Goal: Information Seeking & Learning: Learn about a topic

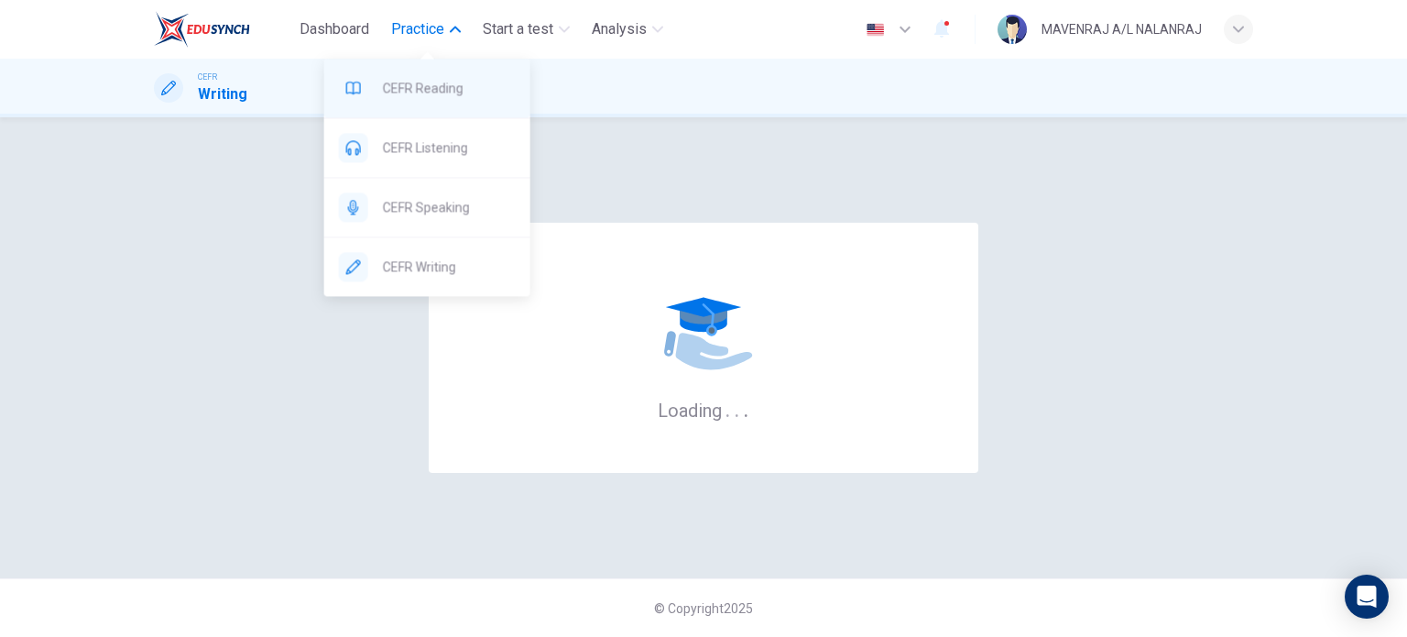
click at [462, 93] on span "CEFR Reading" at bounding box center [449, 88] width 133 height 22
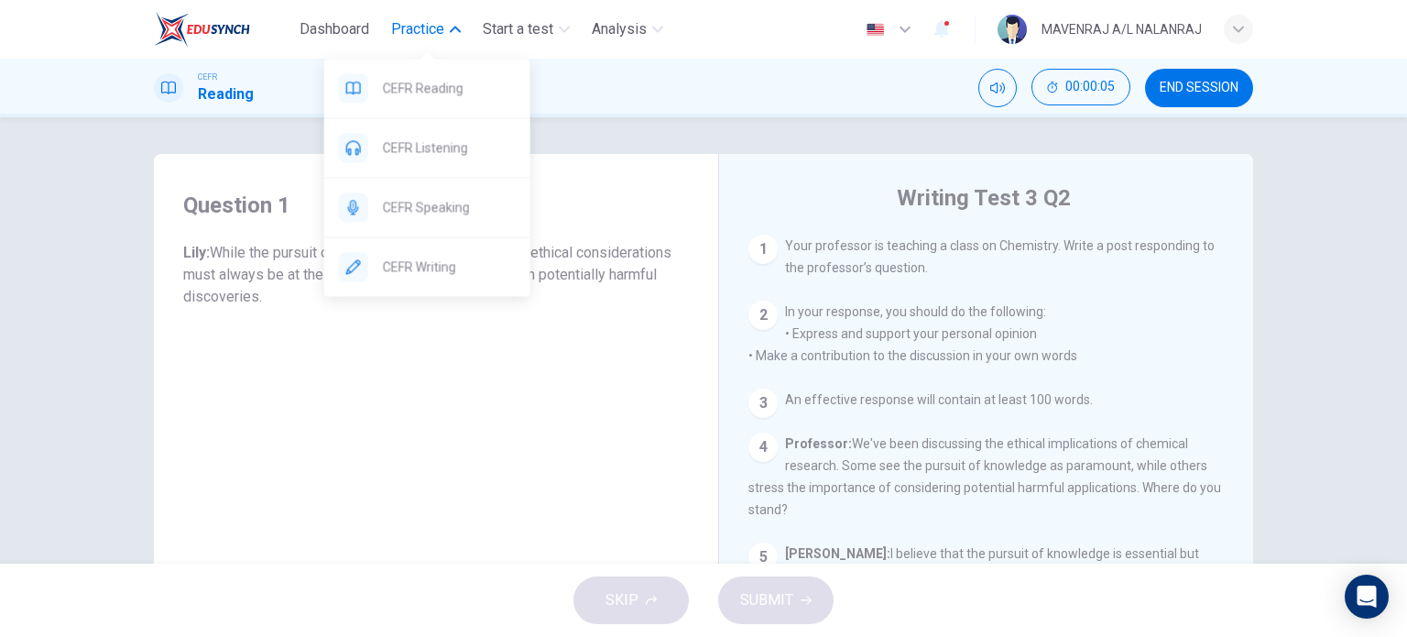
drag, startPoint x: 435, startPoint y: 91, endPoint x: 773, endPoint y: 126, distance: 339.8
click at [435, 91] on span "CEFR Reading" at bounding box center [449, 88] width 133 height 22
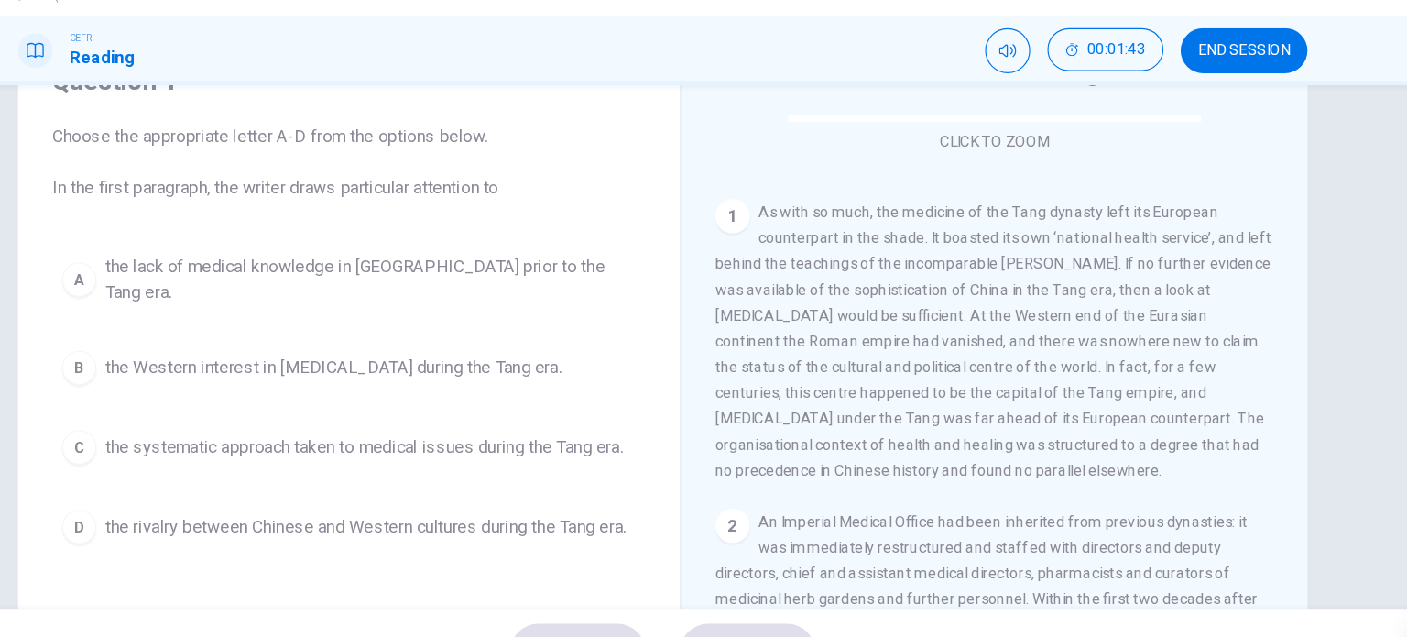
scroll to position [339, 0]
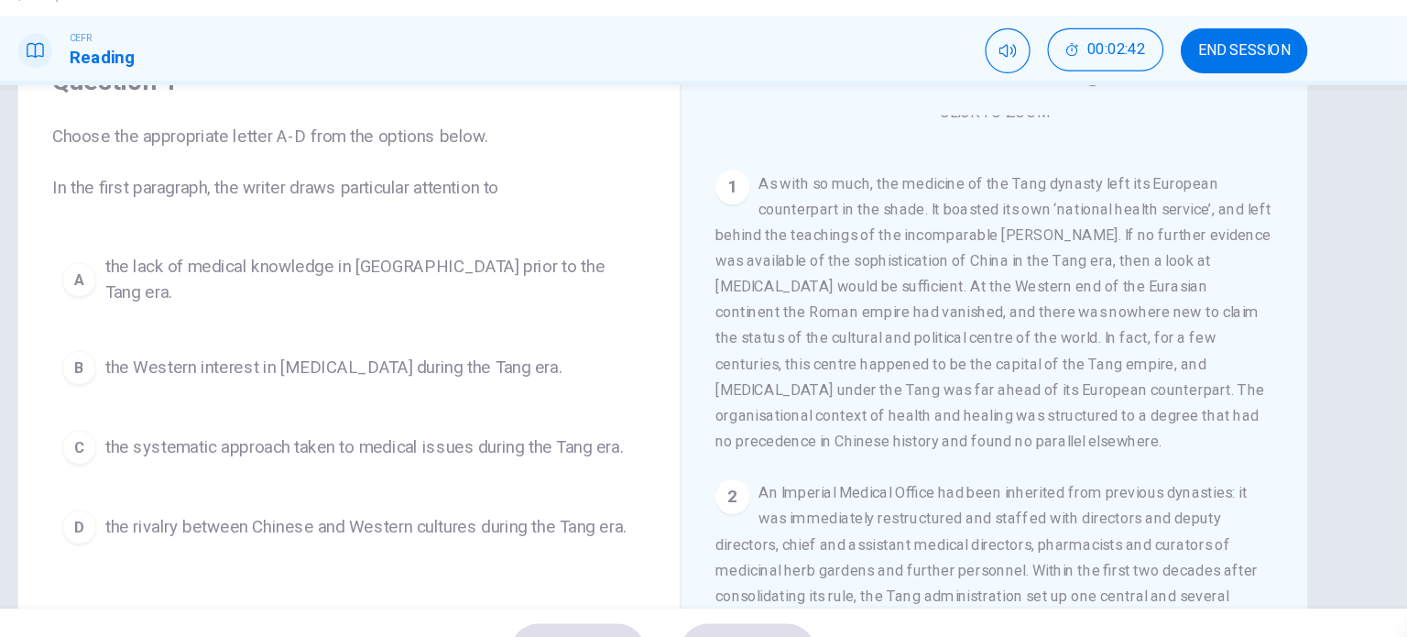
click at [461, 347] on span "the Western interest in Chinese medicine during the Tang era." at bounding box center [422, 358] width 389 height 22
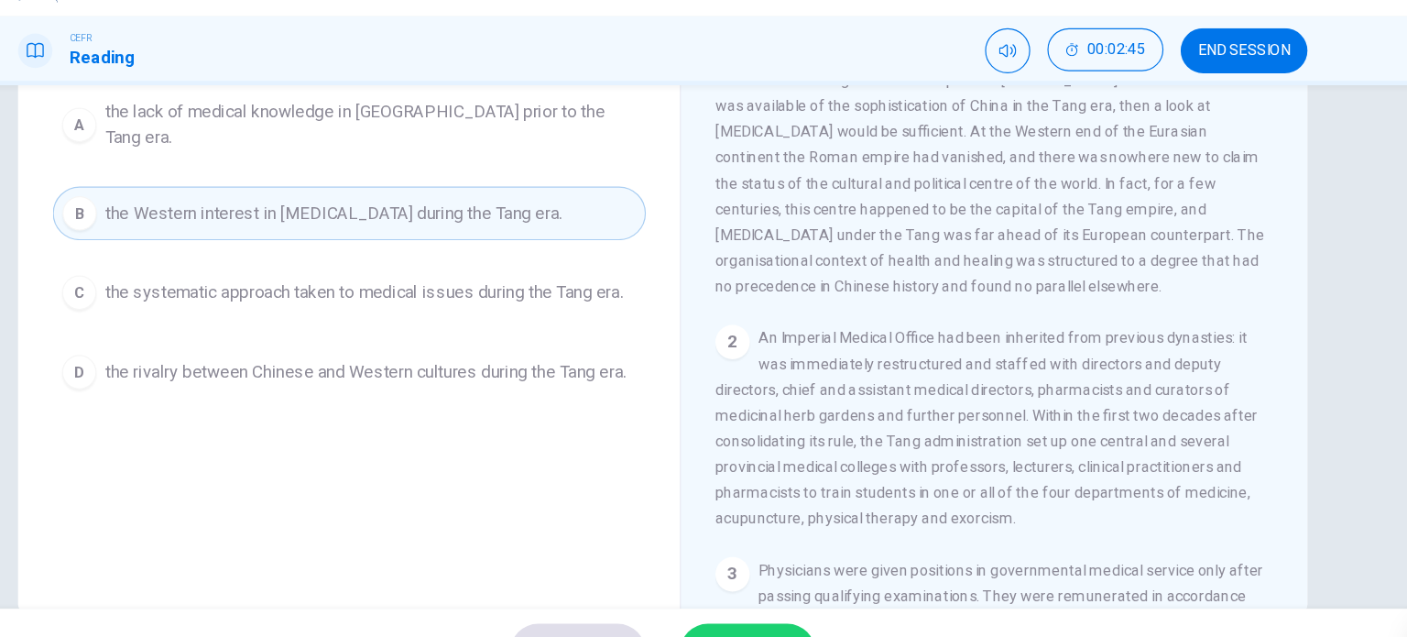
scroll to position [247, 0]
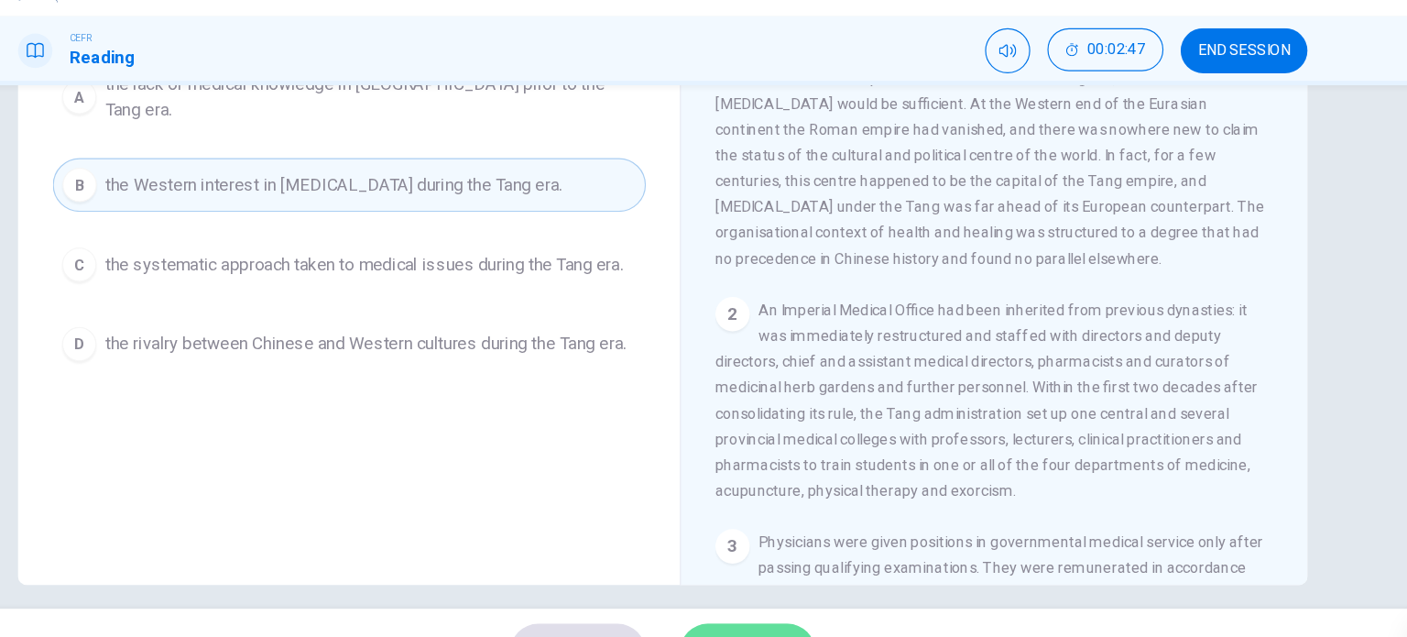
click at [773, 587] on span "SUBMIT" at bounding box center [766, 600] width 53 height 26
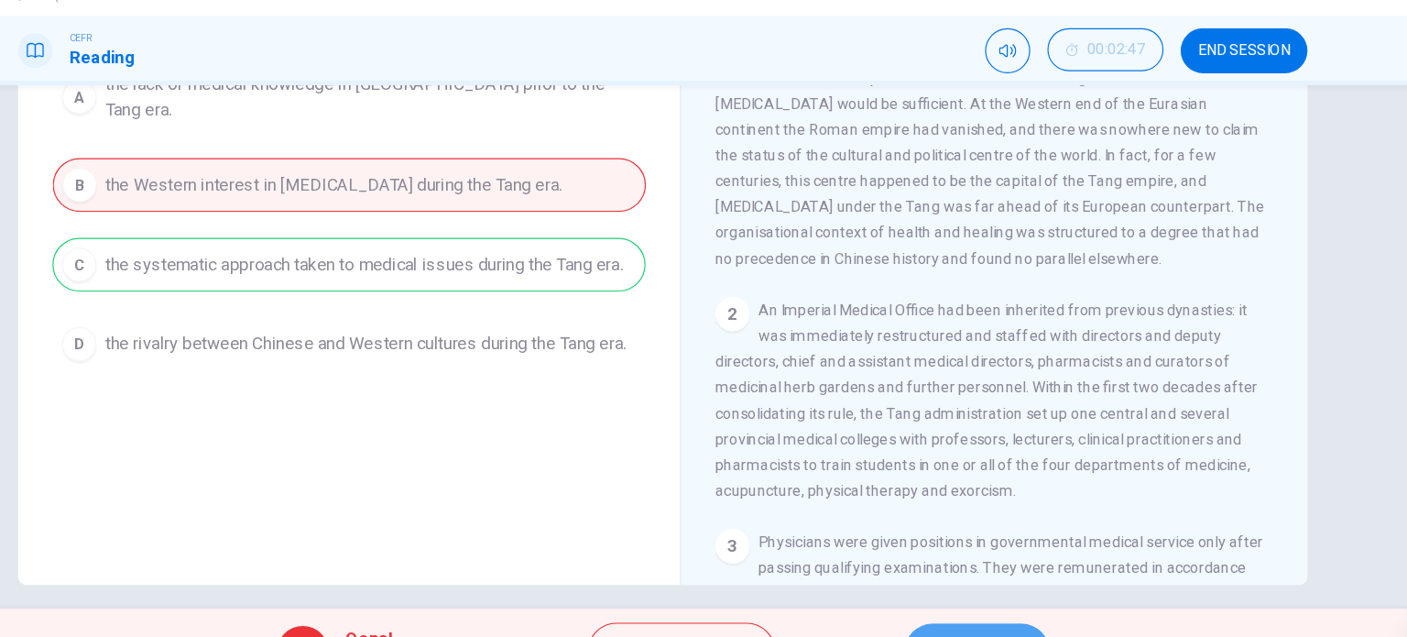
click at [971, 580] on button "NEXT" at bounding box center [972, 600] width 124 height 48
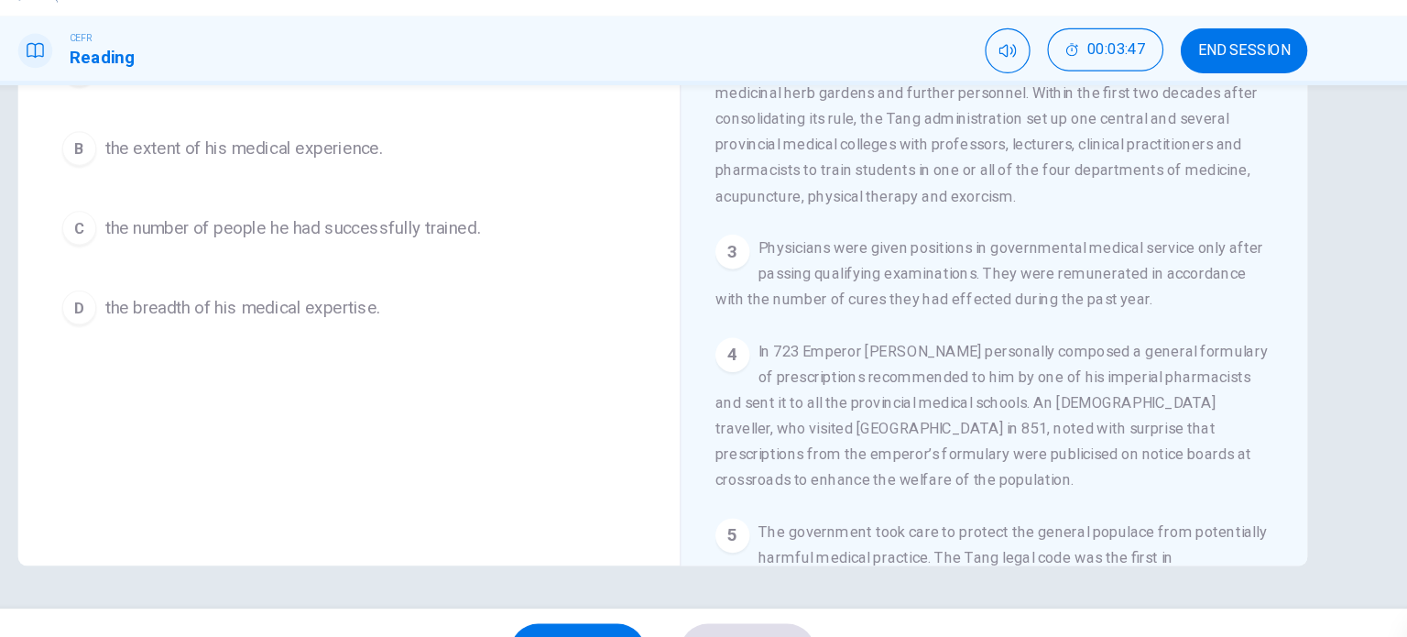
scroll to position [651, 0]
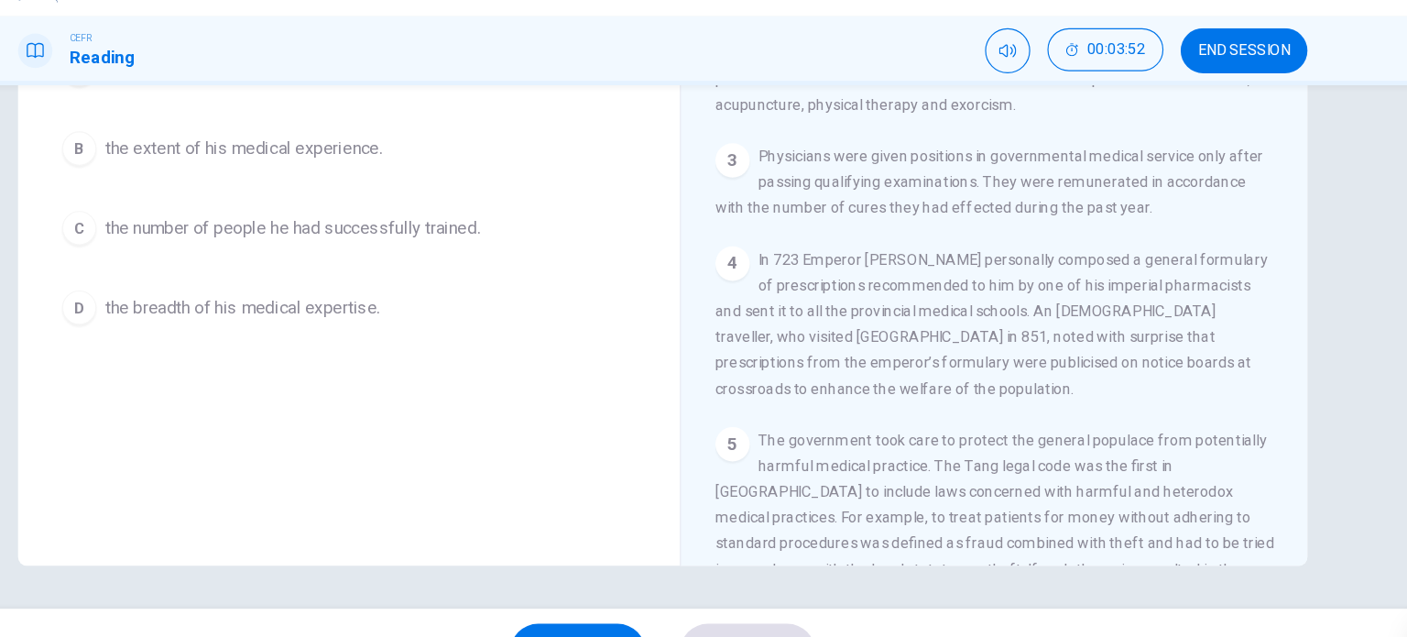
drag, startPoint x: 979, startPoint y: 319, endPoint x: 1112, endPoint y: 319, distance: 132.8
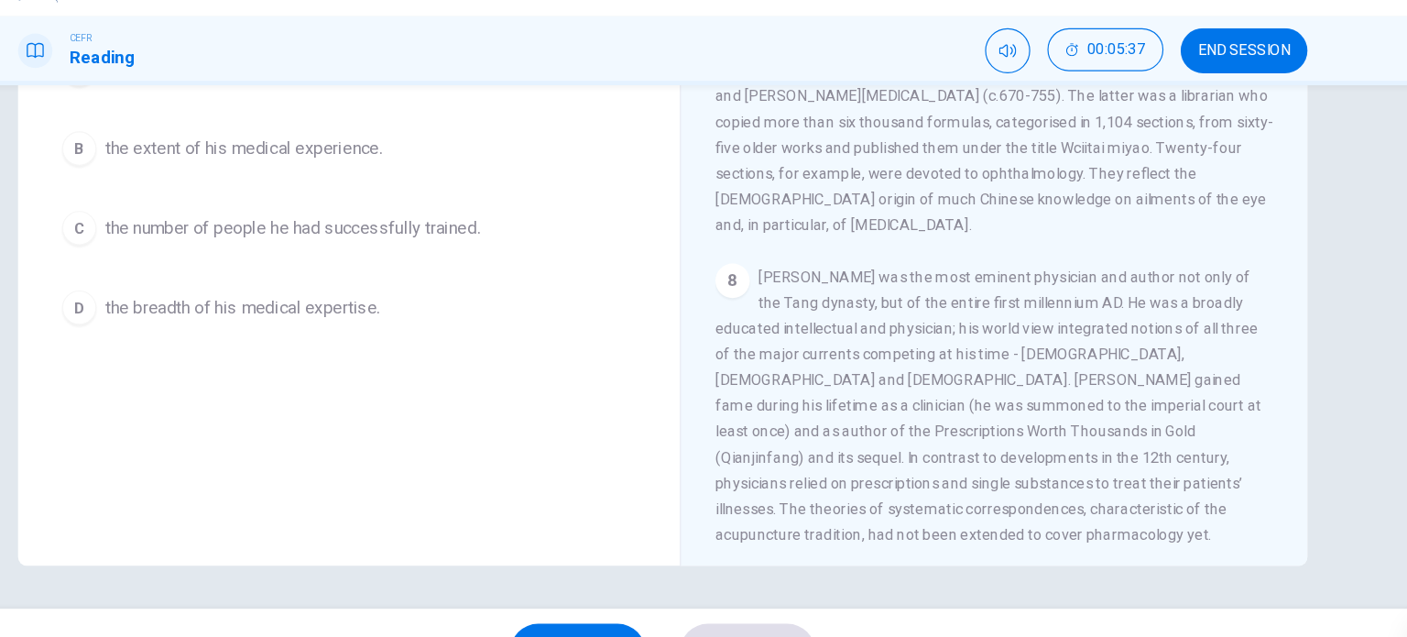
scroll to position [1433, 0]
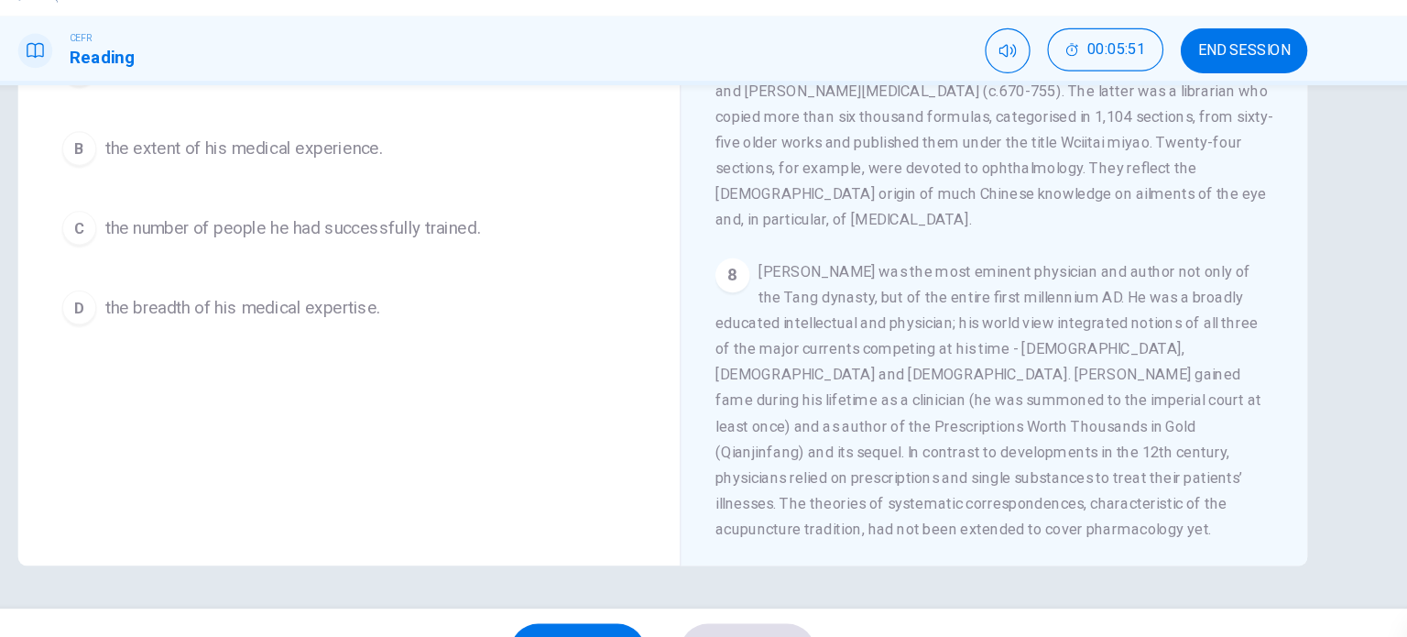
drag, startPoint x: 970, startPoint y: 349, endPoint x: 981, endPoint y: 349, distance: 11.0
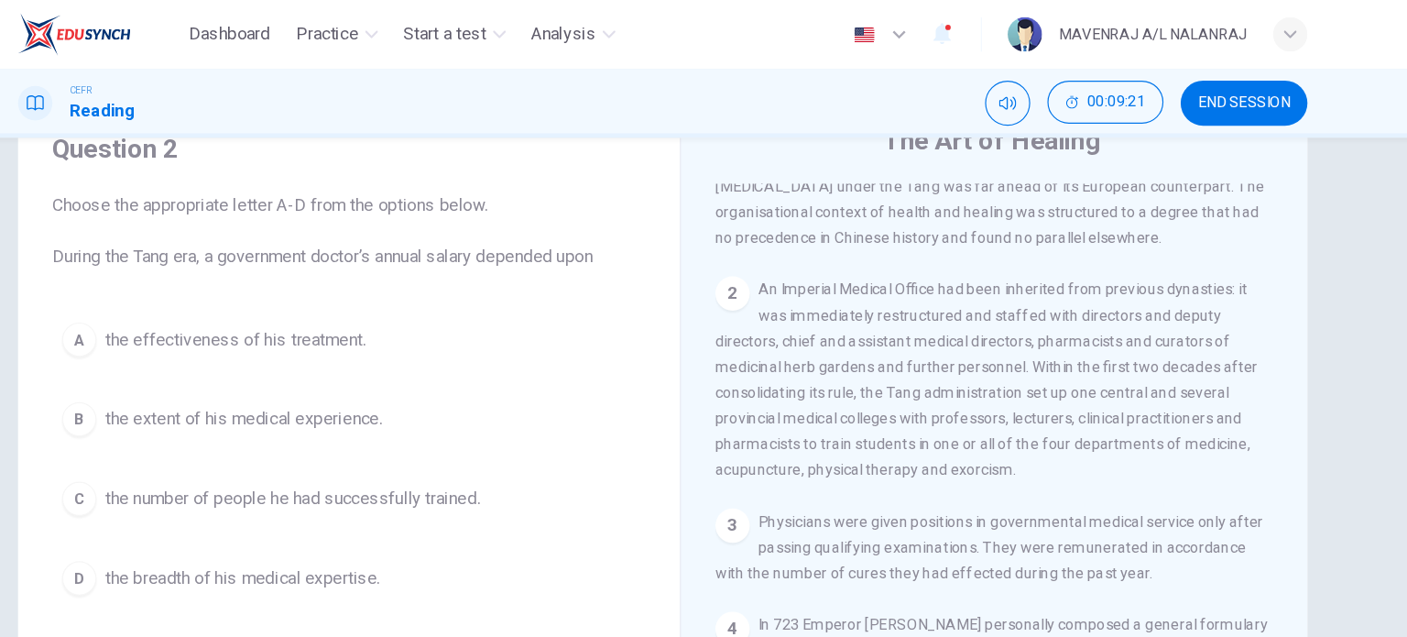
scroll to position [573, 0]
click at [461, 497] on button "D the breadth of his medical expertise." at bounding box center [436, 493] width 506 height 46
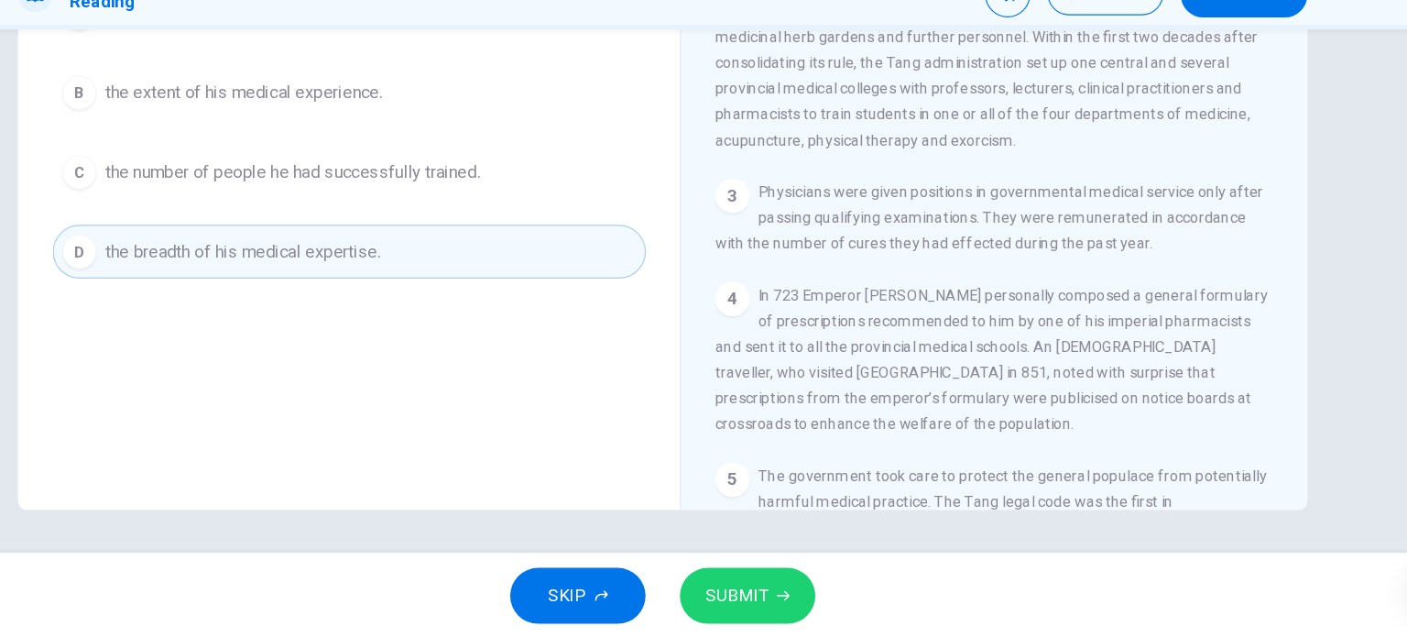
scroll to position [0, 0]
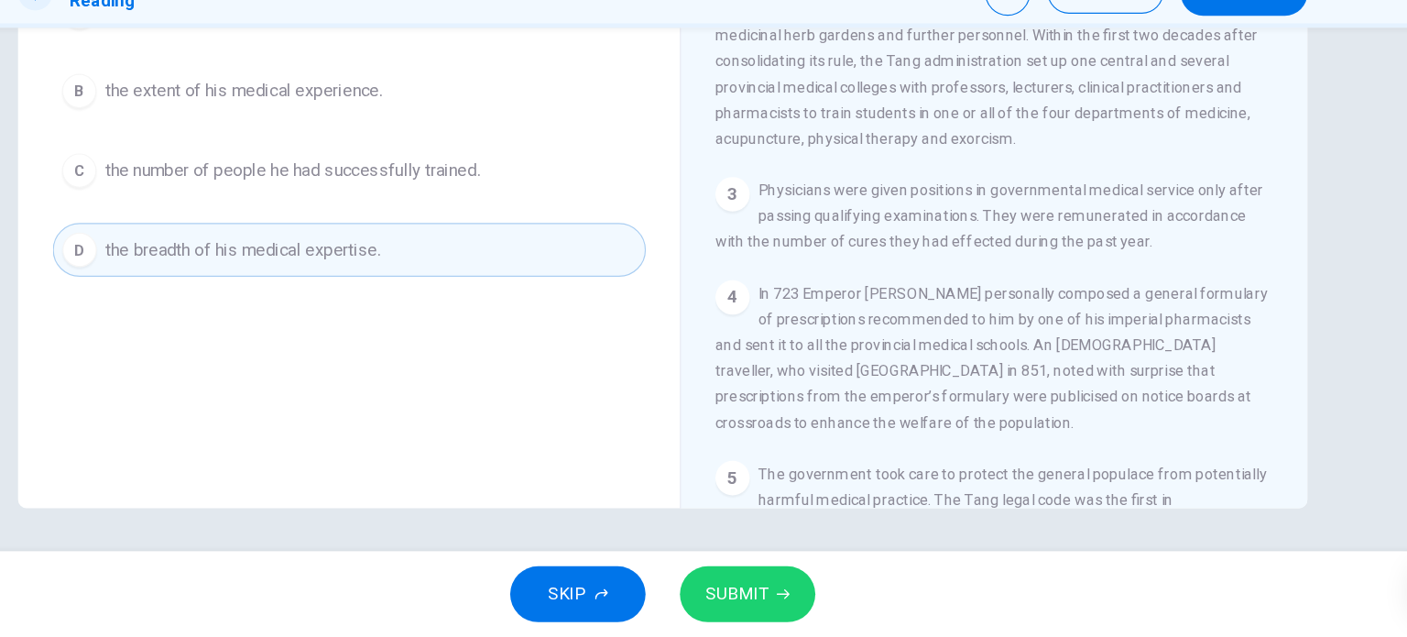
click at [813, 582] on button "SUBMIT" at bounding box center [775, 600] width 115 height 48
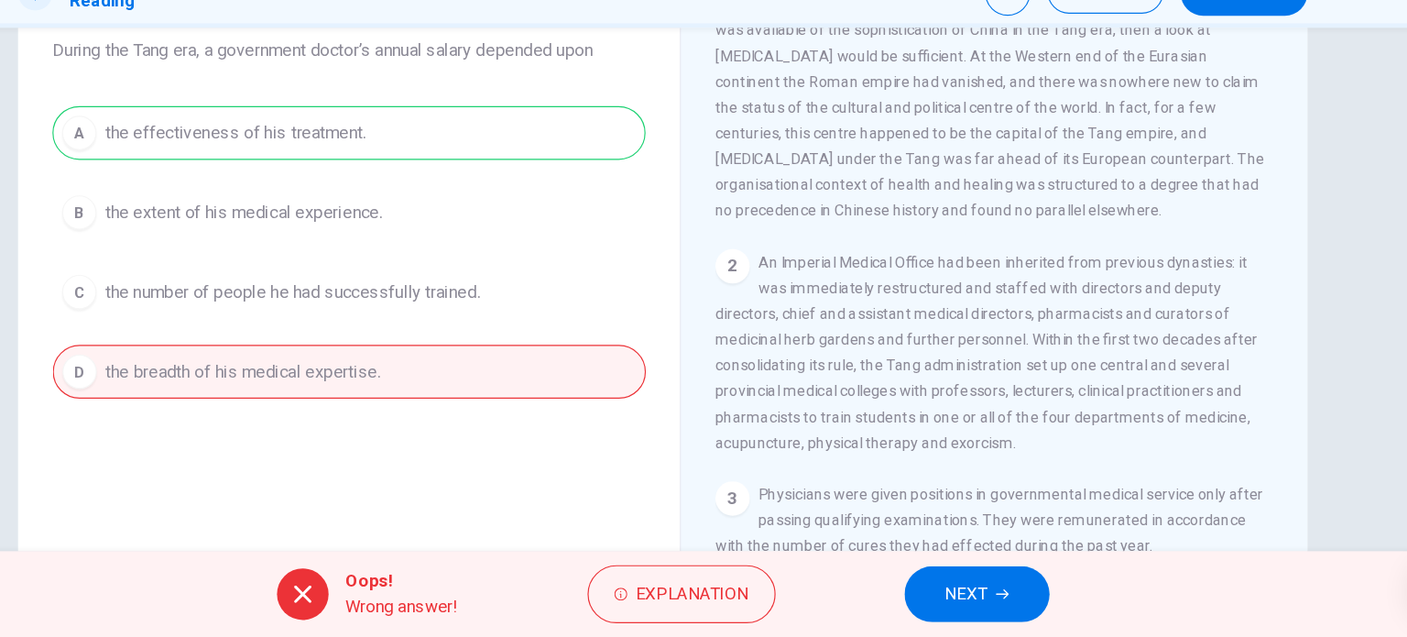
scroll to position [107, 0]
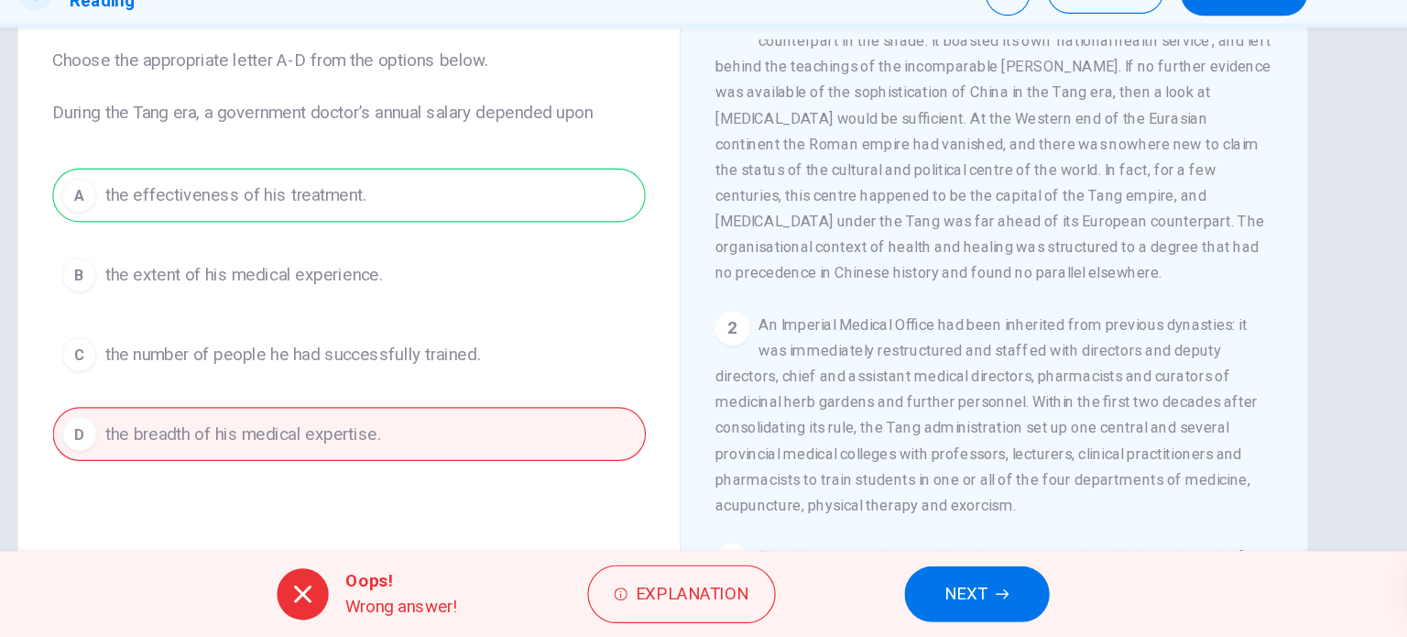
click at [973, 583] on button "NEXT" at bounding box center [972, 600] width 124 height 48
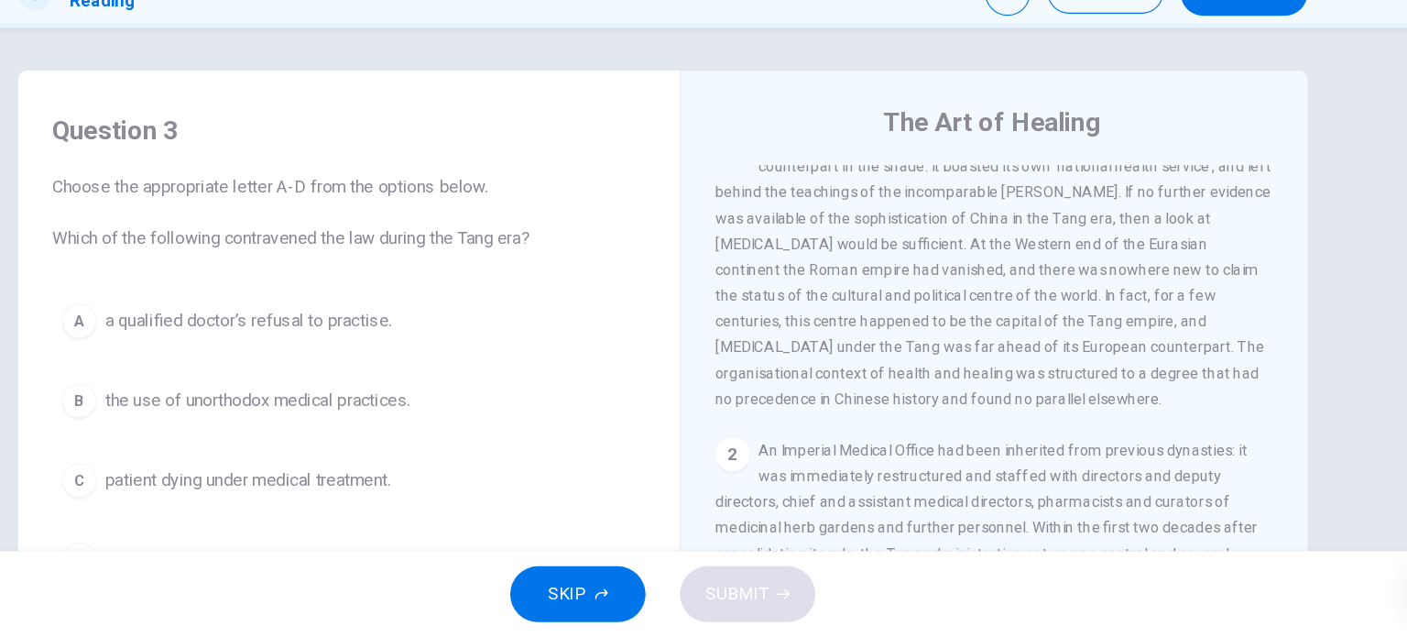
scroll to position [78, 0]
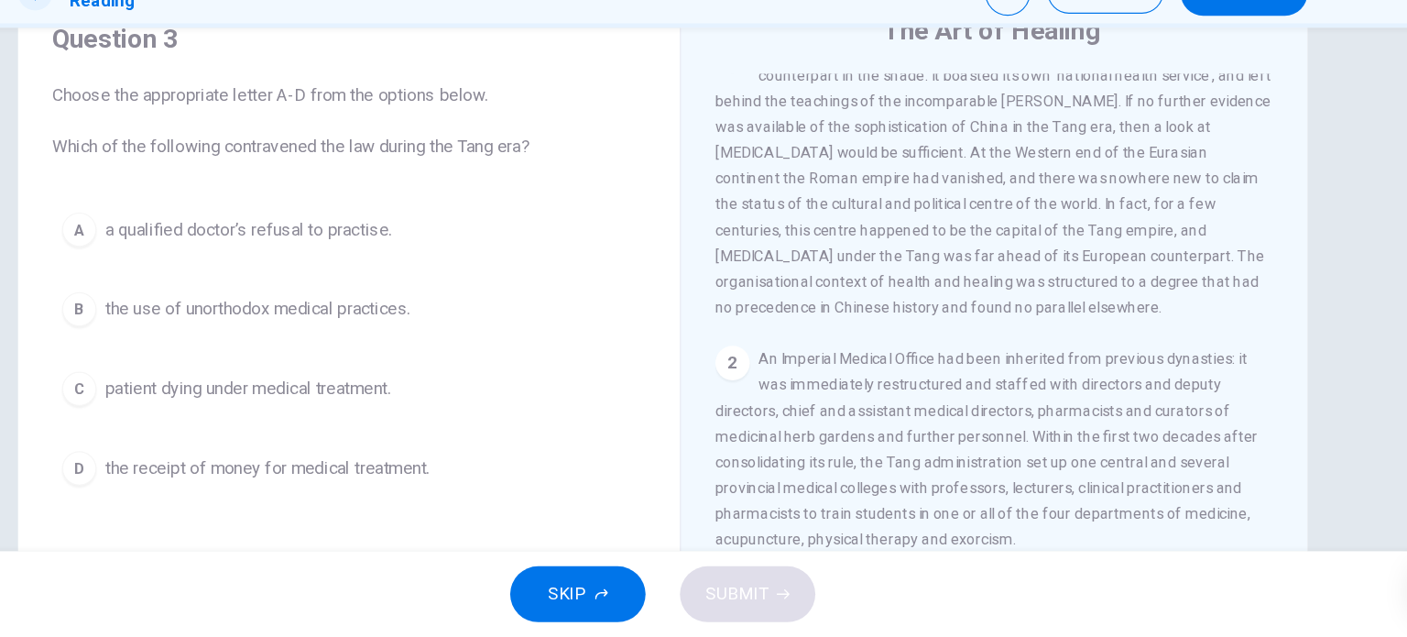
click at [403, 368] on button "B the use of unorthodox medical practices." at bounding box center [436, 357] width 506 height 46
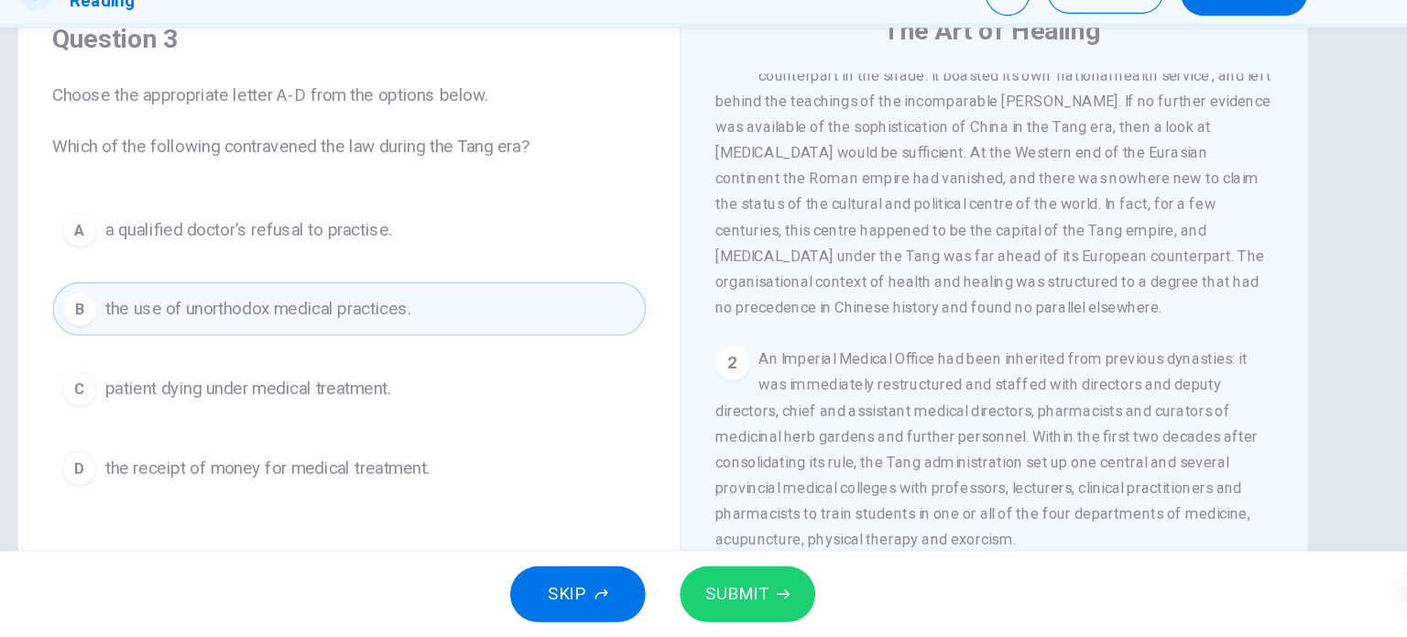
click at [787, 592] on span "SUBMIT" at bounding box center [766, 600] width 53 height 26
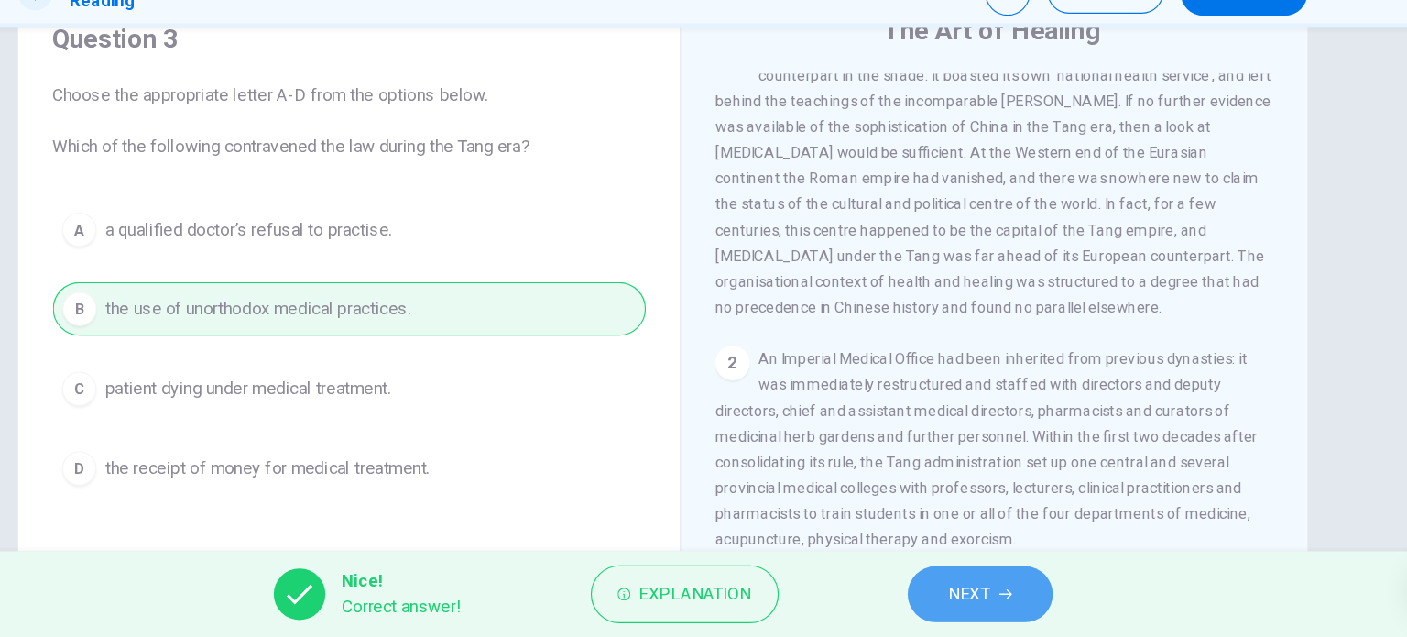
click at [937, 586] on button "NEXT" at bounding box center [974, 600] width 124 height 48
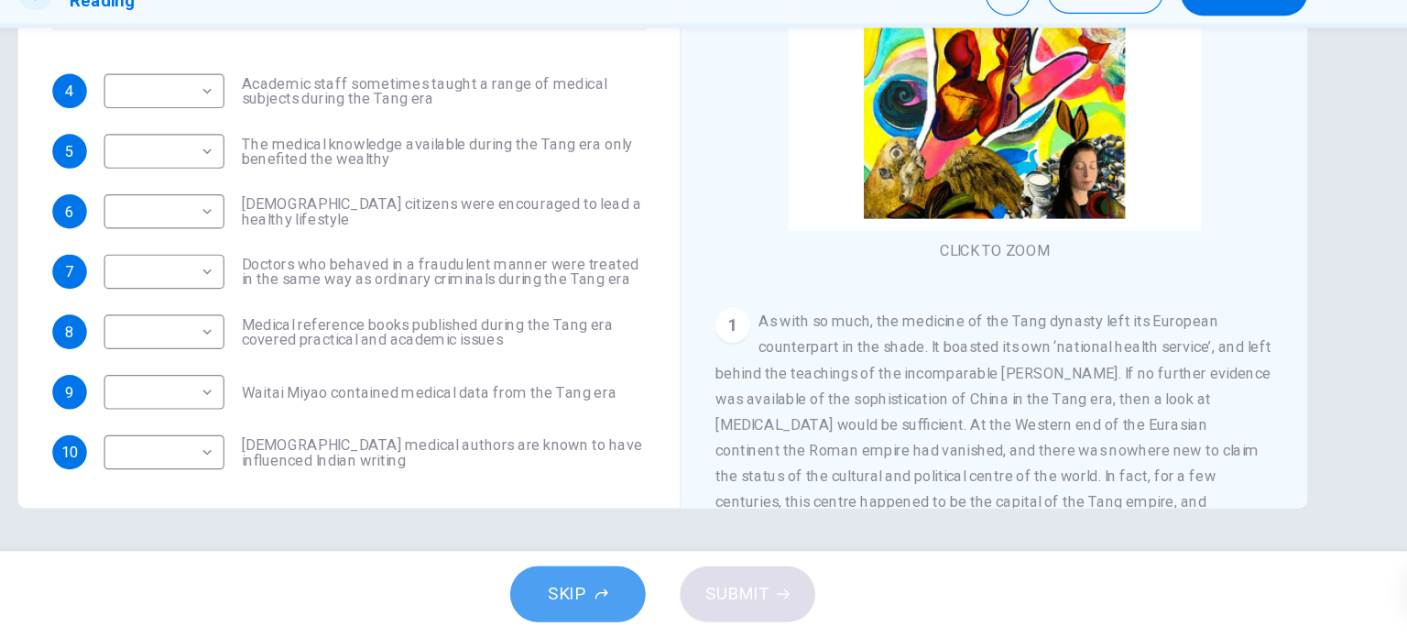
click at [603, 600] on button "SKIP" at bounding box center [630, 600] width 115 height 48
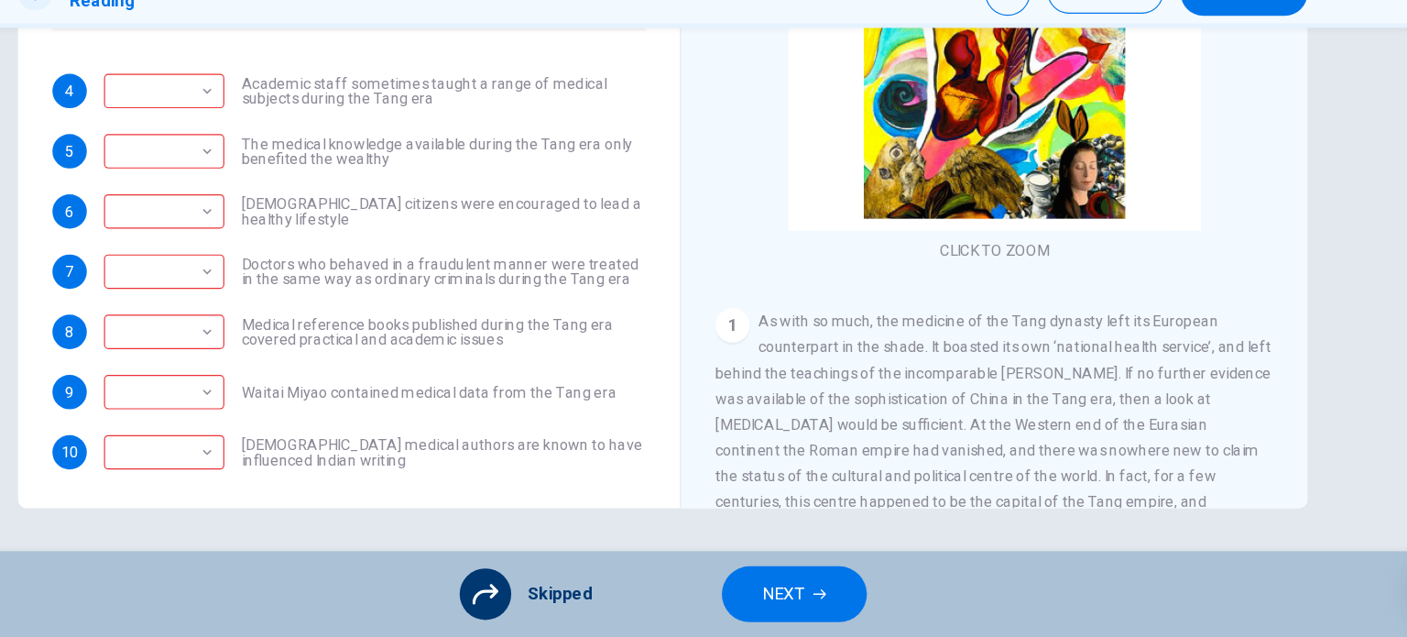
click at [839, 595] on icon "button" at bounding box center [837, 600] width 11 height 11
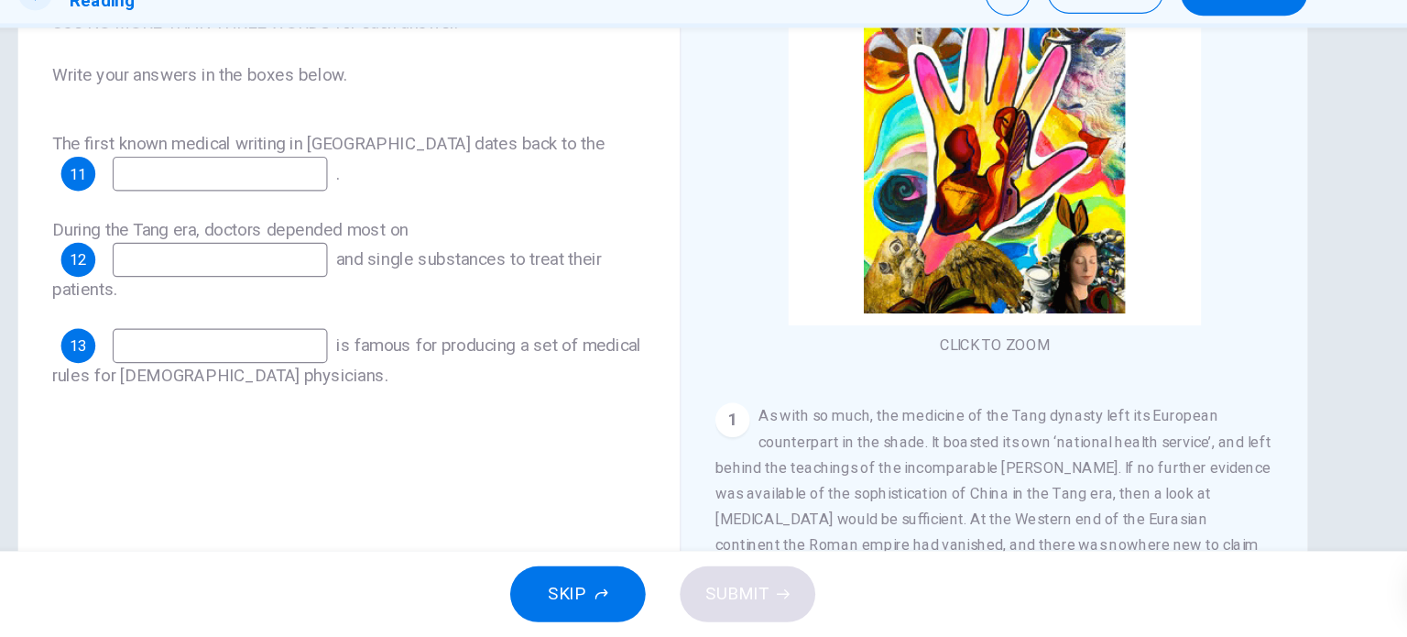
scroll to position [264, 0]
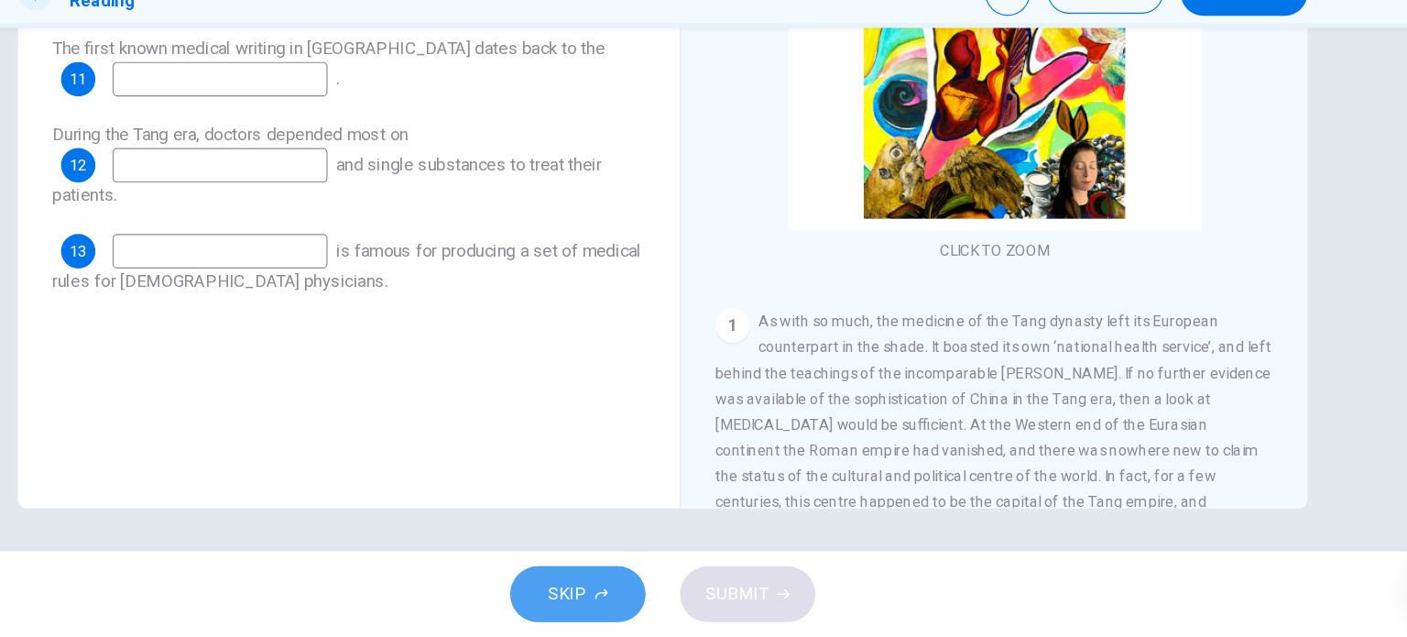
click at [619, 617] on button "SKIP" at bounding box center [630, 600] width 115 height 48
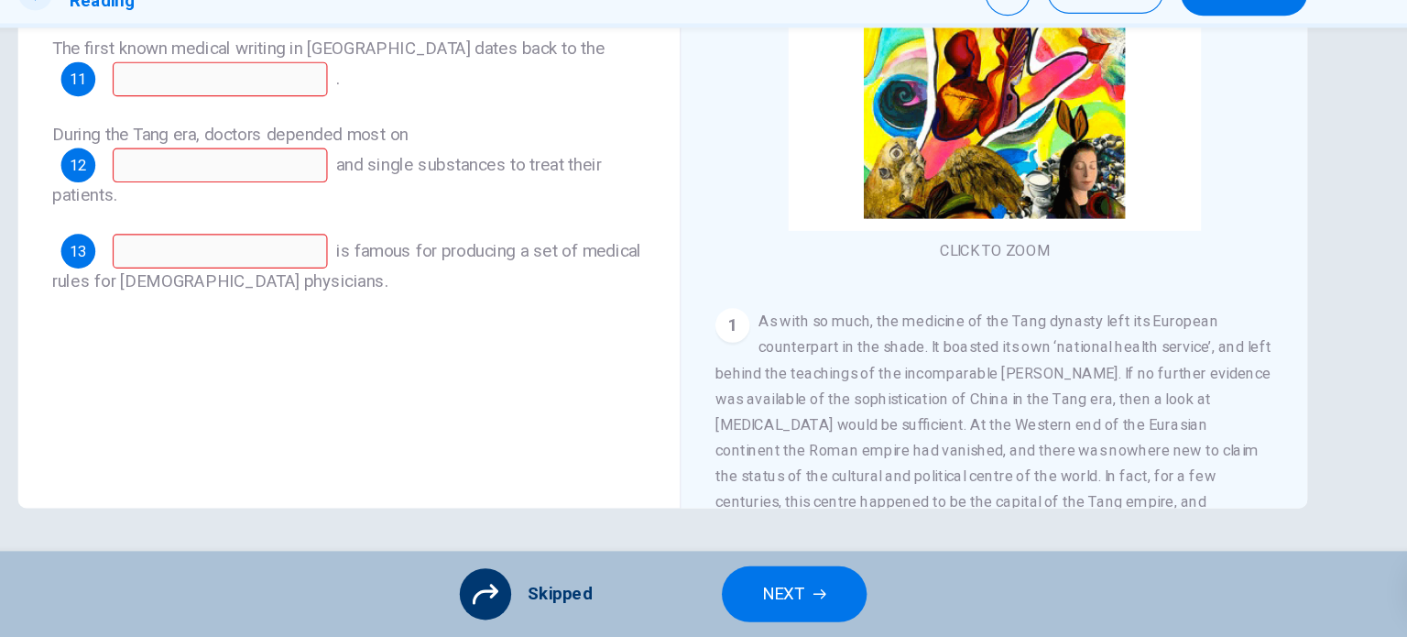
click at [820, 609] on span "NEXT" at bounding box center [807, 600] width 36 height 26
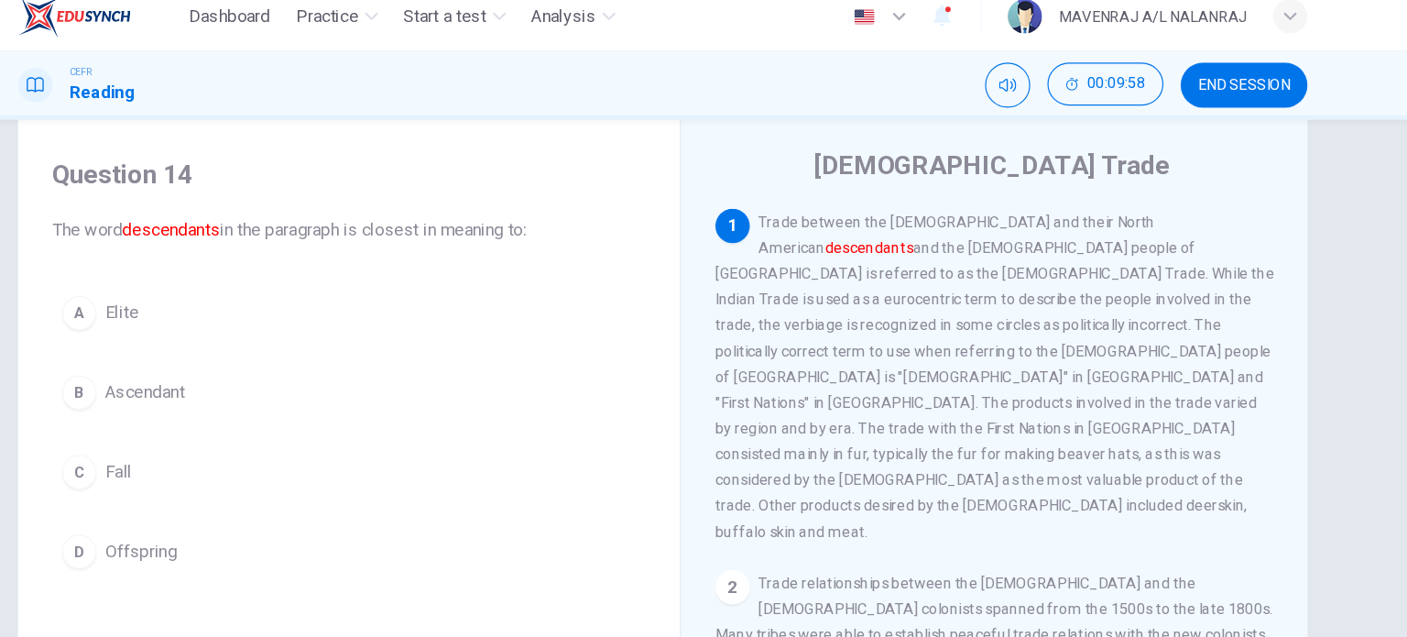
scroll to position [78, 0]
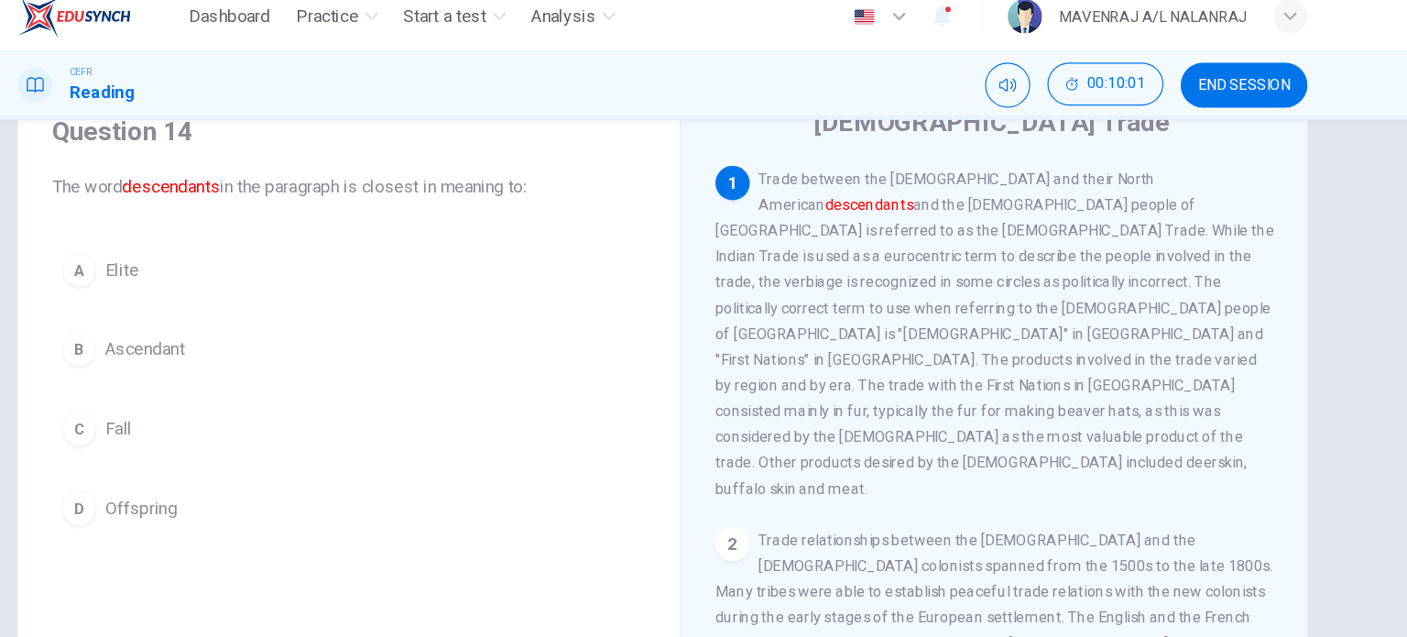
click at [183, 270] on div "A Elite B Ascendant C Fall D Offspring" at bounding box center [436, 347] width 506 height 249
click at [219, 255] on button "A Elite" at bounding box center [436, 246] width 506 height 46
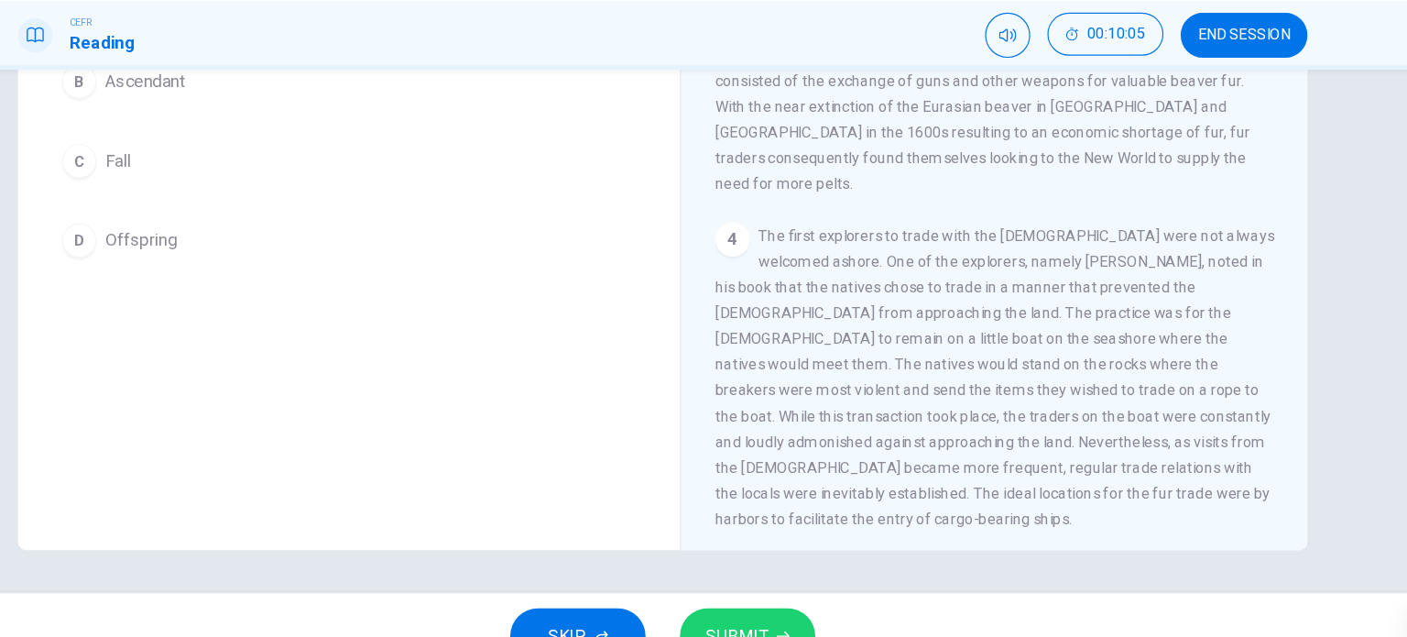
scroll to position [0, 0]
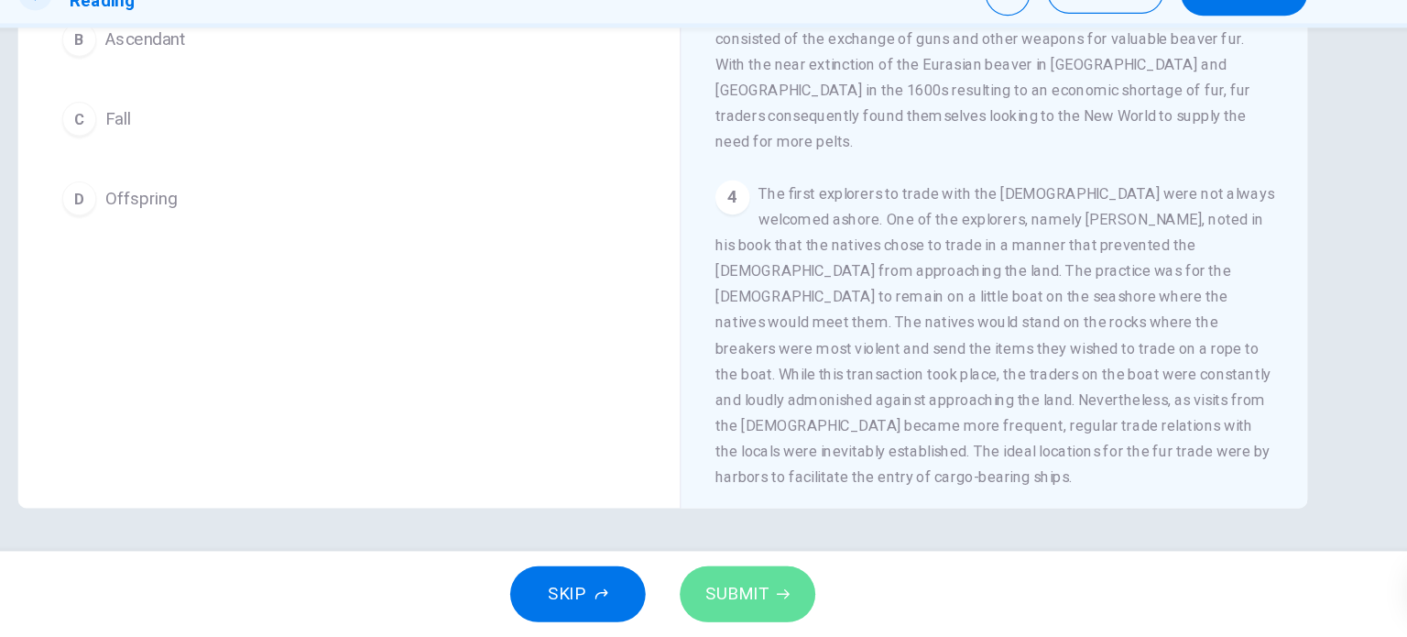
click at [802, 585] on button "SUBMIT" at bounding box center [775, 600] width 115 height 48
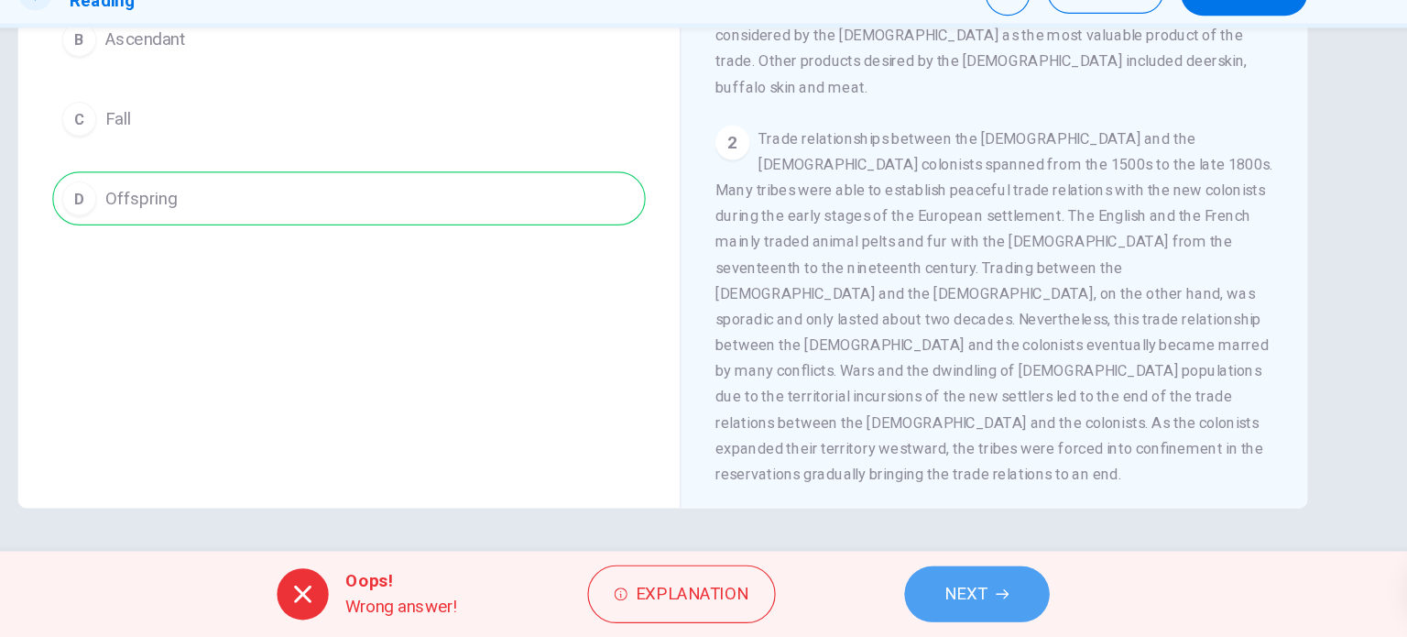
drag, startPoint x: 965, startPoint y: 580, endPoint x: 916, endPoint y: 581, distance: 48.6
click at [965, 581] on button "NEXT" at bounding box center [972, 600] width 124 height 48
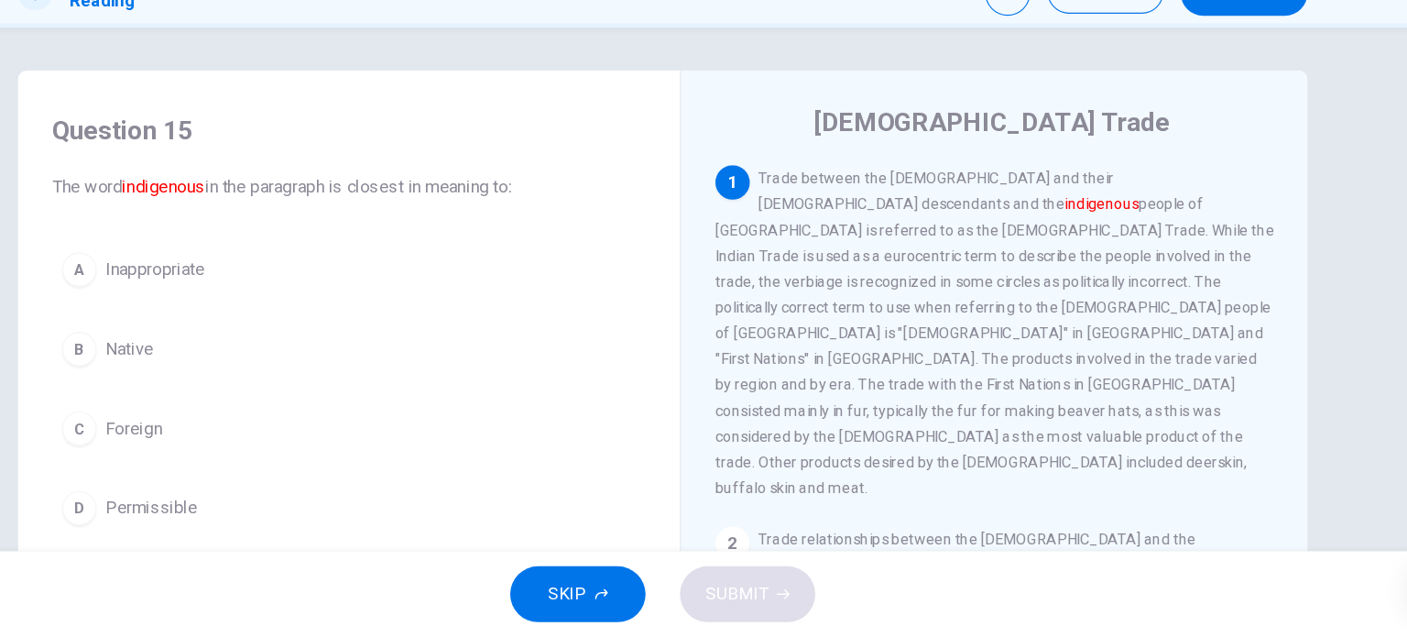
click at [304, 398] on button "B Native" at bounding box center [436, 391] width 506 height 46
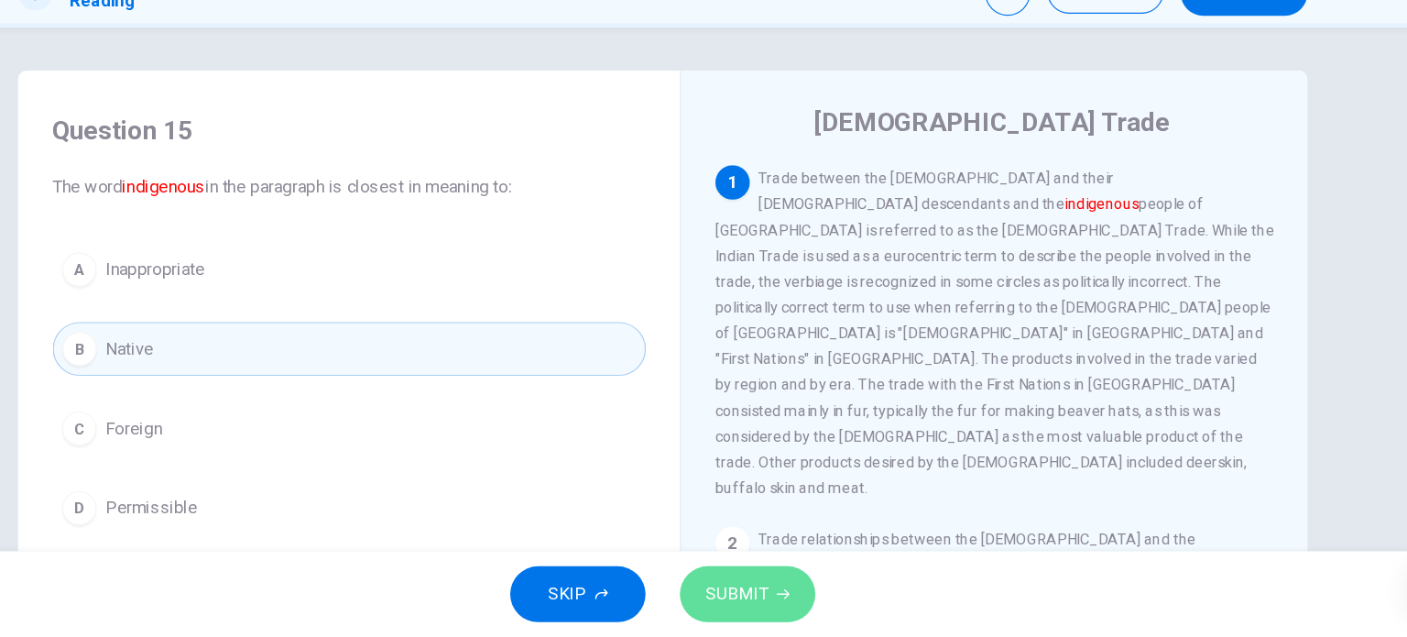
click at [761, 589] on span "SUBMIT" at bounding box center [766, 600] width 53 height 26
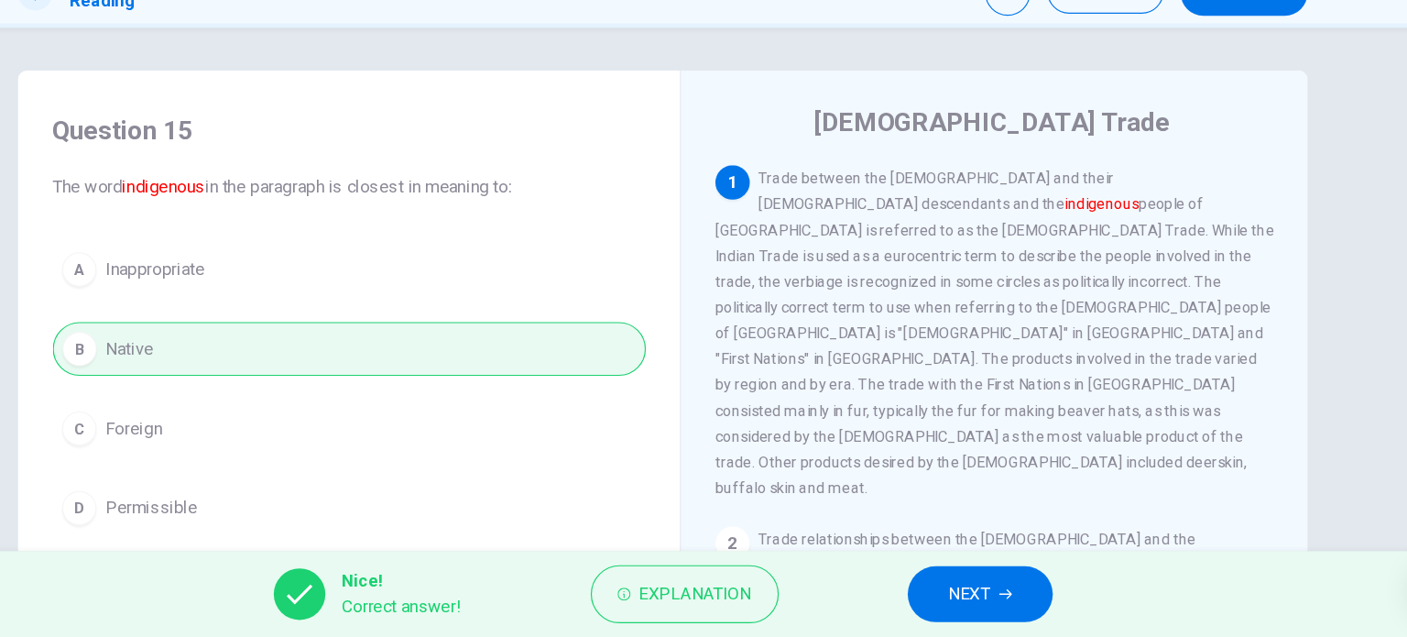
click at [1017, 607] on button "NEXT" at bounding box center [974, 600] width 124 height 48
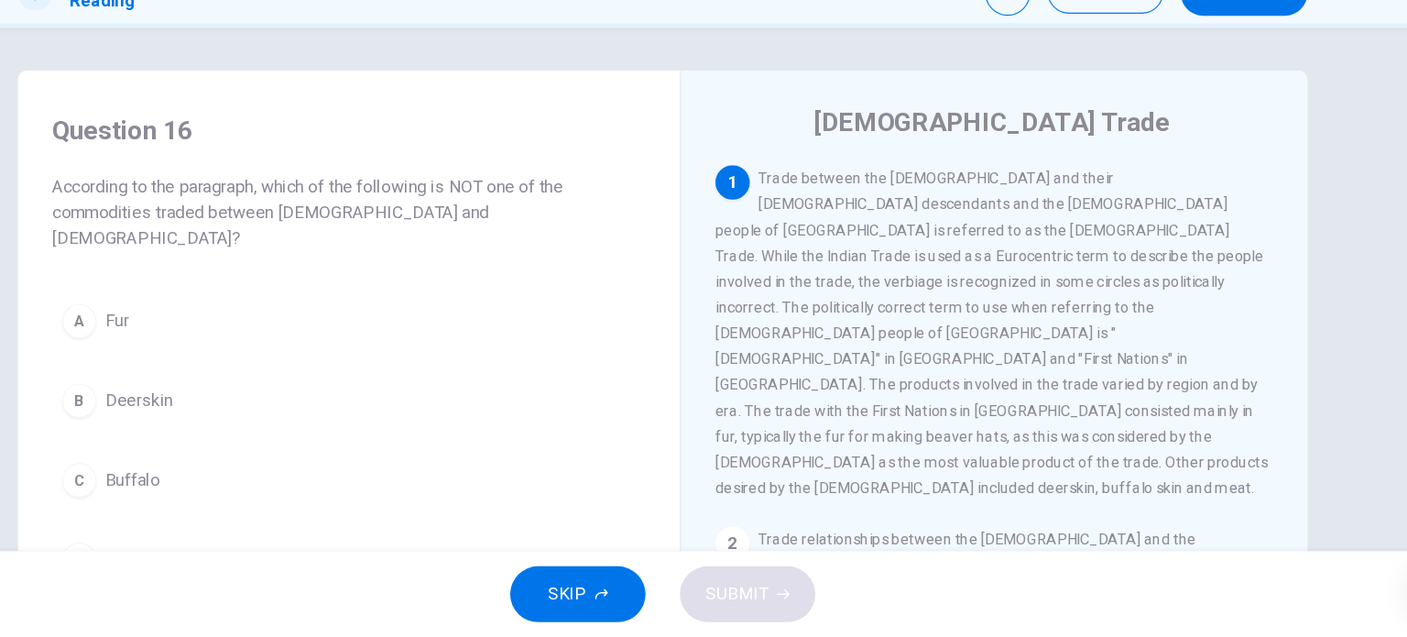
scroll to position [78, 0]
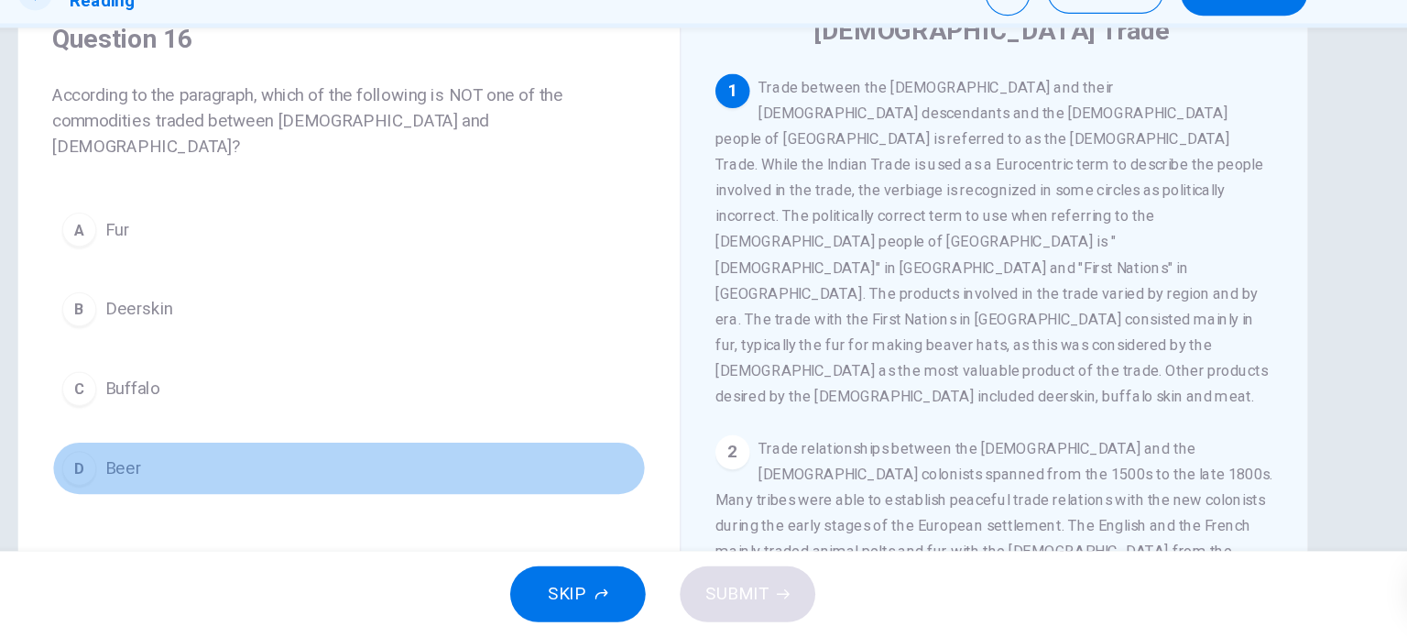
click at [228, 482] on span "Beer" at bounding box center [243, 493] width 30 height 22
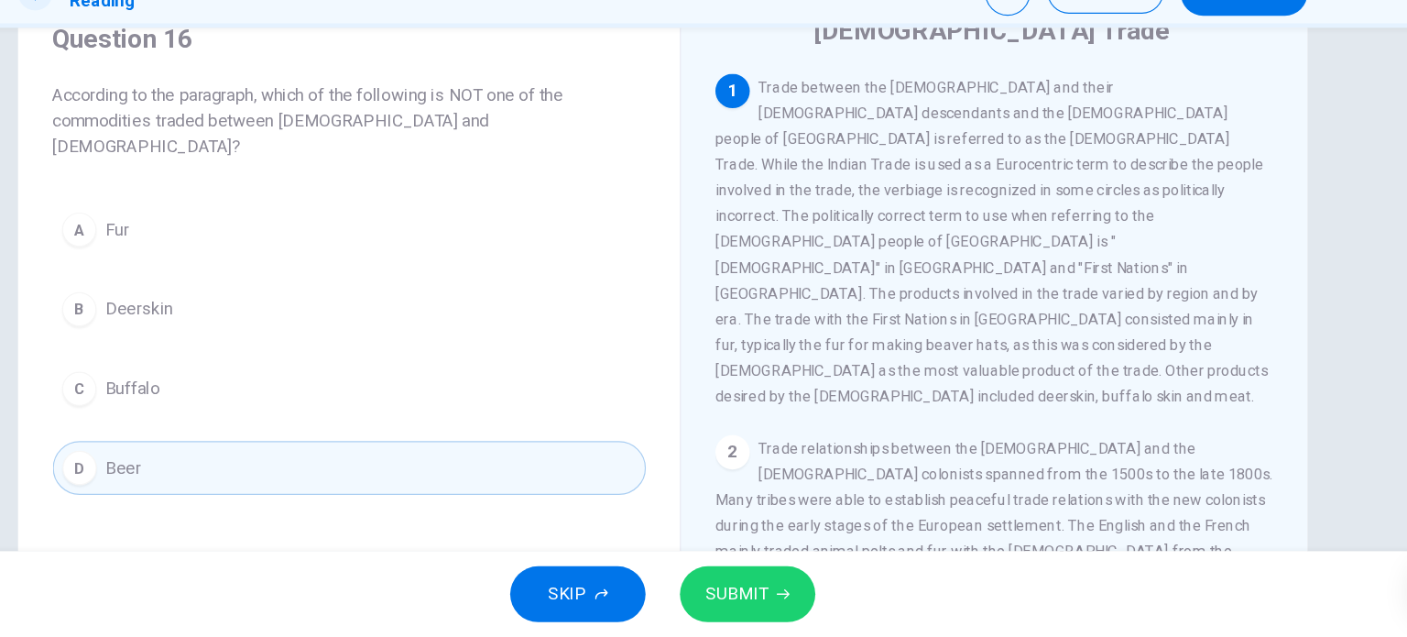
click at [773, 606] on span "SUBMIT" at bounding box center [766, 600] width 53 height 26
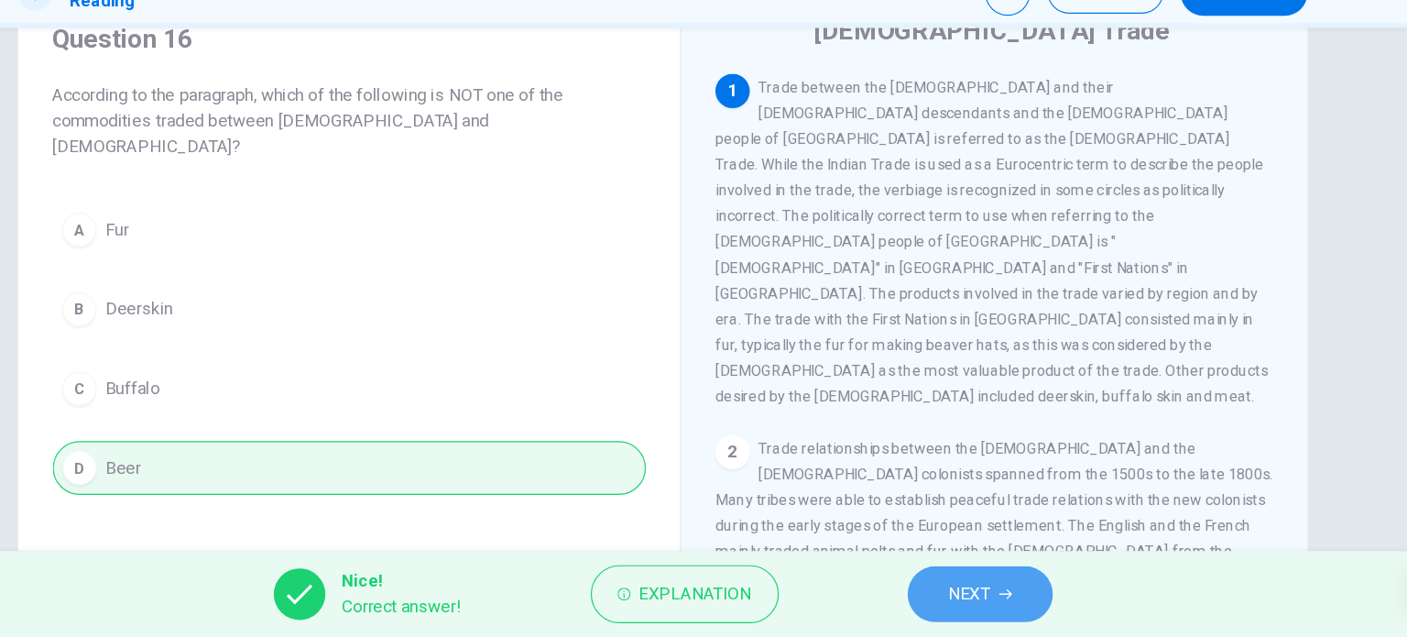
drag, startPoint x: 938, startPoint y: 599, endPoint x: 929, endPoint y: 593, distance: 11.2
click at [938, 598] on button "NEXT" at bounding box center [974, 600] width 124 height 48
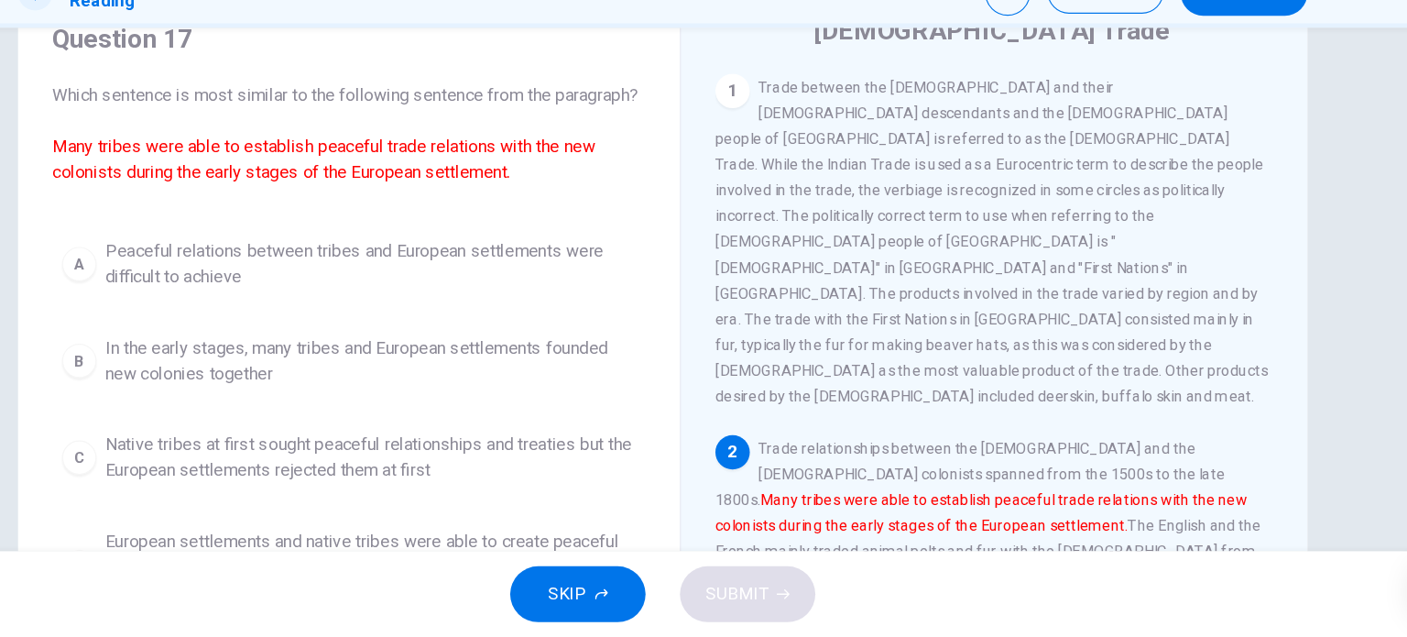
scroll to position [156, 0]
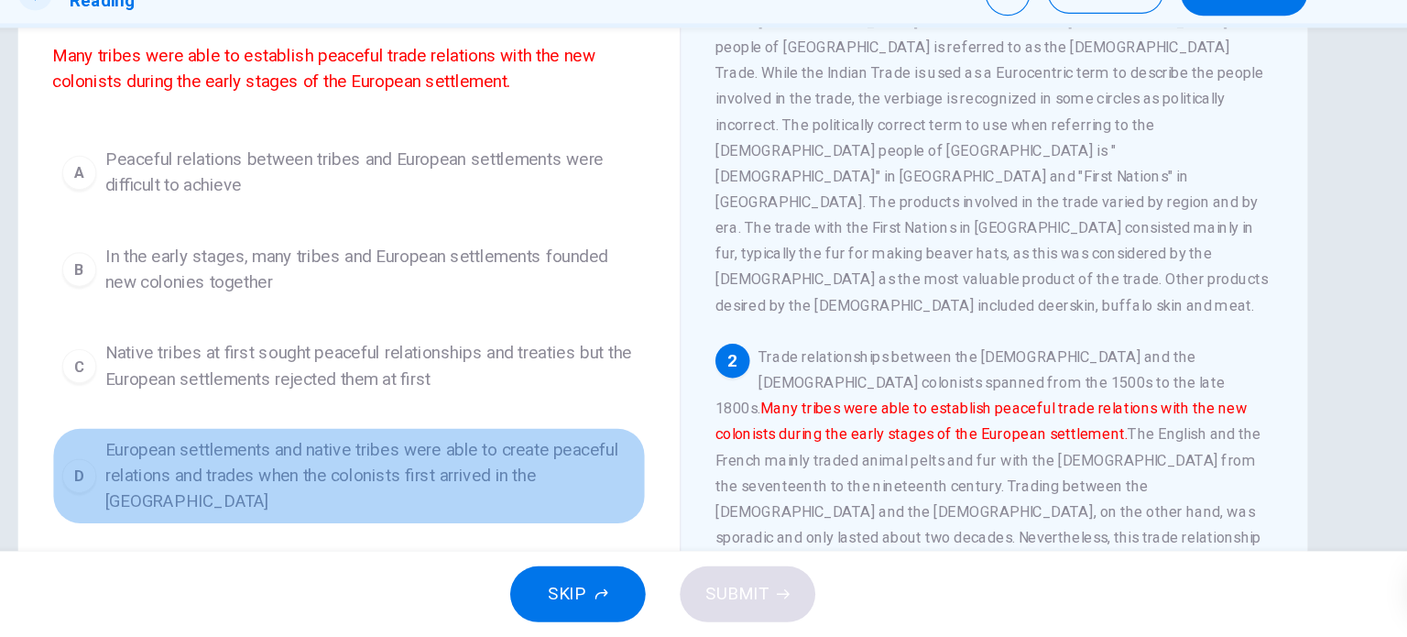
click at [516, 500] on span "European settlements and native tribes were able to create peaceful relations a…" at bounding box center [454, 499] width 453 height 66
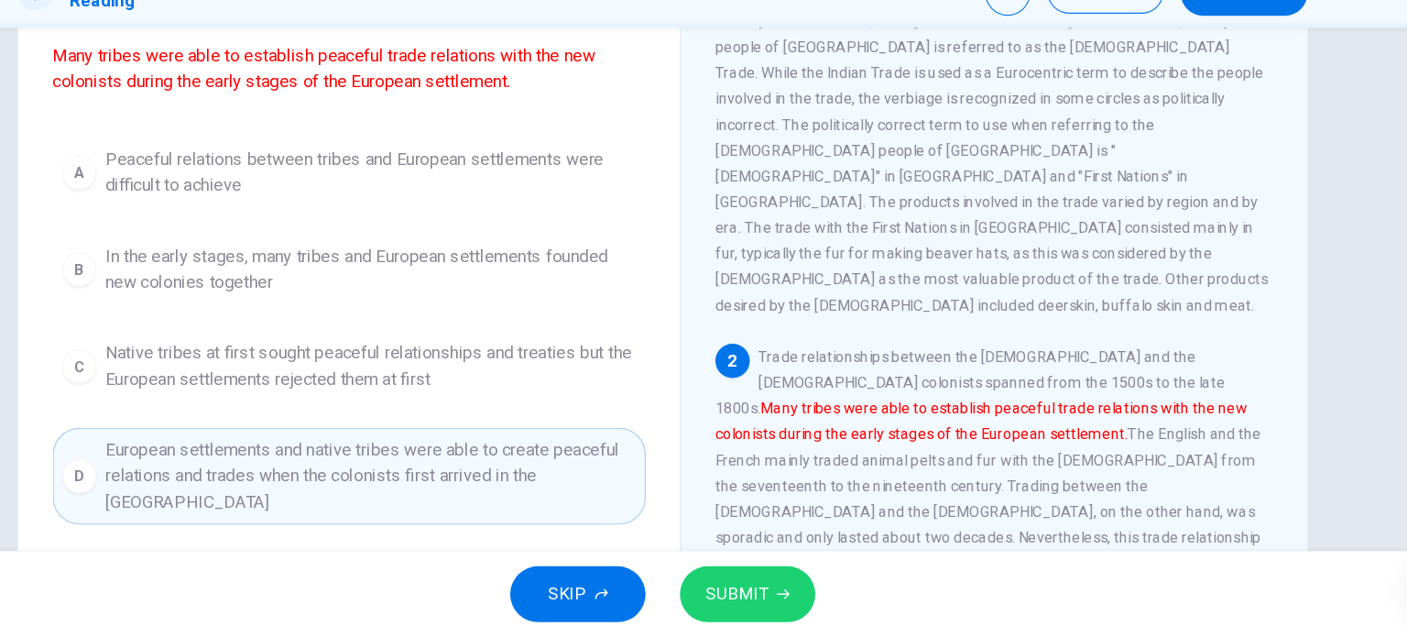
click at [828, 608] on button "SUBMIT" at bounding box center [775, 600] width 115 height 48
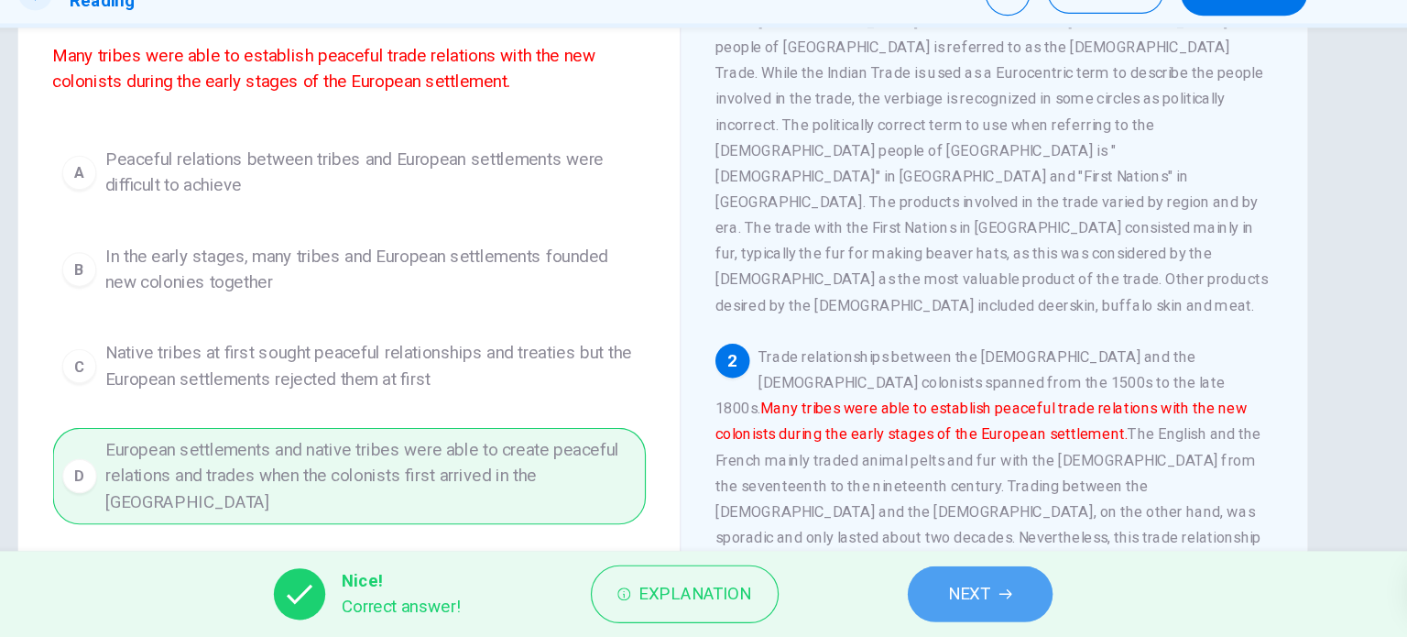
click at [970, 595] on span "NEXT" at bounding box center [965, 600] width 36 height 26
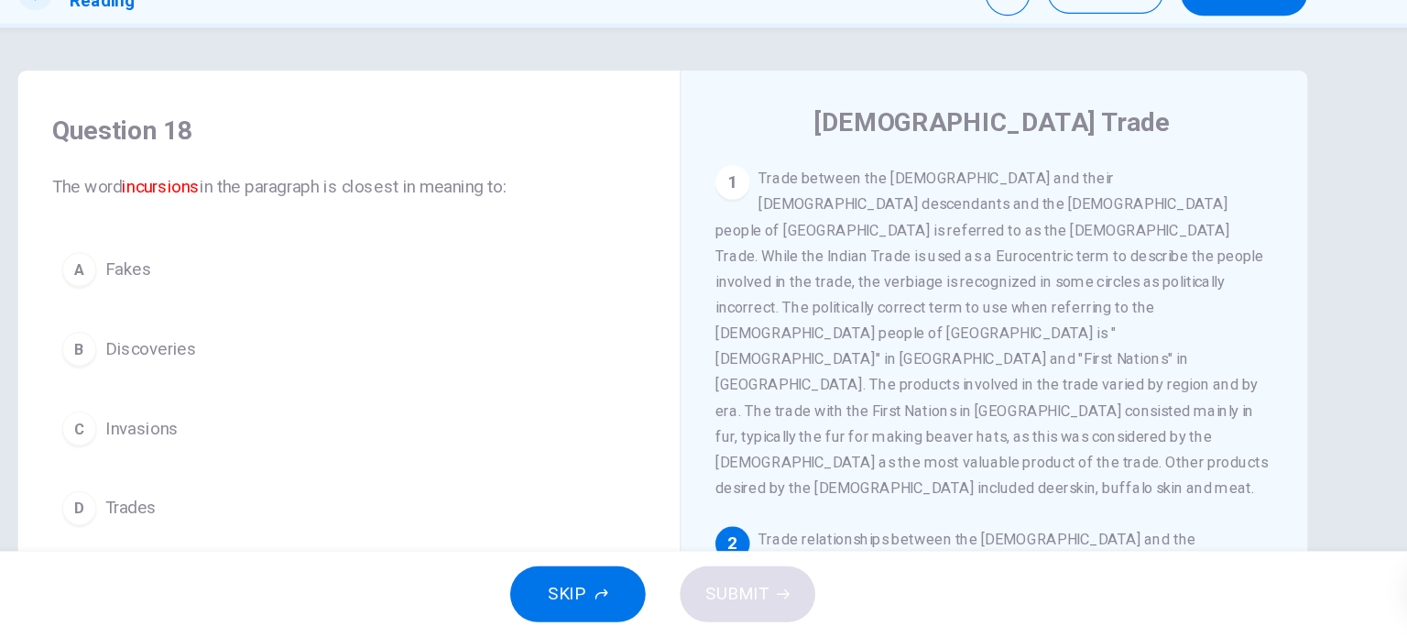
scroll to position [311, 0]
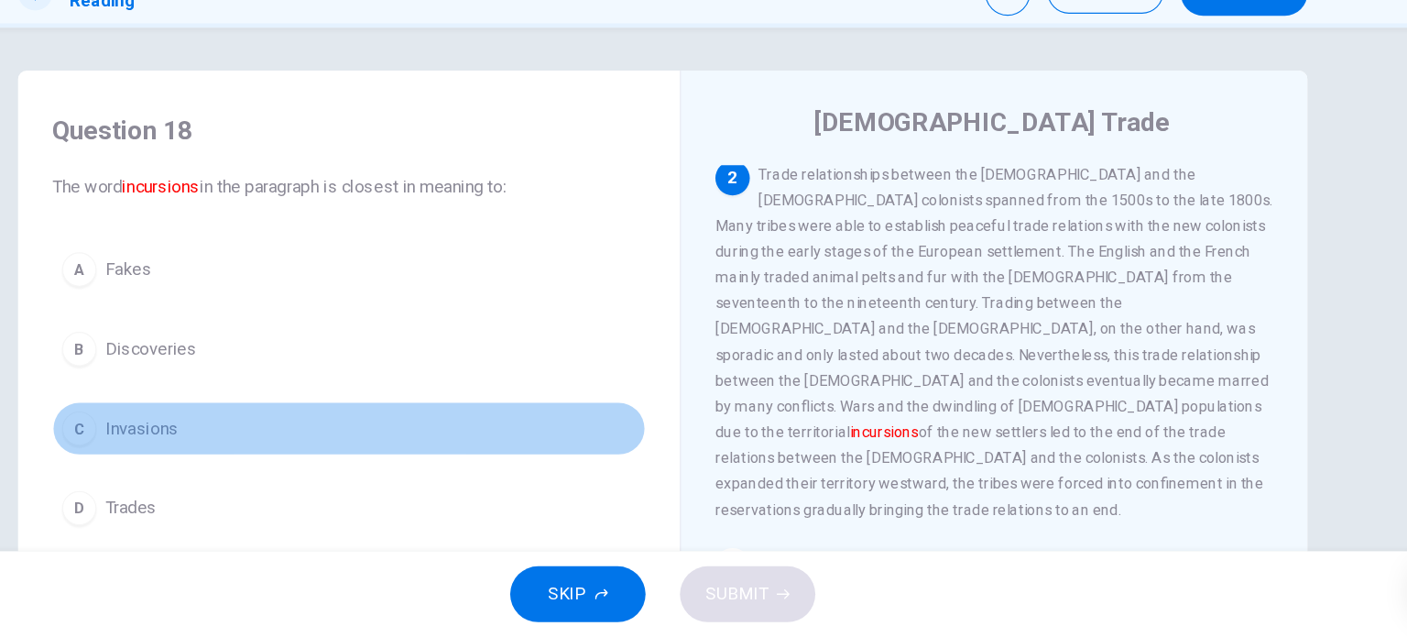
click at [255, 465] on span "Invasions" at bounding box center [259, 459] width 62 height 22
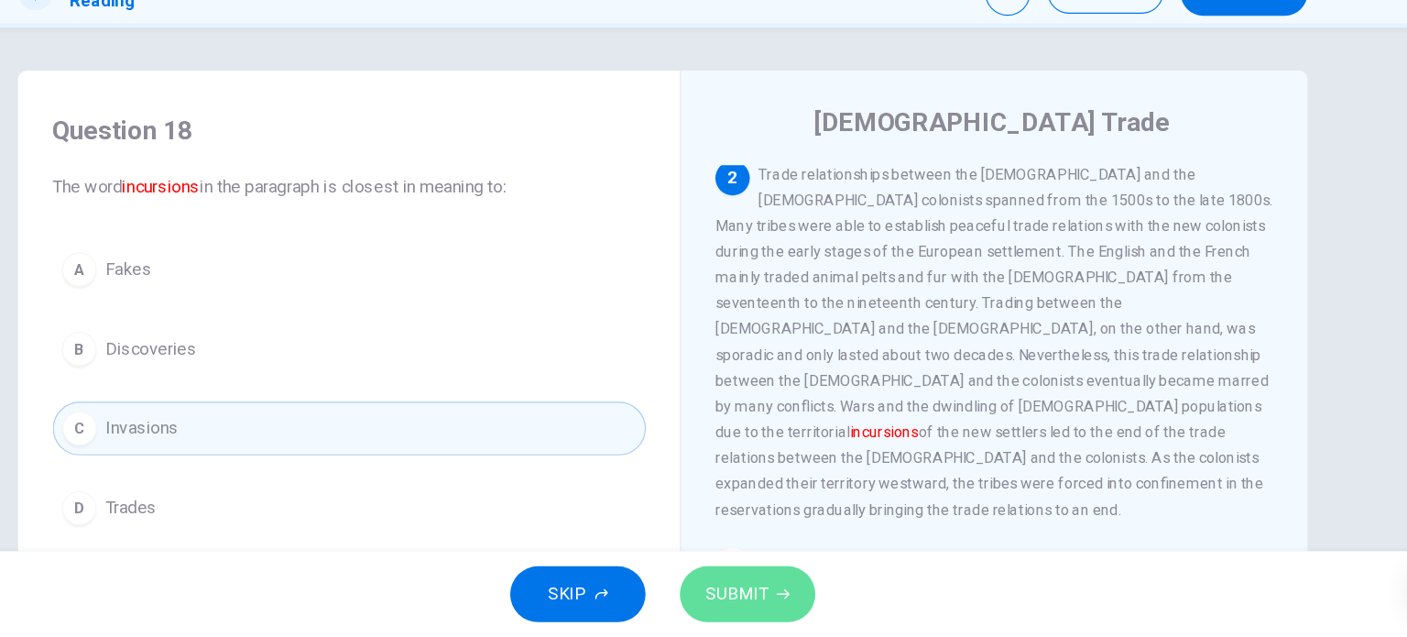
click at [813, 593] on button "SUBMIT" at bounding box center [775, 600] width 115 height 48
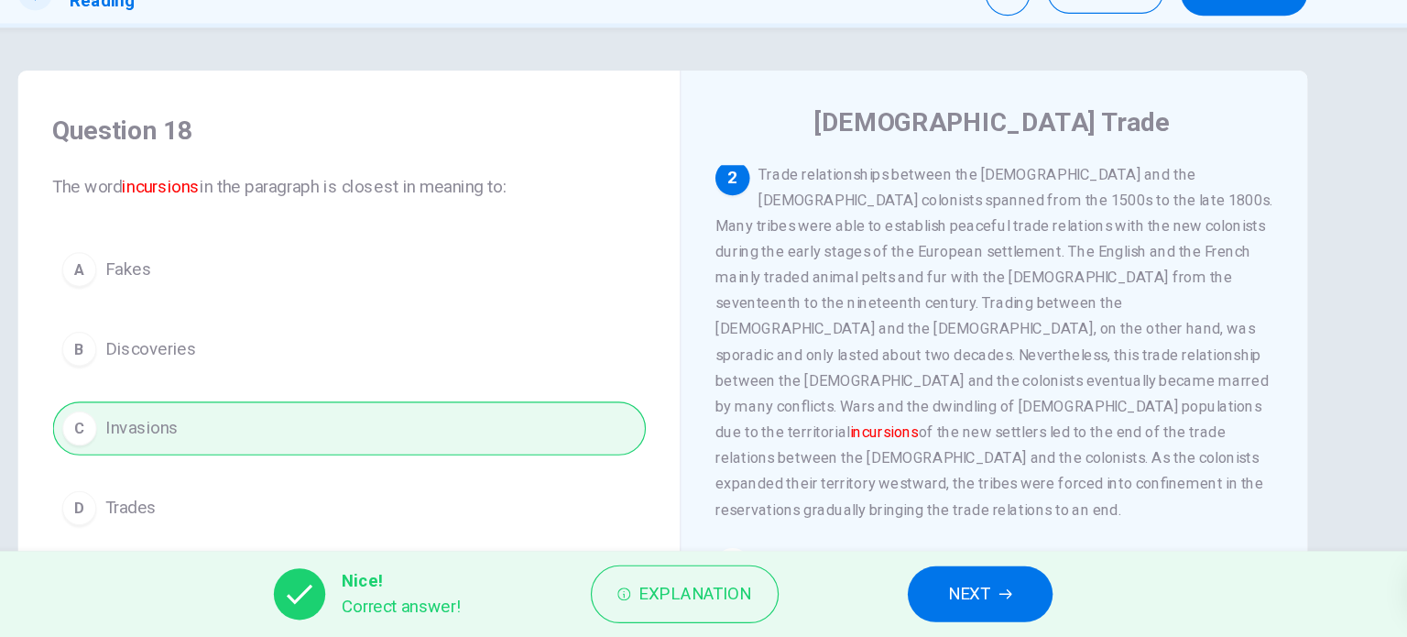
click at [966, 613] on button "NEXT" at bounding box center [974, 600] width 124 height 48
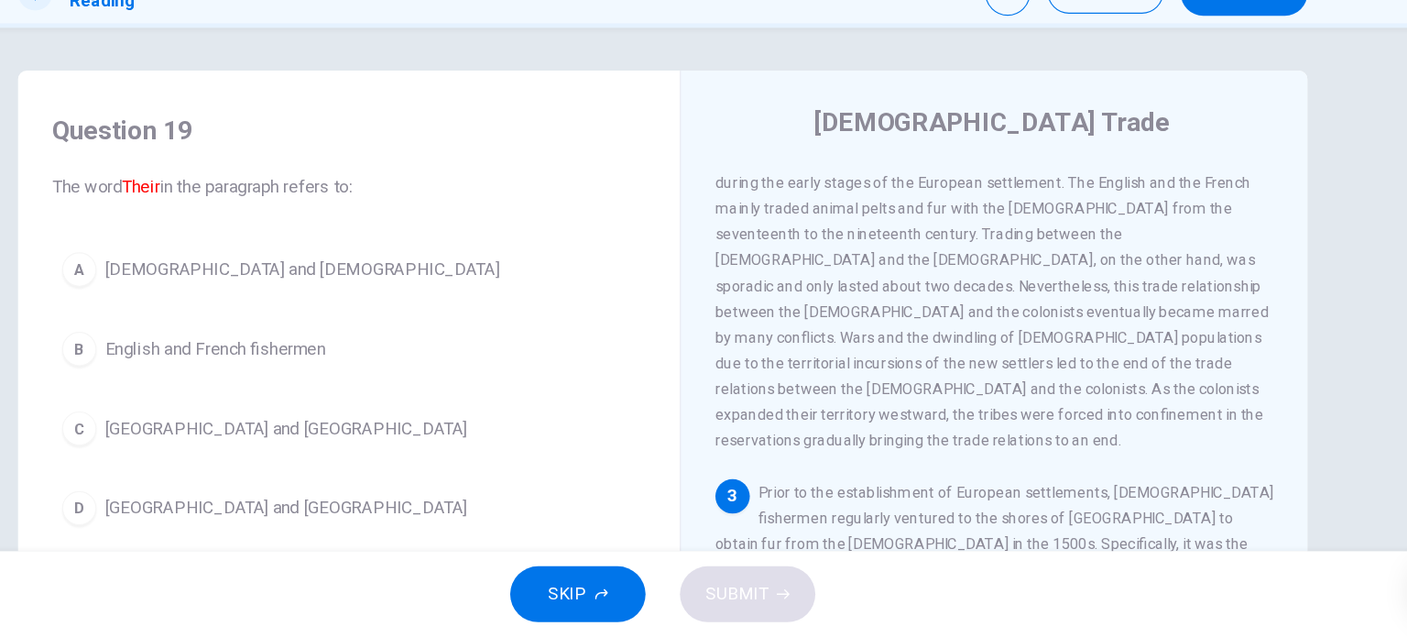
scroll to position [468, 0]
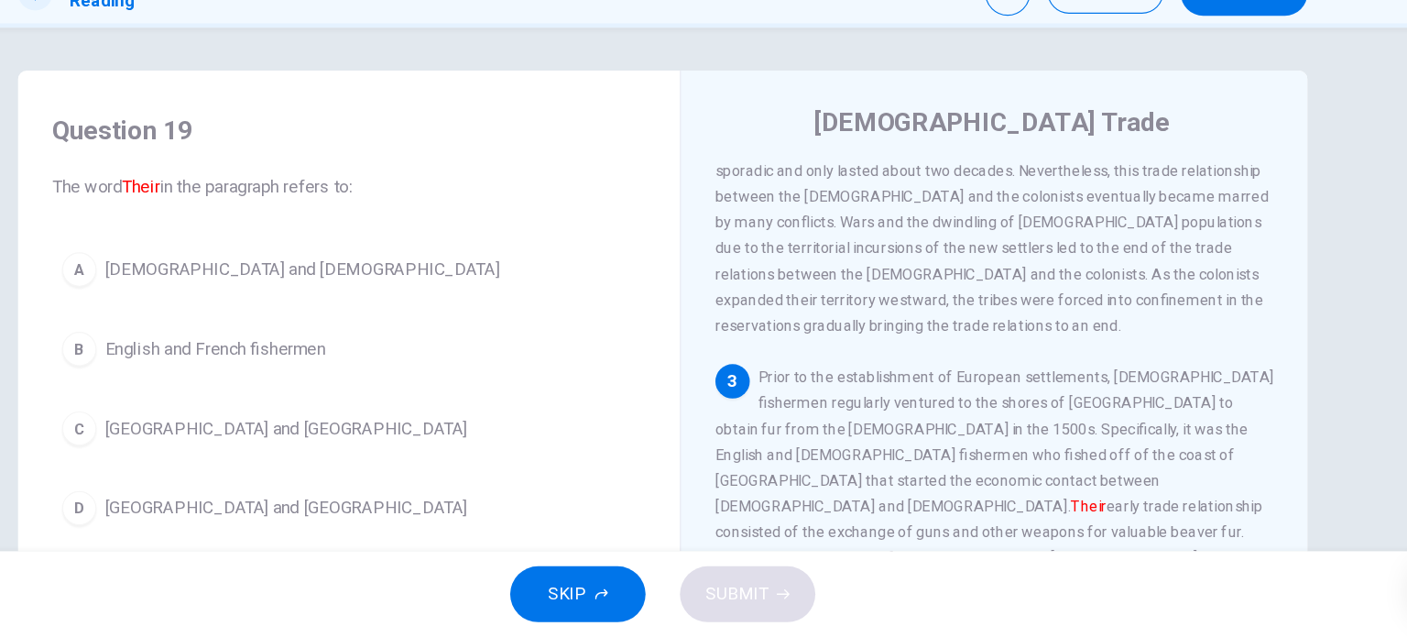
drag, startPoint x: 923, startPoint y: 442, endPoint x: 1001, endPoint y: 437, distance: 78.0
click at [1001, 437] on span "Prior to the establishment of European settlements, European fishermen regularl…" at bounding box center [986, 525] width 476 height 235
click at [1002, 437] on span "Prior to the establishment of European settlements, European fishermen regularl…" at bounding box center [986, 525] width 476 height 235
click at [332, 329] on span "Native Americans and Europeans" at bounding box center [396, 323] width 336 height 22
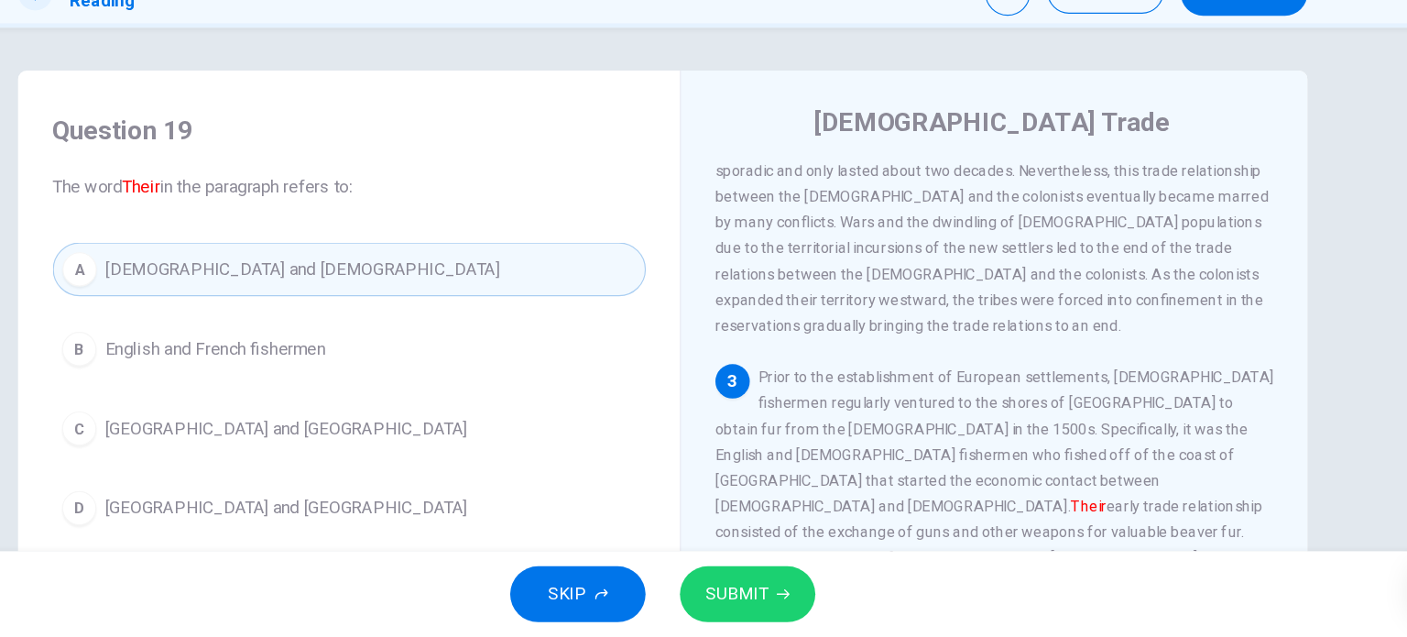
click at [742, 590] on span "SUBMIT" at bounding box center [766, 600] width 53 height 26
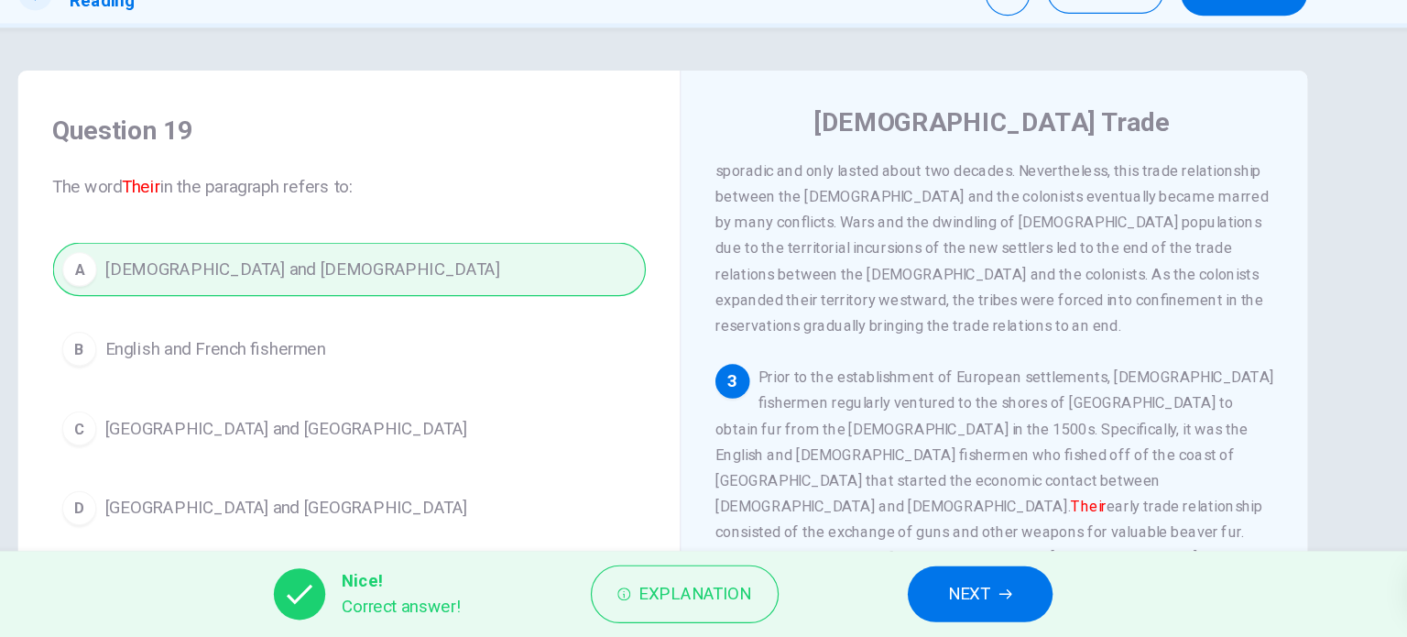
click at [945, 612] on button "NEXT" at bounding box center [974, 600] width 124 height 48
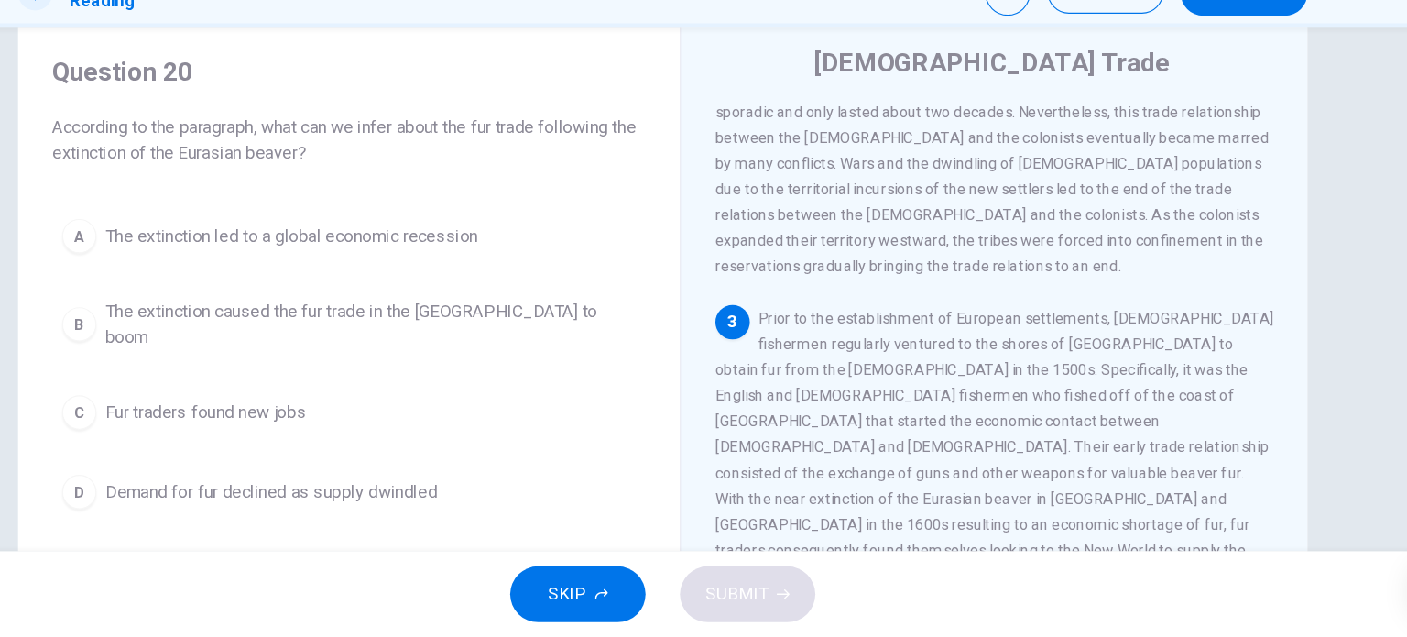
scroll to position [78, 0]
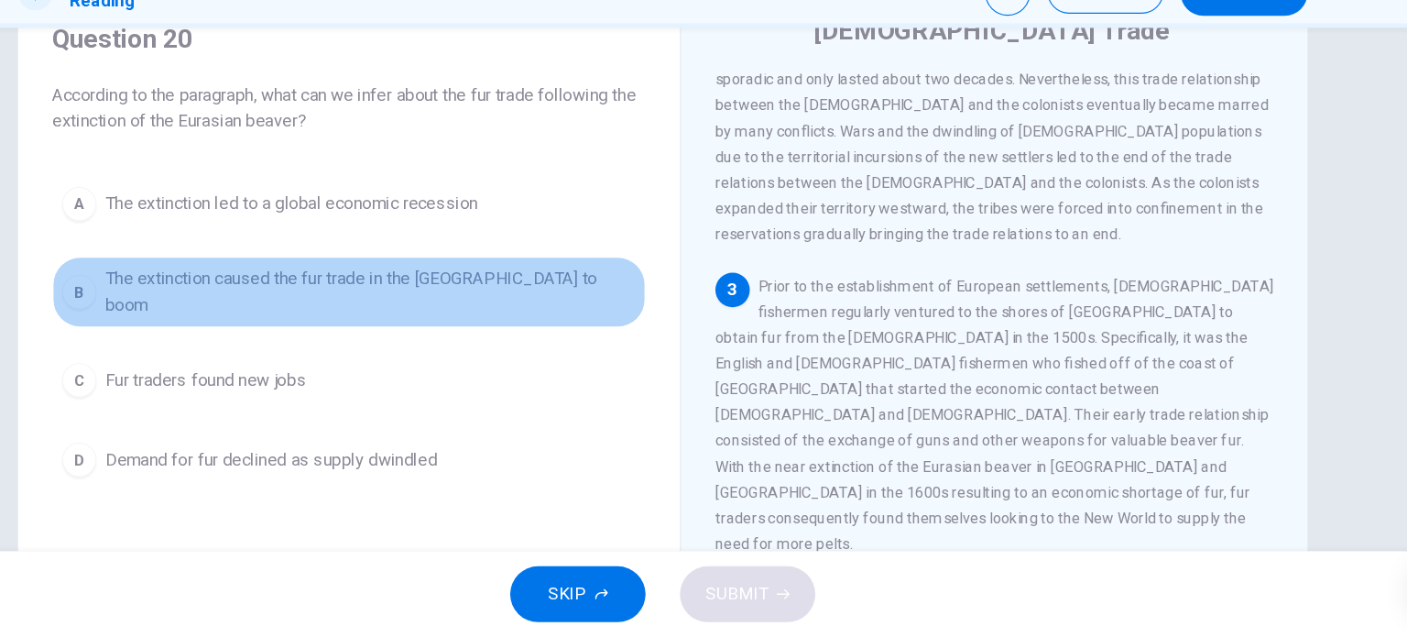
click at [383, 345] on button "B The extinction caused the fur trade in the New World to boom" at bounding box center [436, 342] width 506 height 60
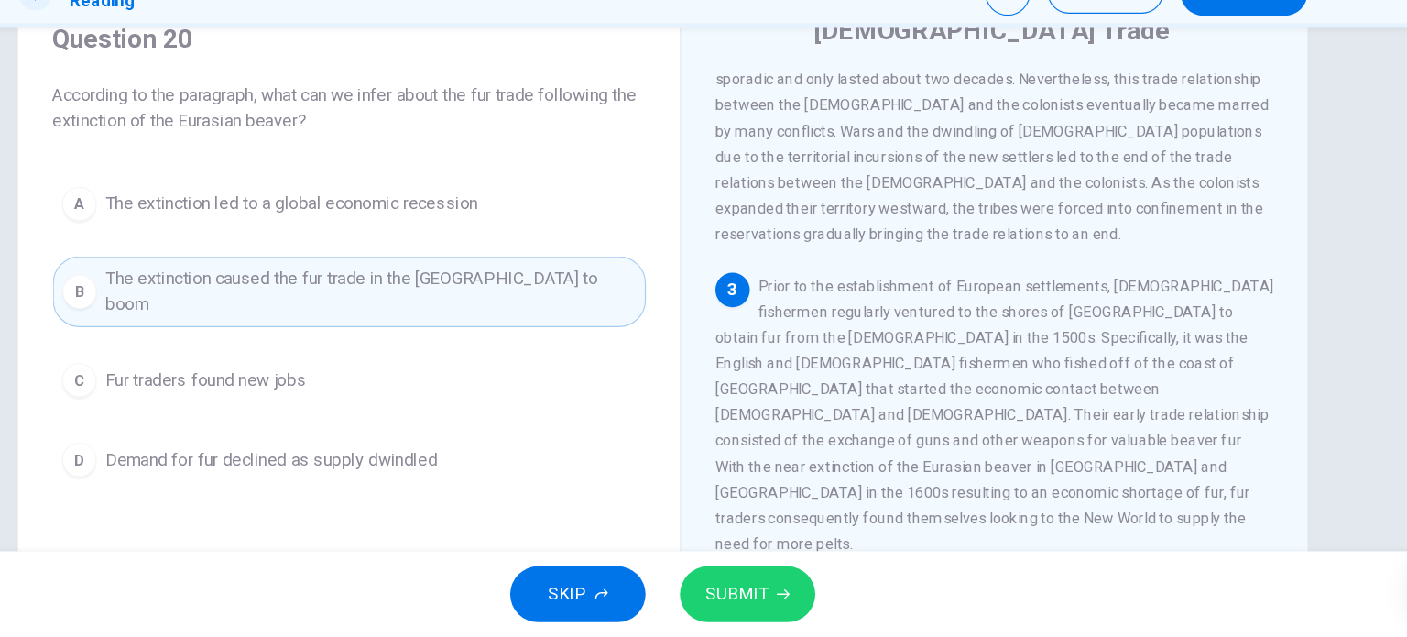
click at [435, 485] on button "D Demand for fur declined as supply dwindled" at bounding box center [436, 486] width 506 height 46
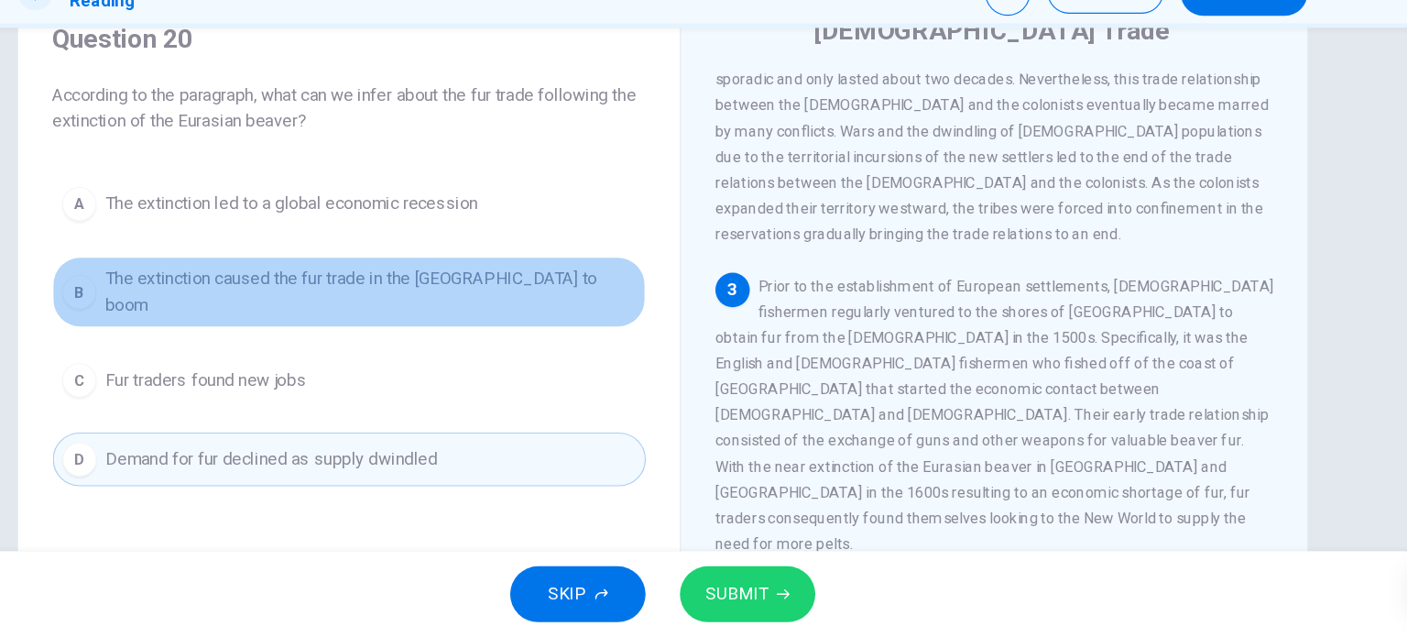
click at [464, 323] on span "The extinction caused the fur trade in the New World to boom" at bounding box center [454, 343] width 453 height 44
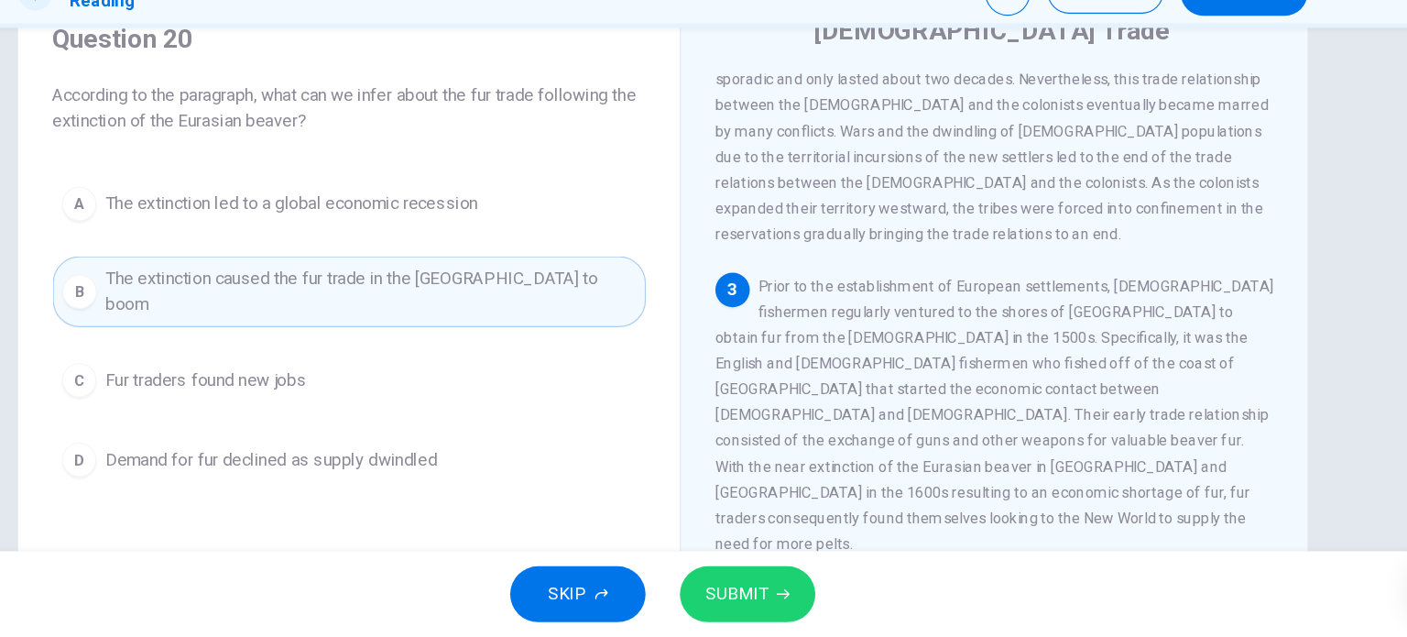
click at [772, 565] on div "SKIP SUBMIT" at bounding box center [703, 599] width 1407 height 73
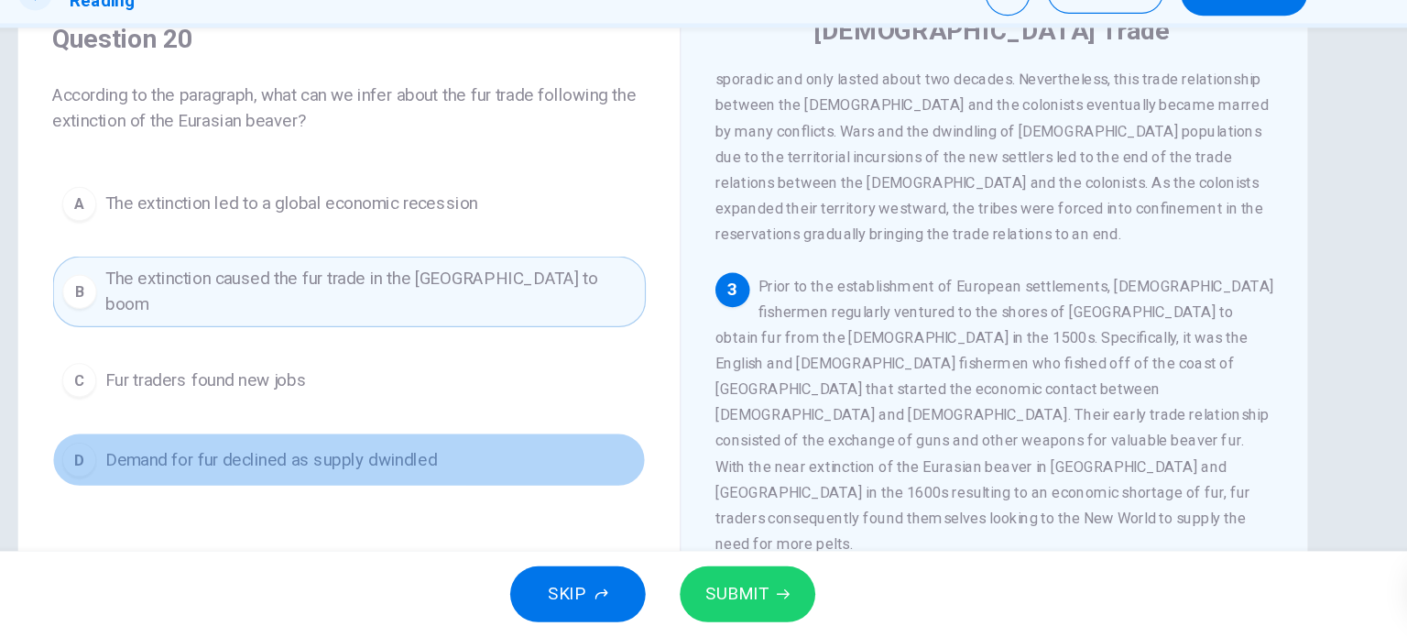
click at [531, 463] on button "D Demand for fur declined as supply dwindled" at bounding box center [436, 486] width 506 height 46
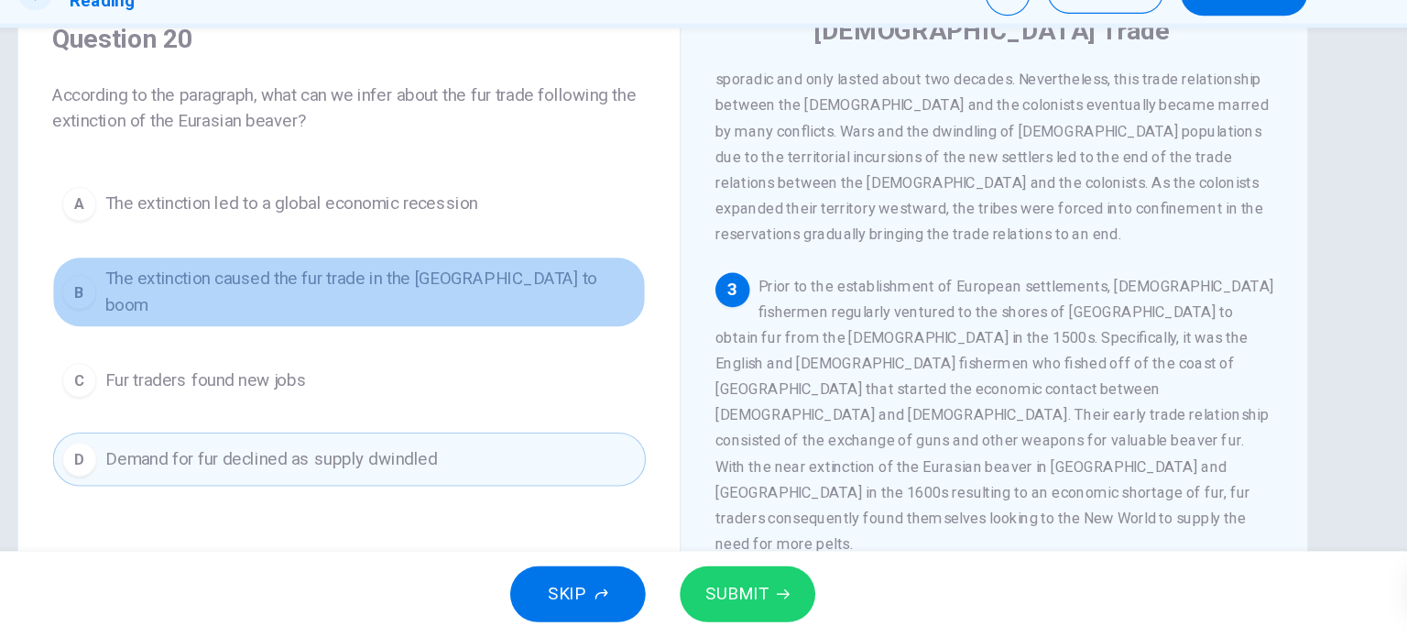
click at [365, 327] on span "The extinction caused the fur trade in the New World to boom" at bounding box center [454, 343] width 453 height 44
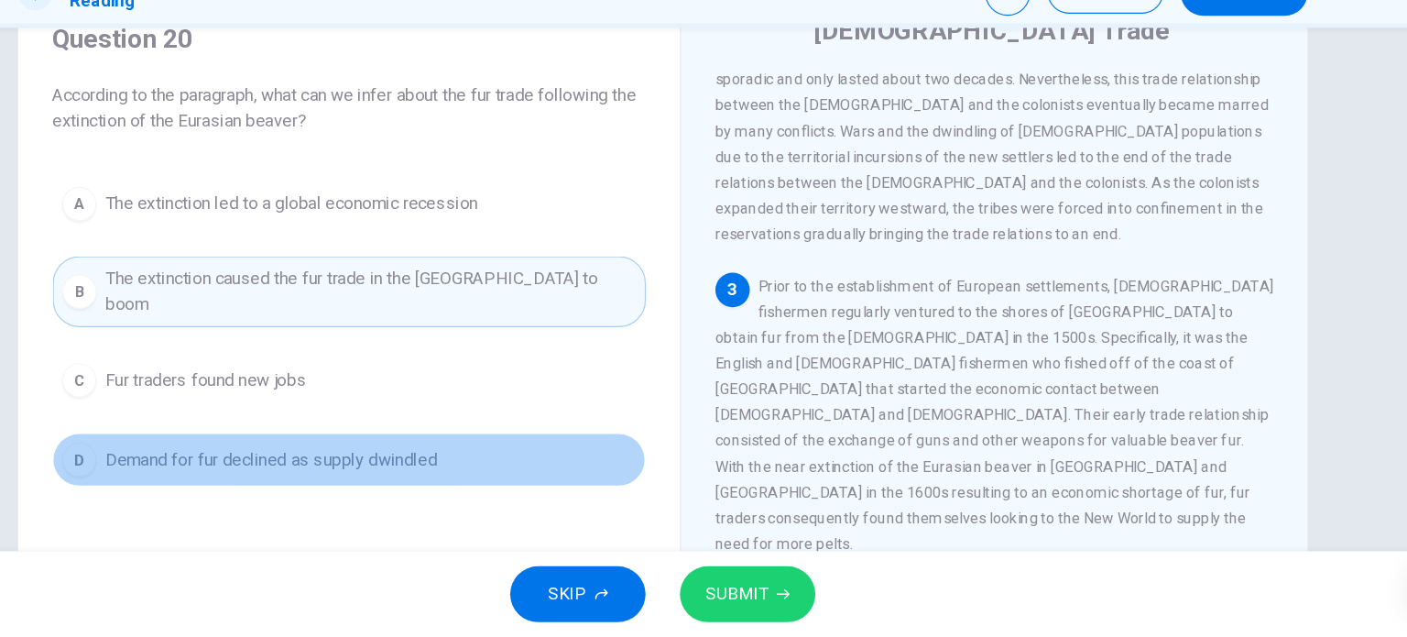
drag, startPoint x: 388, startPoint y: 457, endPoint x: 493, endPoint y: 491, distance: 109.8
click at [388, 463] on button "D Demand for fur declined as supply dwindled" at bounding box center [436, 486] width 506 height 46
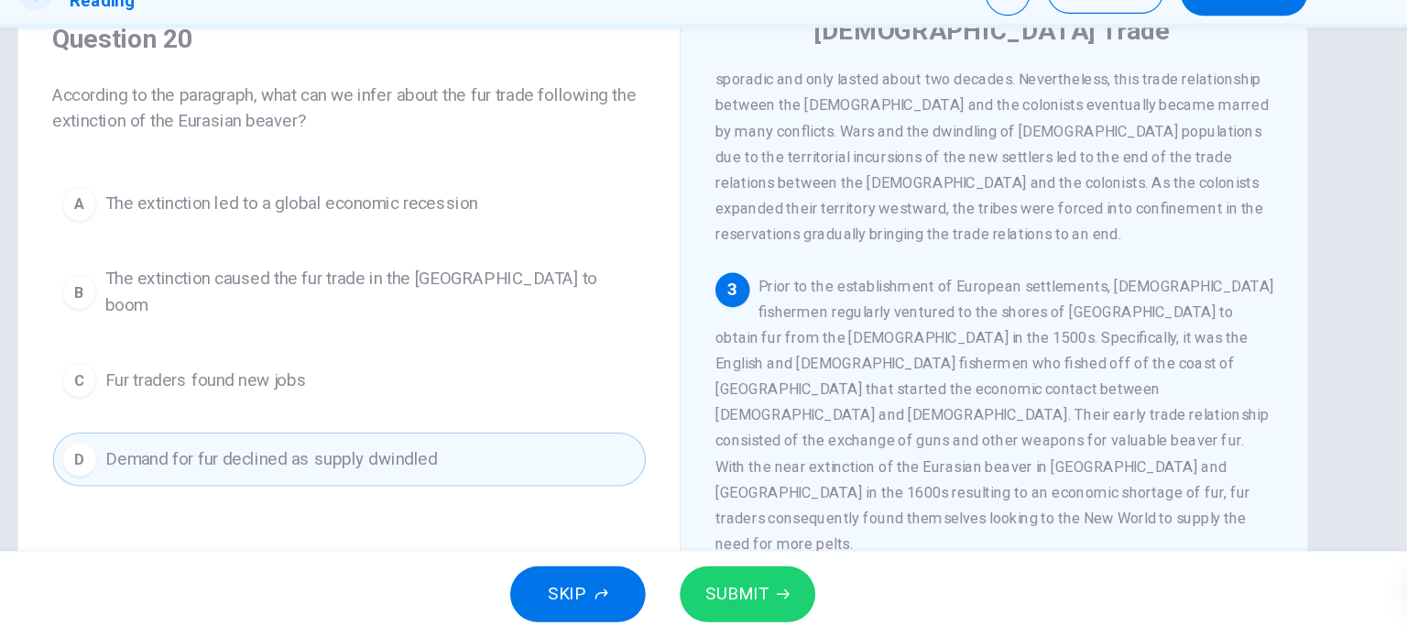
click at [745, 583] on button "SUBMIT" at bounding box center [775, 600] width 115 height 48
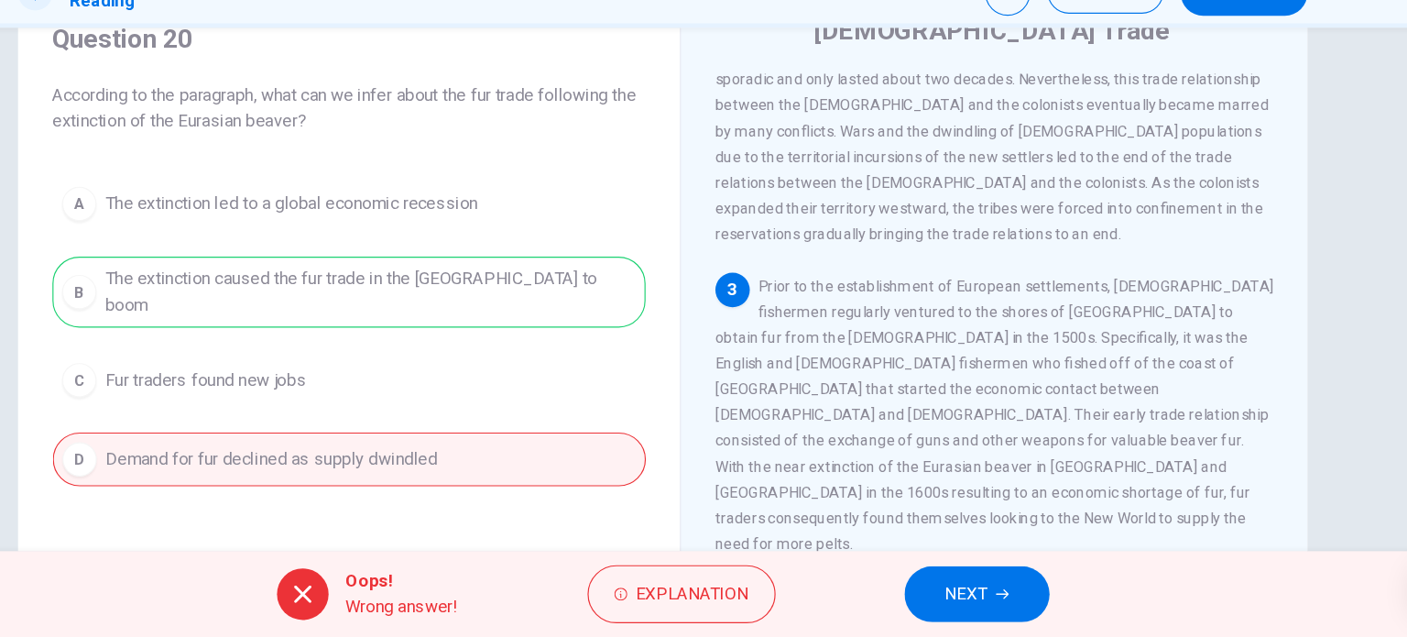
click at [963, 583] on button "NEXT" at bounding box center [972, 600] width 124 height 48
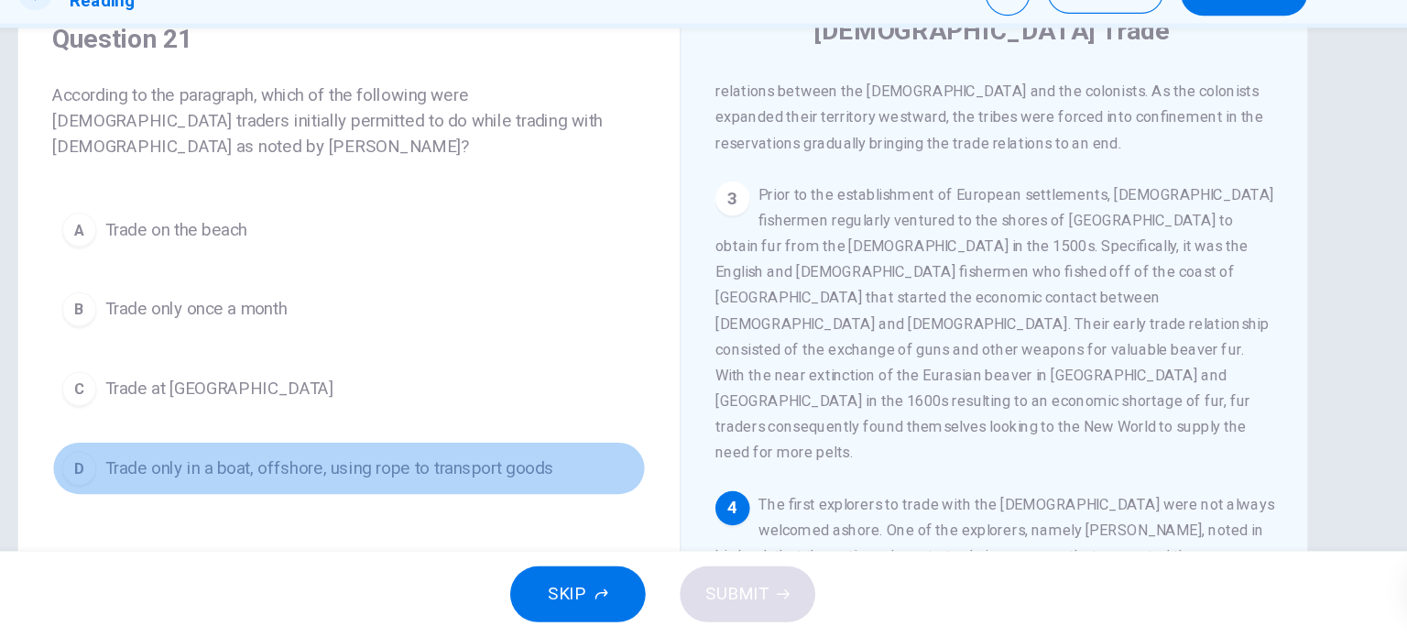
click at [308, 508] on button "D Trade only in a boat, offshore, using rope to transport goods" at bounding box center [436, 493] width 506 height 46
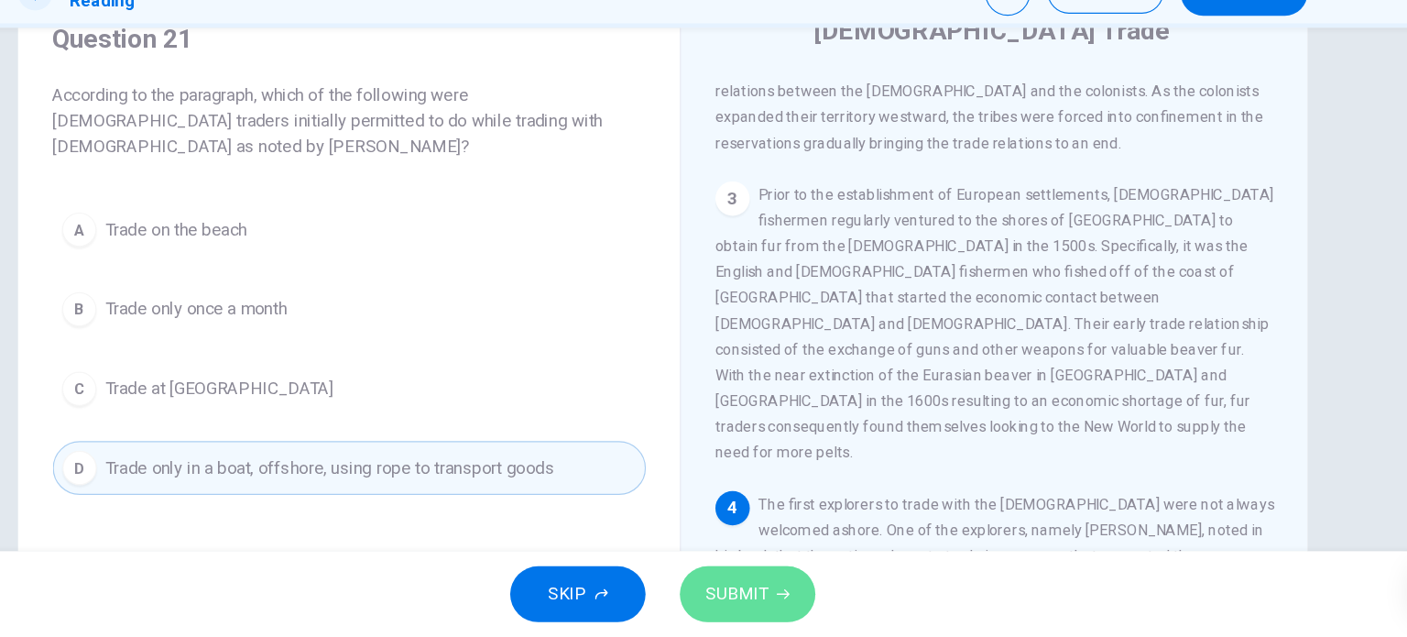
click at [740, 588] on span "SUBMIT" at bounding box center [766, 600] width 53 height 26
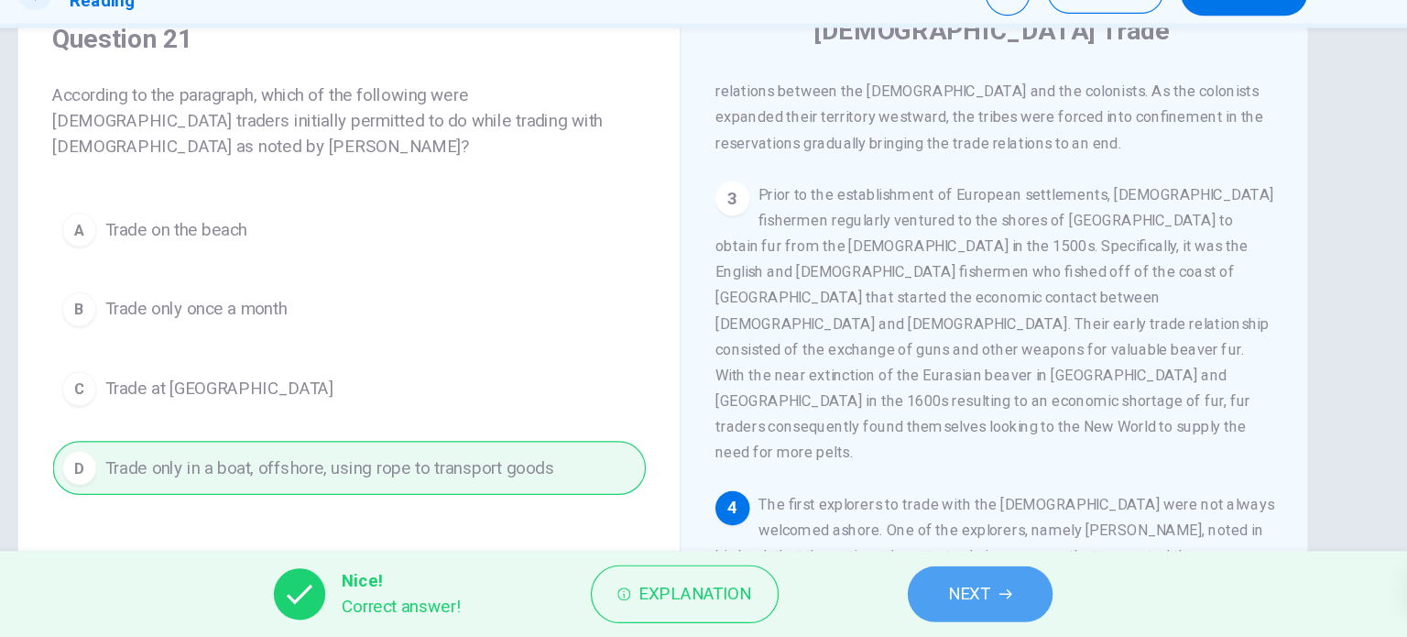
click at [942, 601] on button "NEXT" at bounding box center [974, 600] width 124 height 48
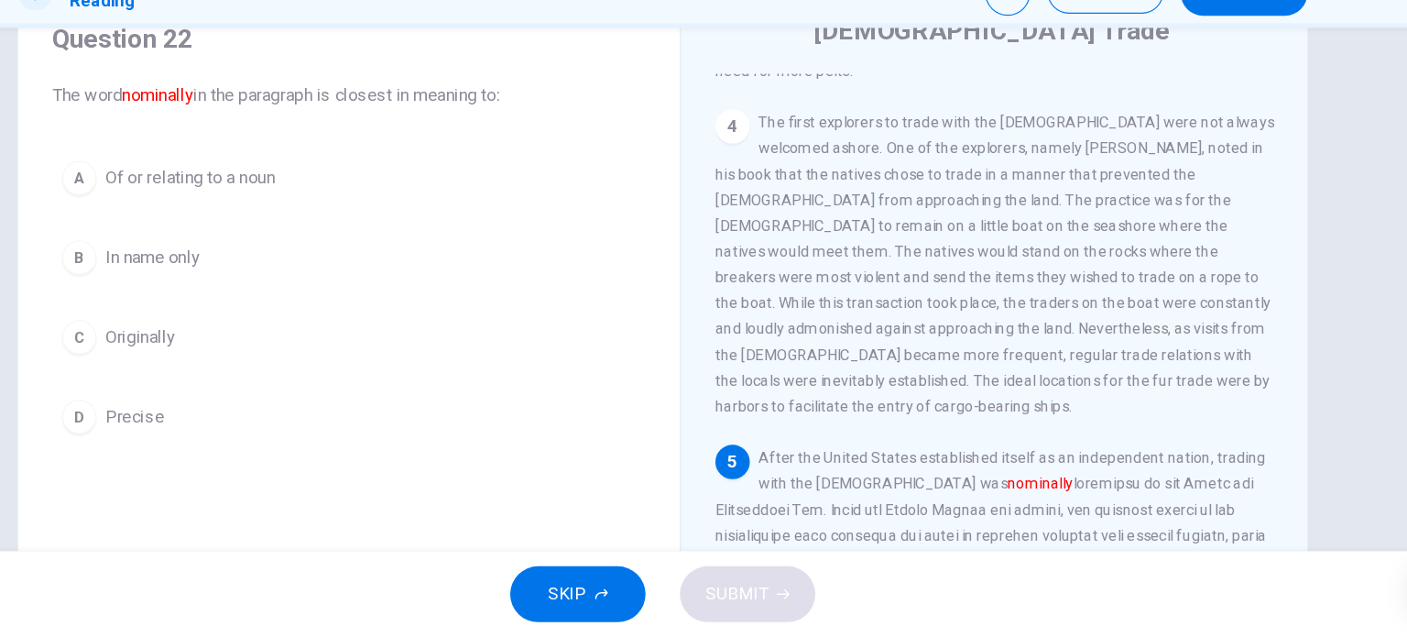
scroll to position [962, 0]
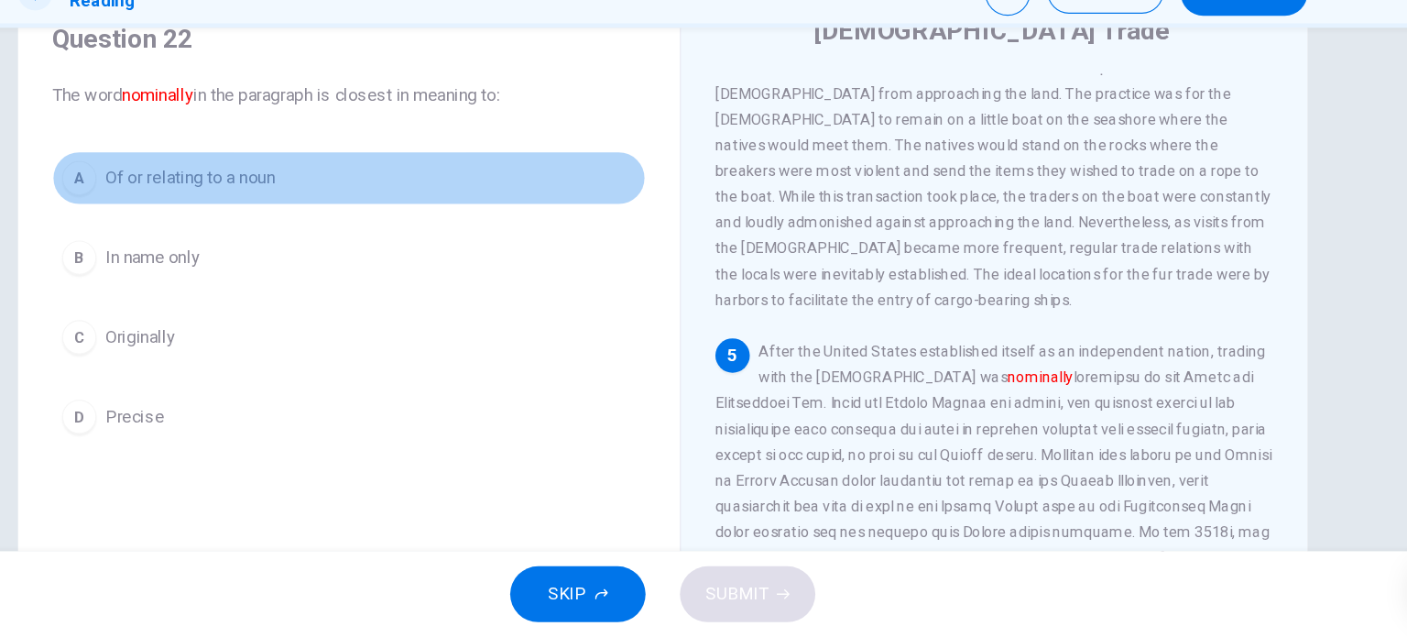
click at [301, 264] on button "A Of or relating to a noun" at bounding box center [436, 246] width 506 height 46
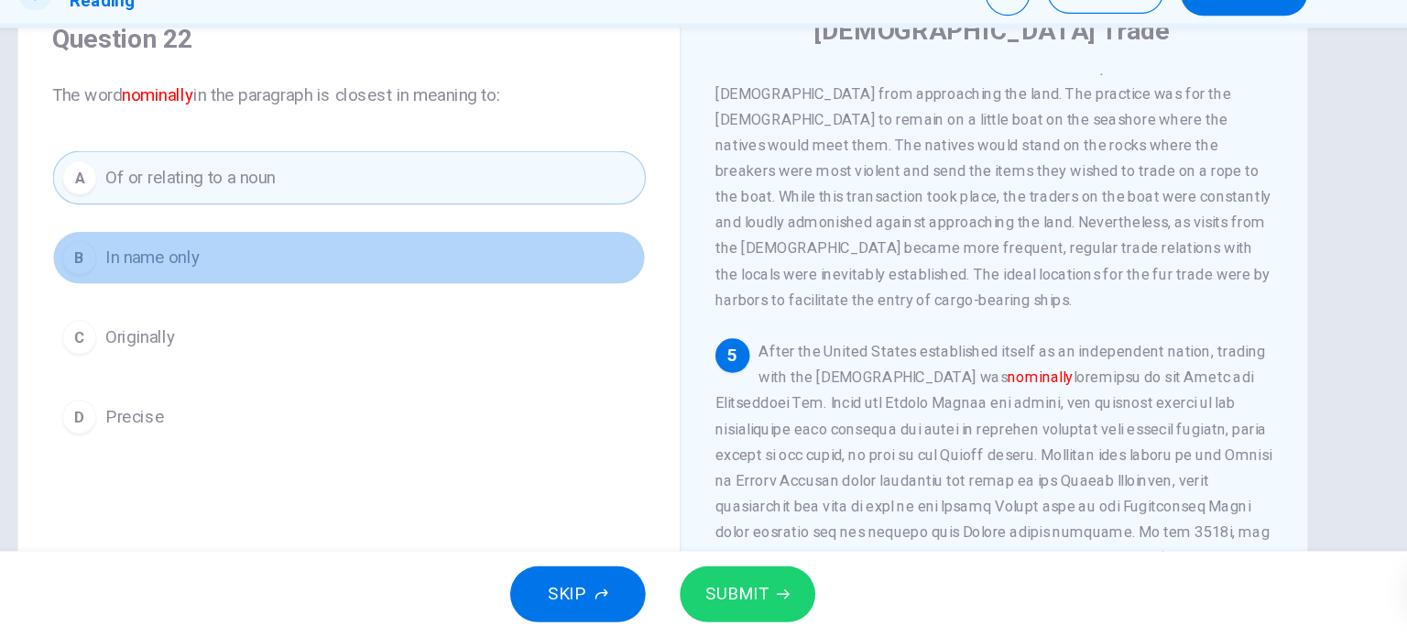
click at [305, 314] on span "In name only" at bounding box center [268, 313] width 81 height 22
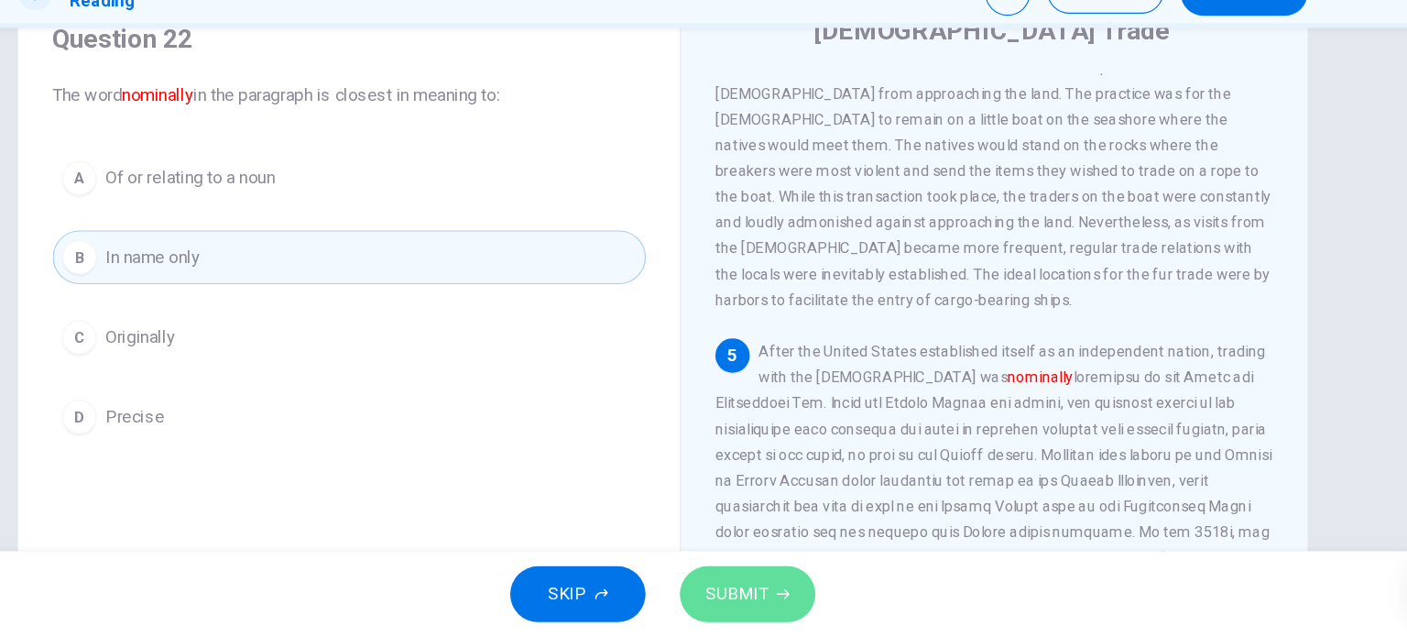
click at [735, 584] on button "SUBMIT" at bounding box center [775, 600] width 115 height 48
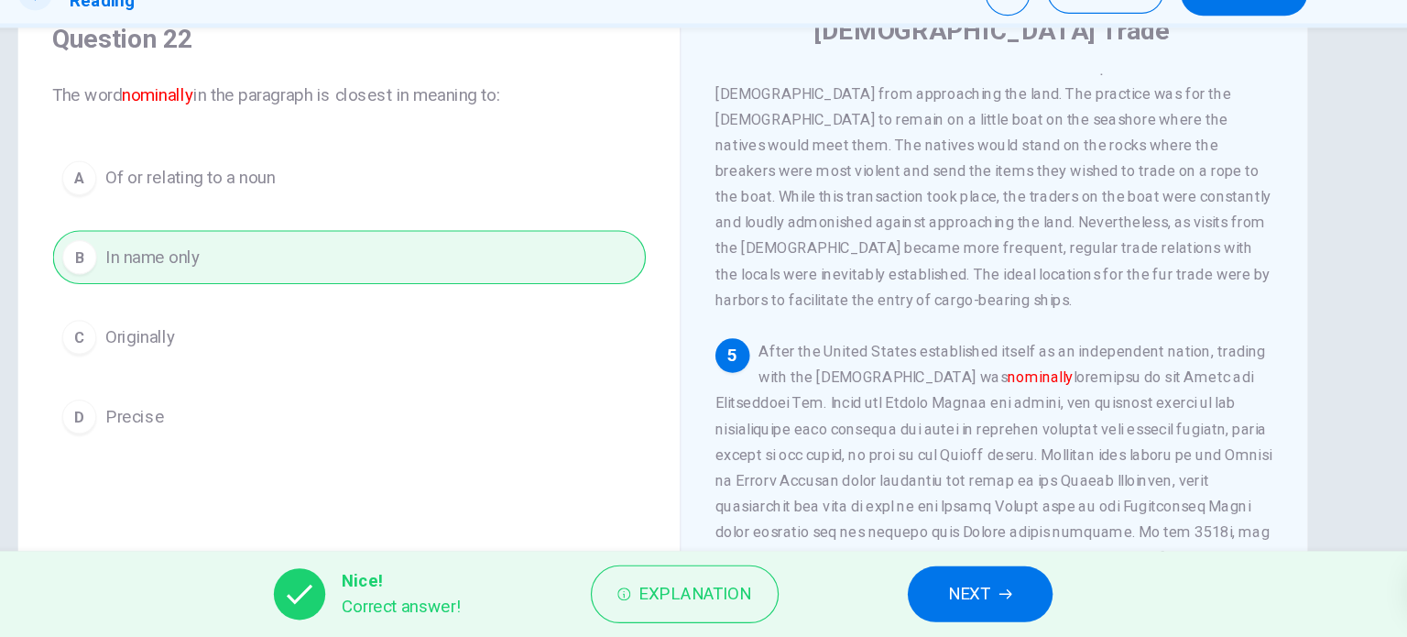
click at [952, 605] on span "NEXT" at bounding box center [965, 600] width 36 height 26
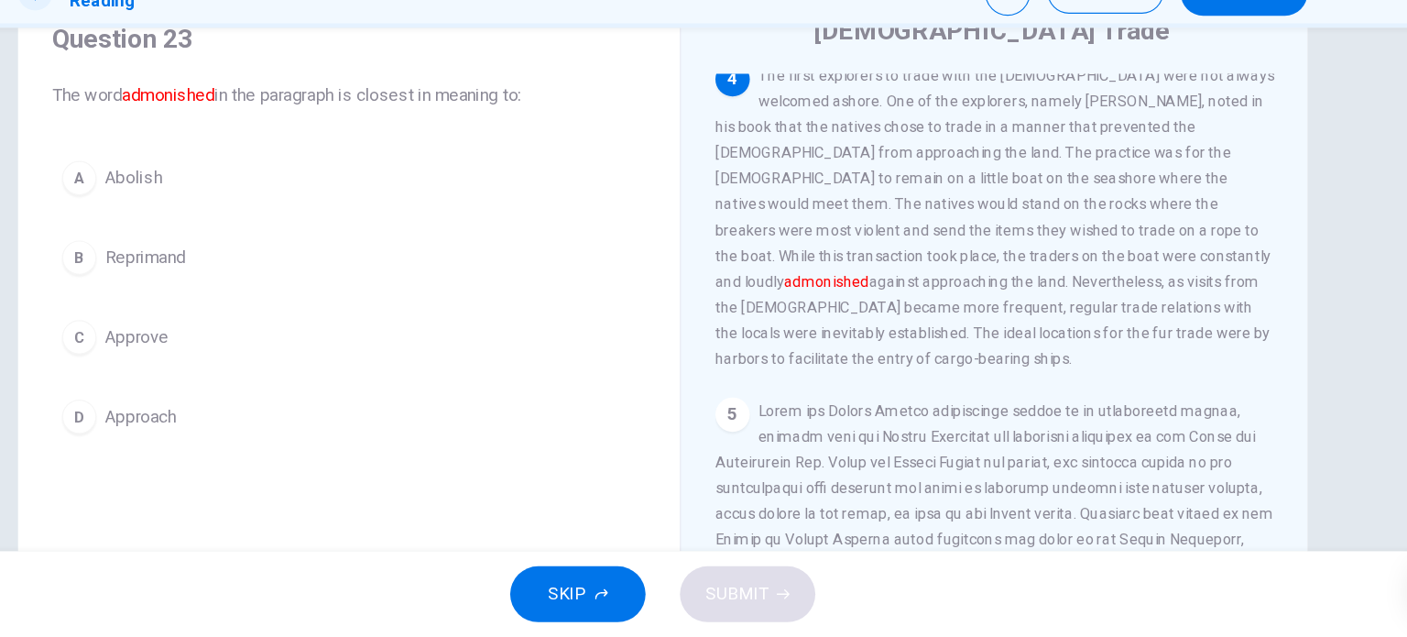
scroll to position [883, 0]
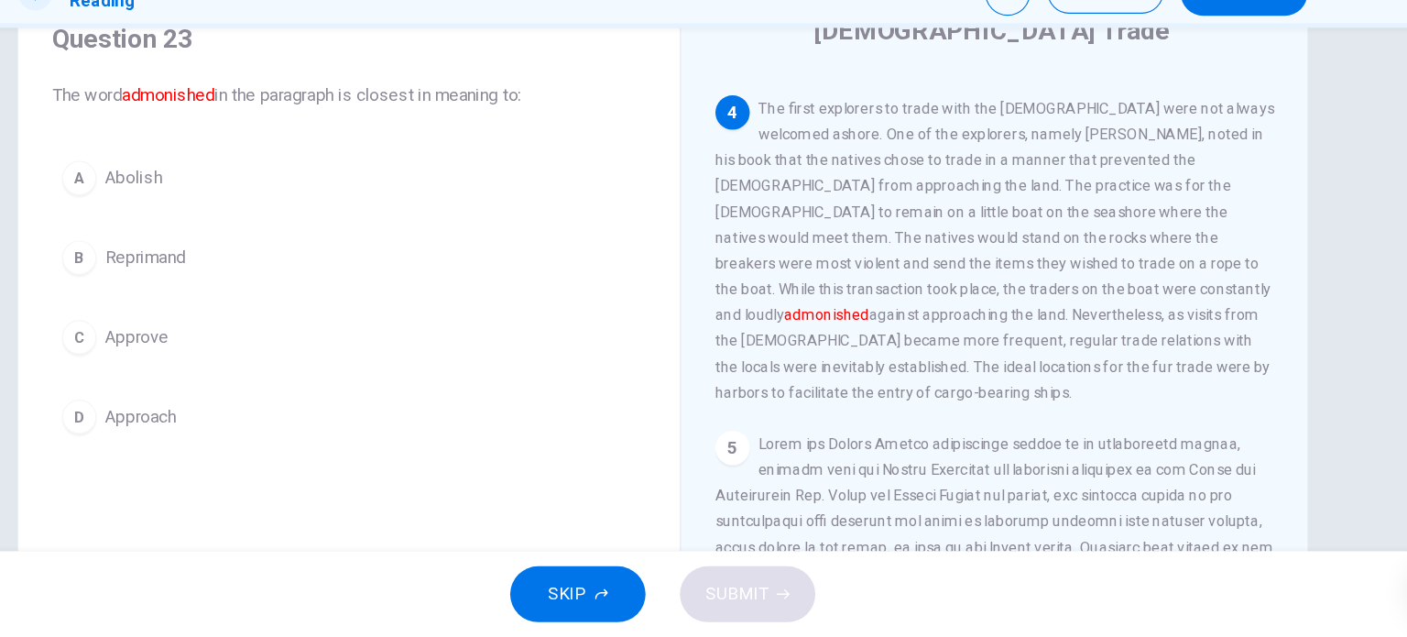
drag, startPoint x: 263, startPoint y: 453, endPoint x: 358, endPoint y: 288, distance: 190.4
click at [360, 289] on div "A Abolish B Reprimand C Approve D Approach" at bounding box center [436, 347] width 506 height 249
click at [338, 267] on button "A Abolish" at bounding box center [436, 246] width 506 height 46
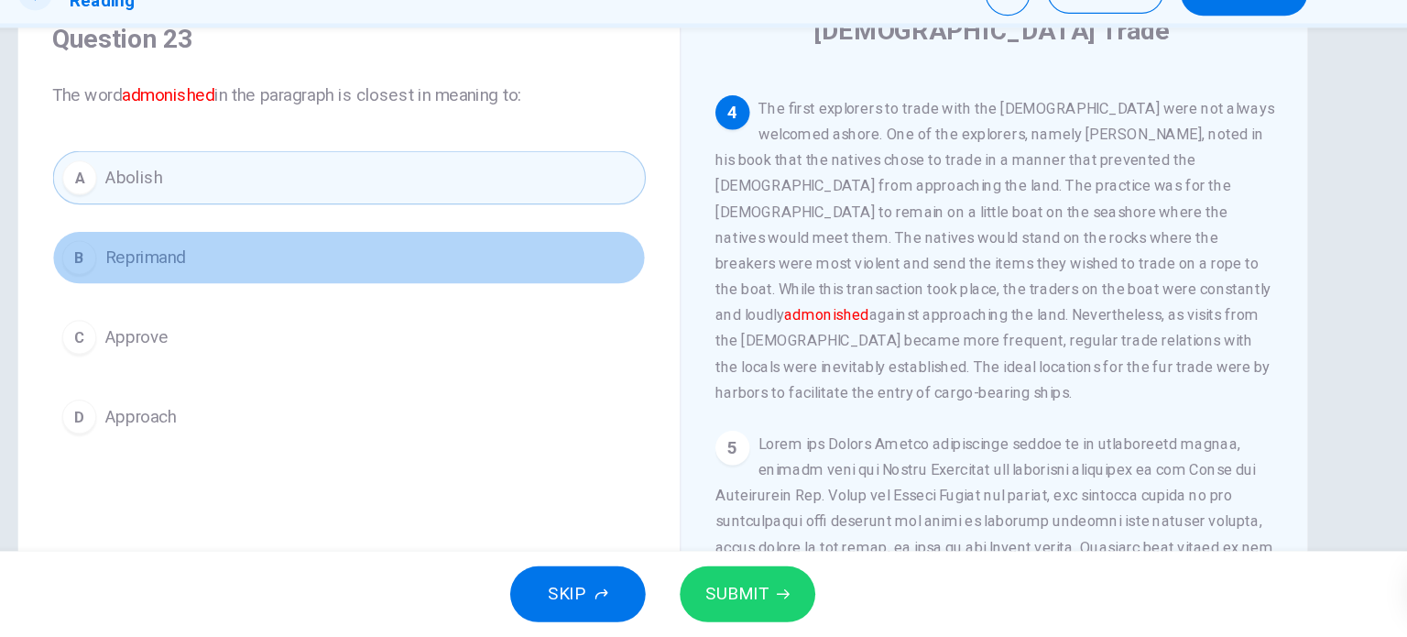
click at [284, 313] on span "Reprimand" at bounding box center [262, 313] width 69 height 22
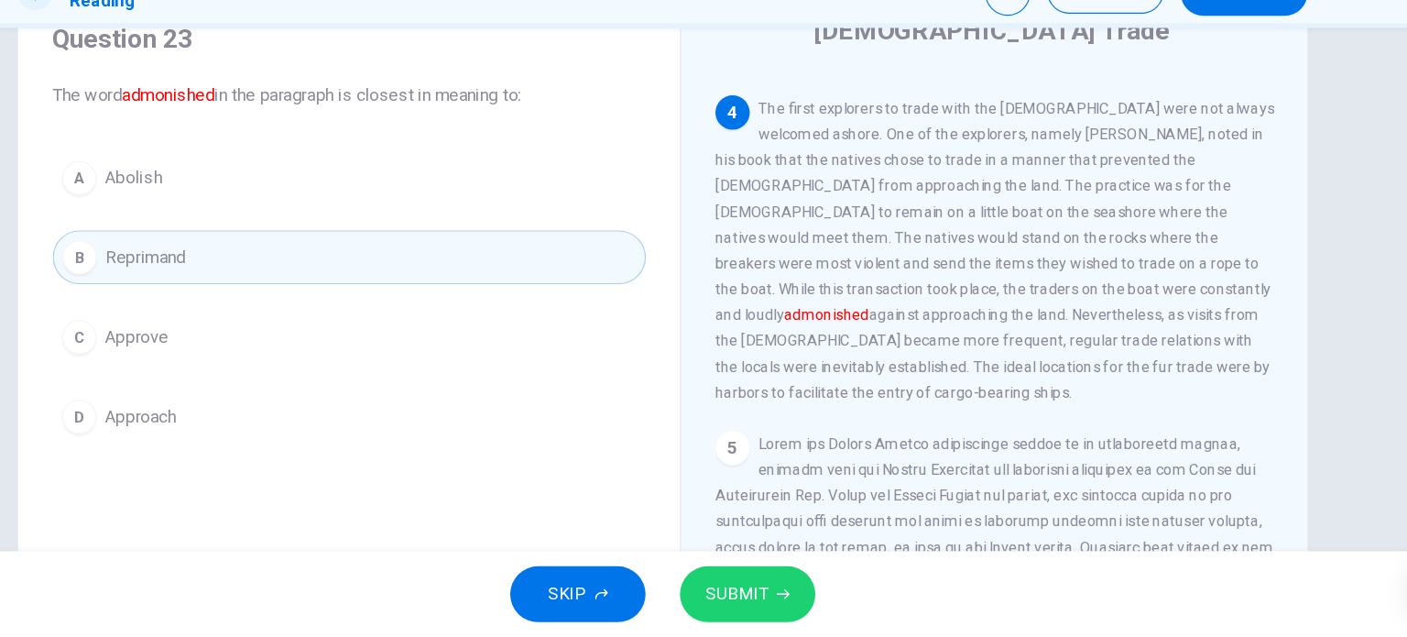
click at [764, 583] on button "SUBMIT" at bounding box center [775, 600] width 115 height 48
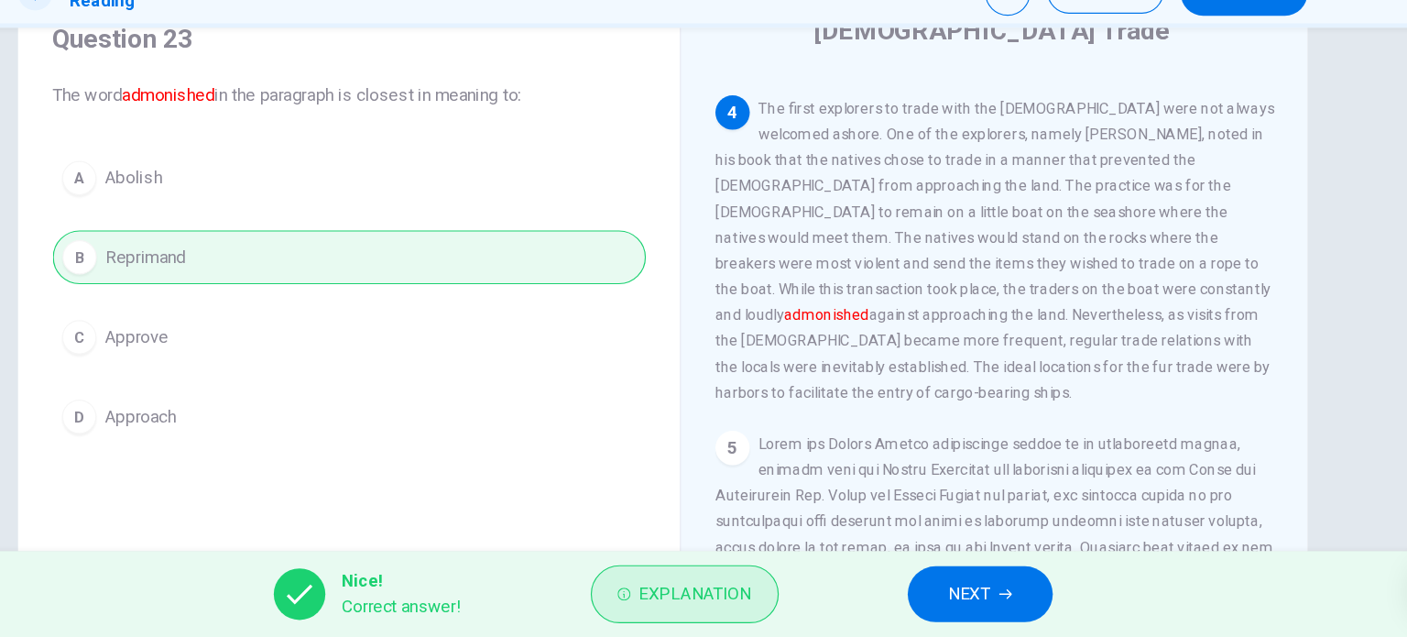
click at [689, 598] on span "Explanation" at bounding box center [731, 600] width 96 height 26
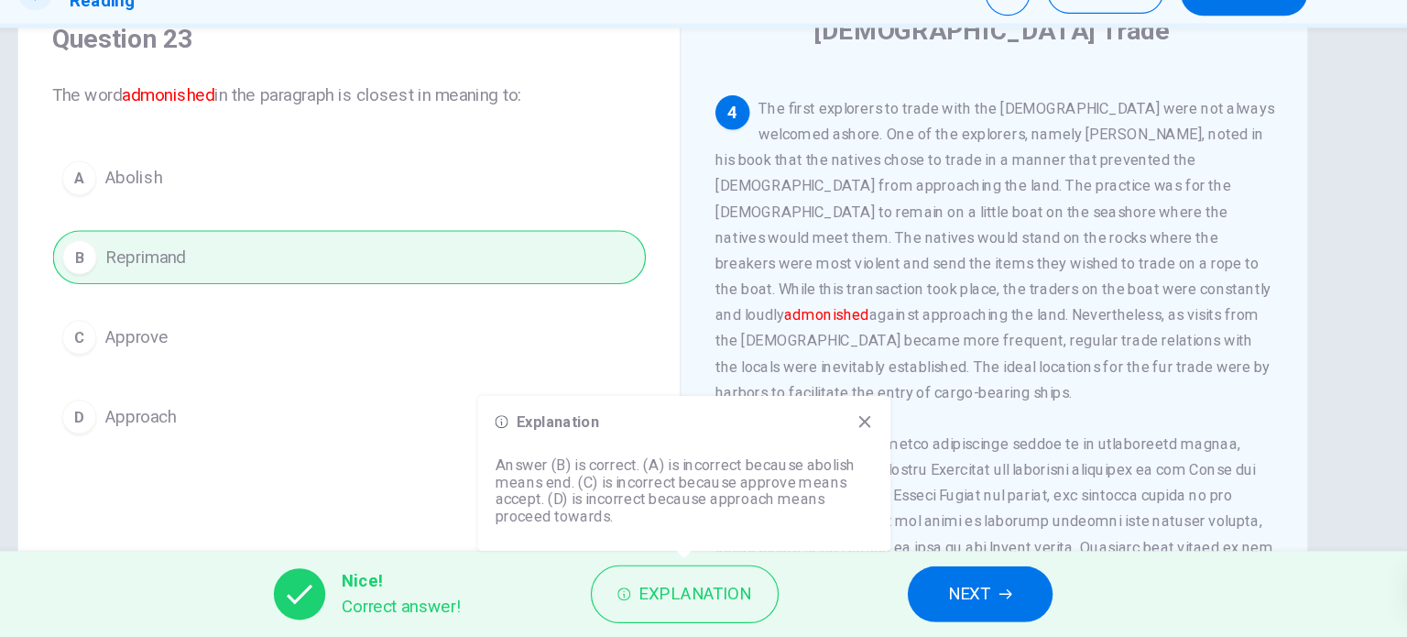
click at [868, 457] on div "Explanation" at bounding box center [722, 453] width 322 height 15
click at [871, 454] on icon at bounding box center [875, 453] width 15 height 15
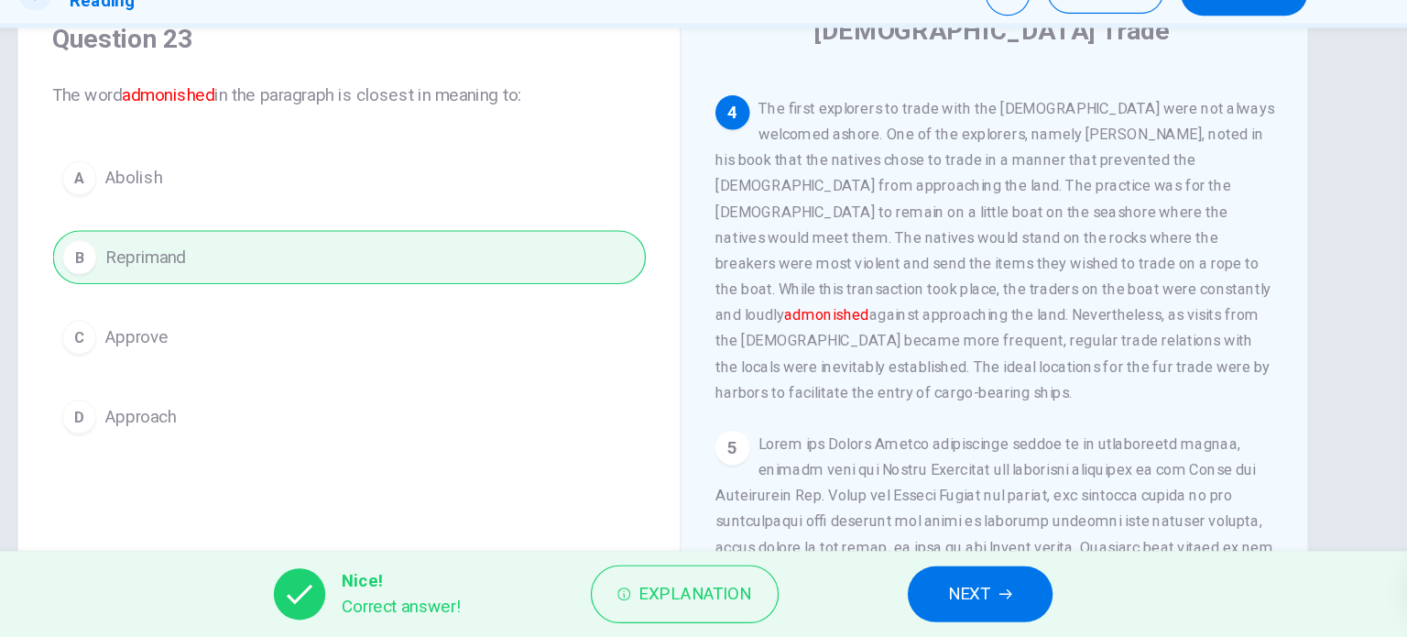
click at [985, 607] on button "NEXT" at bounding box center [974, 600] width 124 height 48
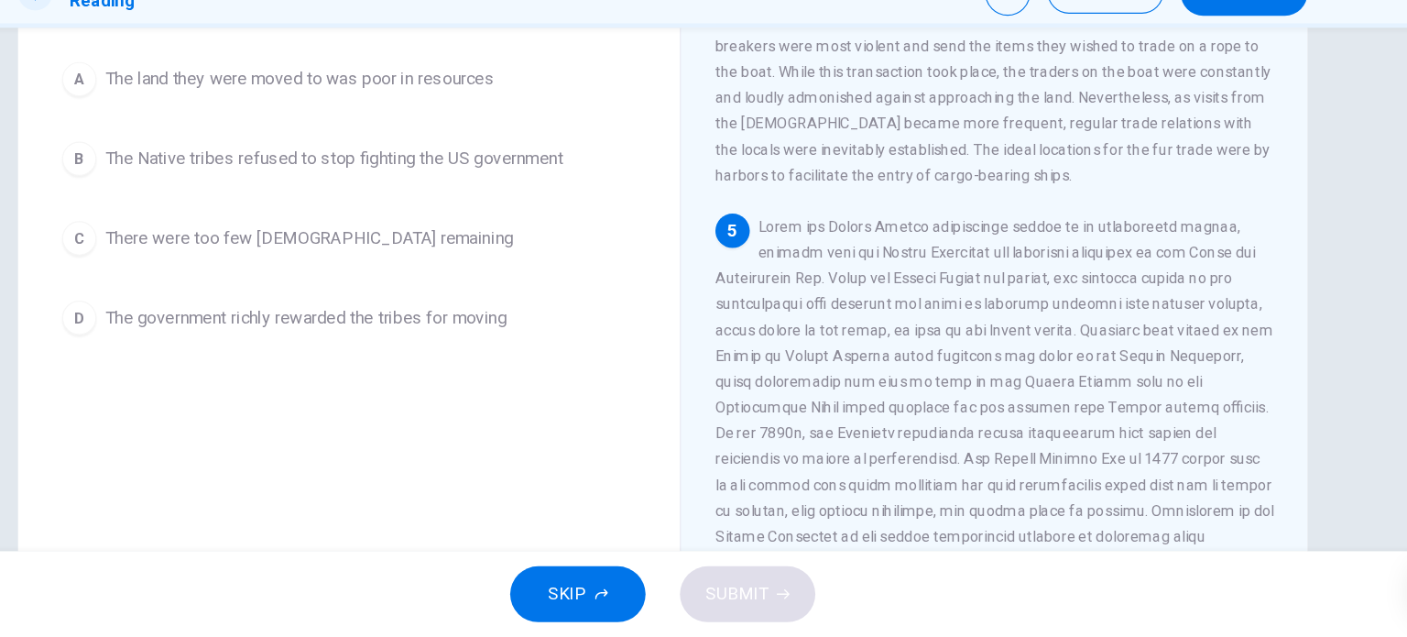
scroll to position [185, 0]
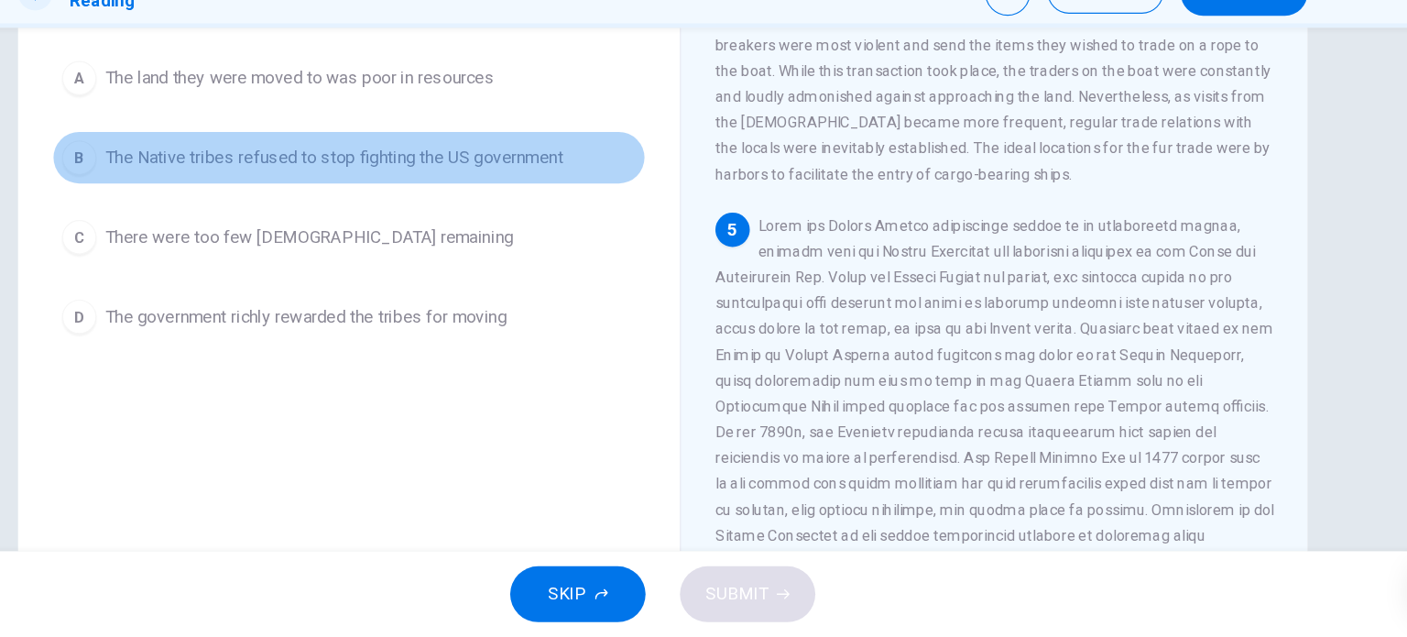
click at [374, 239] on button "B The Native tribes refused to stop fighting the US government" at bounding box center [436, 228] width 506 height 46
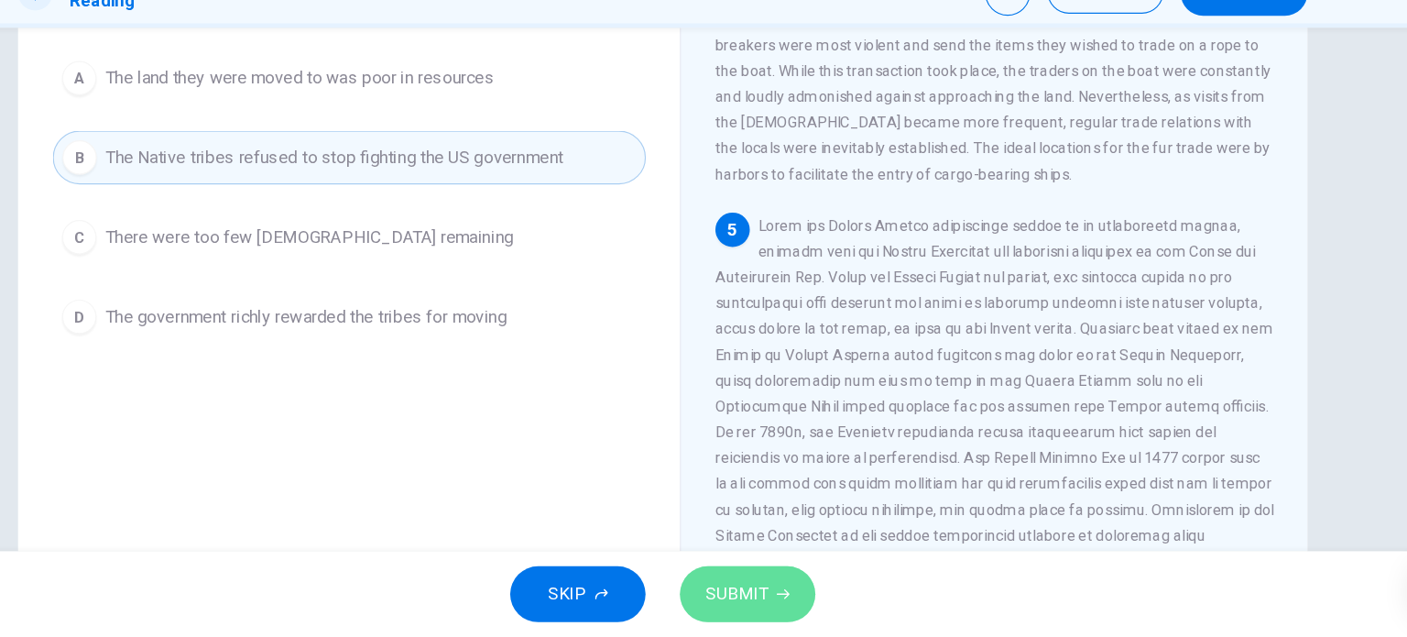
click at [771, 601] on span "SUBMIT" at bounding box center [766, 600] width 53 height 26
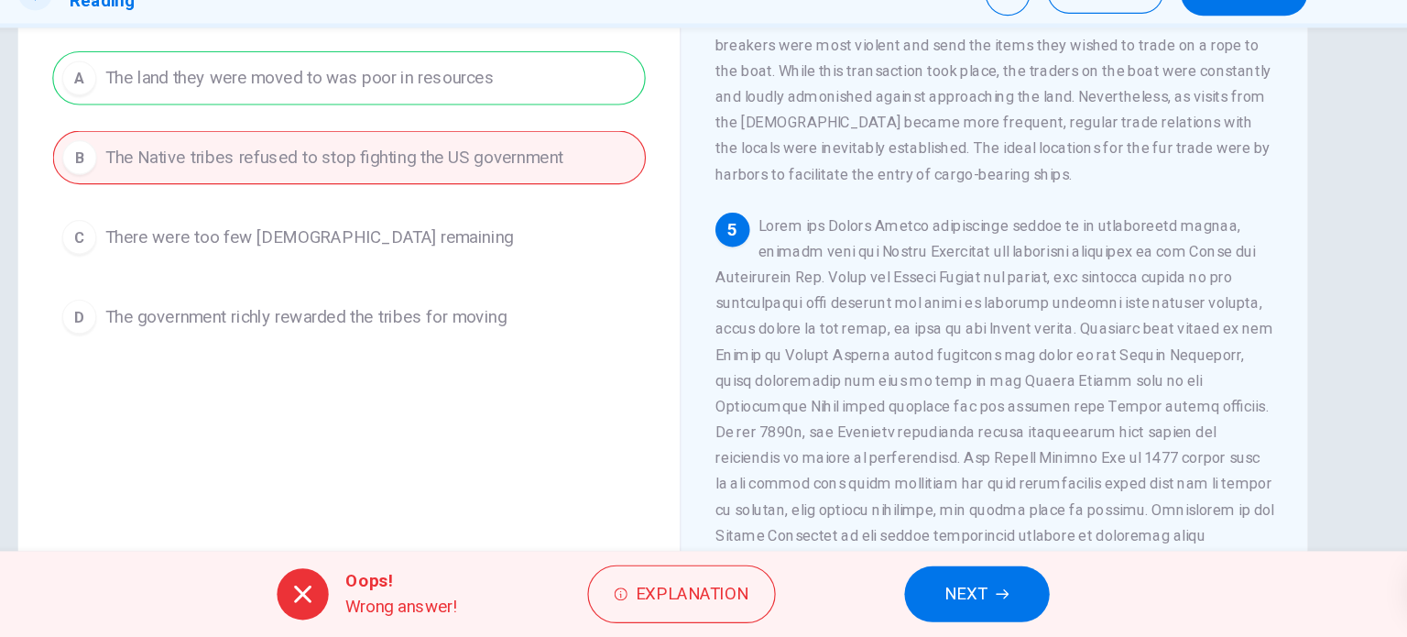
click at [940, 597] on button "NEXT" at bounding box center [972, 600] width 124 height 48
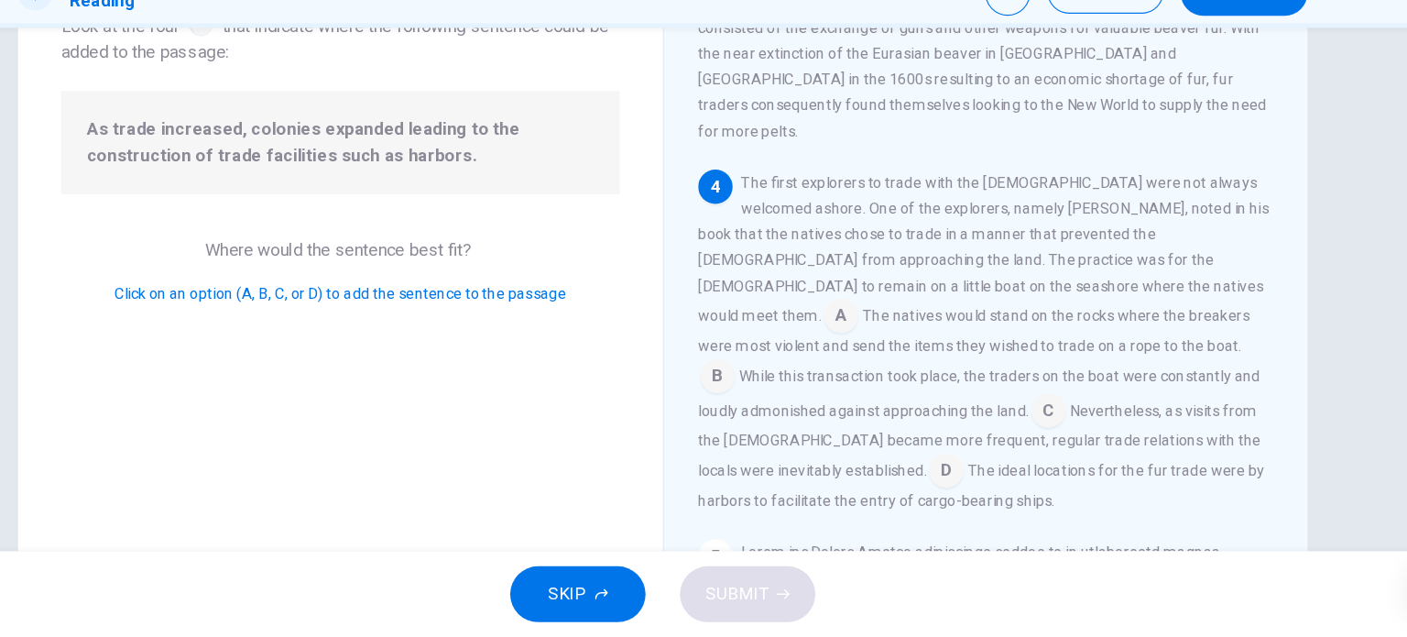
scroll to position [107, 0]
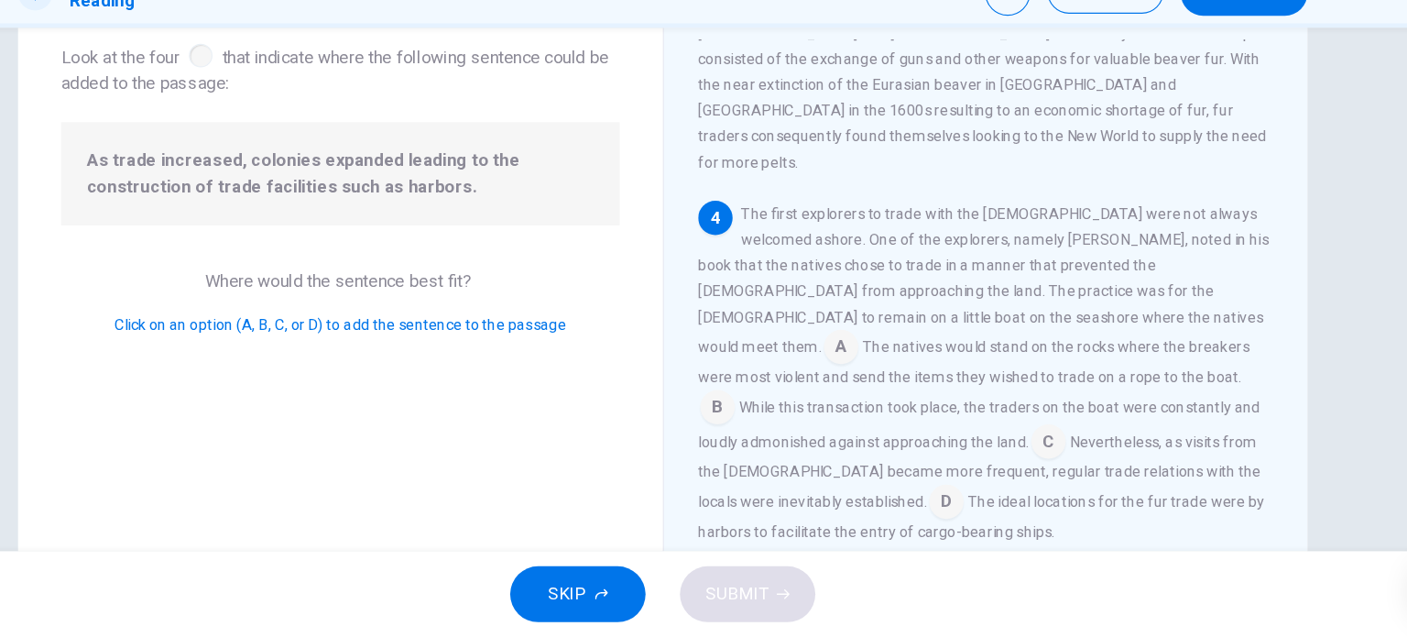
click at [870, 377] on input at bounding box center [855, 391] width 29 height 29
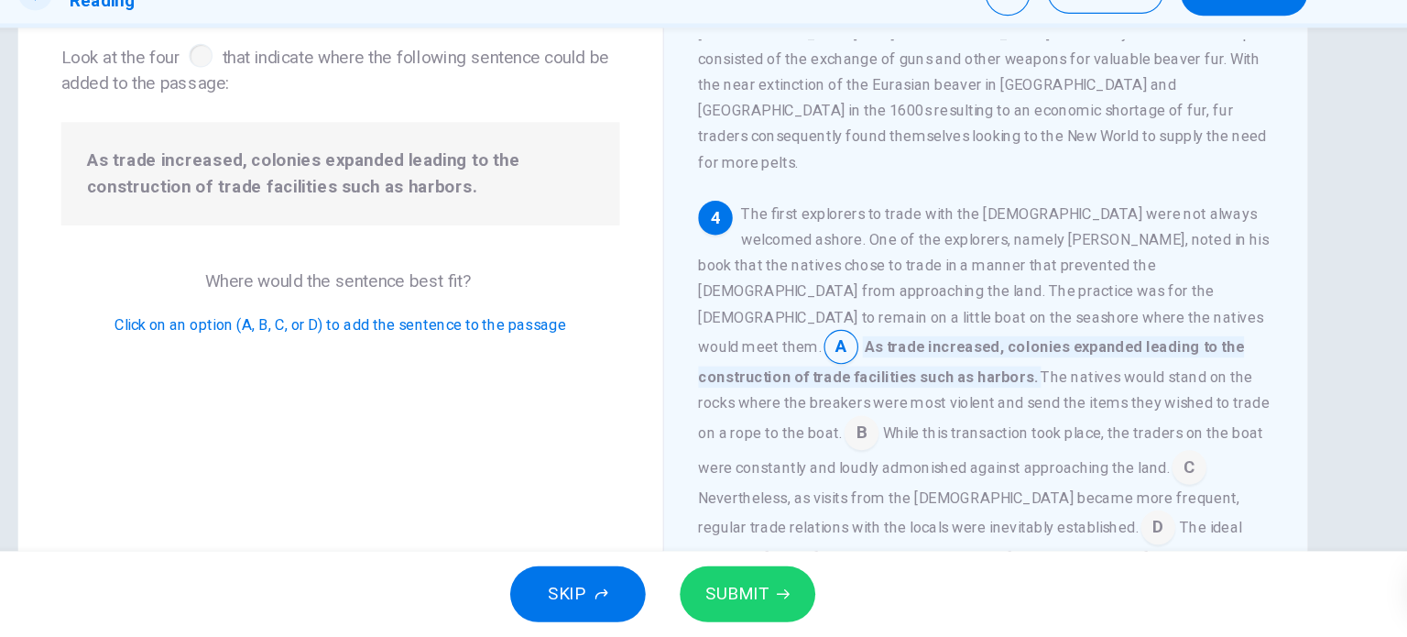
click at [1111, 530] on input at bounding box center [1125, 544] width 29 height 29
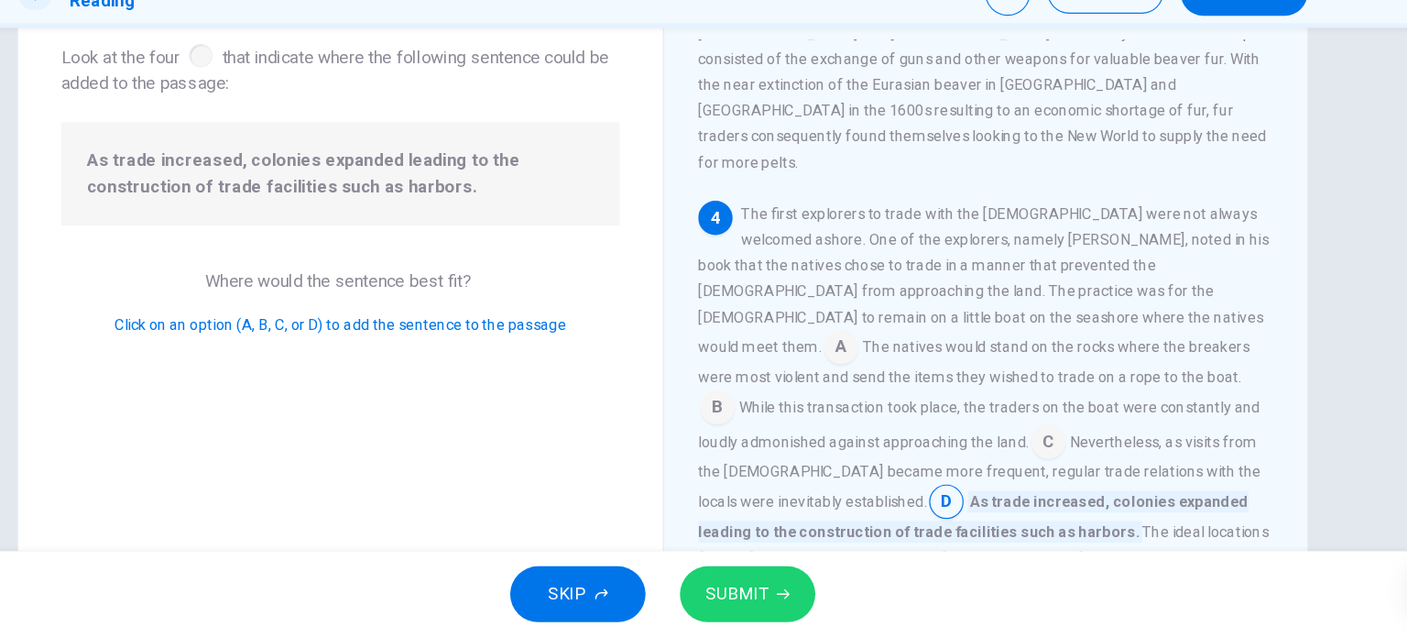
drag, startPoint x: 771, startPoint y: 379, endPoint x: 781, endPoint y: 377, distance: 10.2
click at [1018, 457] on input at bounding box center [1032, 471] width 29 height 29
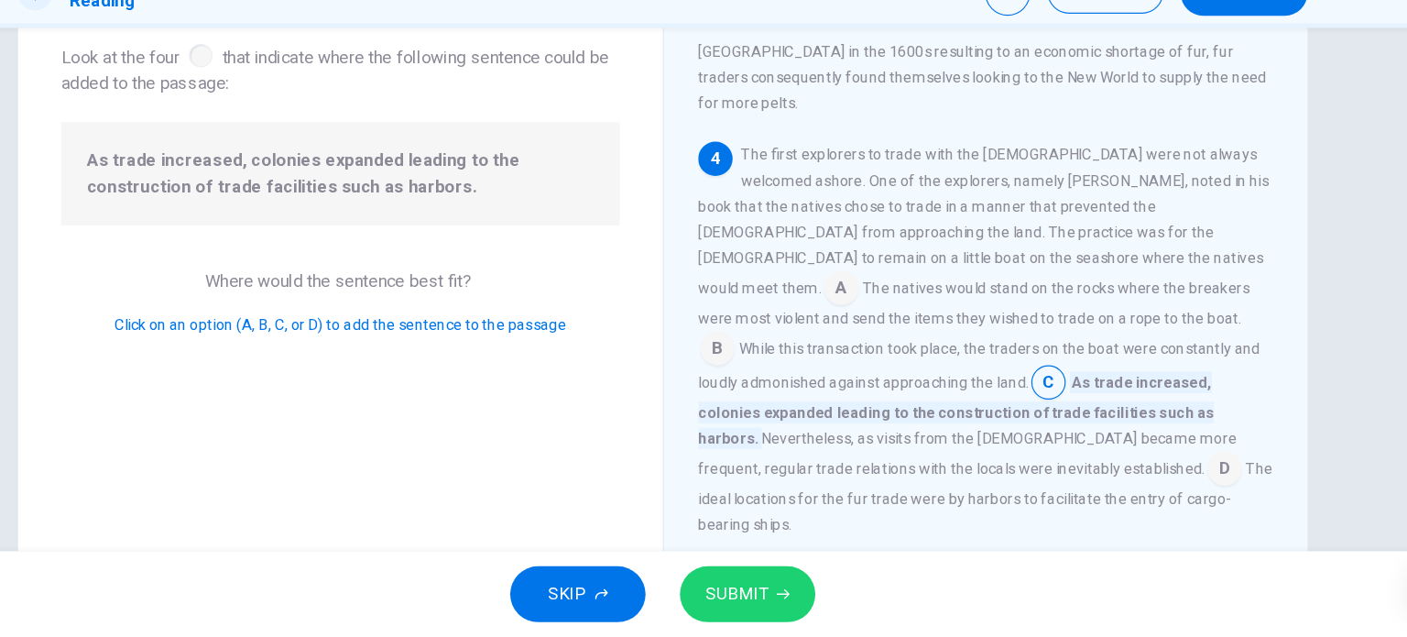
scroll to position [821, 0]
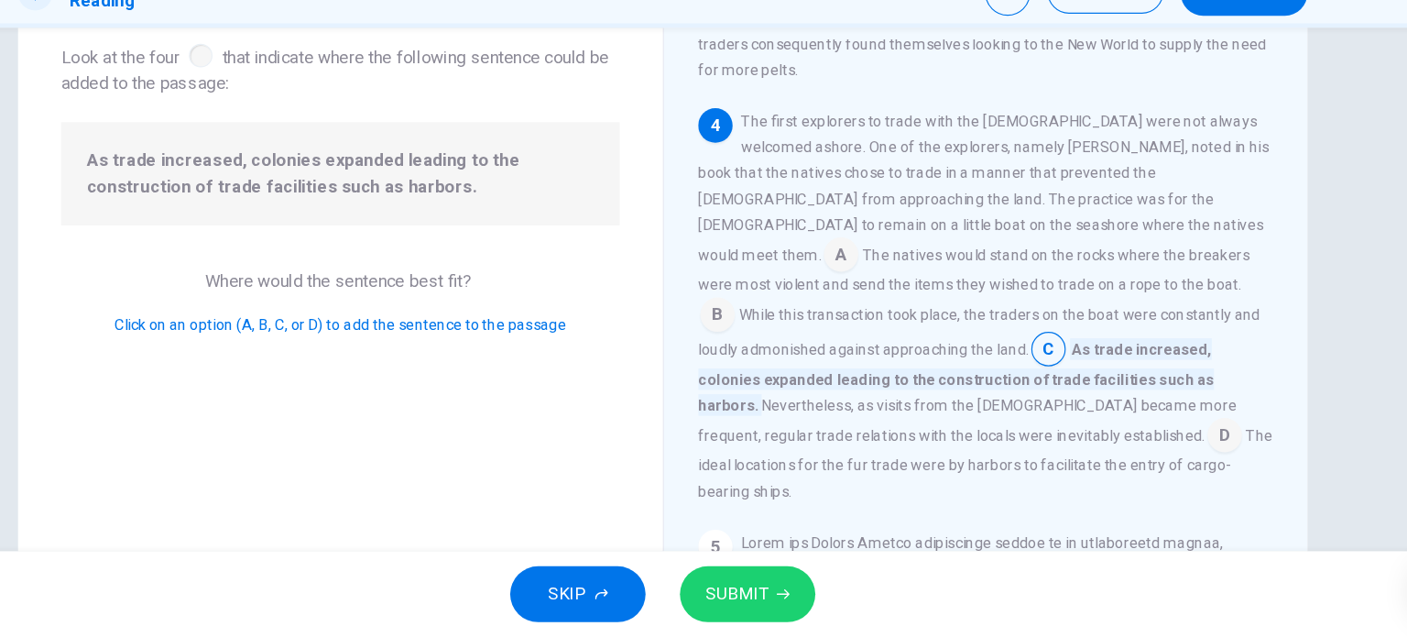
click at [1168, 452] on input at bounding box center [1182, 466] width 29 height 29
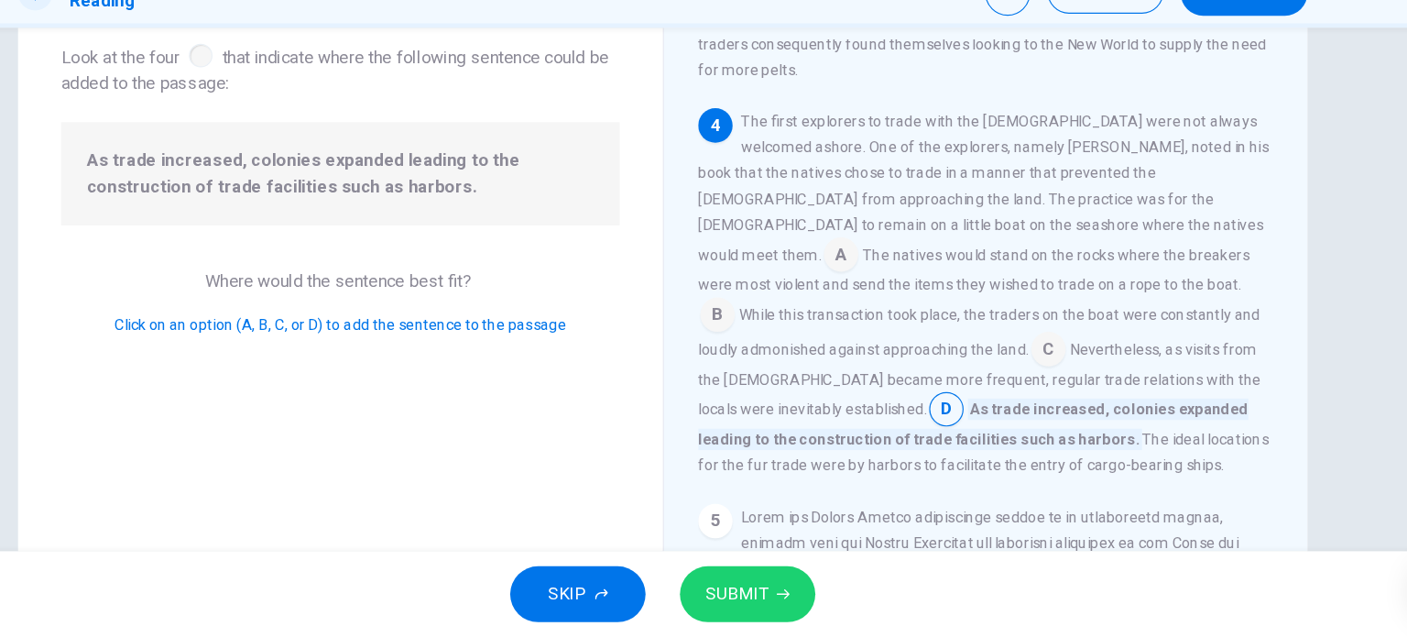
click at [808, 571] on div "SKIP SUBMIT" at bounding box center [703, 599] width 1407 height 73
click at [816, 608] on button "SUBMIT" at bounding box center [775, 600] width 115 height 48
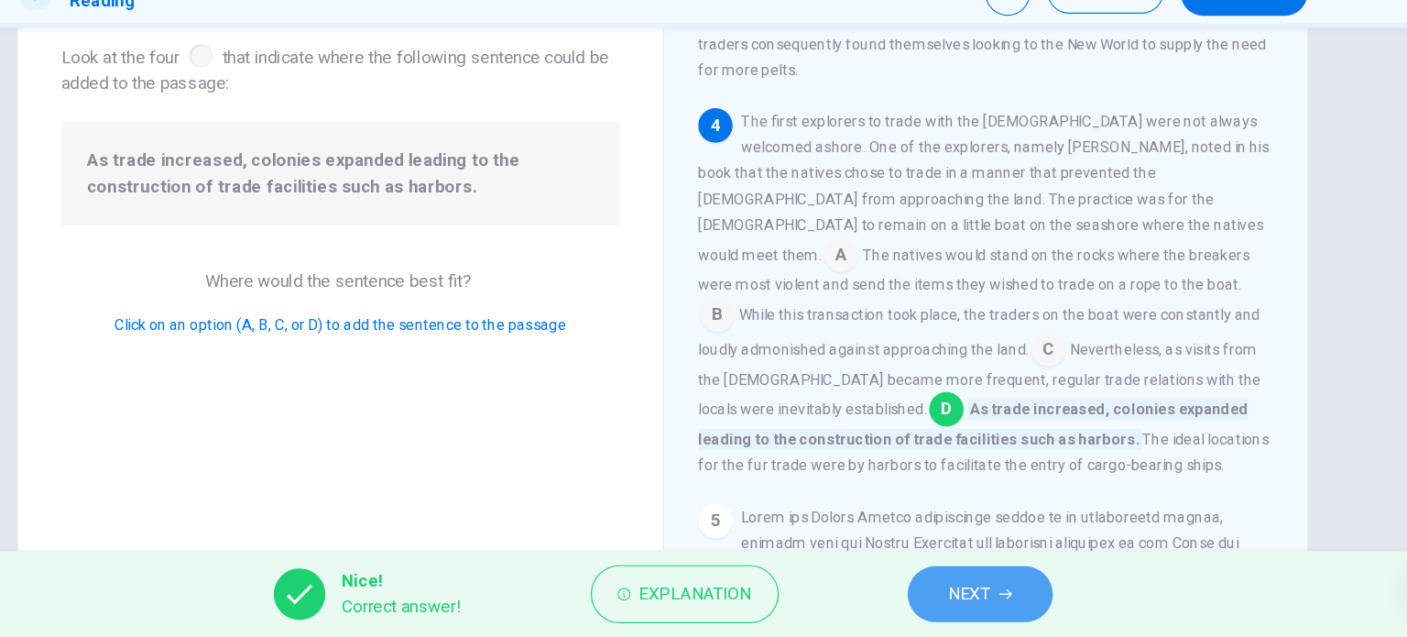
click at [969, 593] on span "NEXT" at bounding box center [965, 600] width 36 height 26
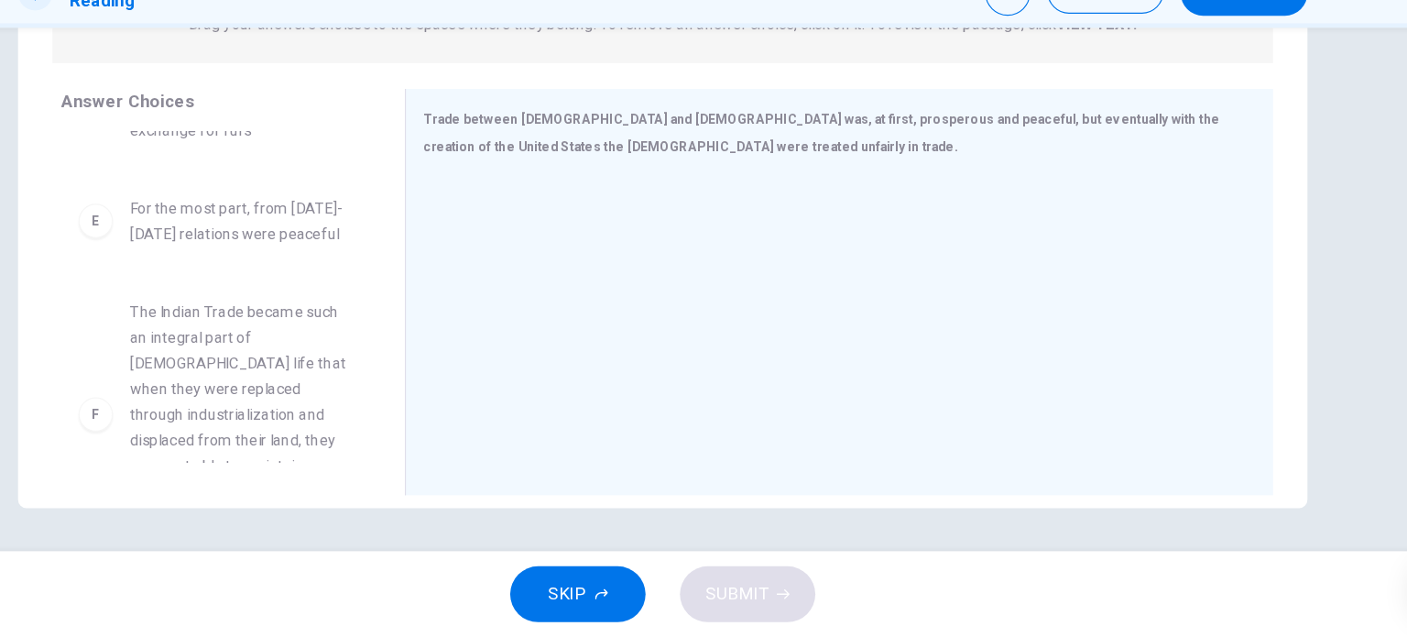
scroll to position [451, 0]
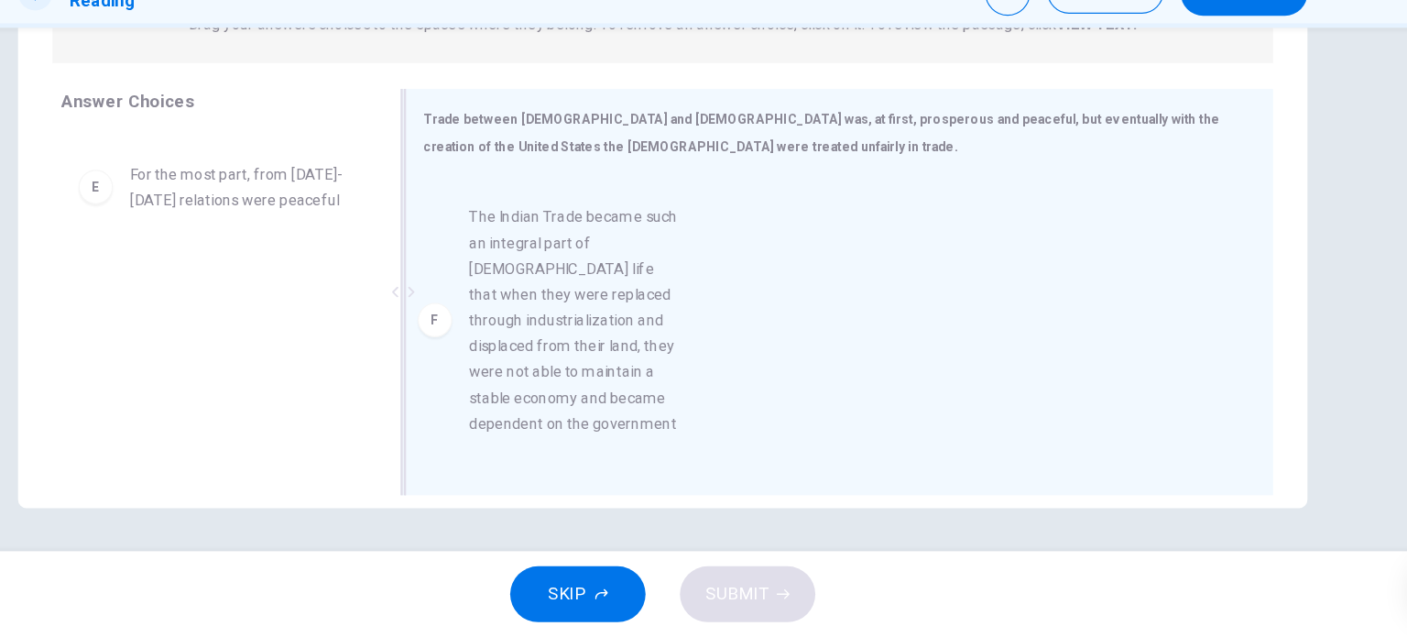
drag, startPoint x: 346, startPoint y: 329, endPoint x: 648, endPoint y: 321, distance: 301.5
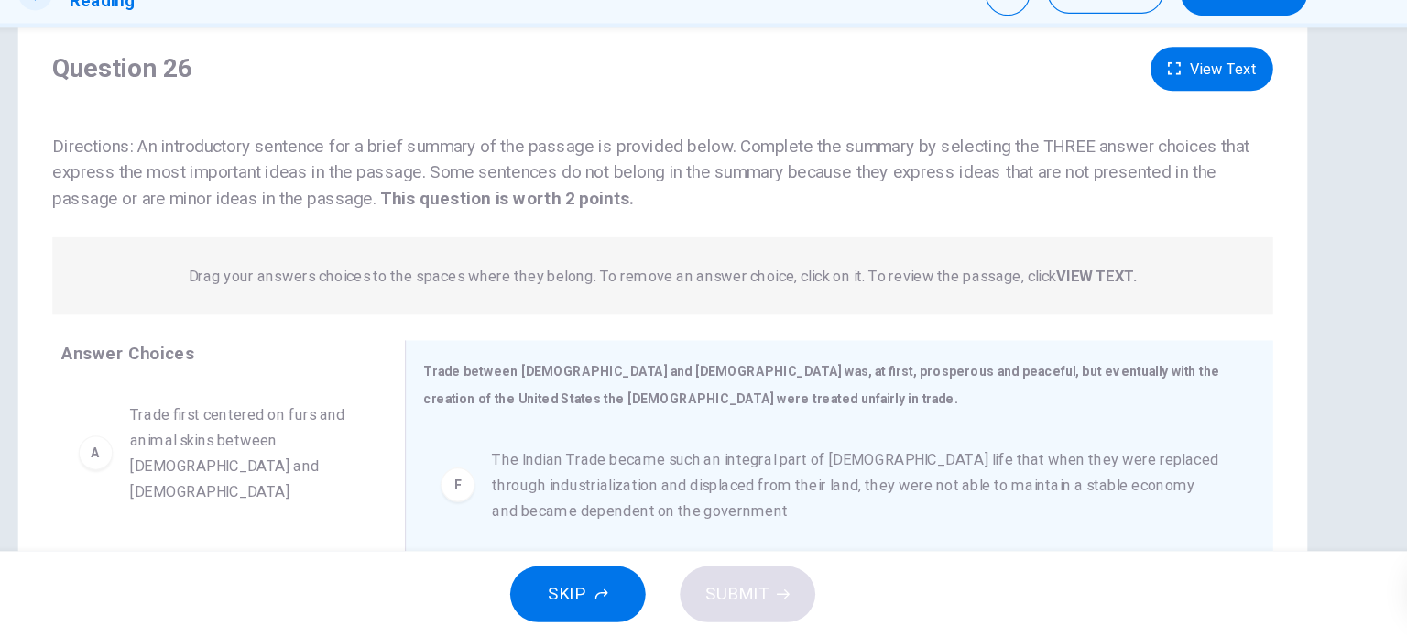
scroll to position [29, 0]
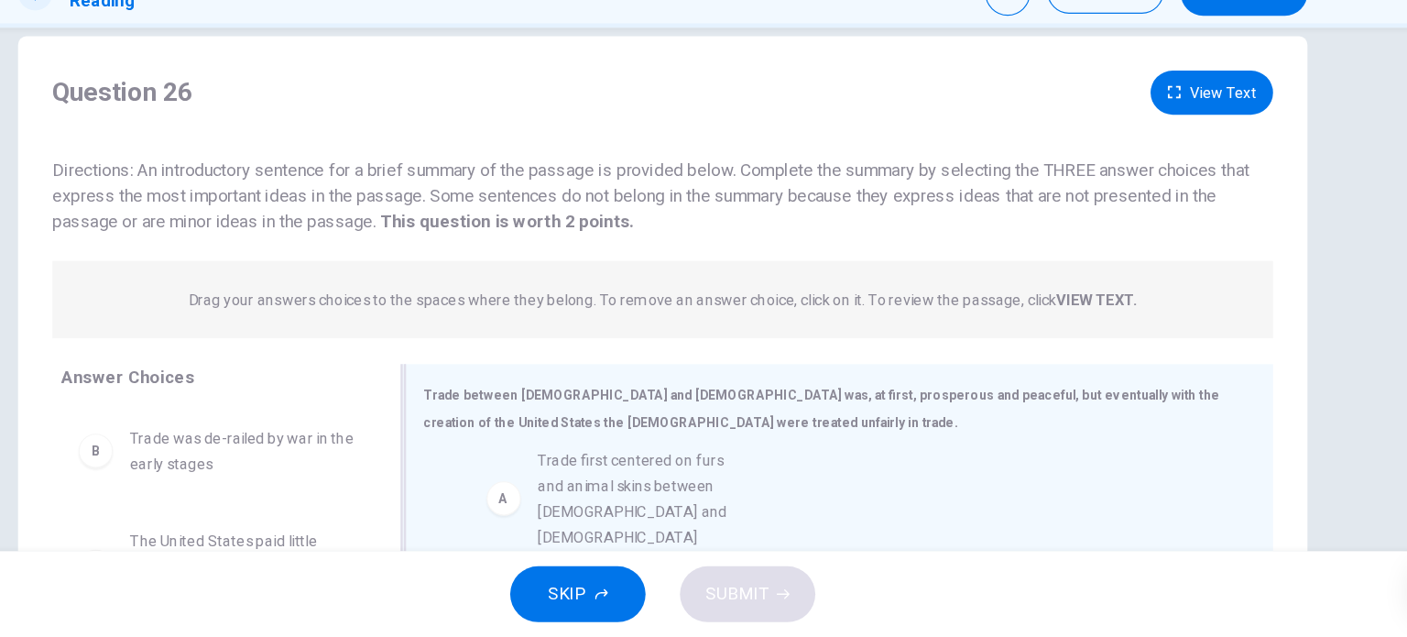
drag, startPoint x: 394, startPoint y: 525, endPoint x: 720, endPoint y: 525, distance: 326.1
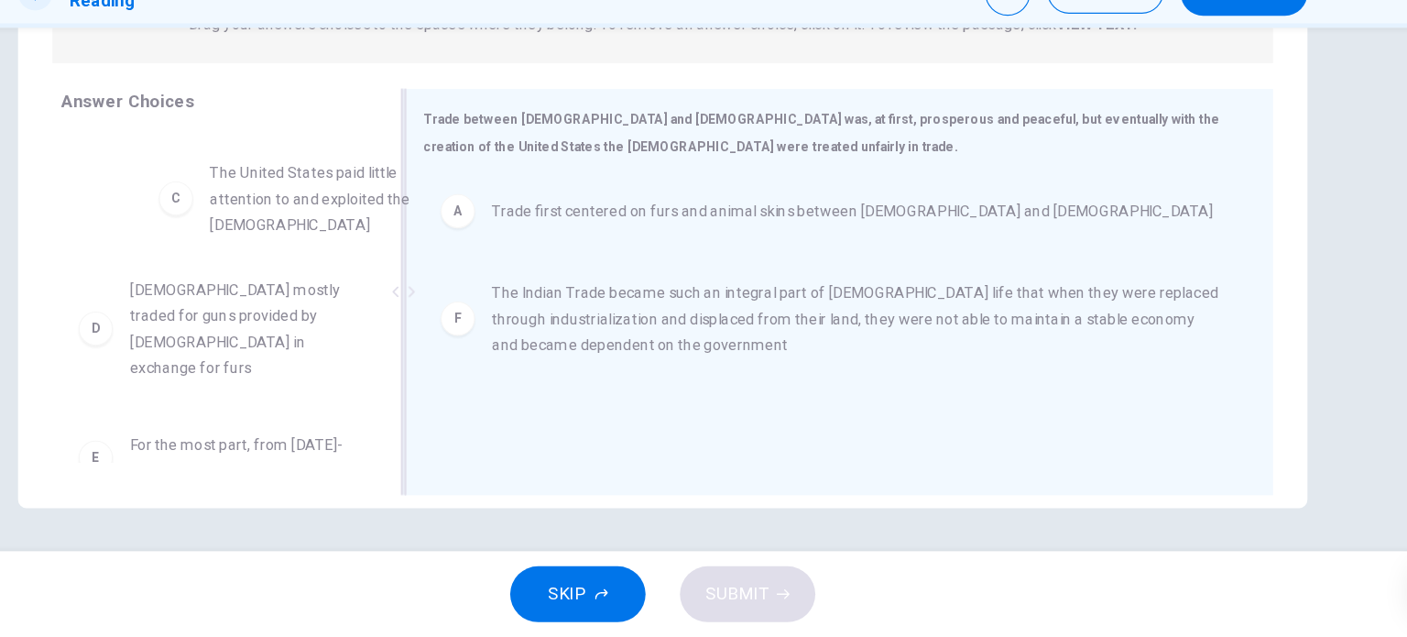
scroll to position [71, 0]
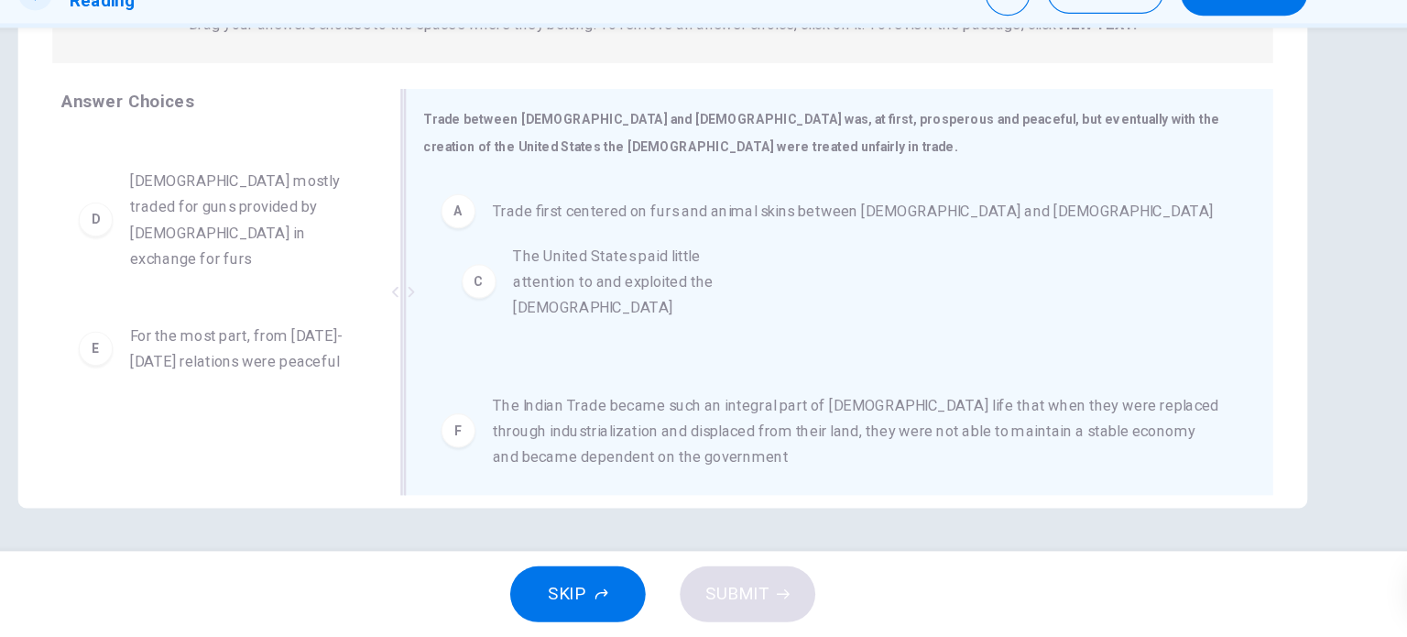
drag, startPoint x: 319, startPoint y: 271, endPoint x: 658, endPoint y: 362, distance: 350.9
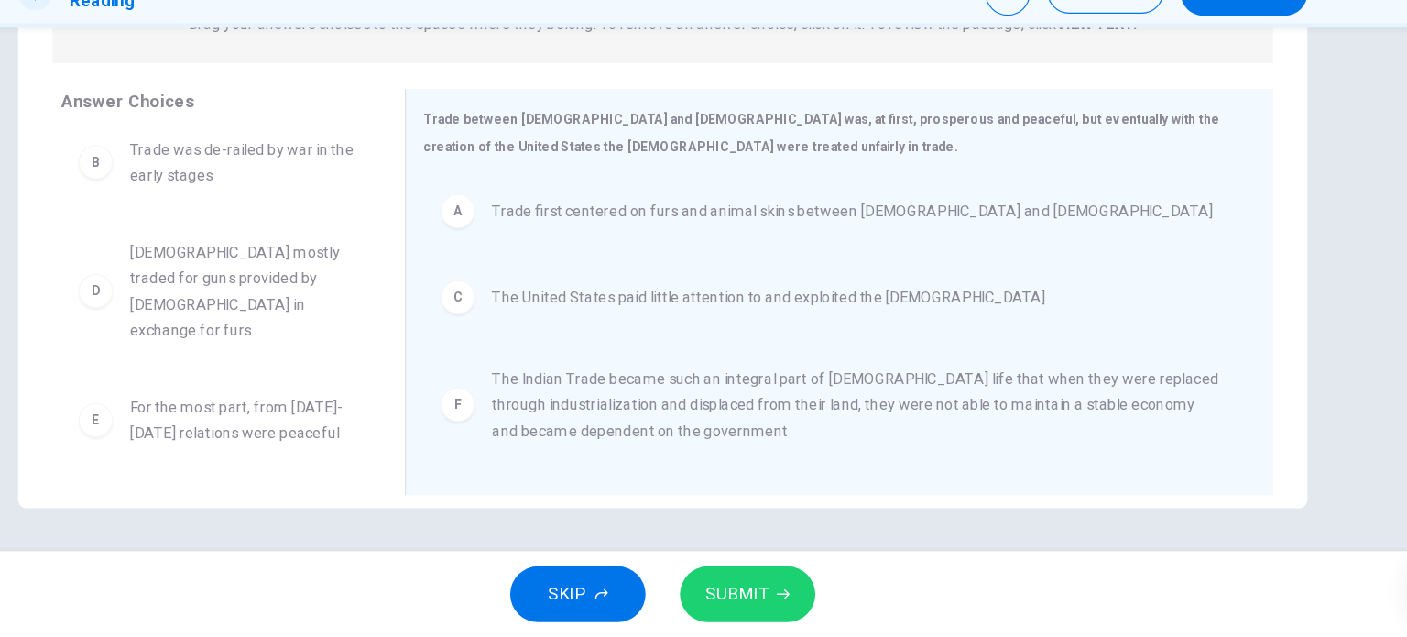
scroll to position [0, 0]
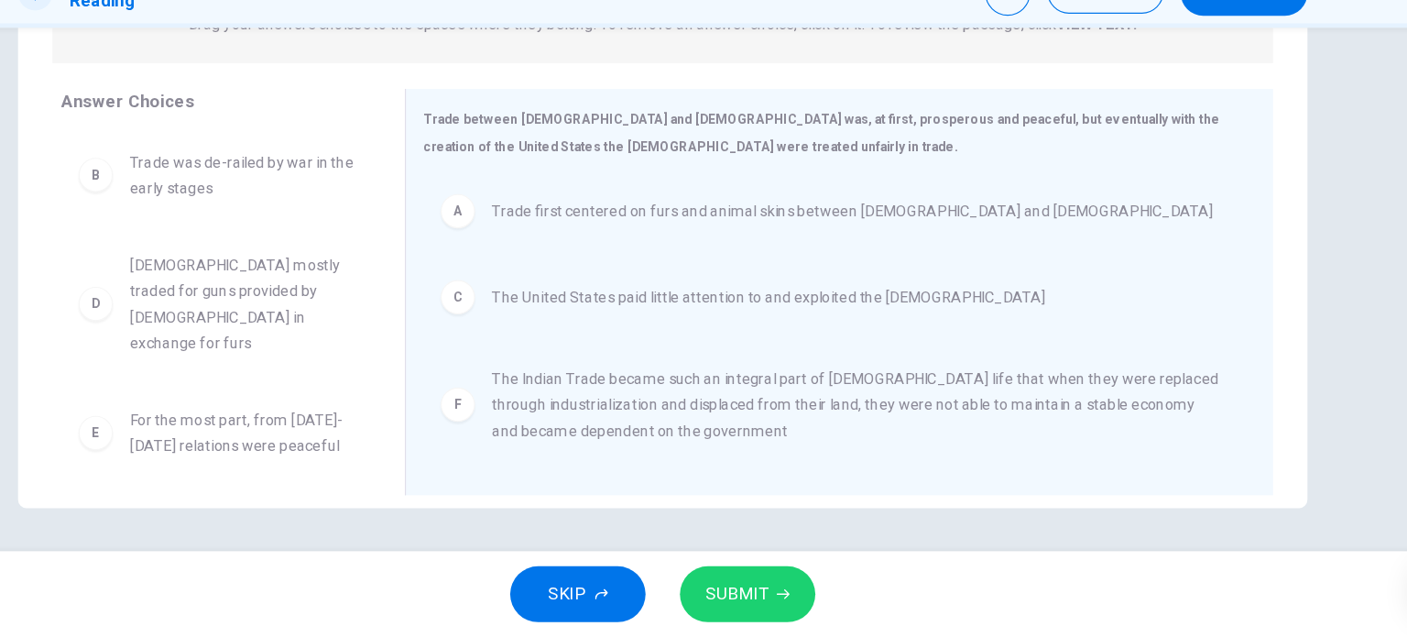
click at [780, 607] on span "SUBMIT" at bounding box center [766, 600] width 53 height 26
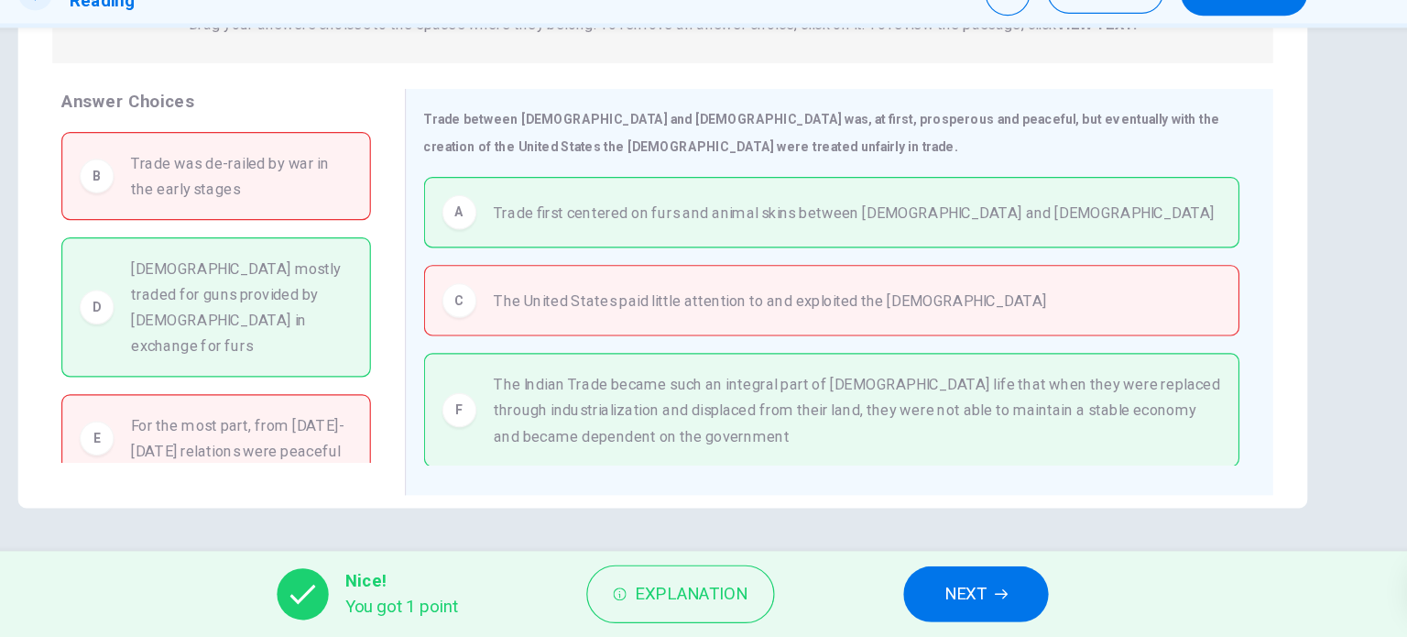
click at [909, 586] on div "Nice! You got 1 point Explanation NEXT" at bounding box center [703, 599] width 1407 height 73
click at [916, 590] on button "NEXT" at bounding box center [971, 600] width 124 height 48
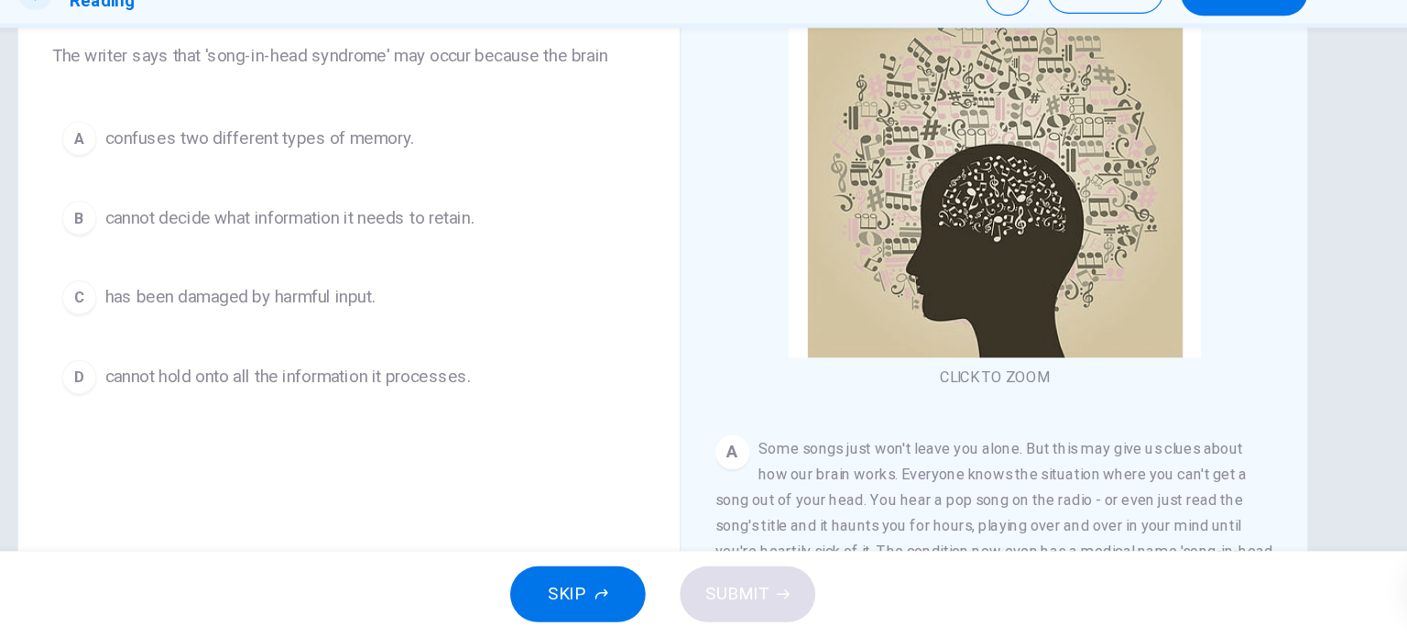
scroll to position [156, 0]
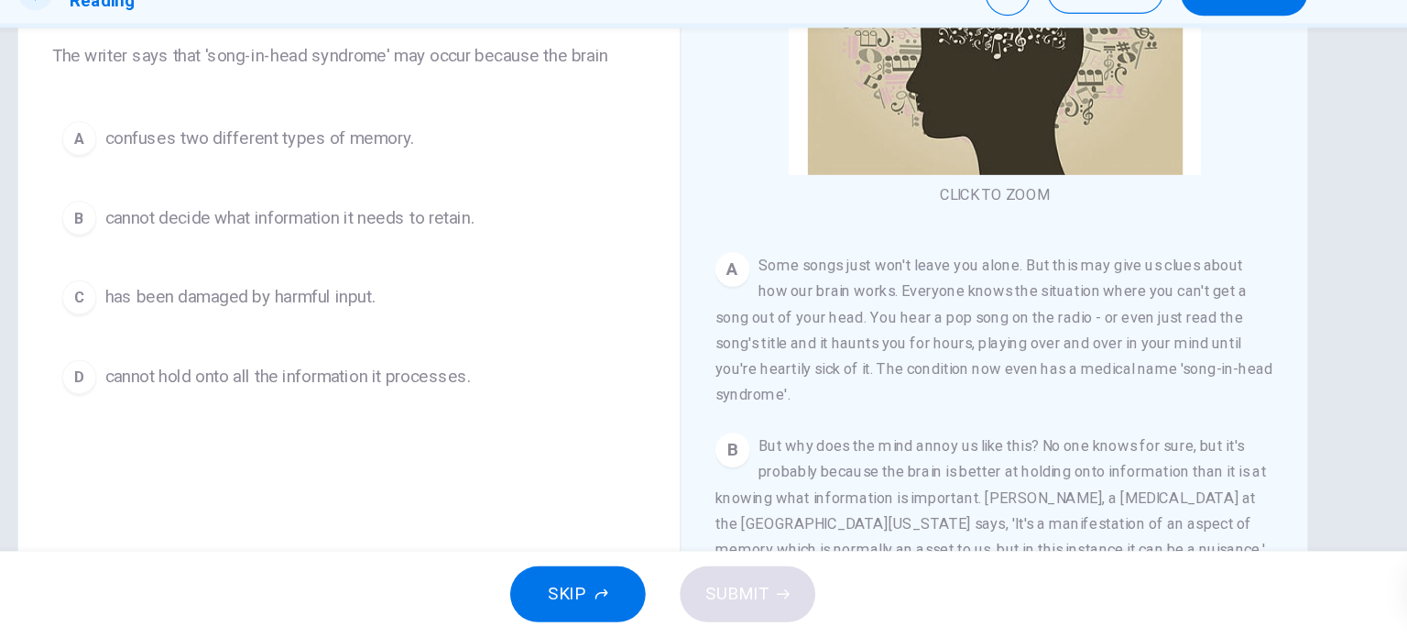
click at [1337, 301] on div "Question 27 Choose the correct answer, A , B , C or D . The writer says that 's…" at bounding box center [703, 340] width 1407 height 446
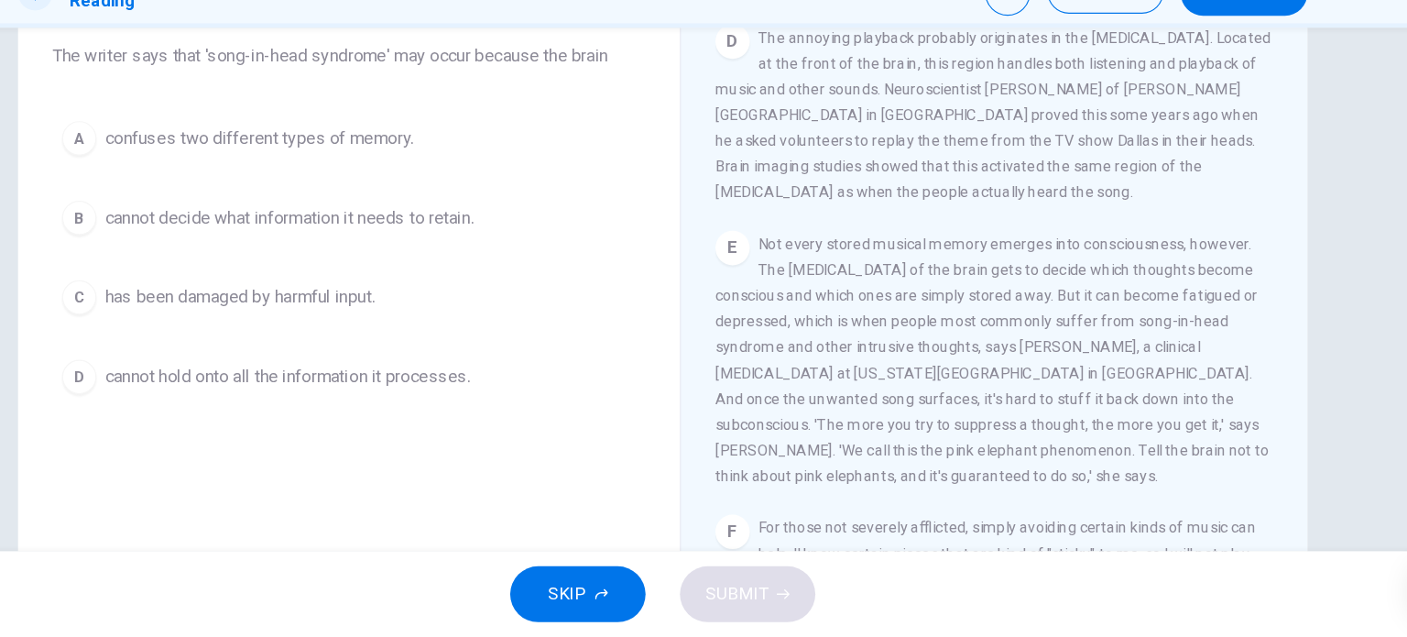
scroll to position [794, 0]
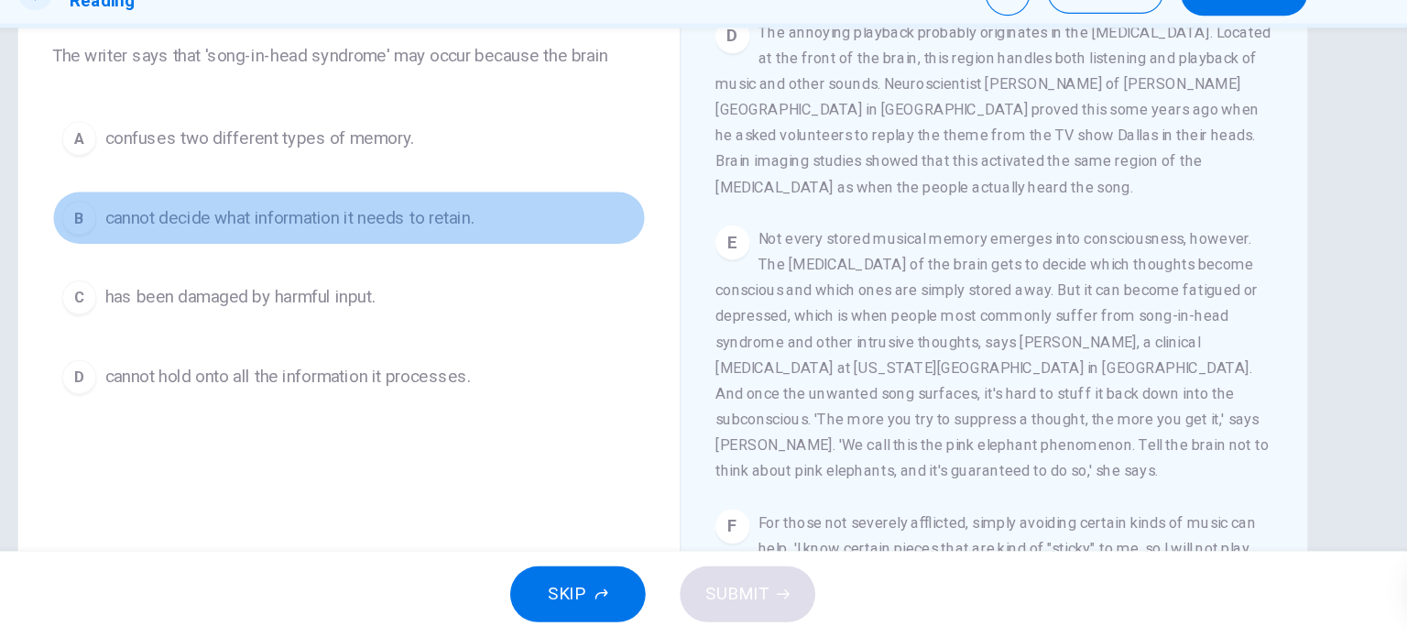
click at [332, 292] on button "B cannot decide what information it needs to retain." at bounding box center [436, 279] width 506 height 46
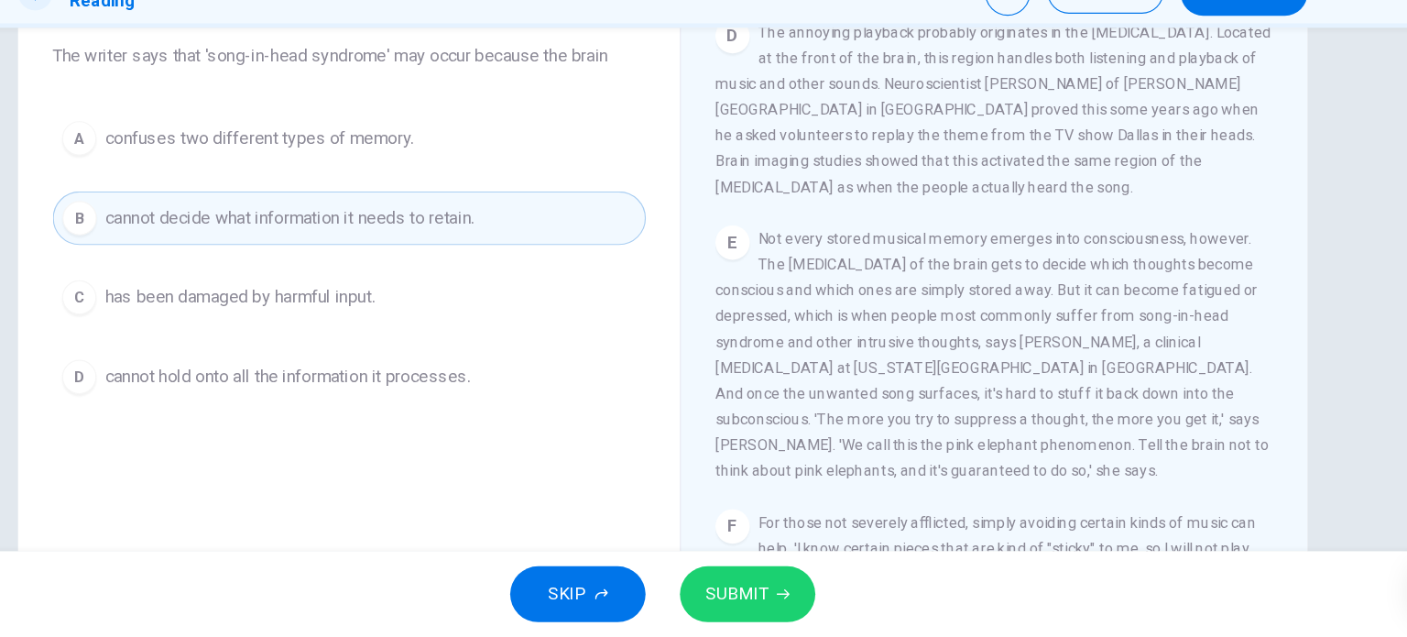
click at [707, 597] on div "SKIP SUBMIT" at bounding box center [703, 599] width 1407 height 73
click at [710, 598] on div "SKIP SUBMIT" at bounding box center [703, 599] width 1407 height 73
click at [746, 604] on span "SUBMIT" at bounding box center [766, 600] width 53 height 26
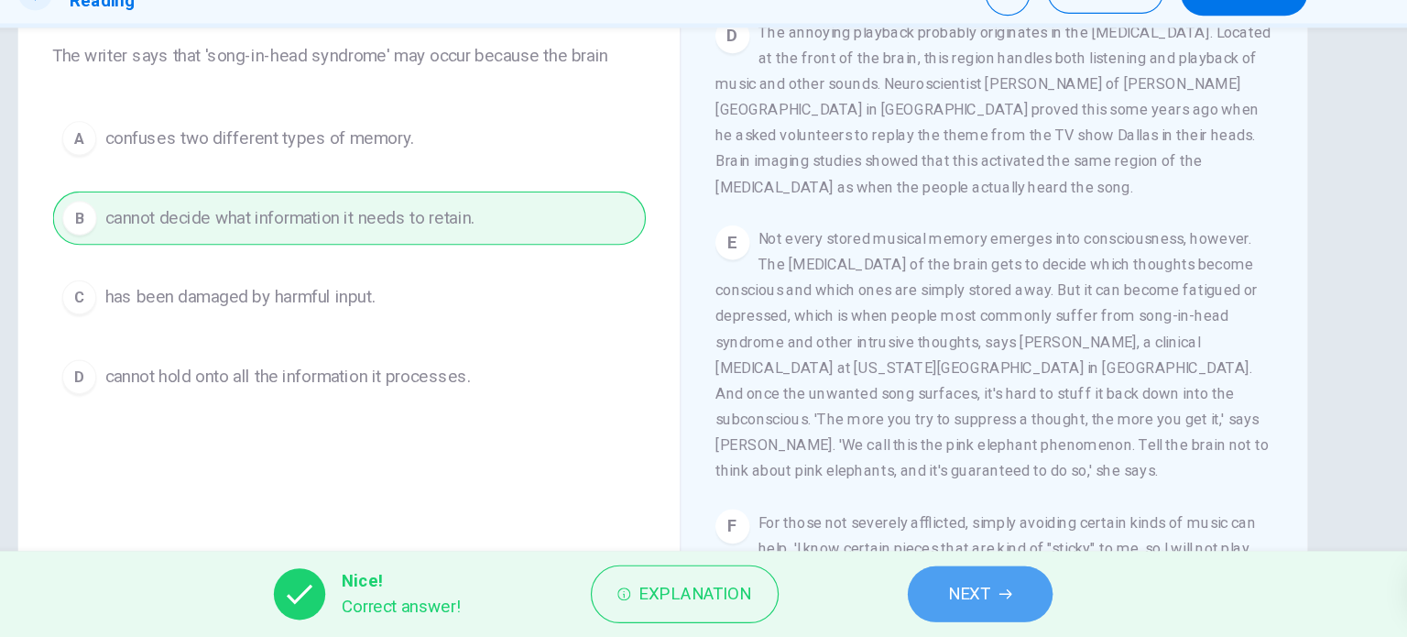
click at [987, 595] on button "NEXT" at bounding box center [974, 600] width 124 height 48
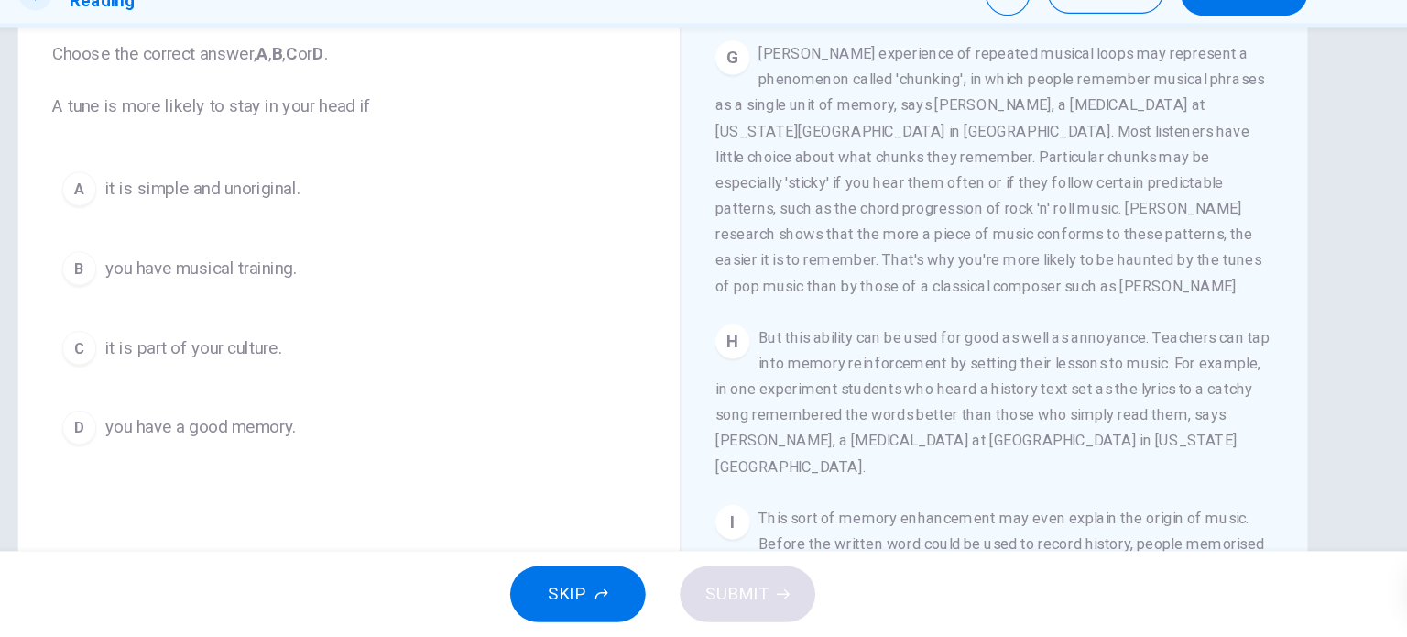
scroll to position [114, 0]
click at [323, 253] on span "it is simple and unoriginal." at bounding box center [311, 254] width 166 height 22
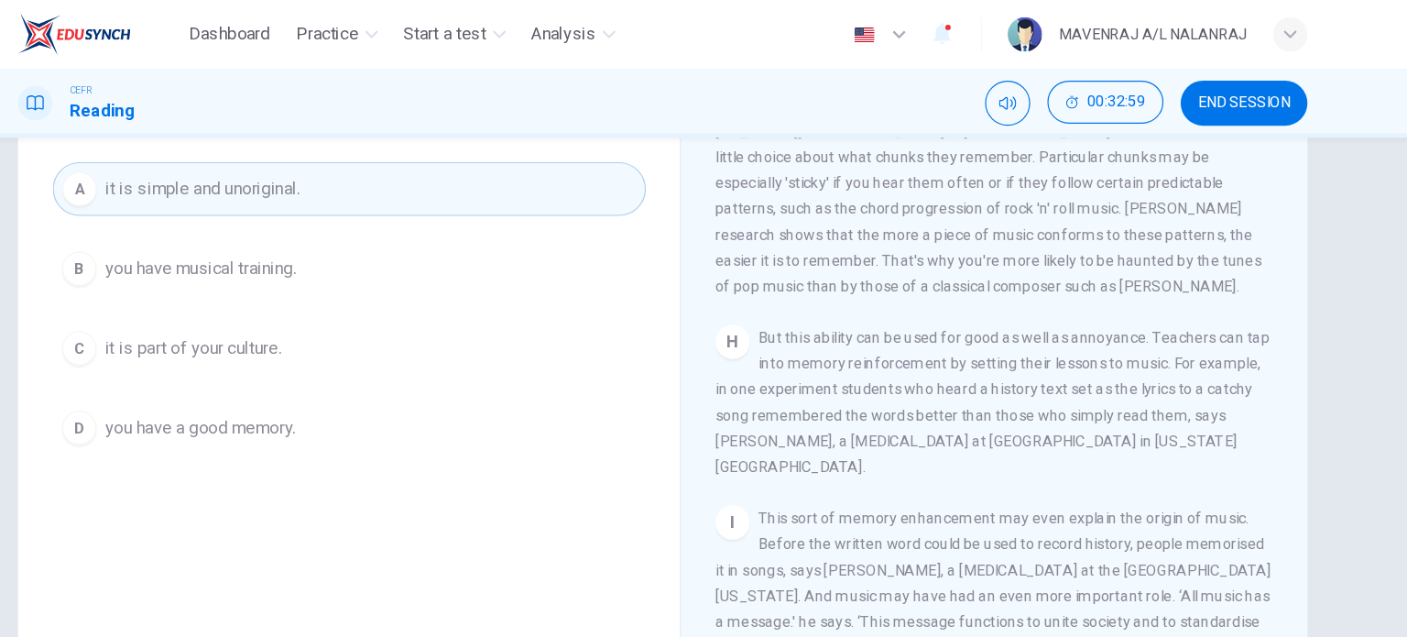
scroll to position [209, 0]
click at [1230, 263] on div "CLICK TO ZOOM Click to Zoom A Some songs just won't leave you alone. But this m…" at bounding box center [998, 304] width 500 height 556
click at [1233, 266] on div "CLICK TO ZOOM Click to Zoom A Some songs just won't leave you alone. But this m…" at bounding box center [998, 304] width 500 height 556
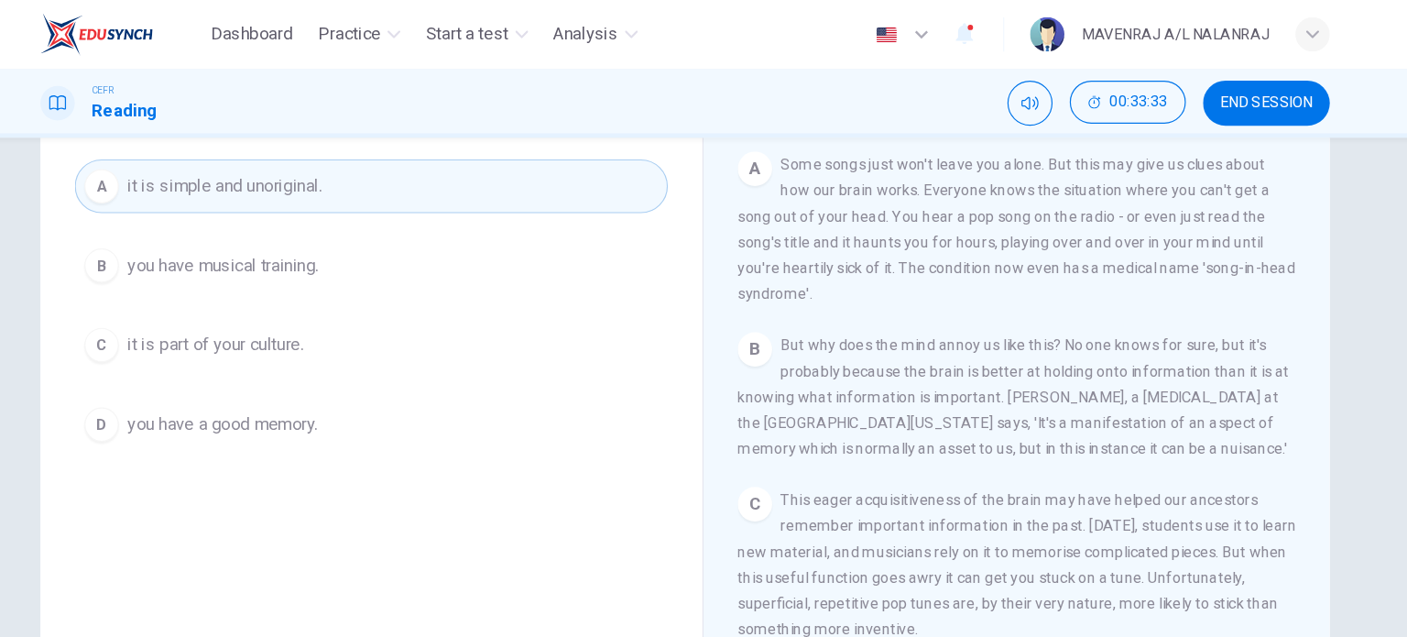
scroll to position [281, 0]
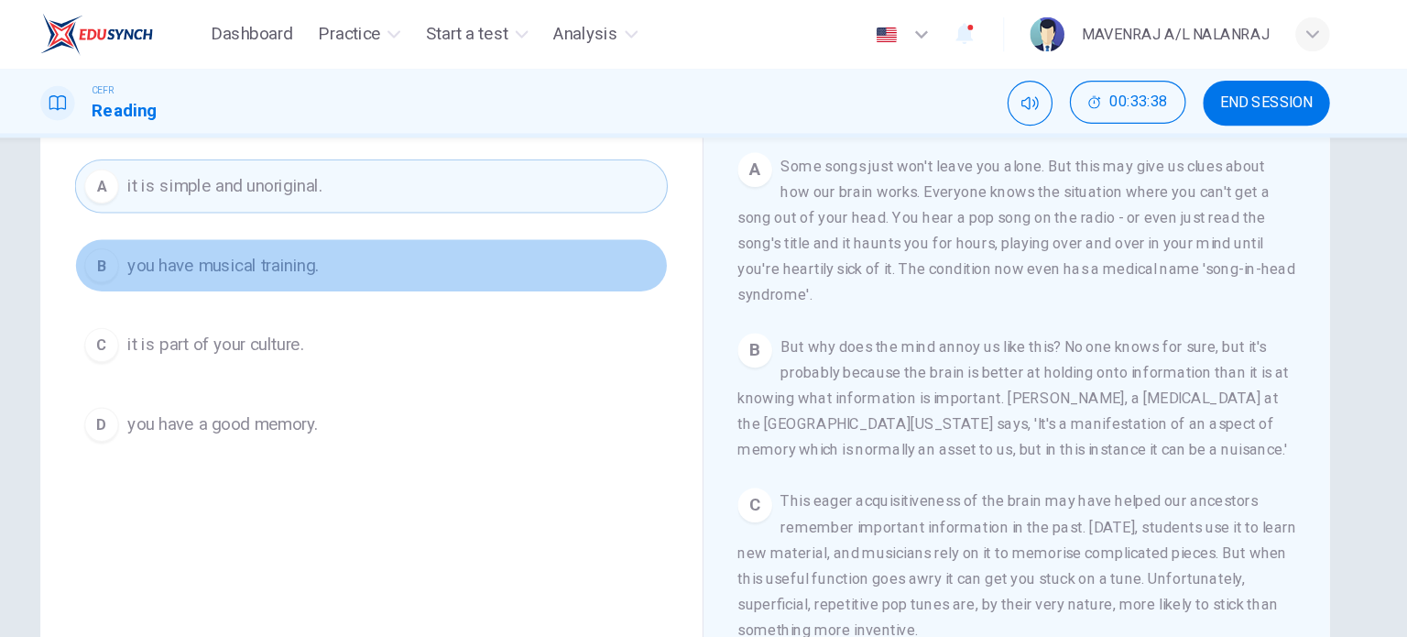
click at [344, 224] on span "you have musical training." at bounding box center [309, 226] width 163 height 22
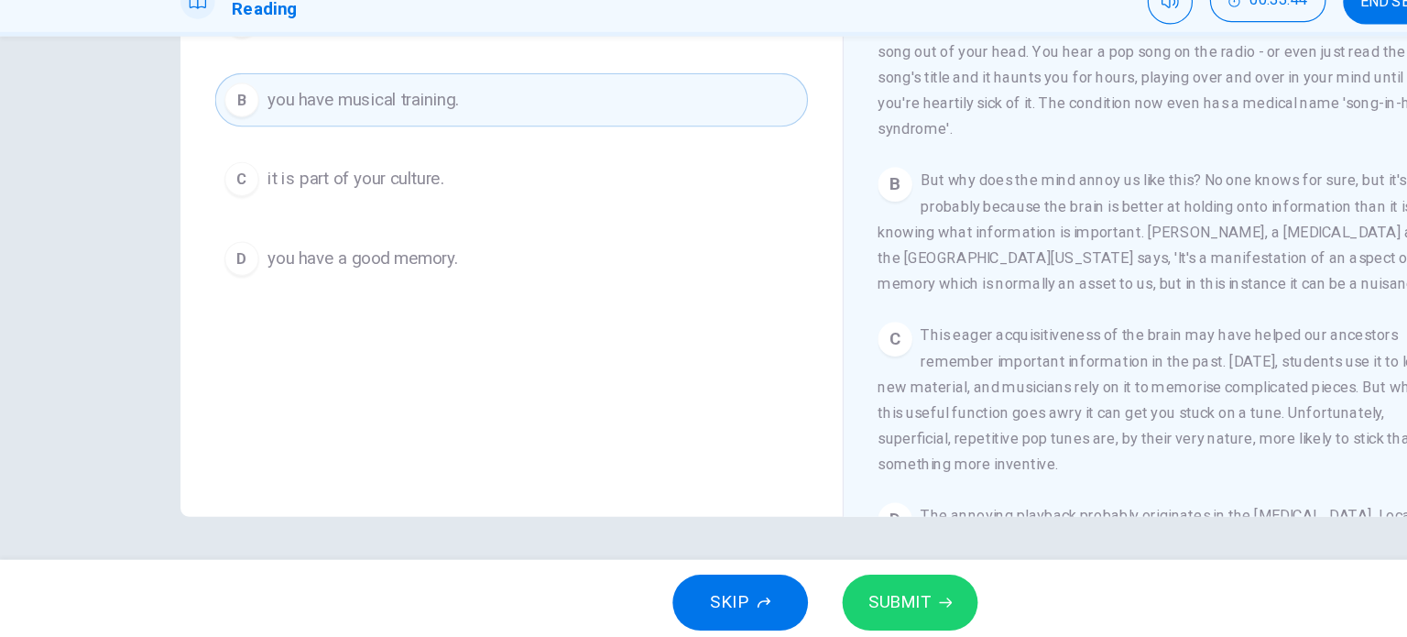
scroll to position [0, 0]
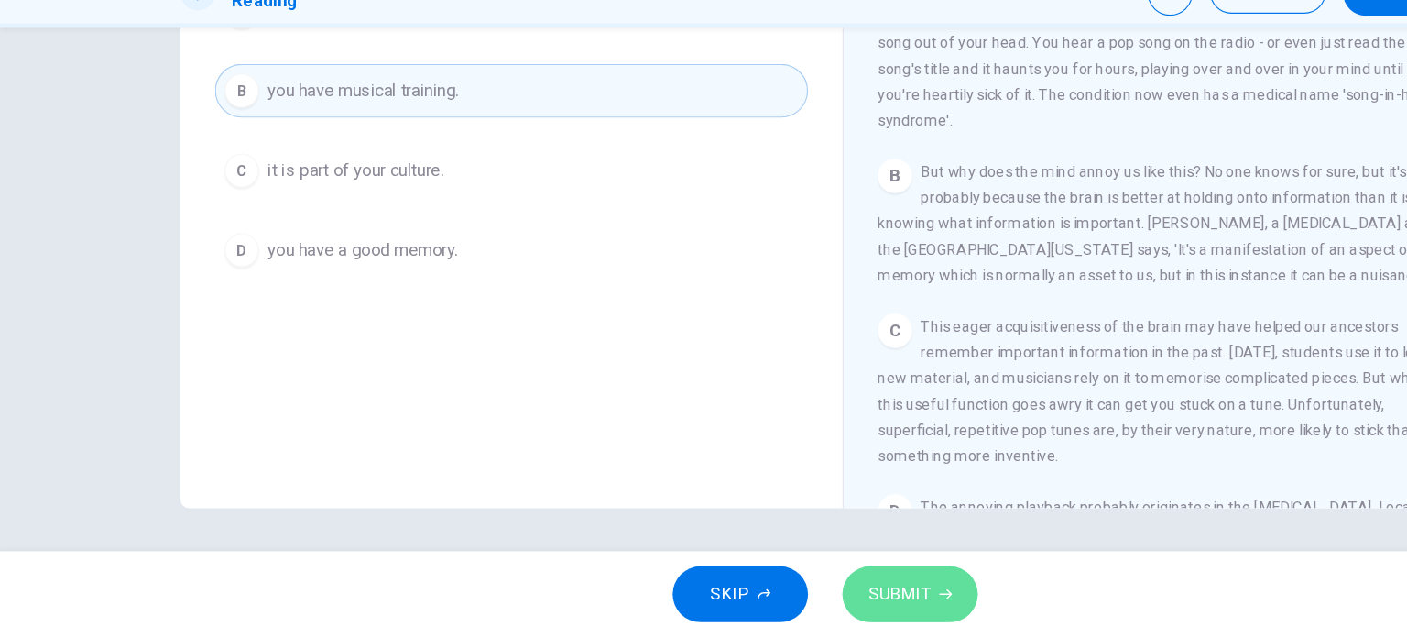
click at [798, 621] on button "SUBMIT" at bounding box center [775, 600] width 115 height 48
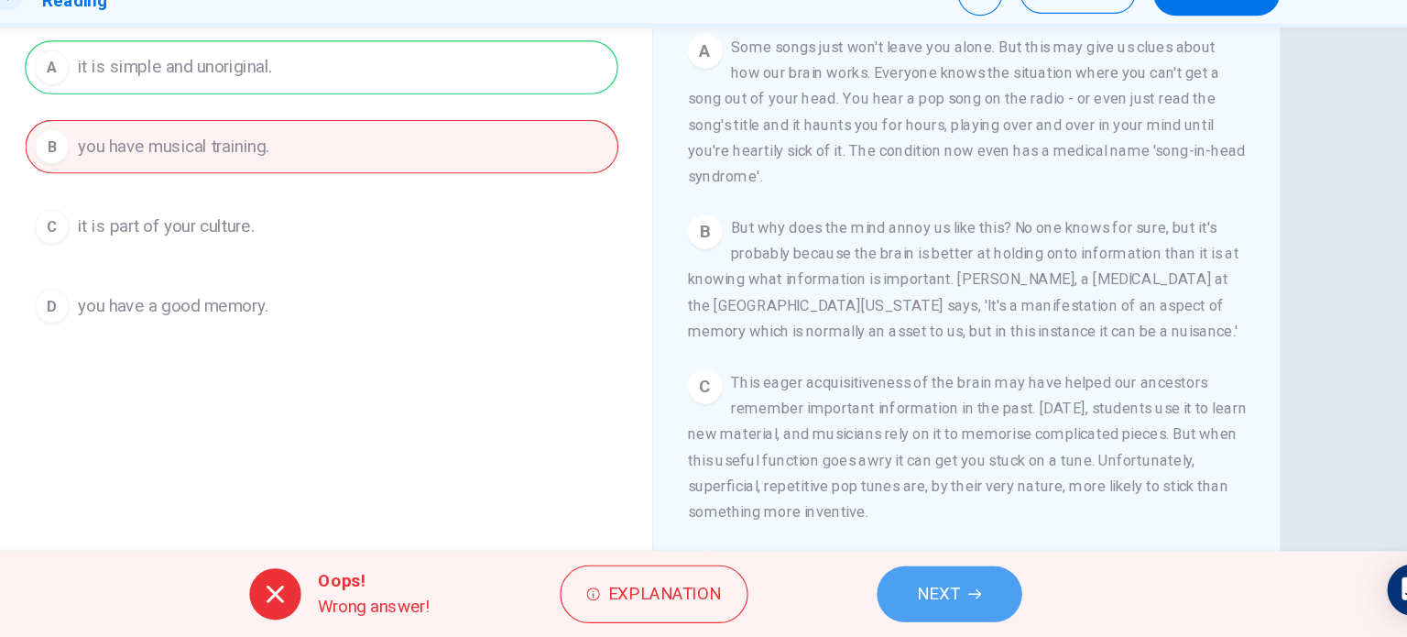
click at [956, 614] on button "NEXT" at bounding box center [972, 600] width 124 height 48
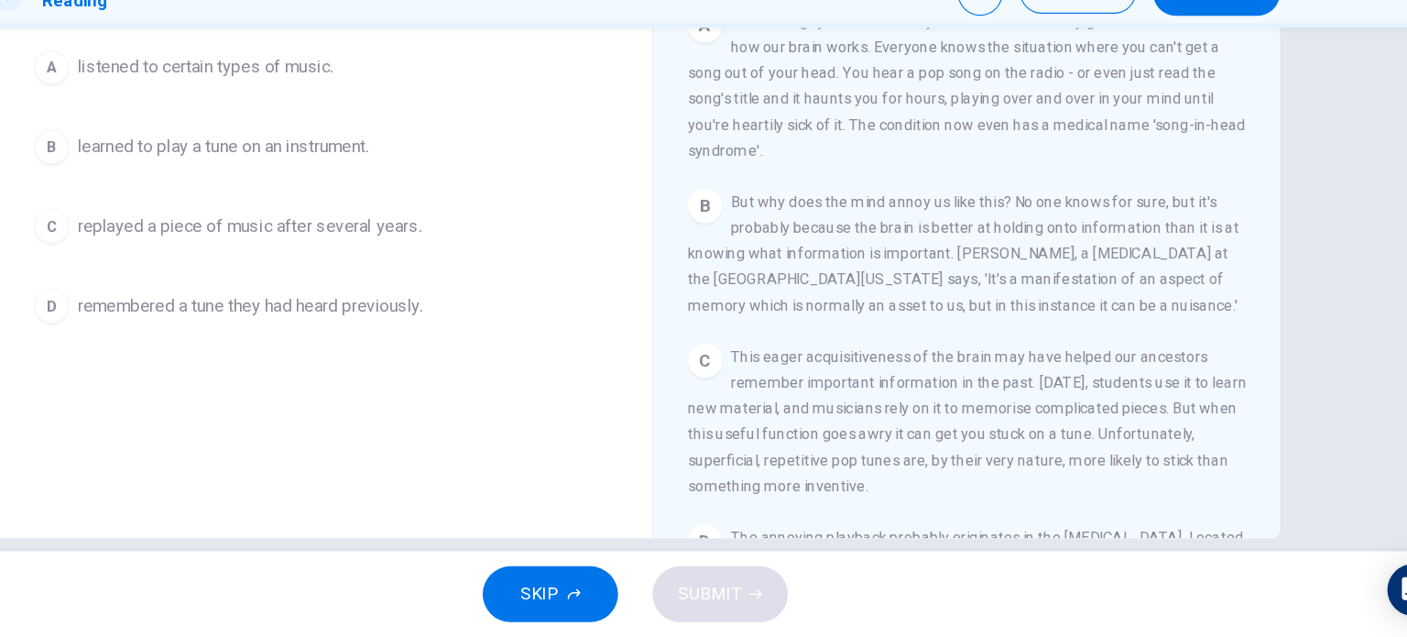
click at [956, 614] on div "SKIP SUBMIT" at bounding box center [703, 599] width 1407 height 73
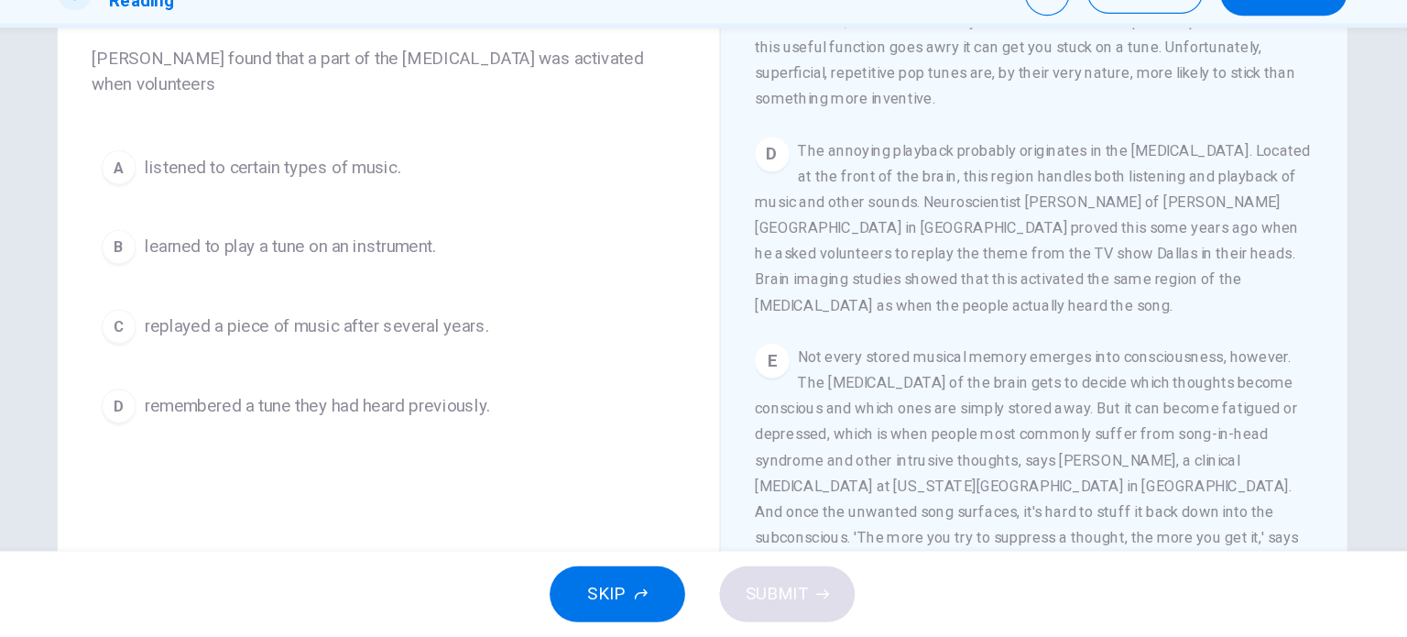
scroll to position [152, 0]
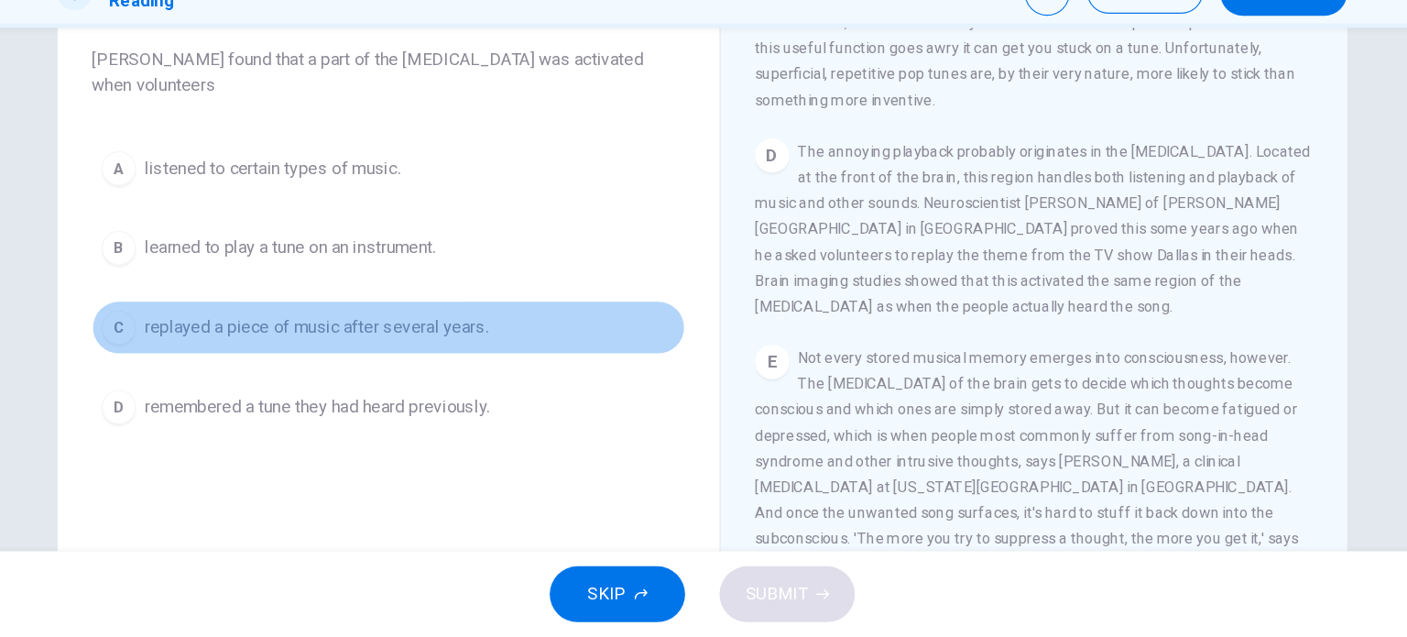
click at [441, 350] on button "C replayed a piece of music after several years." at bounding box center [436, 373] width 506 height 46
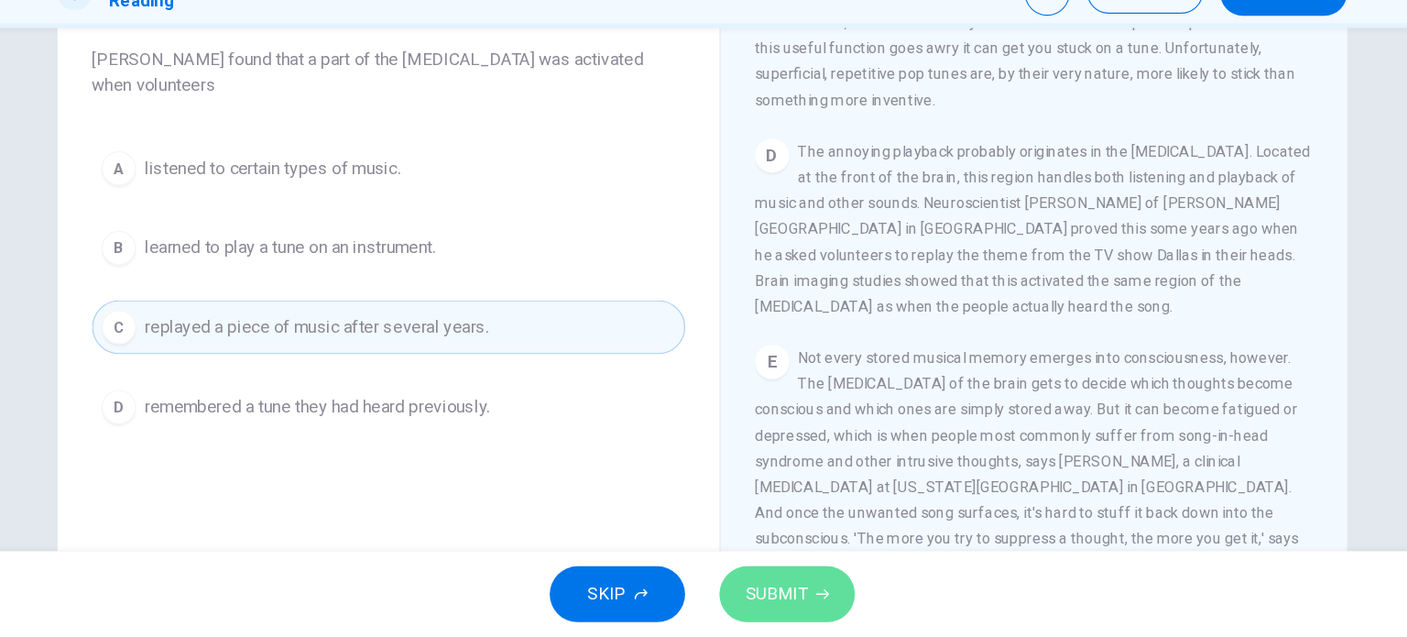
click at [773, 584] on button "SUBMIT" at bounding box center [775, 600] width 115 height 48
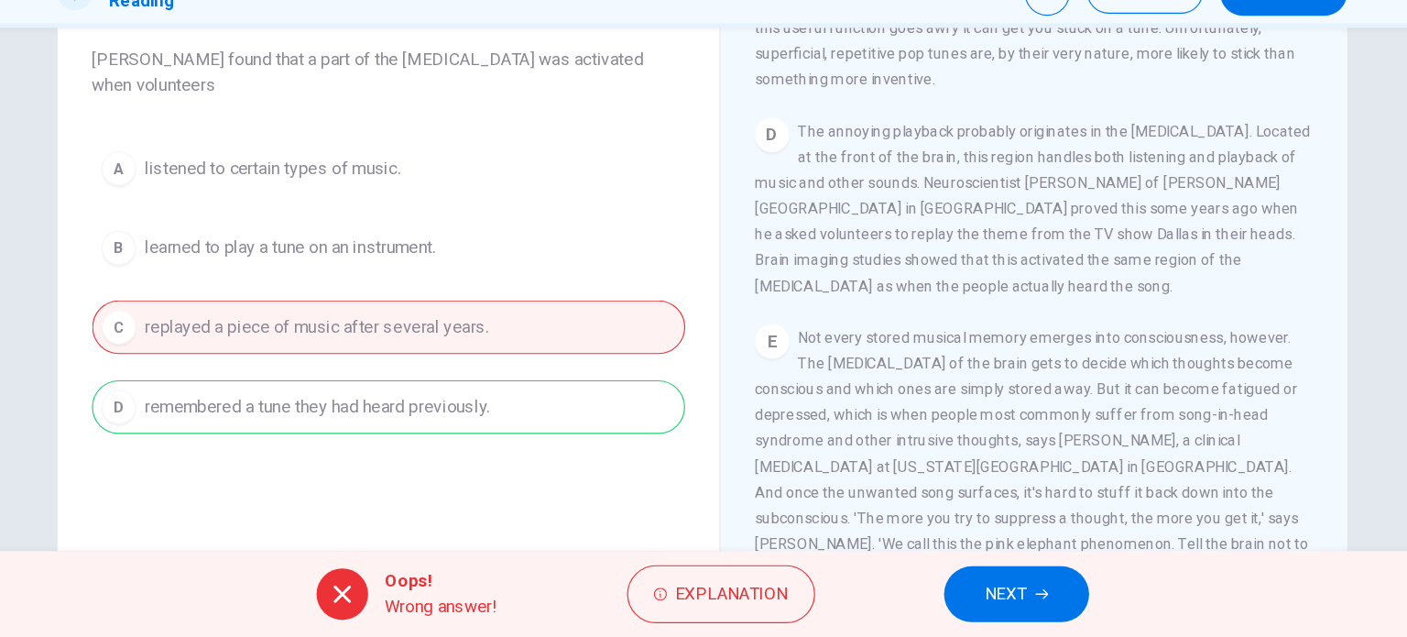
scroll to position [715, 0]
click at [979, 586] on button "NEXT" at bounding box center [972, 600] width 124 height 48
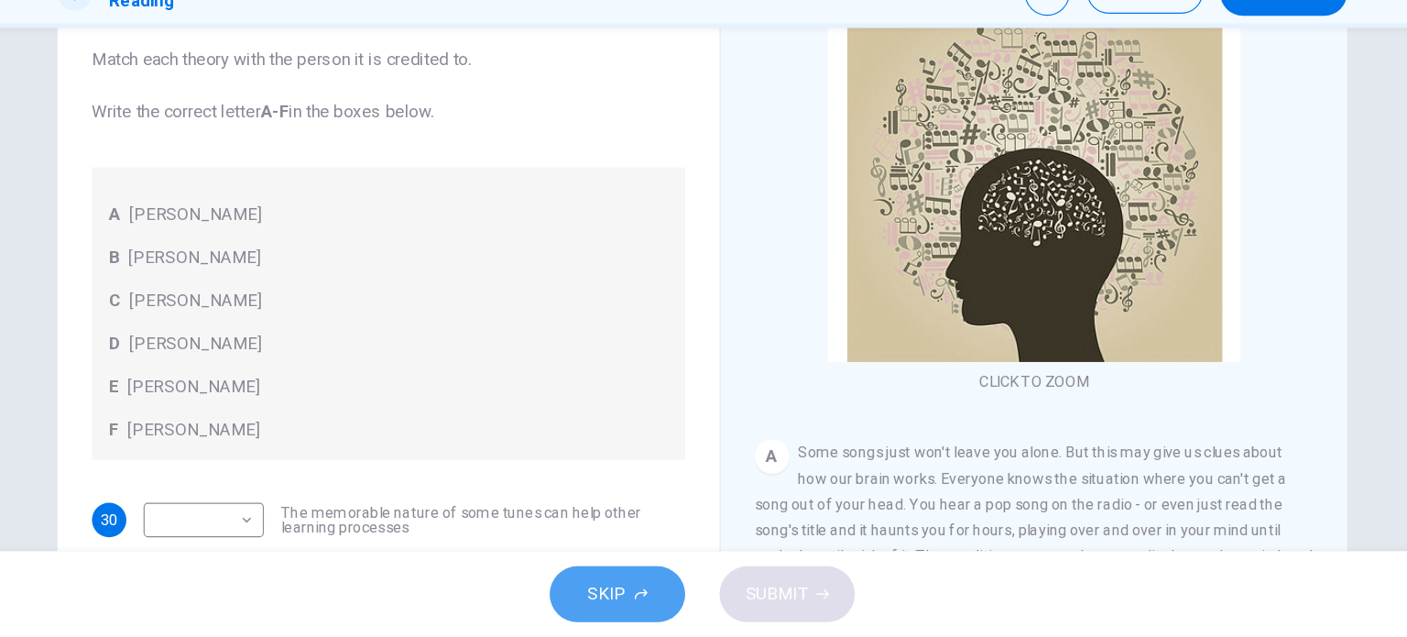
click at [609, 599] on span "SKIP" at bounding box center [622, 600] width 33 height 26
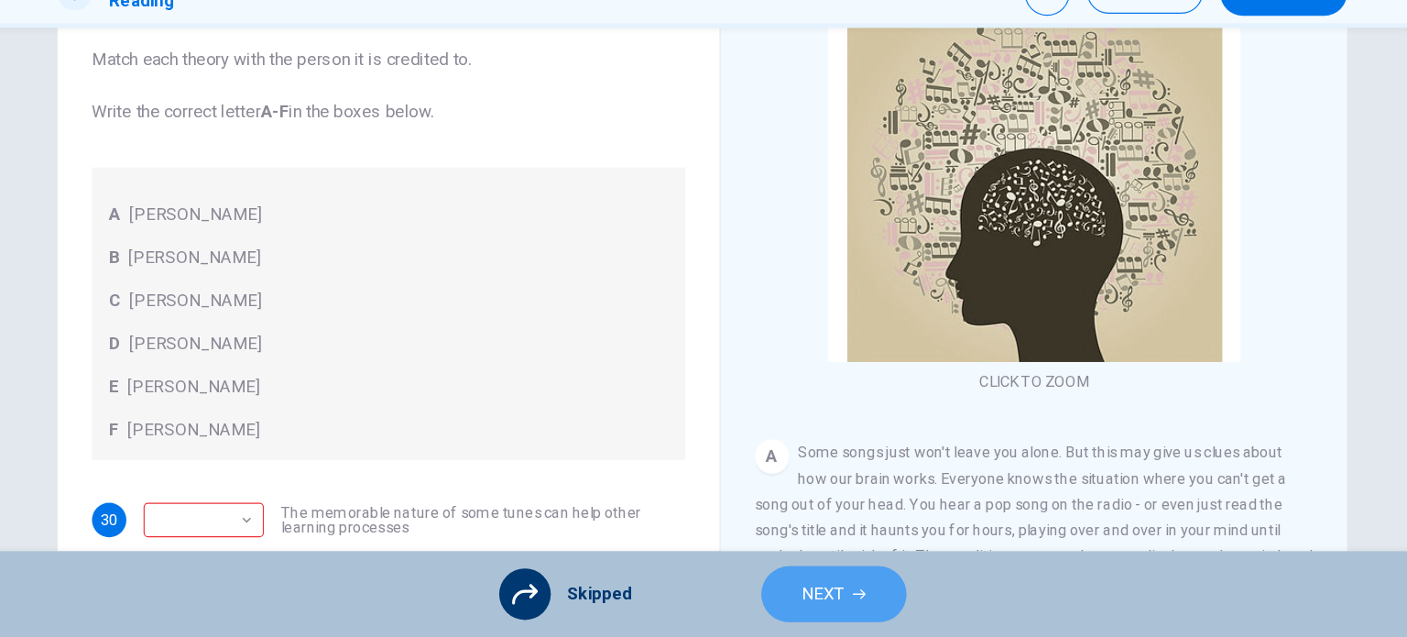
click at [809, 596] on span "NEXT" at bounding box center [807, 600] width 36 height 26
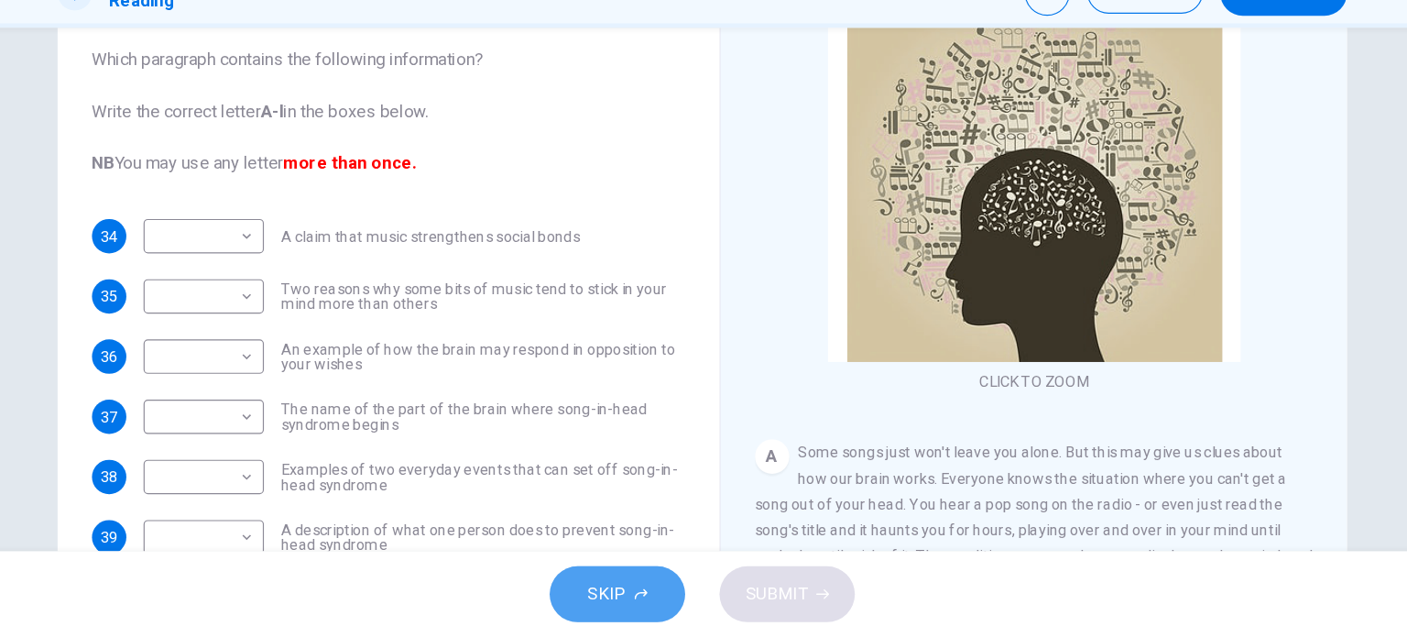
click at [632, 612] on span "SKIP" at bounding box center [622, 600] width 33 height 26
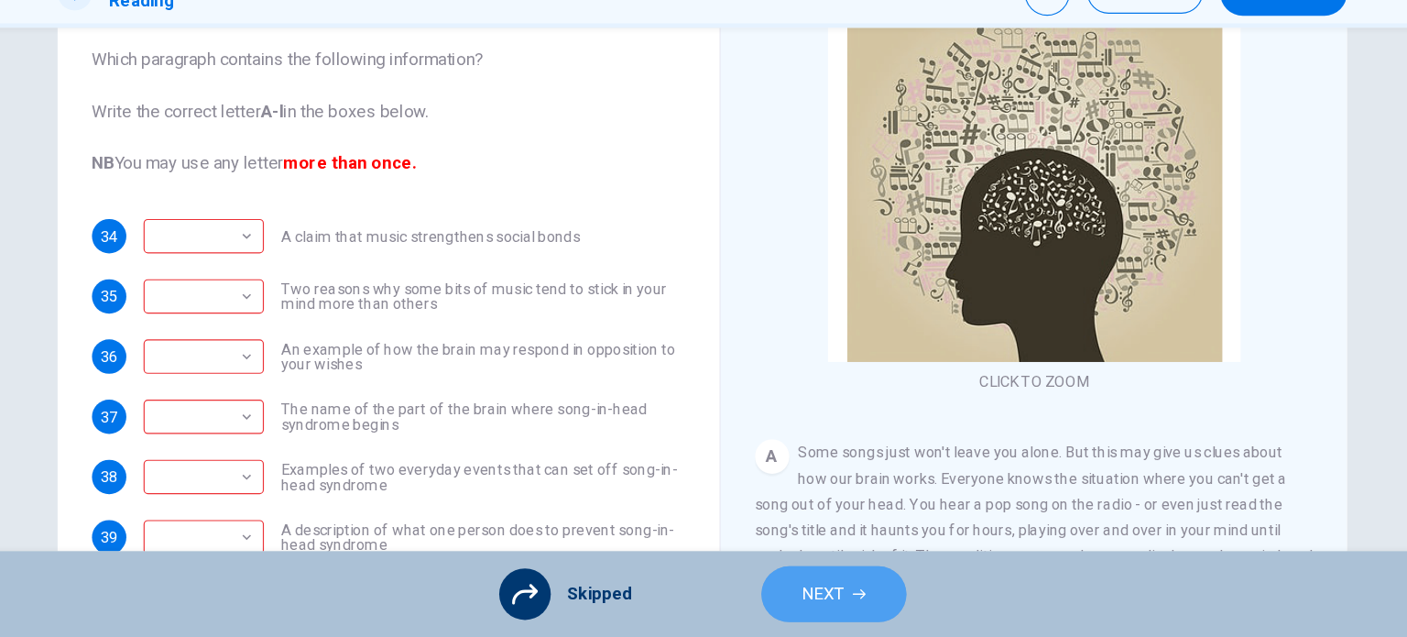
click at [814, 611] on span "NEXT" at bounding box center [807, 600] width 36 height 26
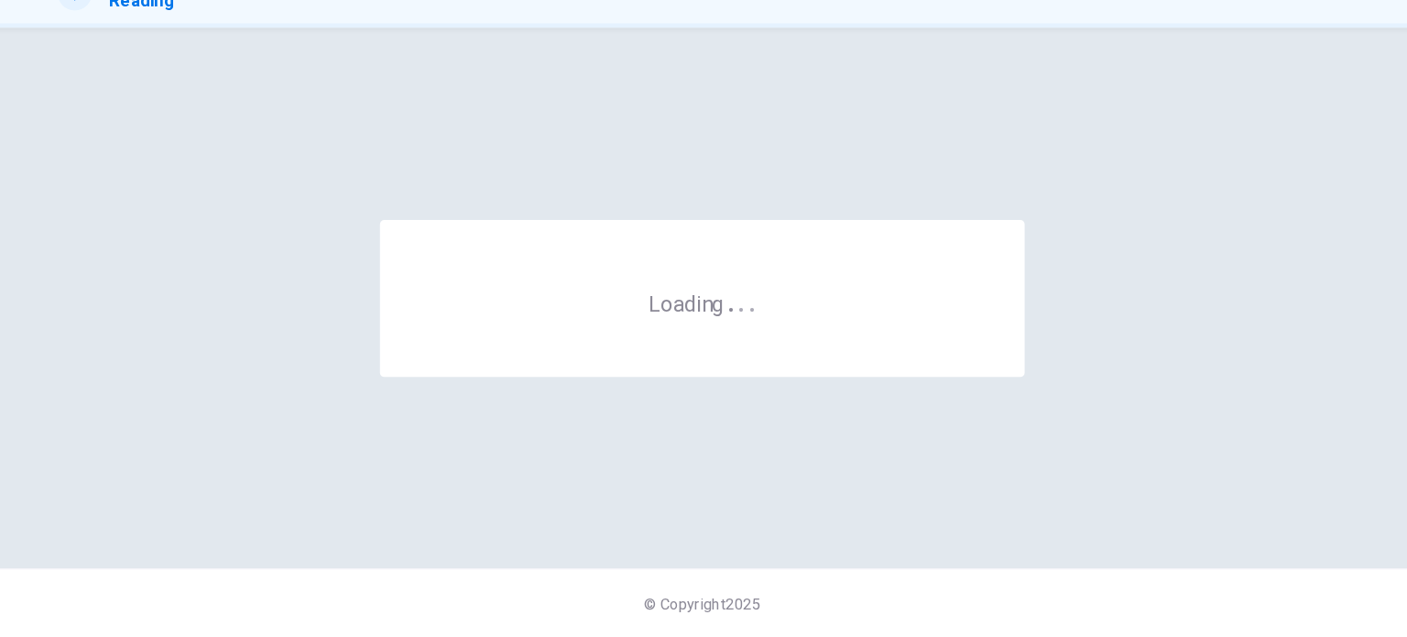
scroll to position [0, 0]
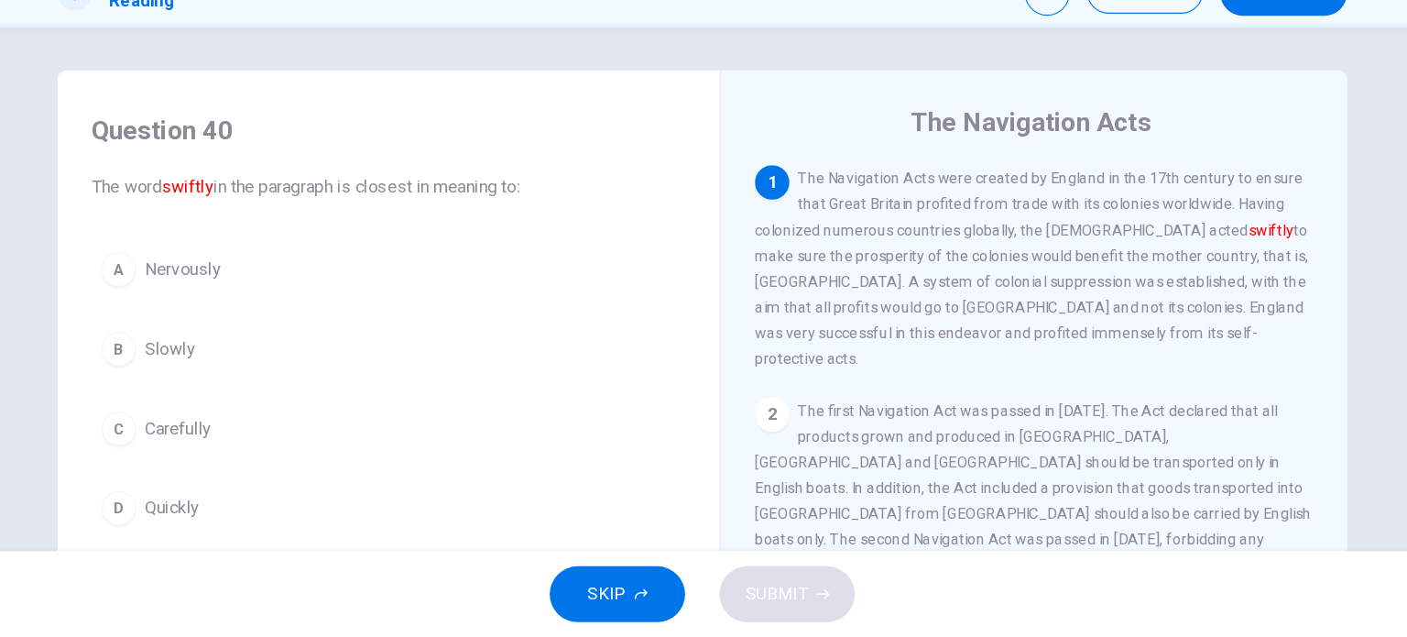
click at [294, 445] on button "C Carefully" at bounding box center [436, 459] width 506 height 46
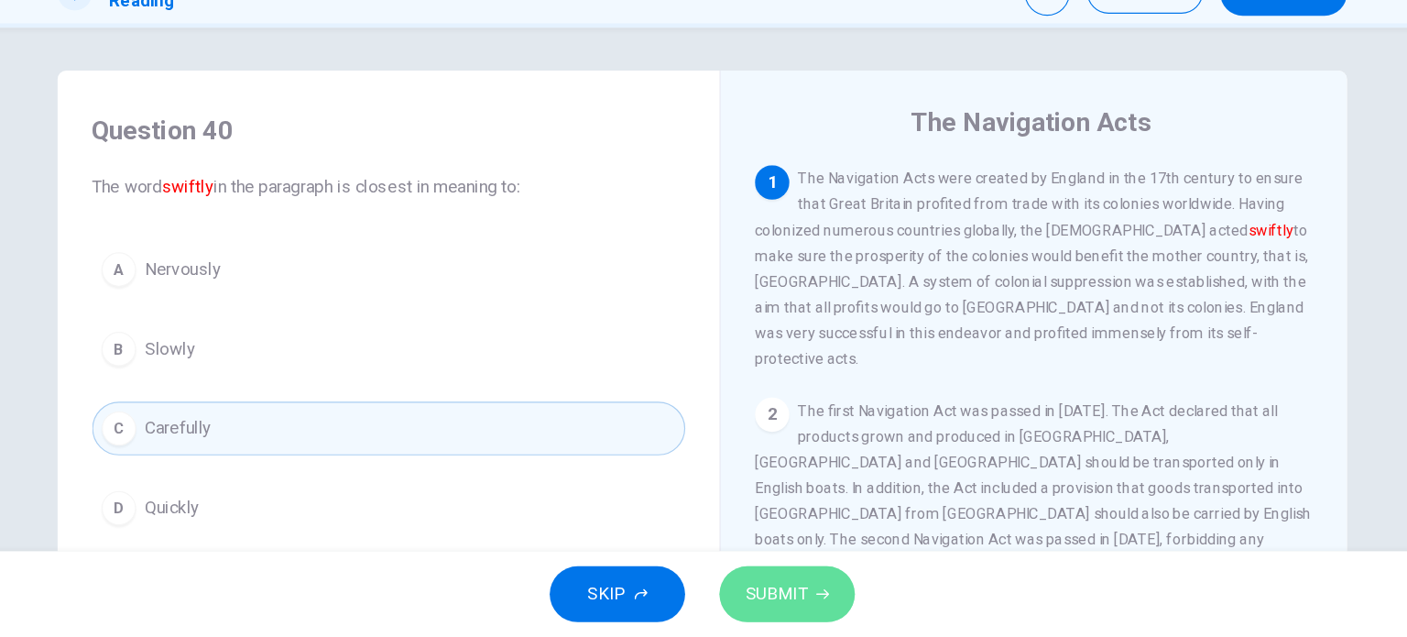
click at [759, 610] on span "SUBMIT" at bounding box center [766, 600] width 53 height 26
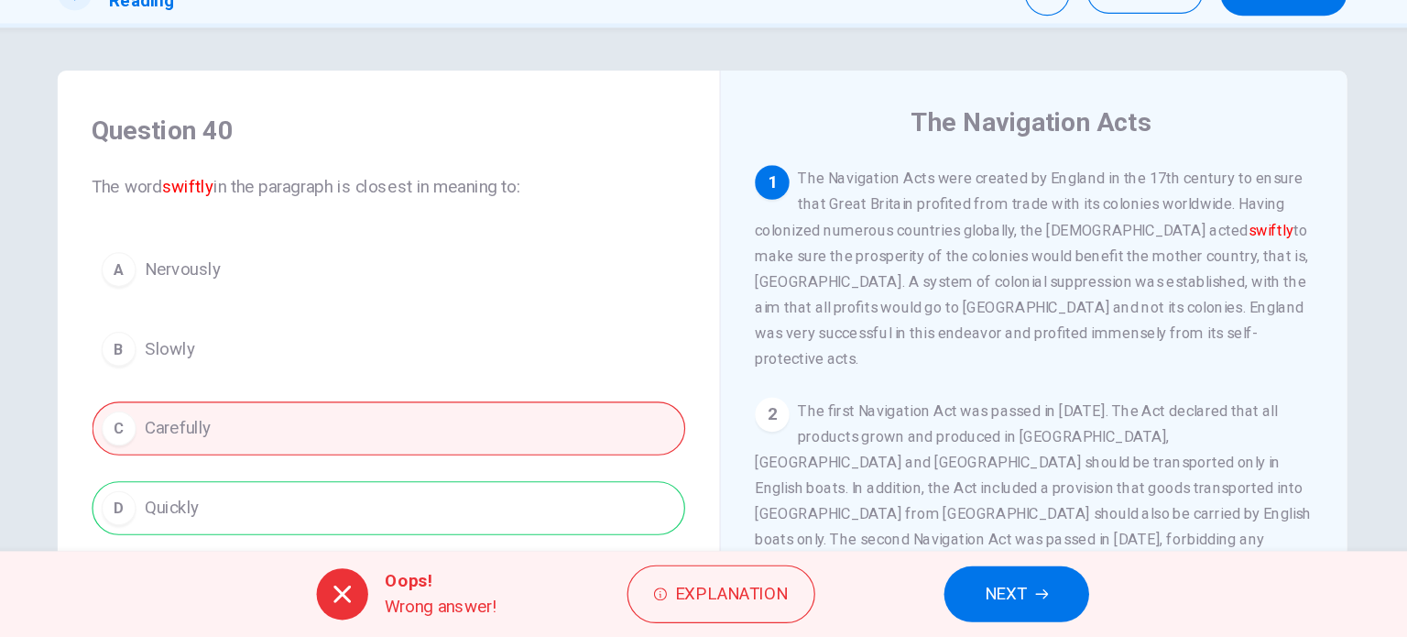
click at [903, 600] on div "Oops! Wrong answer! Explanation NEXT" at bounding box center [703, 599] width 1407 height 73
click at [950, 590] on span "NEXT" at bounding box center [962, 600] width 36 height 26
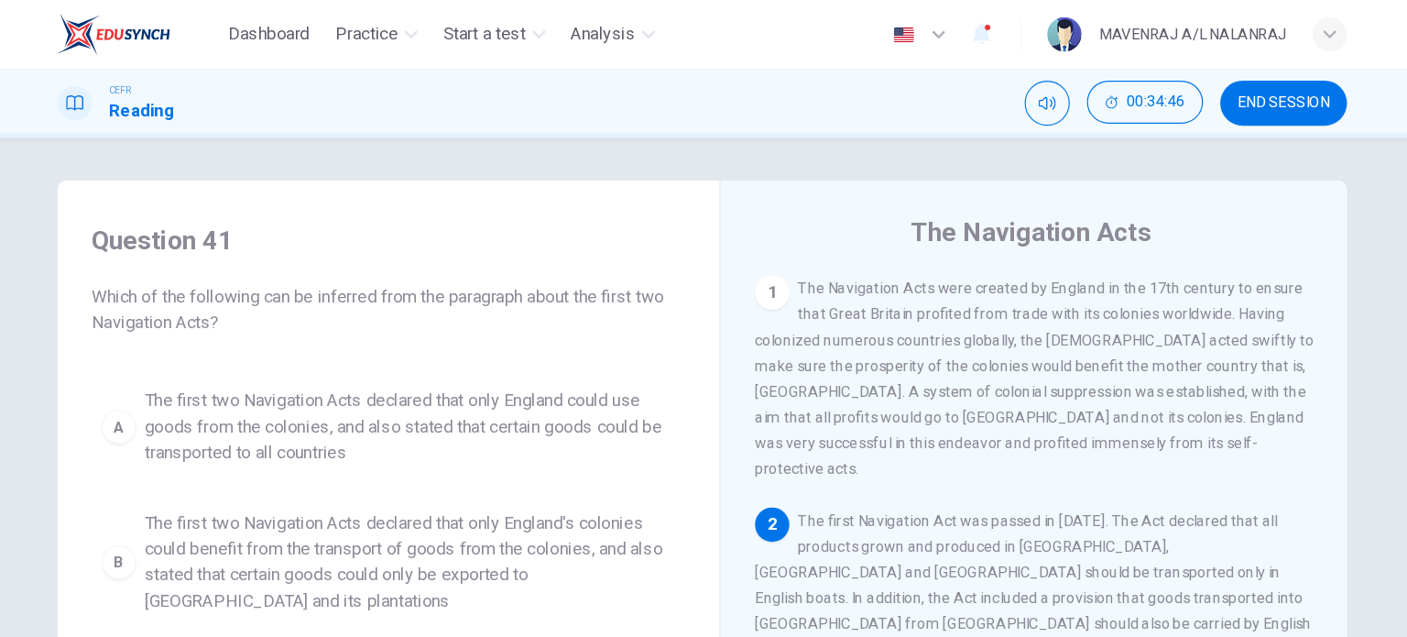
scroll to position [7, 0]
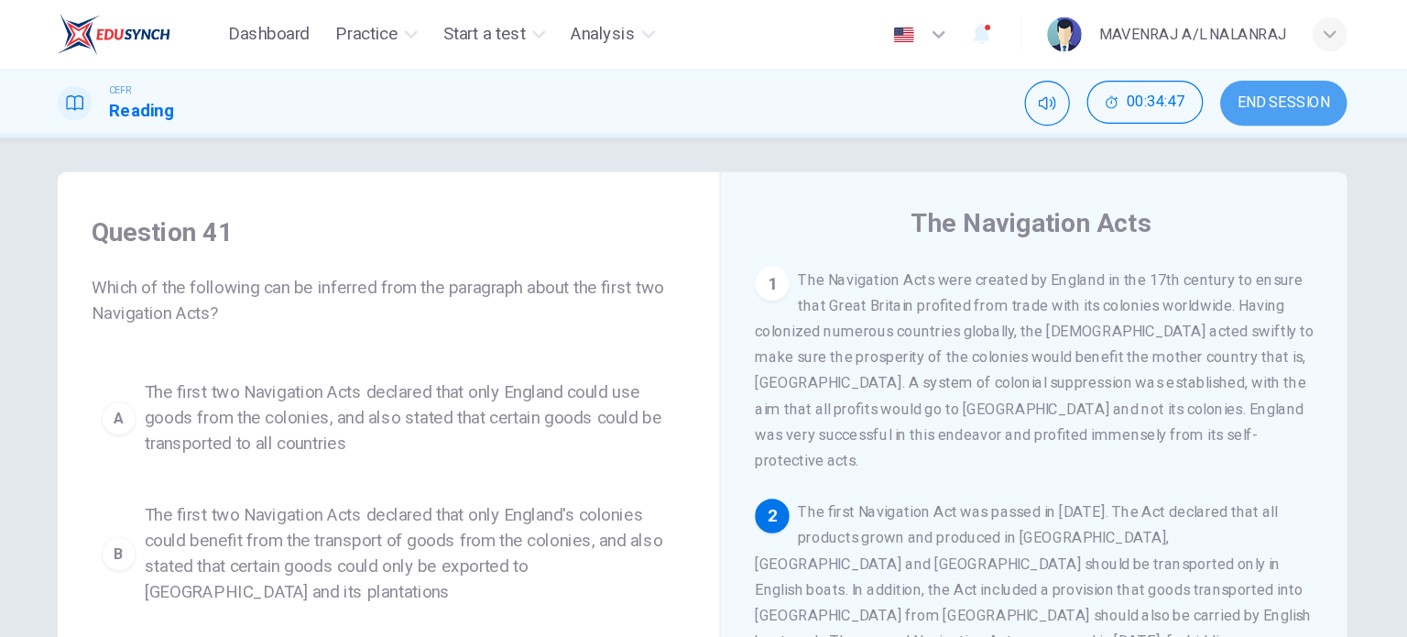
click at [1245, 102] on button "END SESSION" at bounding box center [1199, 88] width 108 height 38
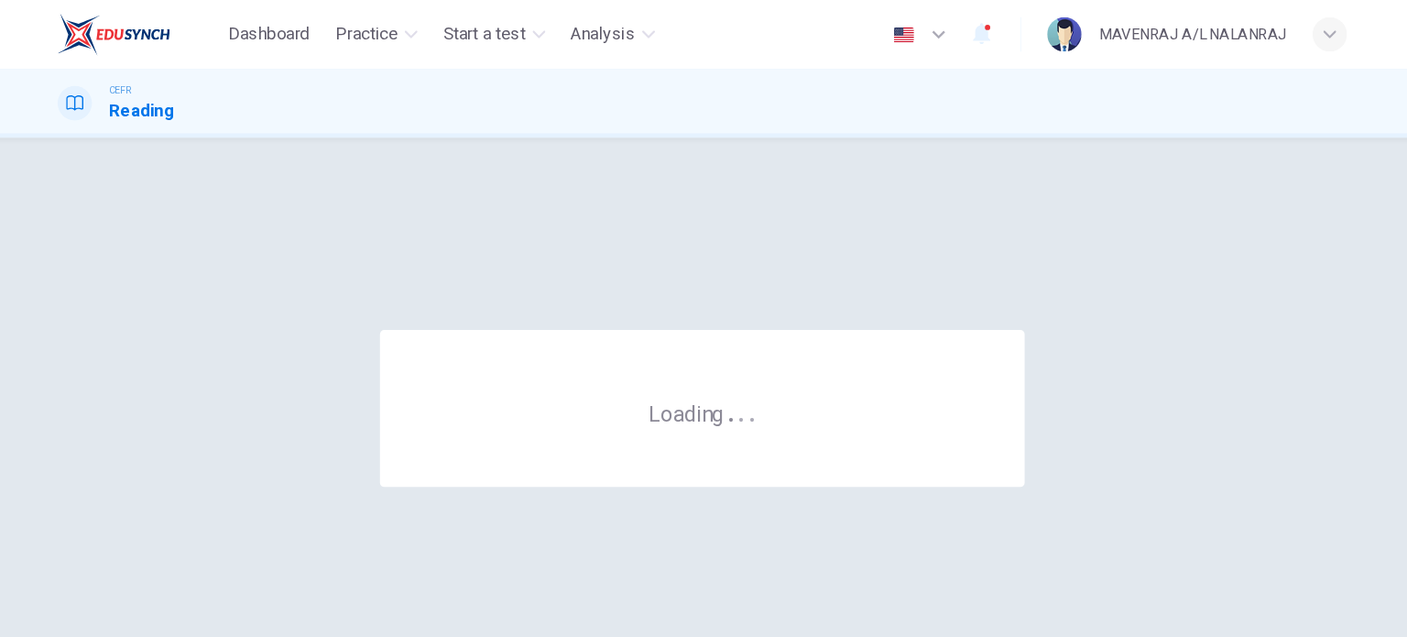
scroll to position [0, 0]
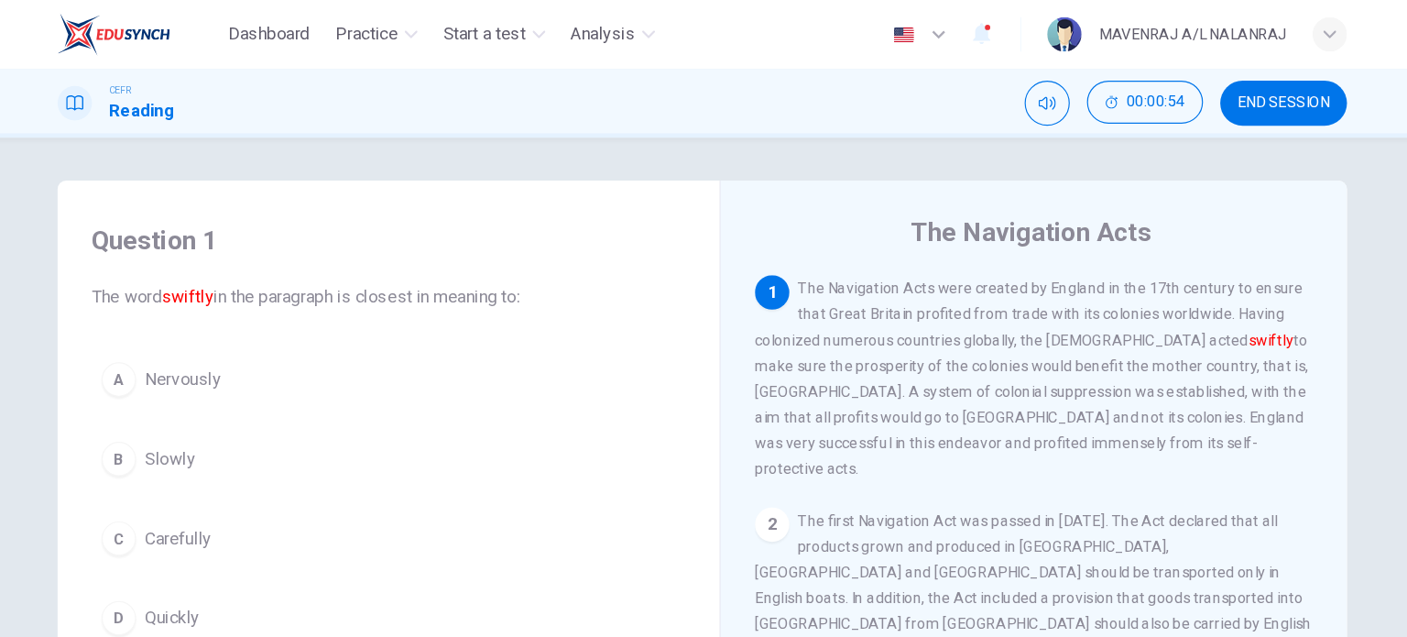
scroll to position [81, 0]
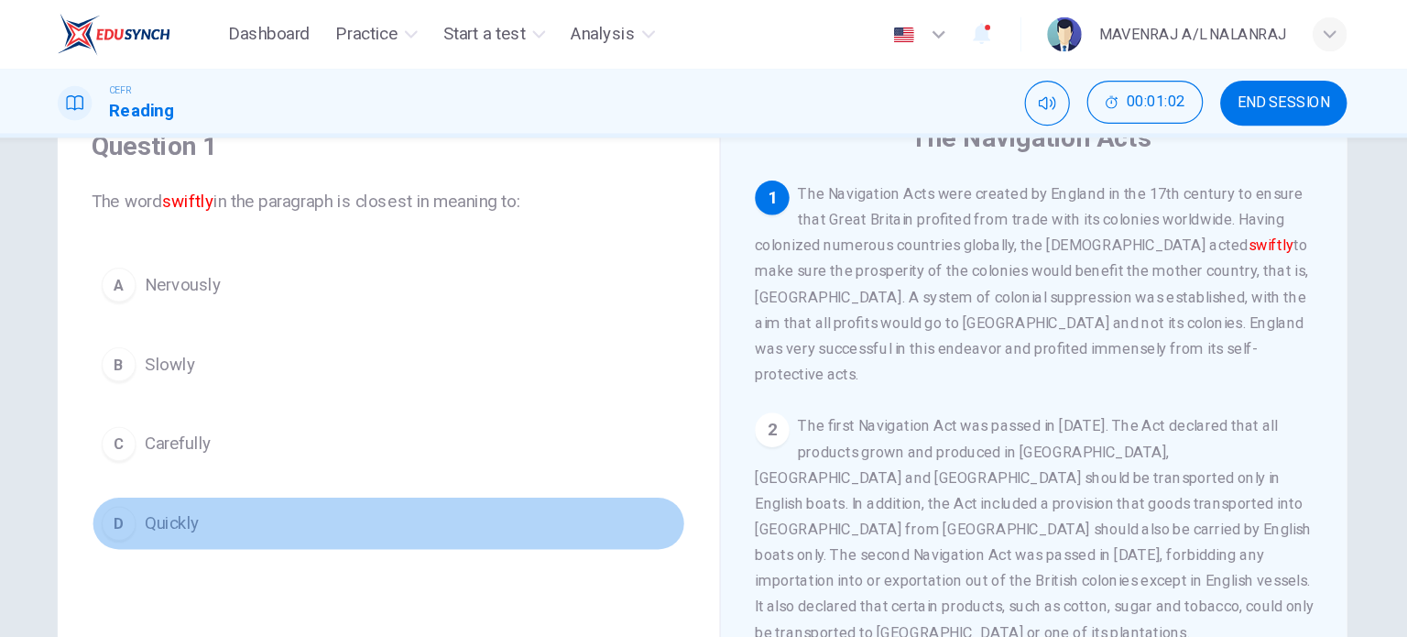
click at [210, 457] on button "D Quickly" at bounding box center [436, 446] width 506 height 46
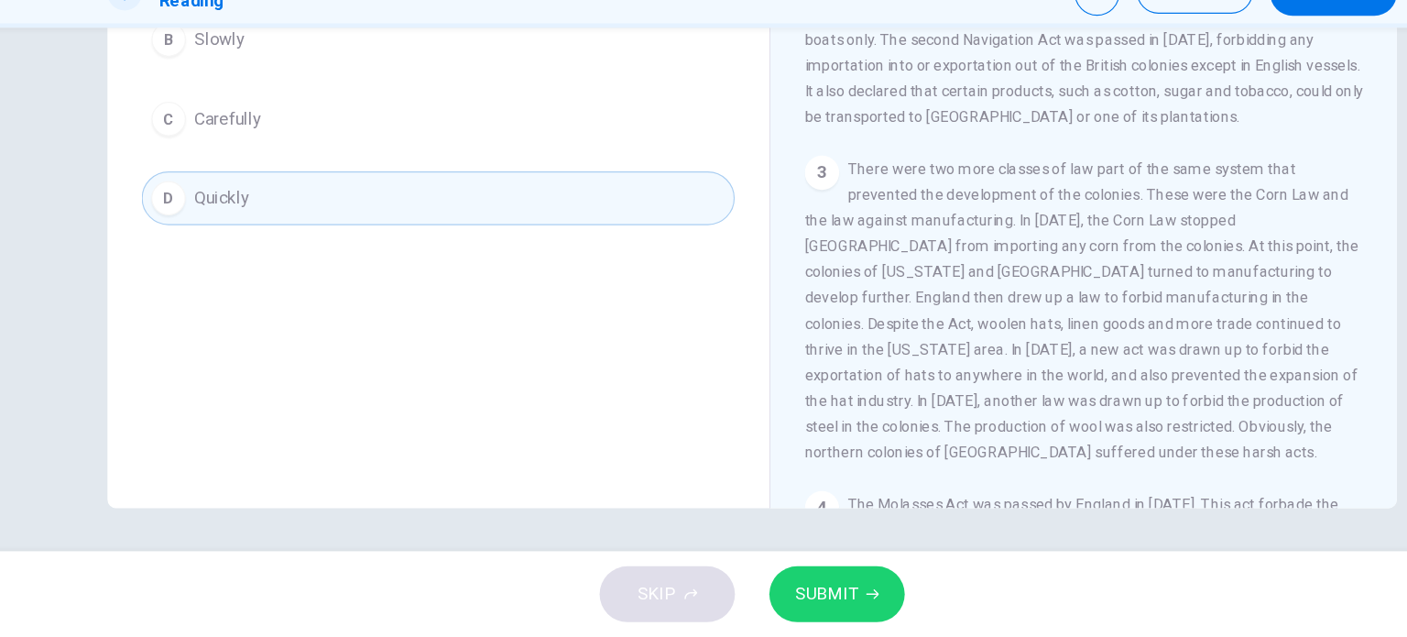
scroll to position [0, 0]
click at [764, 595] on span "SUBMIT" at bounding box center [766, 600] width 53 height 26
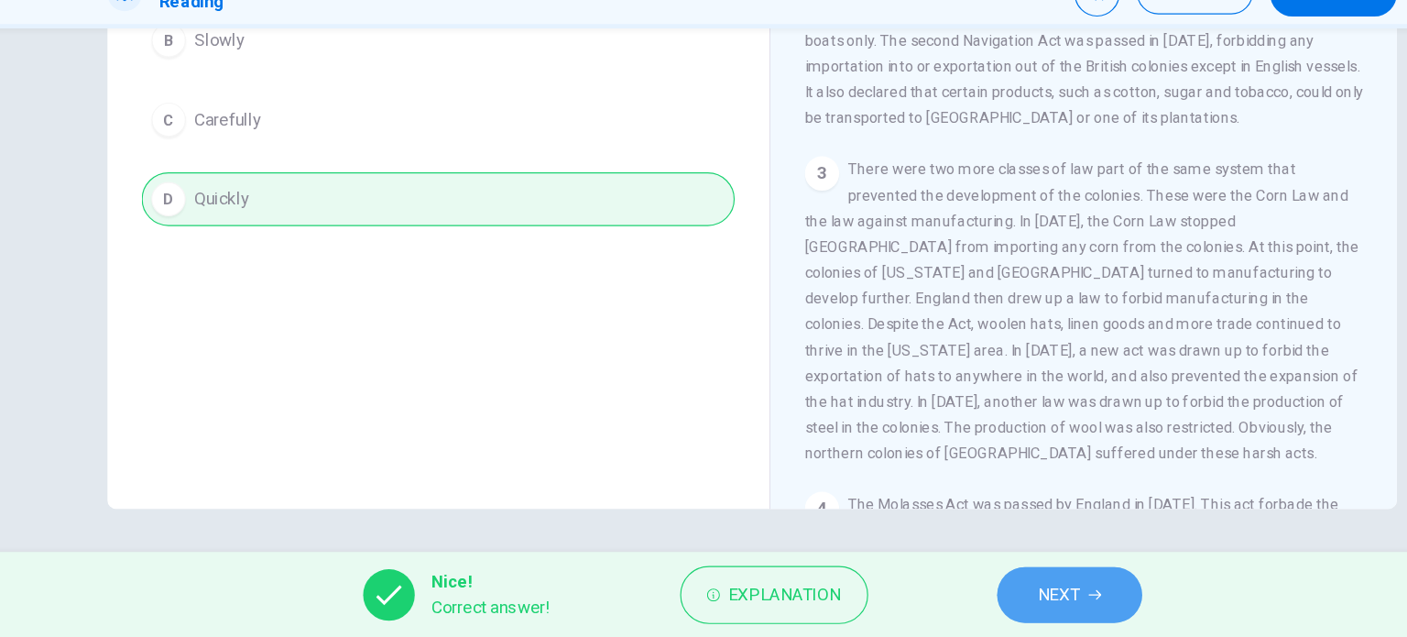
click at [939, 595] on button "NEXT" at bounding box center [974, 600] width 124 height 48
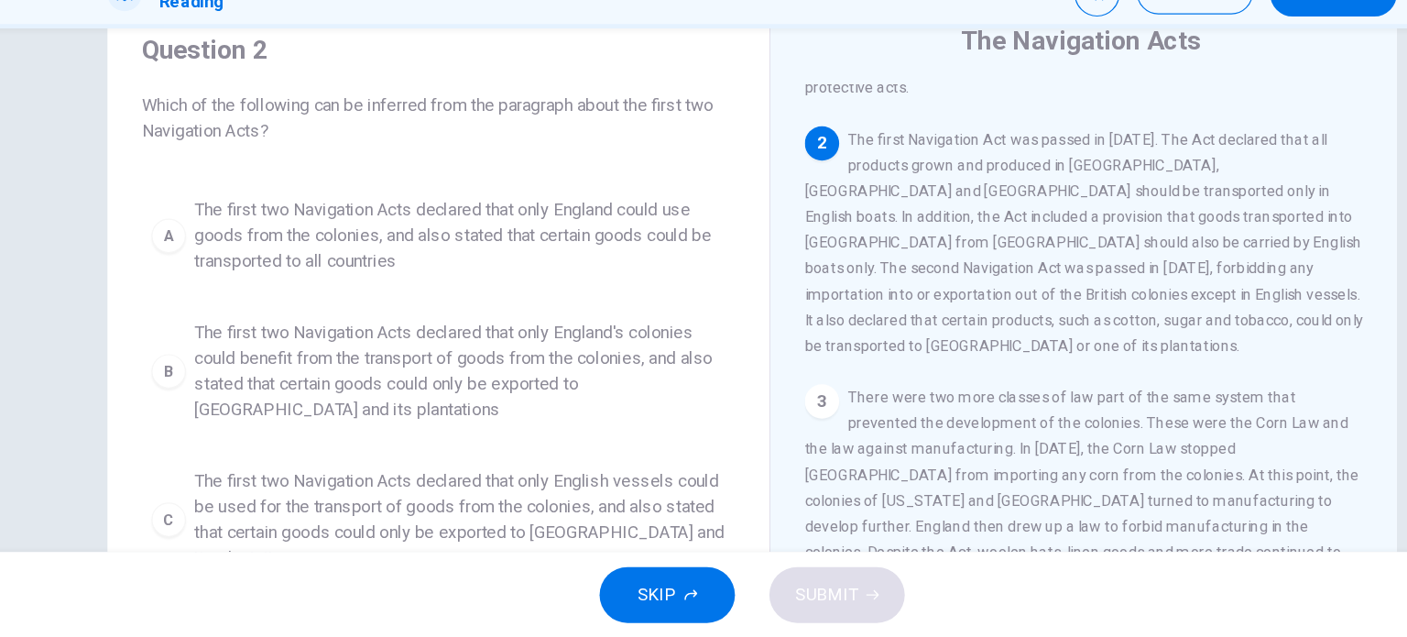
scroll to position [68, 0]
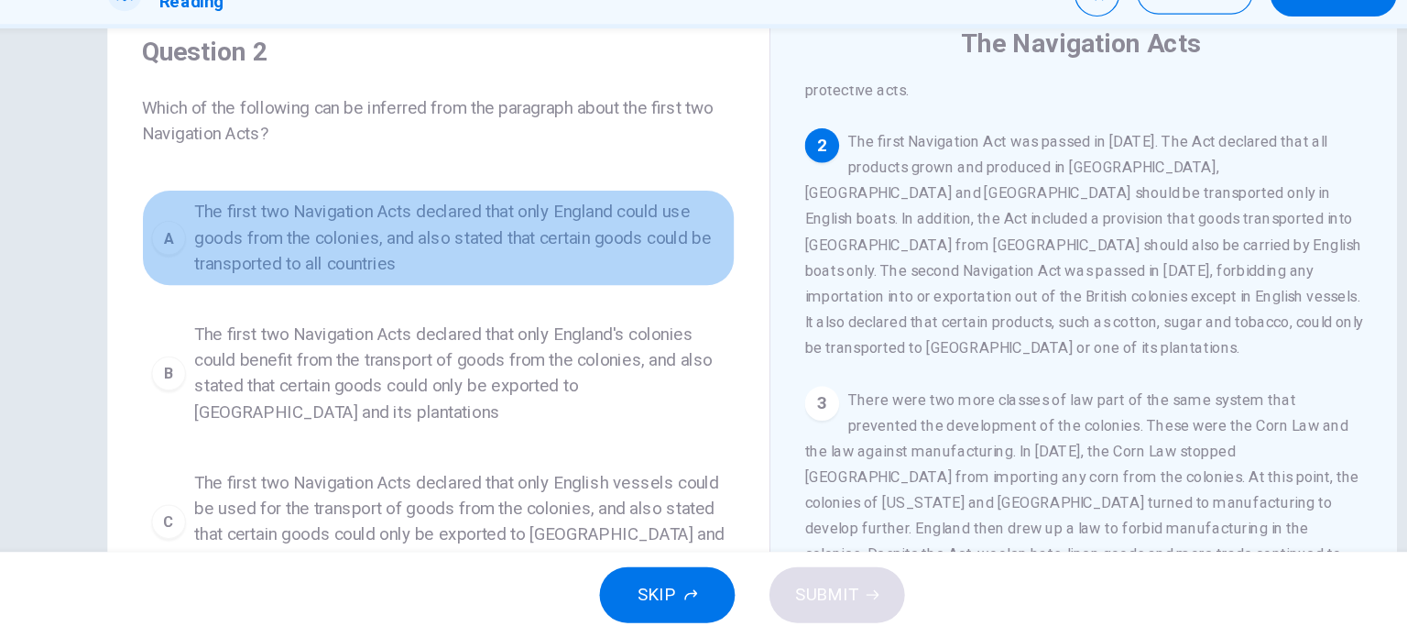
click at [475, 296] on span "The first two Navigation Acts declared that only England could use goods from t…" at bounding box center [454, 296] width 453 height 66
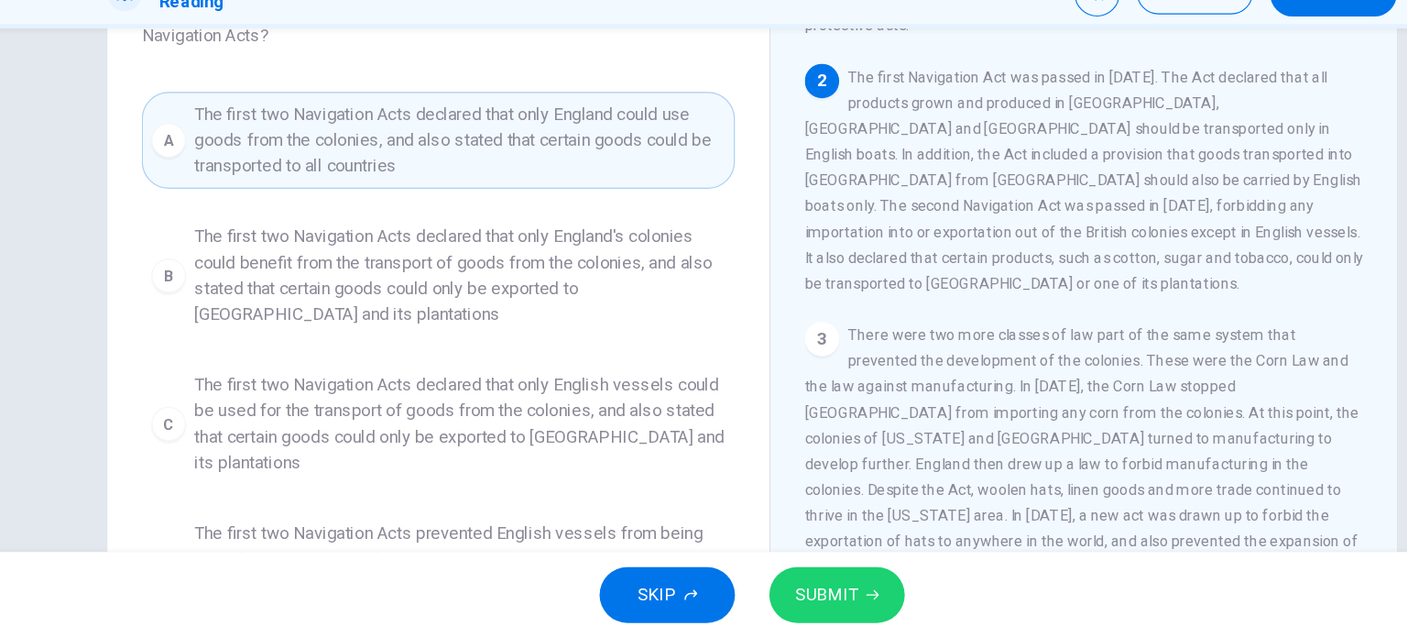
scroll to position [169, 0]
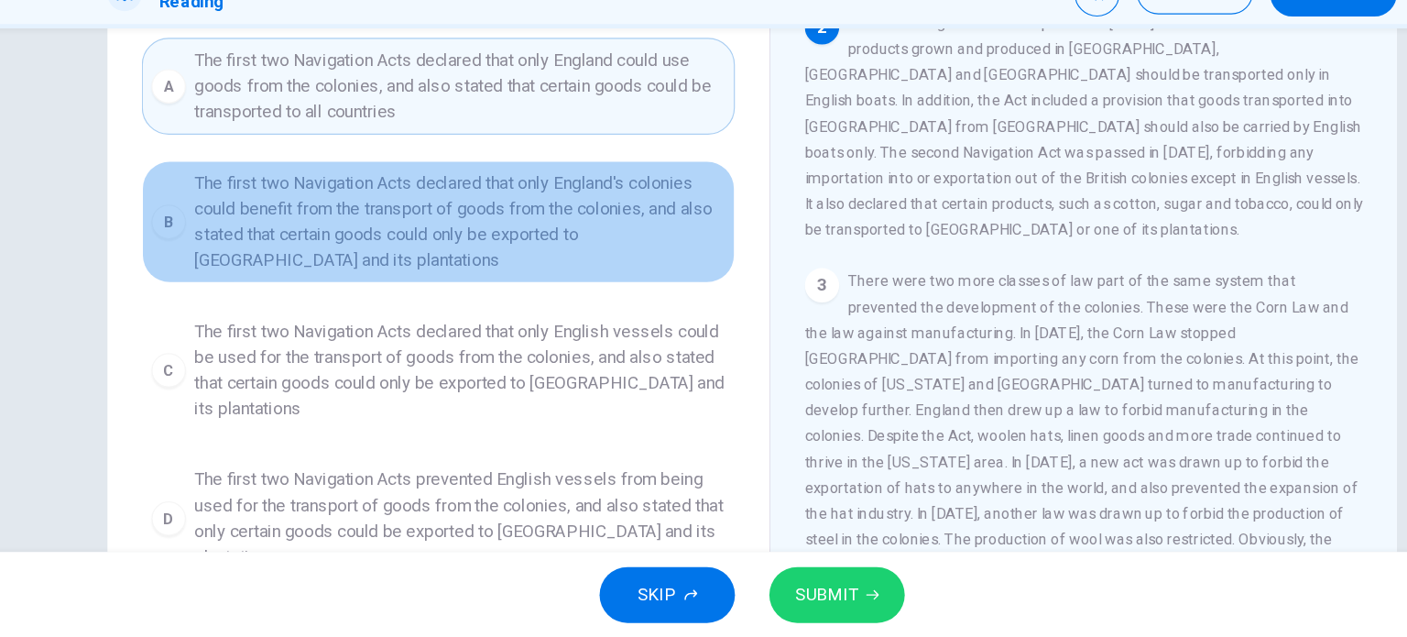
click at [583, 309] on span "The first two Navigation Acts declared that only England's colonies could benef…" at bounding box center [454, 282] width 453 height 88
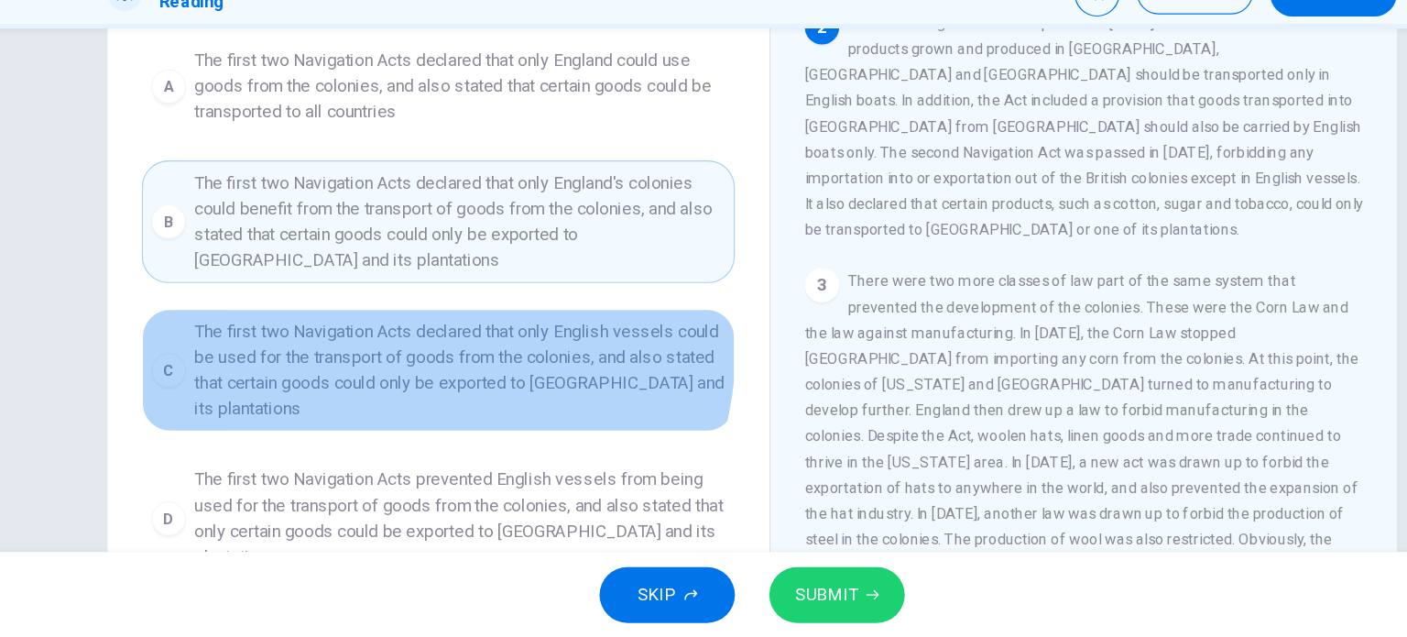
click at [388, 384] on span "The first two Navigation Acts declared that only English vessels could be used …" at bounding box center [454, 409] width 453 height 88
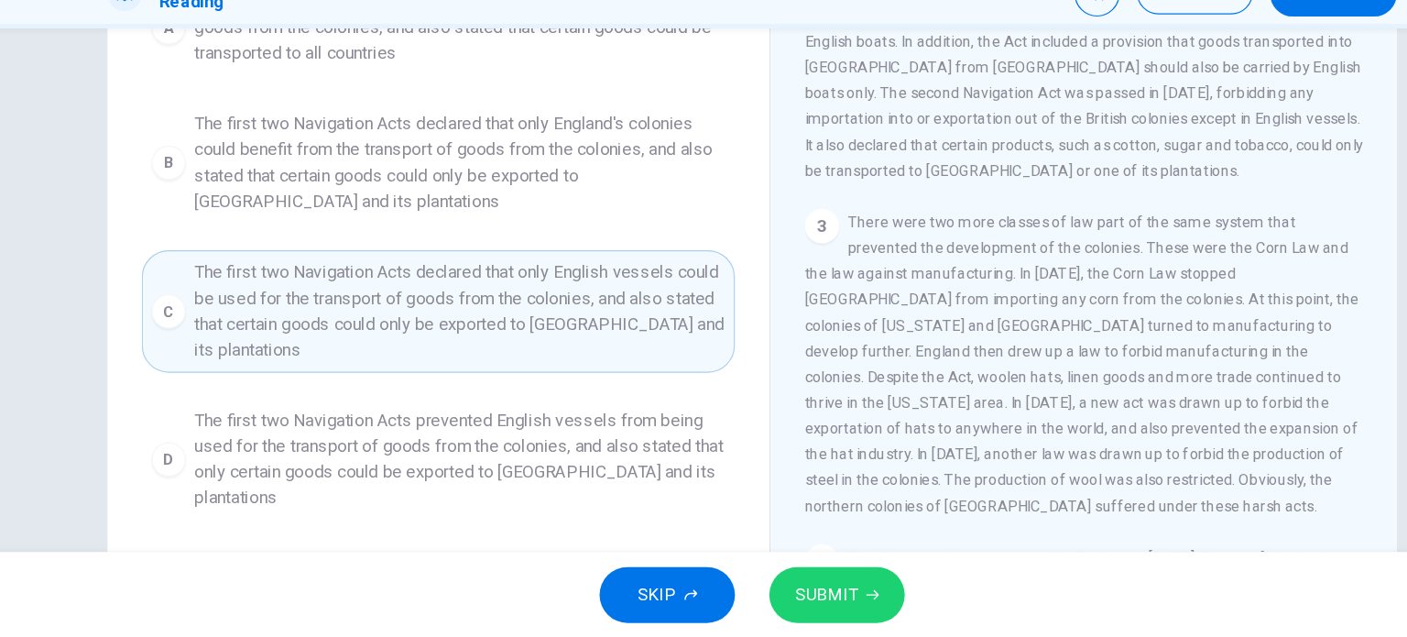
scroll to position [224, 0]
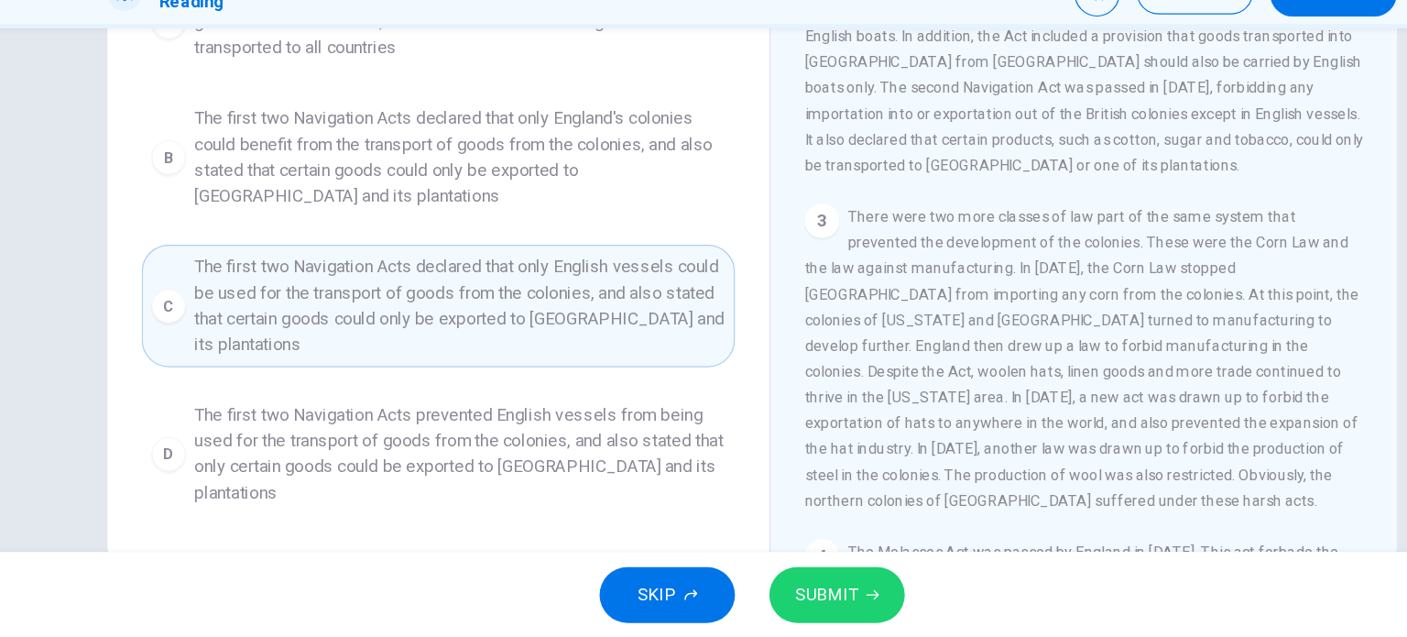
drag, startPoint x: 388, startPoint y: 384, endPoint x: 442, endPoint y: 444, distance: 80.5
click at [442, 444] on div "A The first two Navigation Acts declared that only England could use goods from…" at bounding box center [436, 302] width 506 height 462
click at [802, 598] on icon "button" at bounding box center [806, 600] width 11 height 11
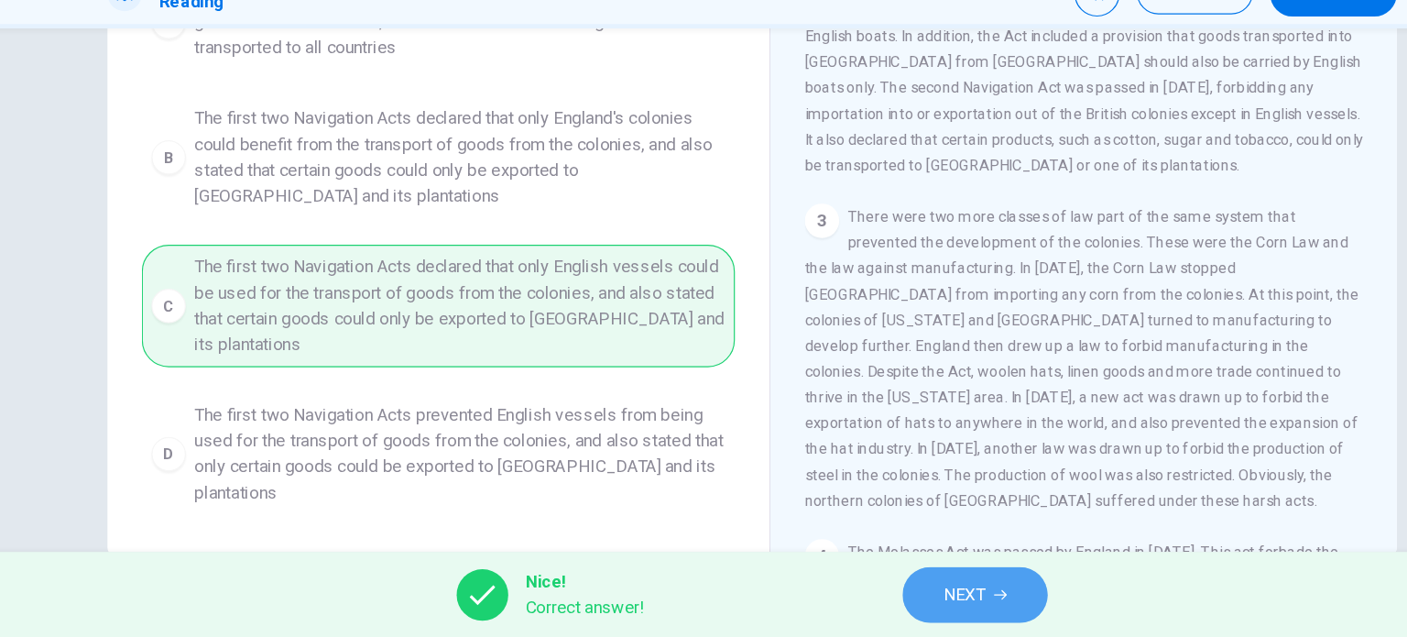
click at [877, 608] on span "NEXT" at bounding box center [885, 600] width 36 height 26
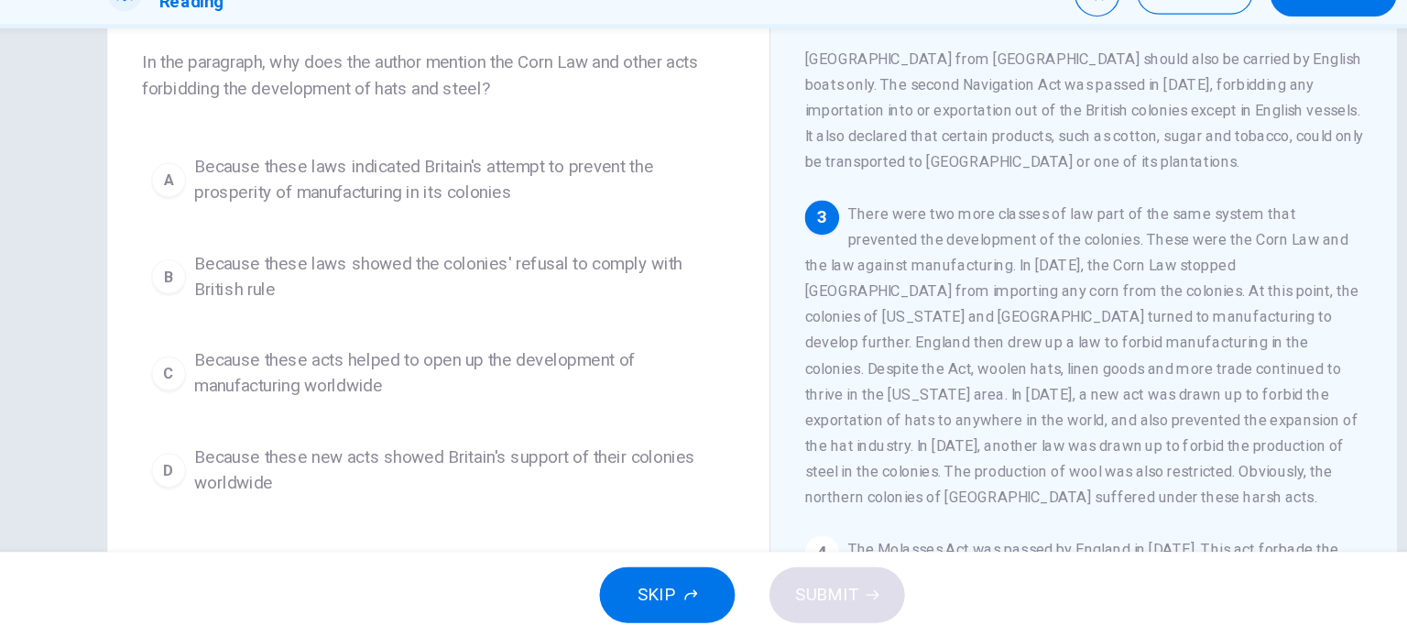
scroll to position [0, 0]
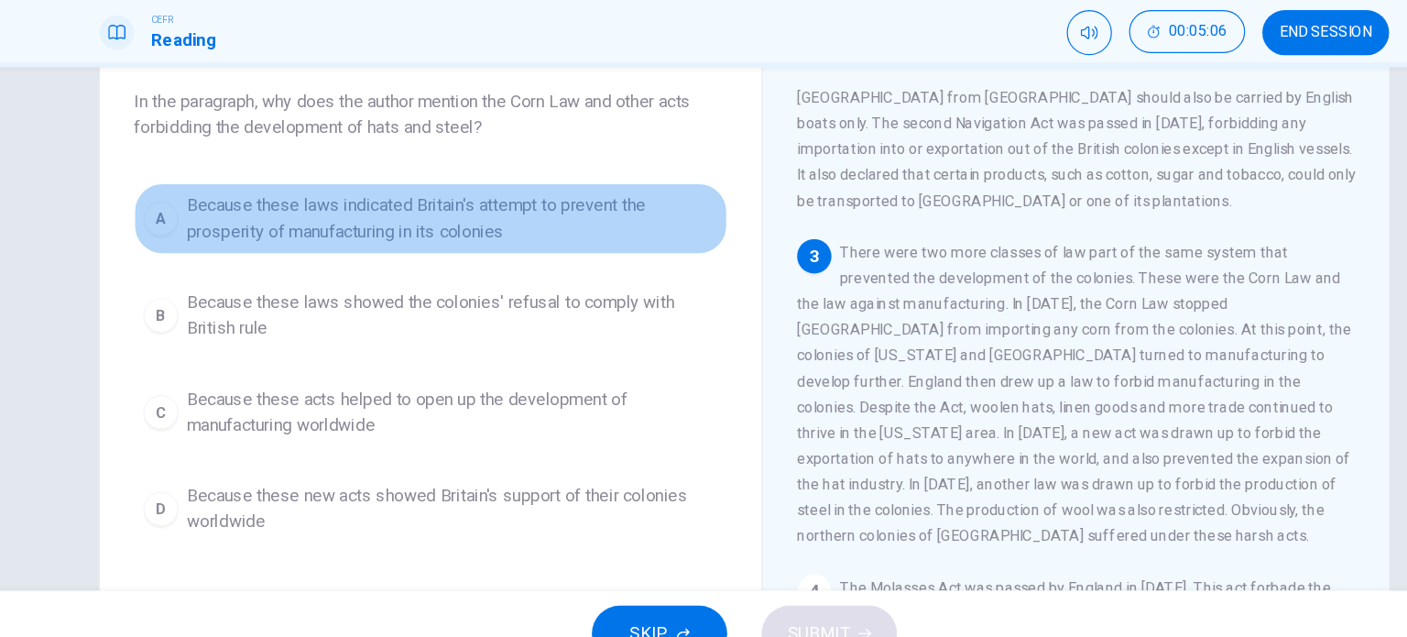
click at [434, 247] on span "Because these laws indicated Britain's attempt to prevent the prosperity of man…" at bounding box center [454, 246] width 453 height 44
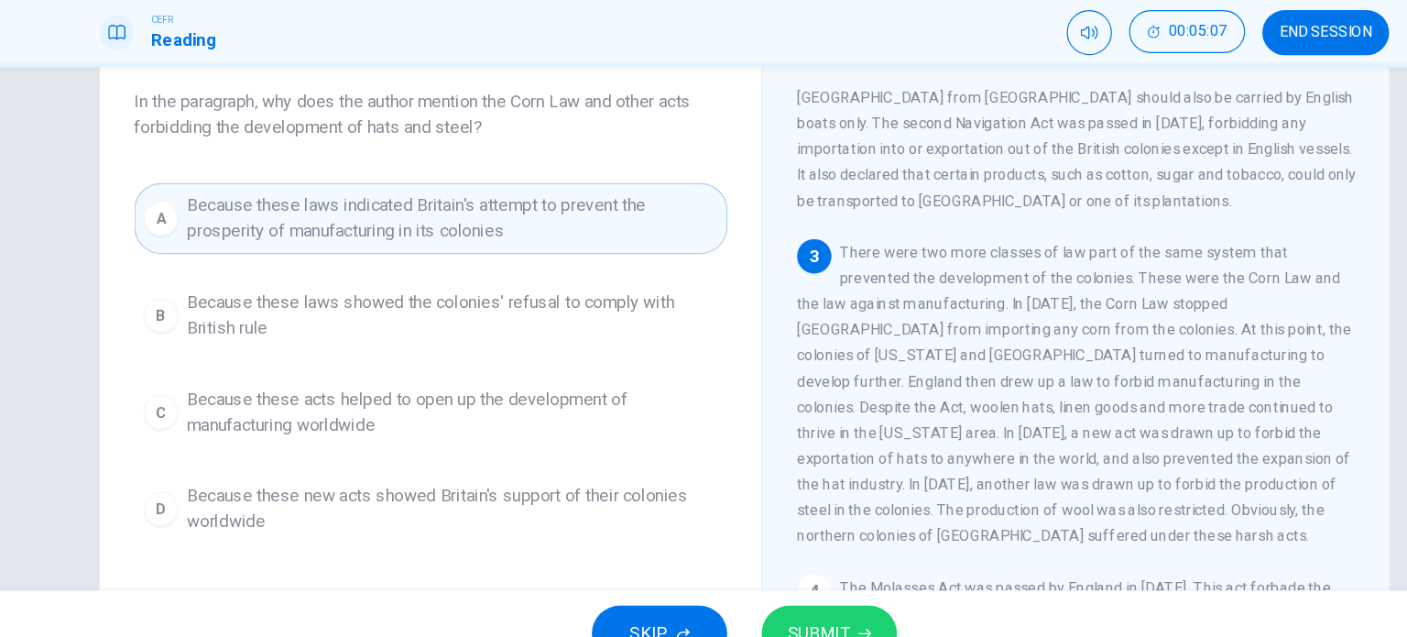
drag, startPoint x: 434, startPoint y: 247, endPoint x: 537, endPoint y: 302, distance: 116.4
click at [537, 302] on div "A Because these laws indicated Britain's attempt to prevent the prosperity of m…" at bounding box center [436, 370] width 506 height 308
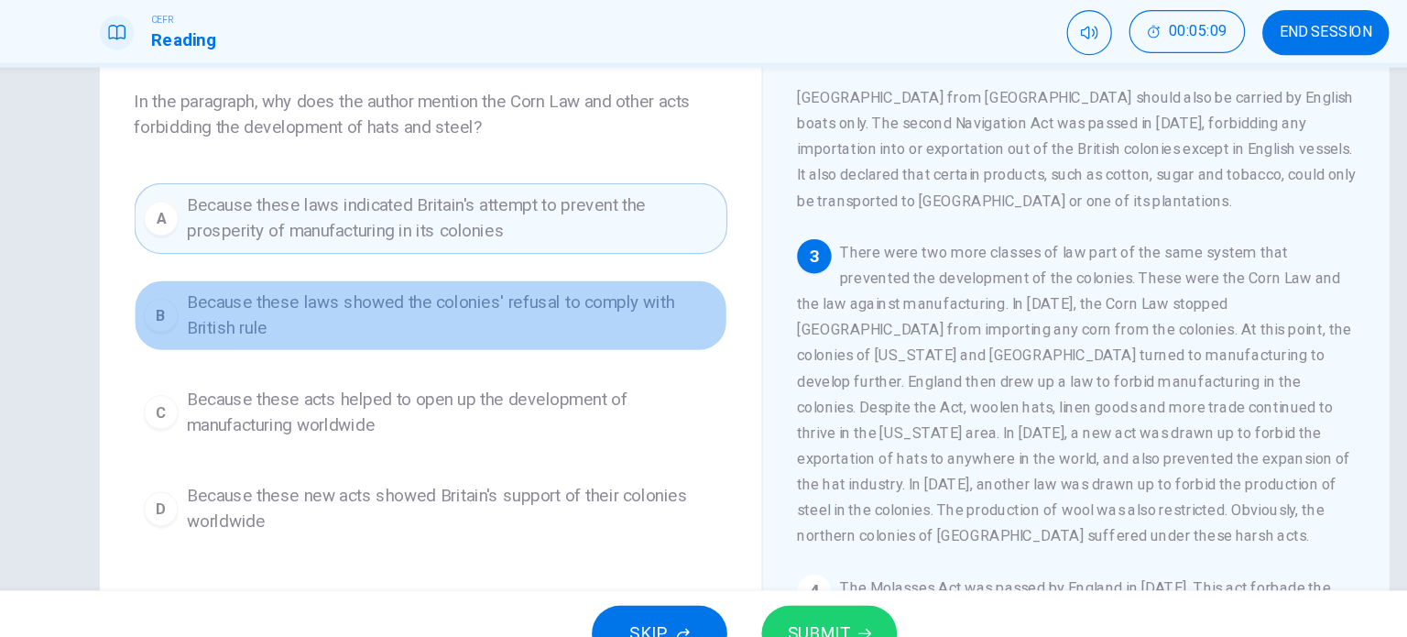
click at [529, 332] on span "Because these laws showed the colonies' refusal to comply with British rule" at bounding box center [454, 329] width 453 height 44
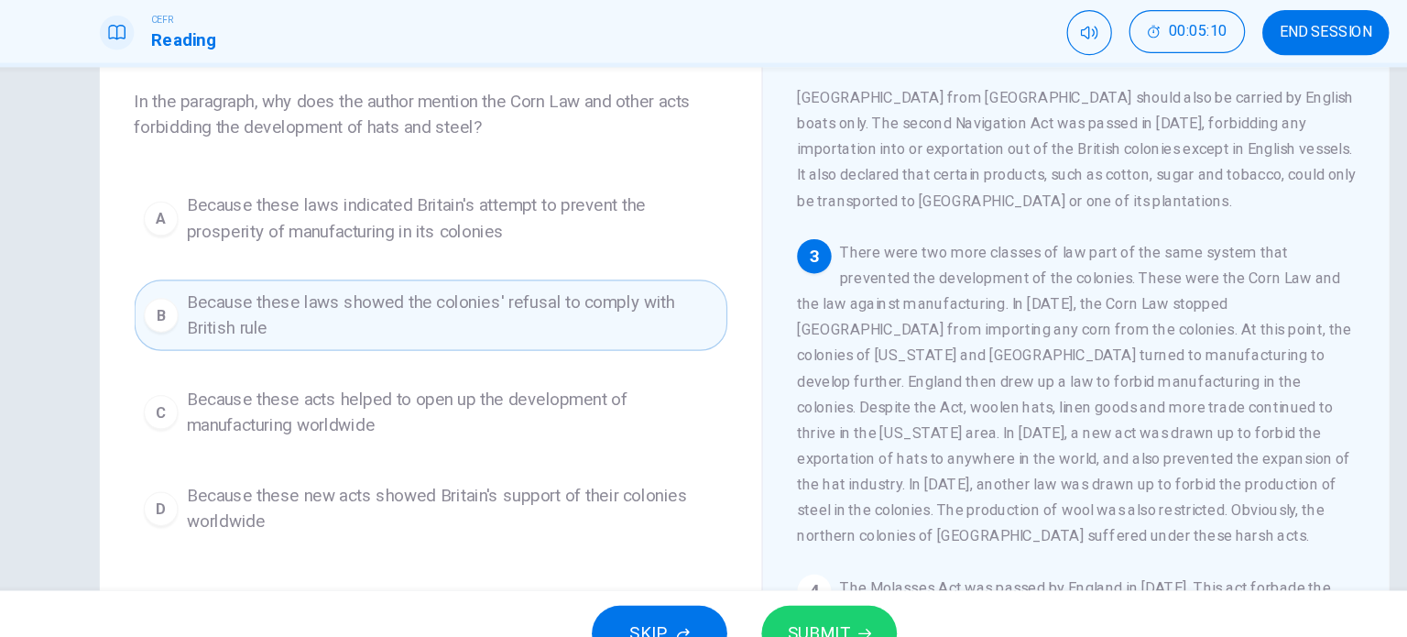
scroll to position [202, 0]
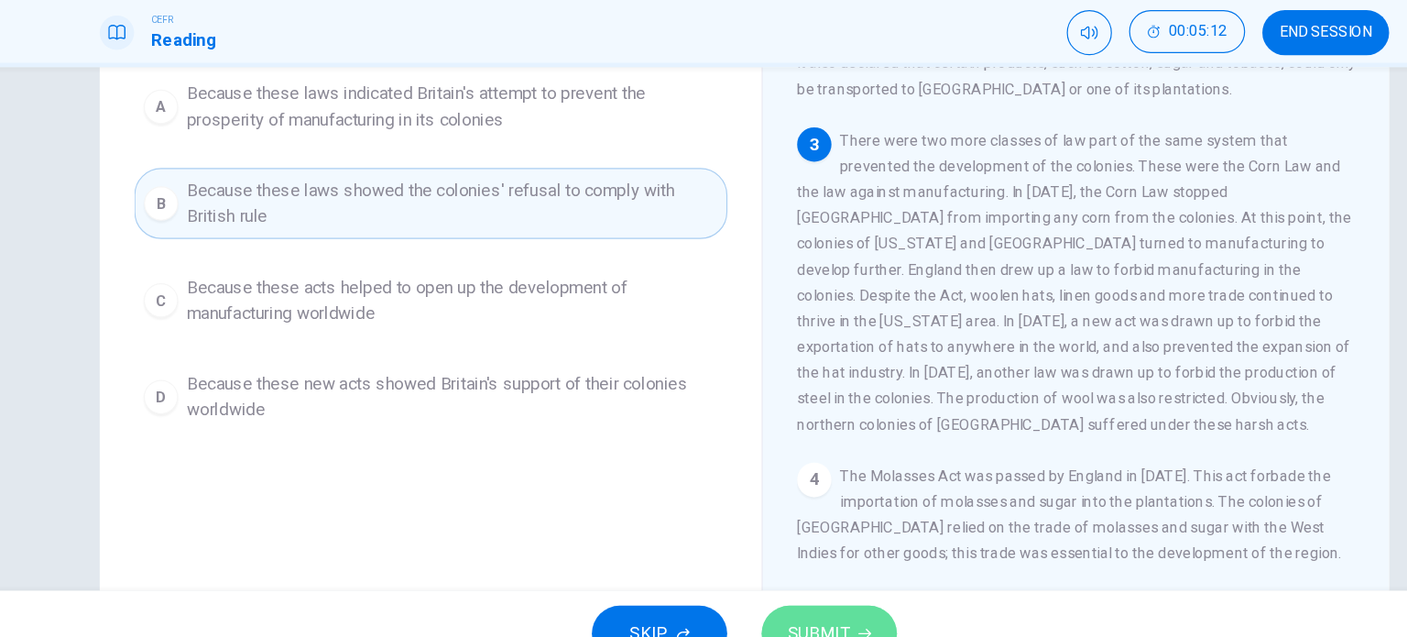
click at [810, 579] on button "SUBMIT" at bounding box center [775, 600] width 115 height 48
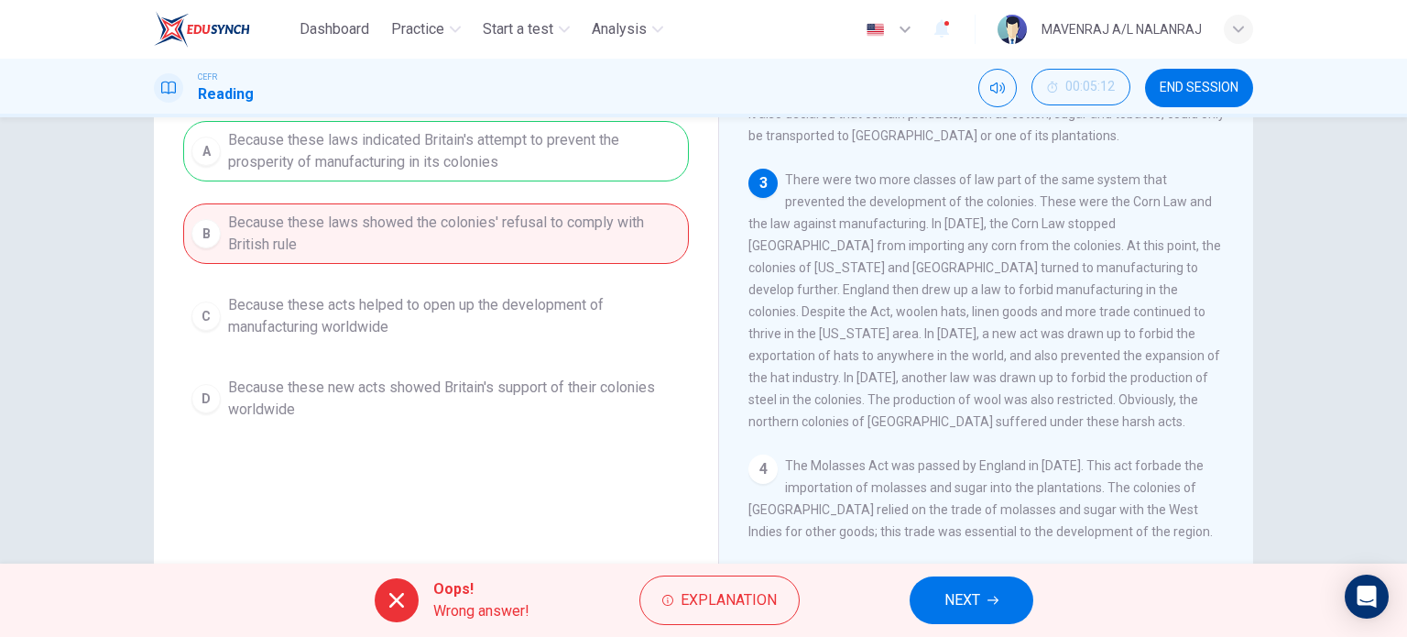
scroll to position [0, 0]
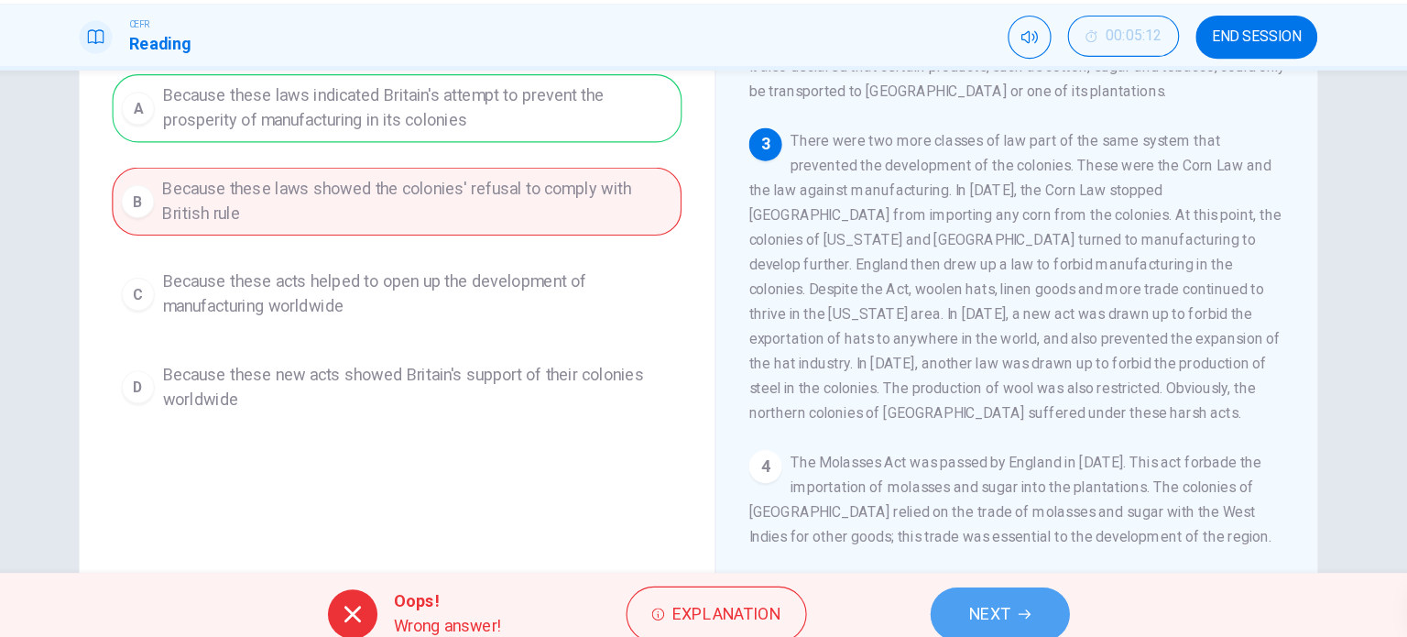
click at [971, 588] on span "NEXT" at bounding box center [962, 600] width 36 height 26
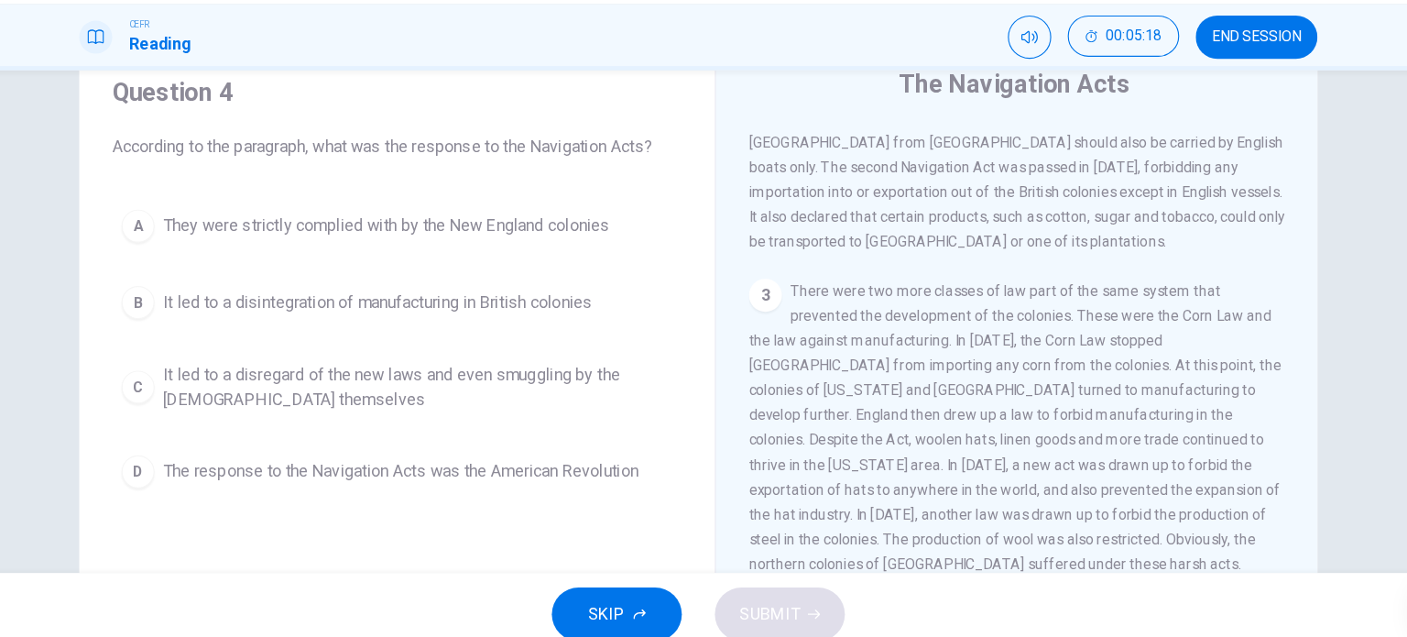
scroll to position [93, 0]
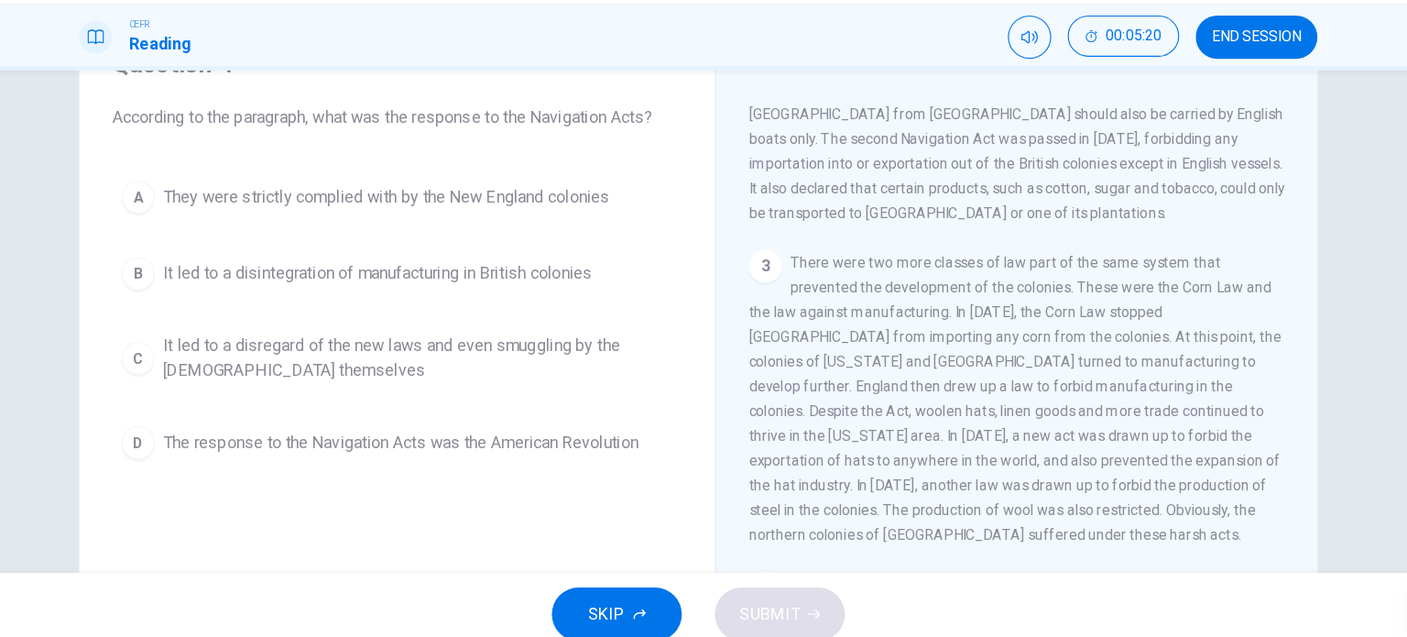
click at [1231, 69] on button "END SESSION" at bounding box center [1199, 88] width 108 height 38
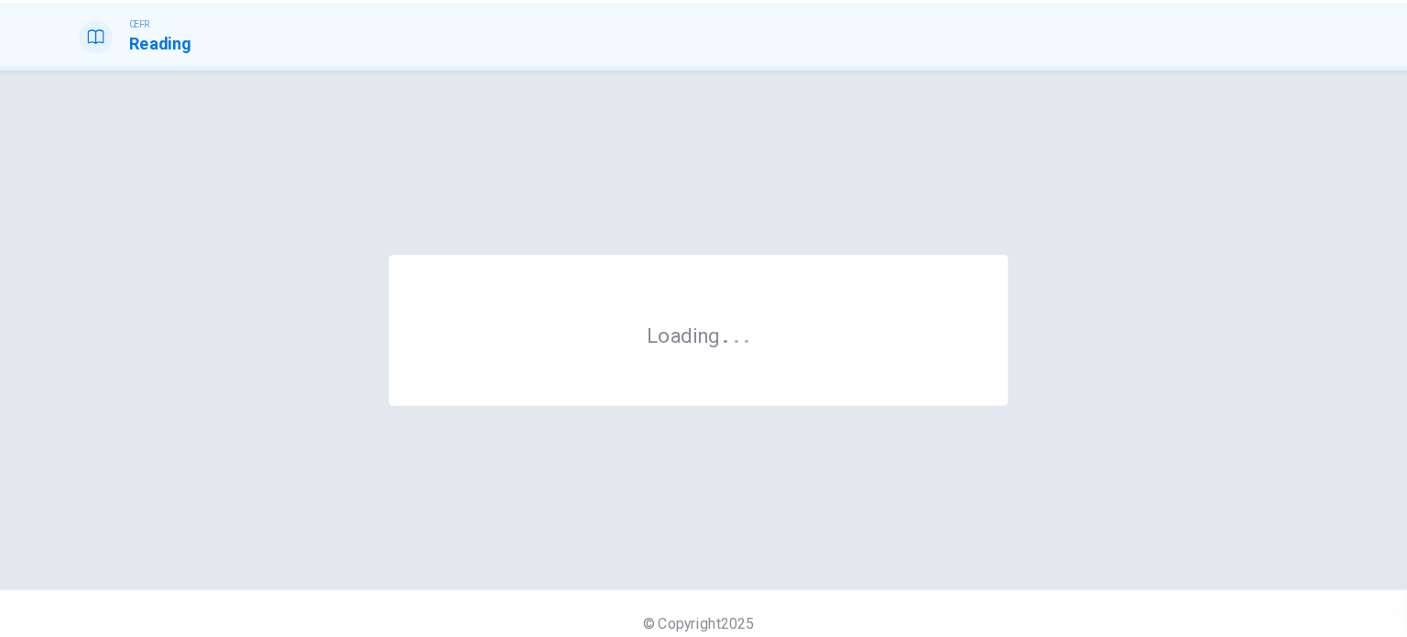
scroll to position [0, 0]
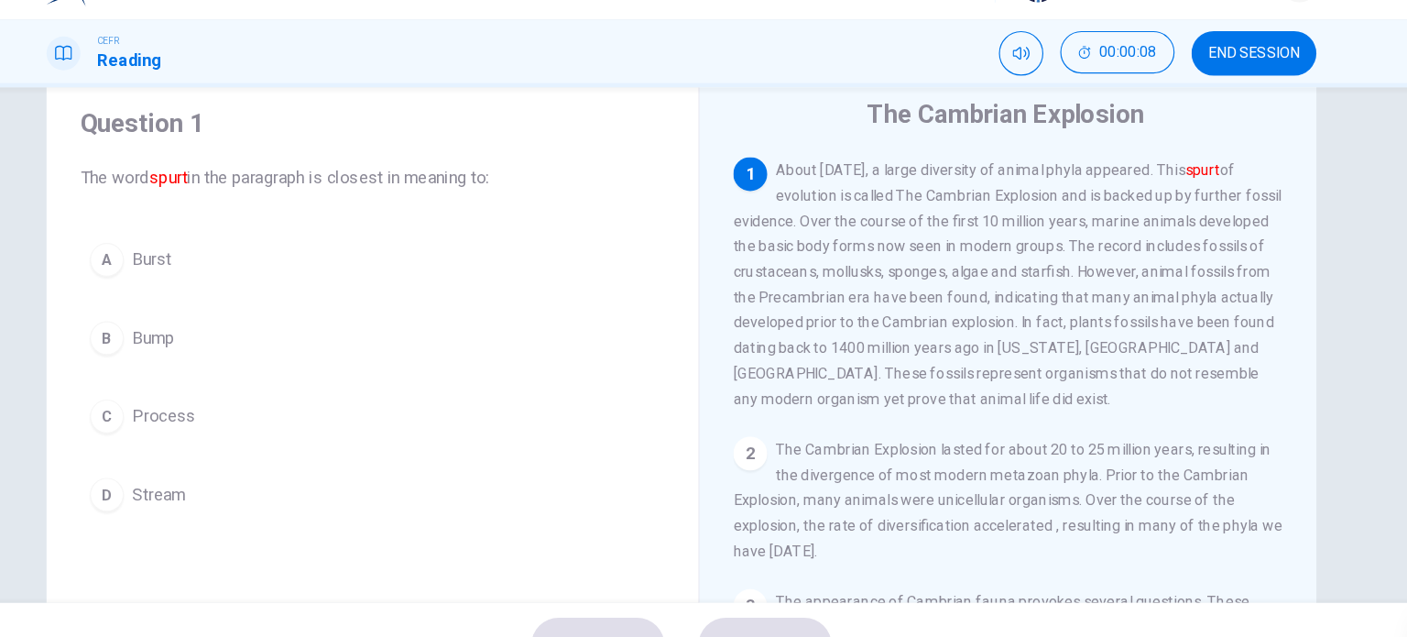
scroll to position [60, 0]
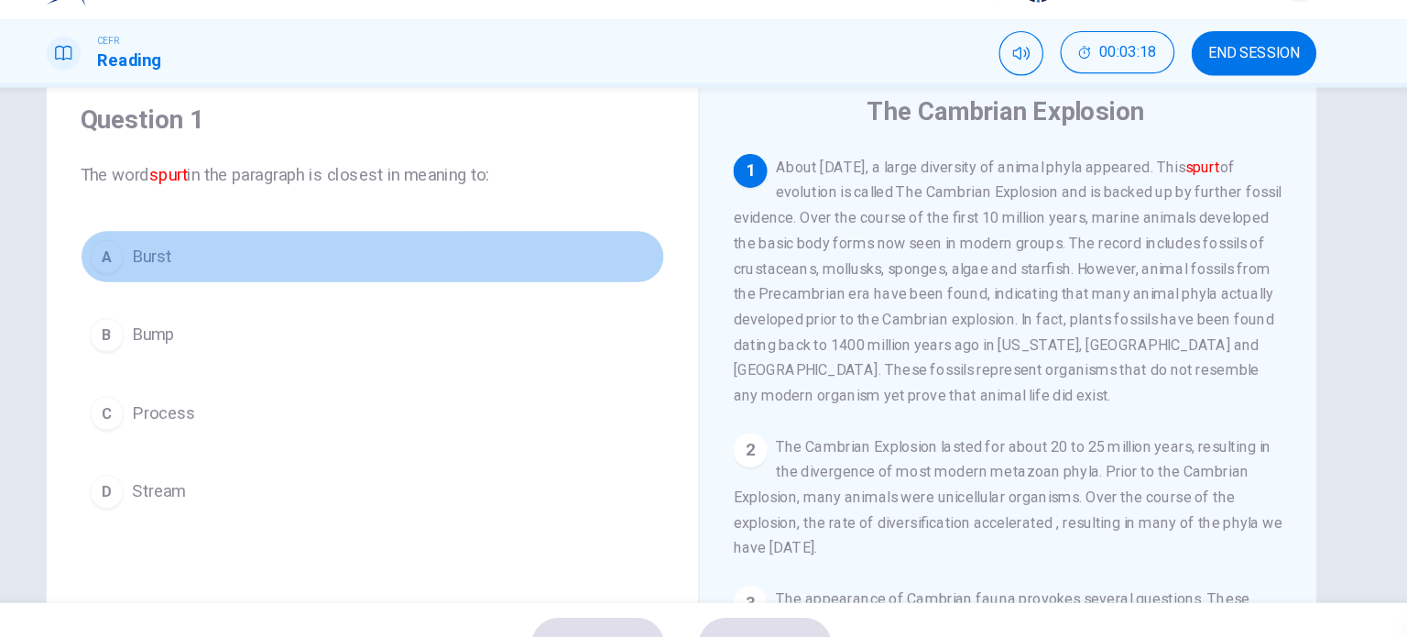
click at [240, 278] on button "A Burst" at bounding box center [436, 264] width 506 height 46
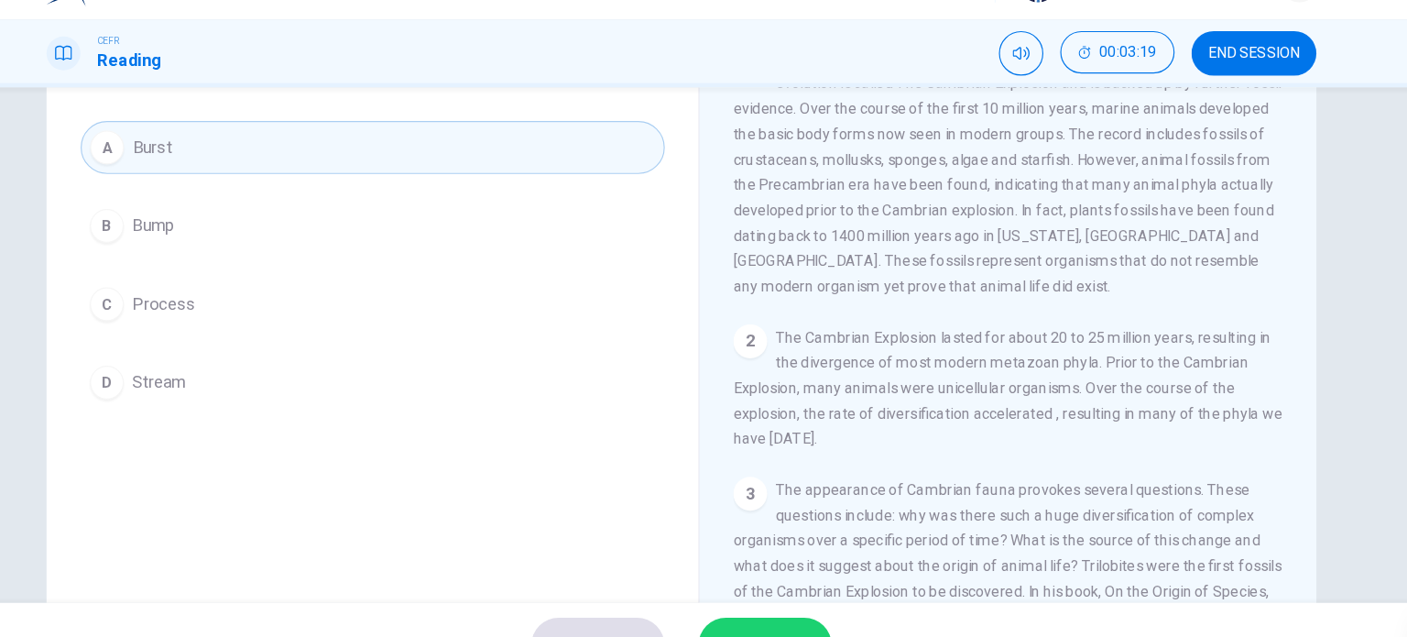
scroll to position [155, 0]
click at [798, 588] on button "SUBMIT" at bounding box center [775, 600] width 115 height 48
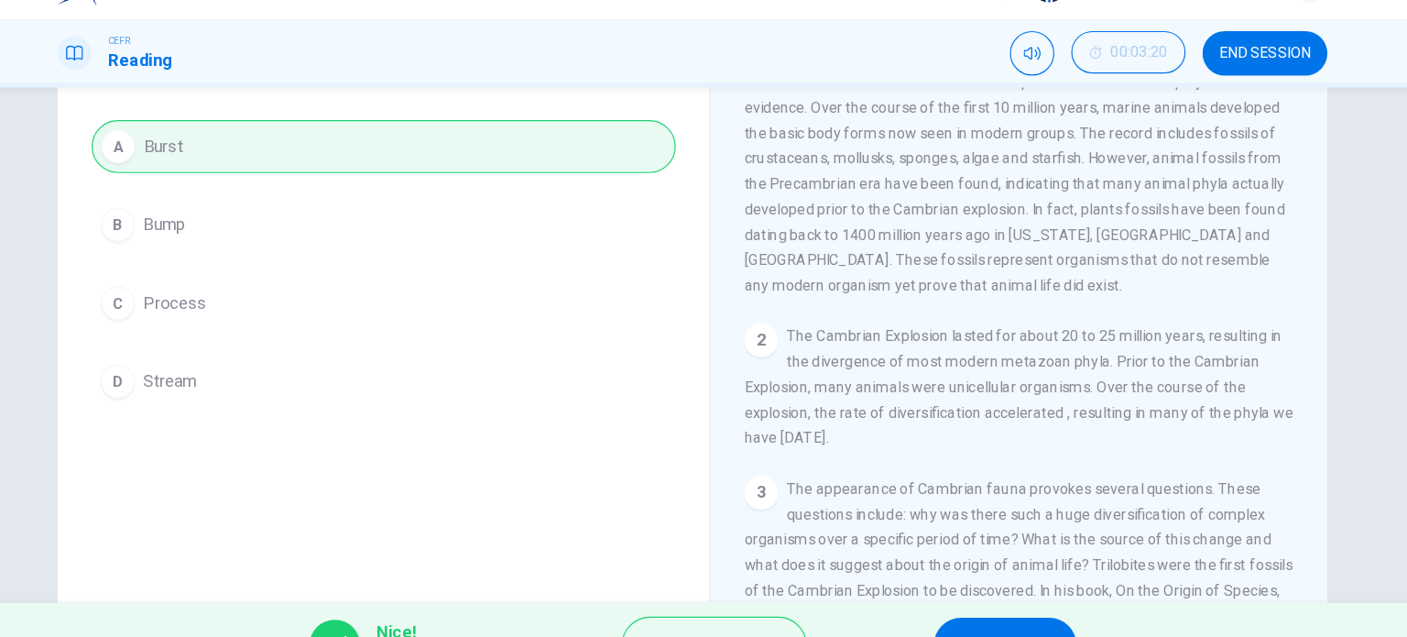
scroll to position [224, 0]
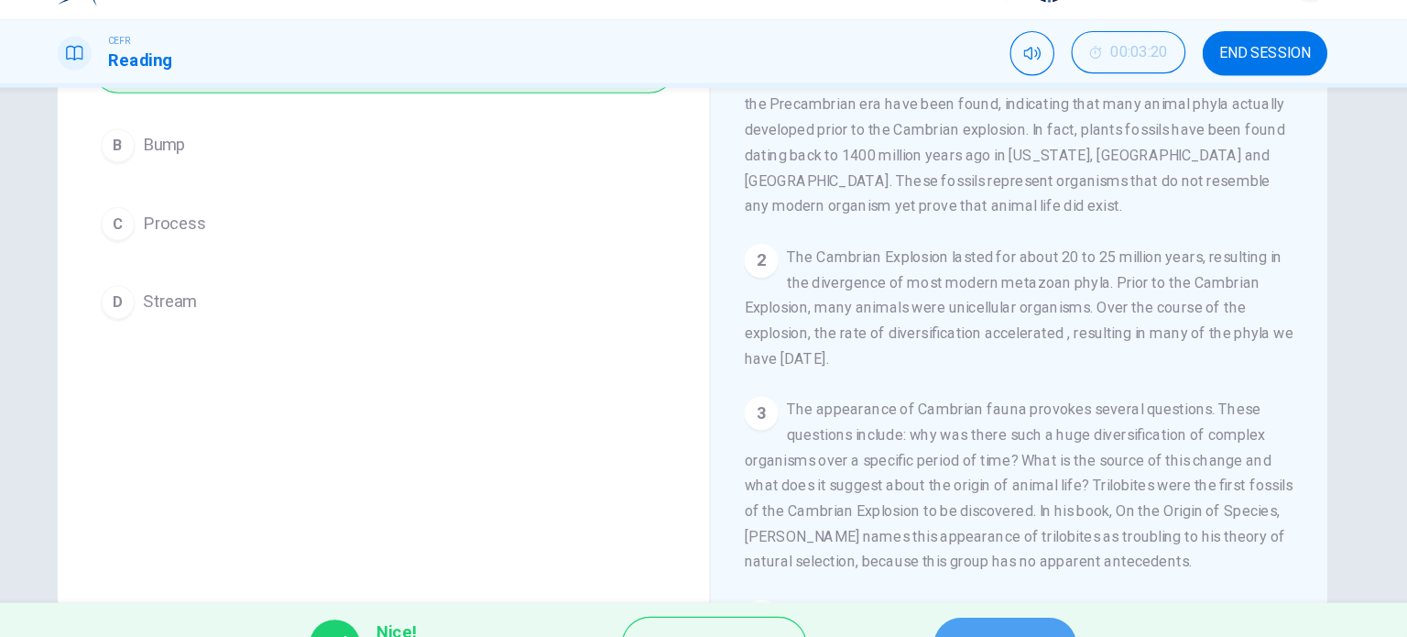
click at [938, 580] on button "NEXT" at bounding box center [974, 600] width 124 height 48
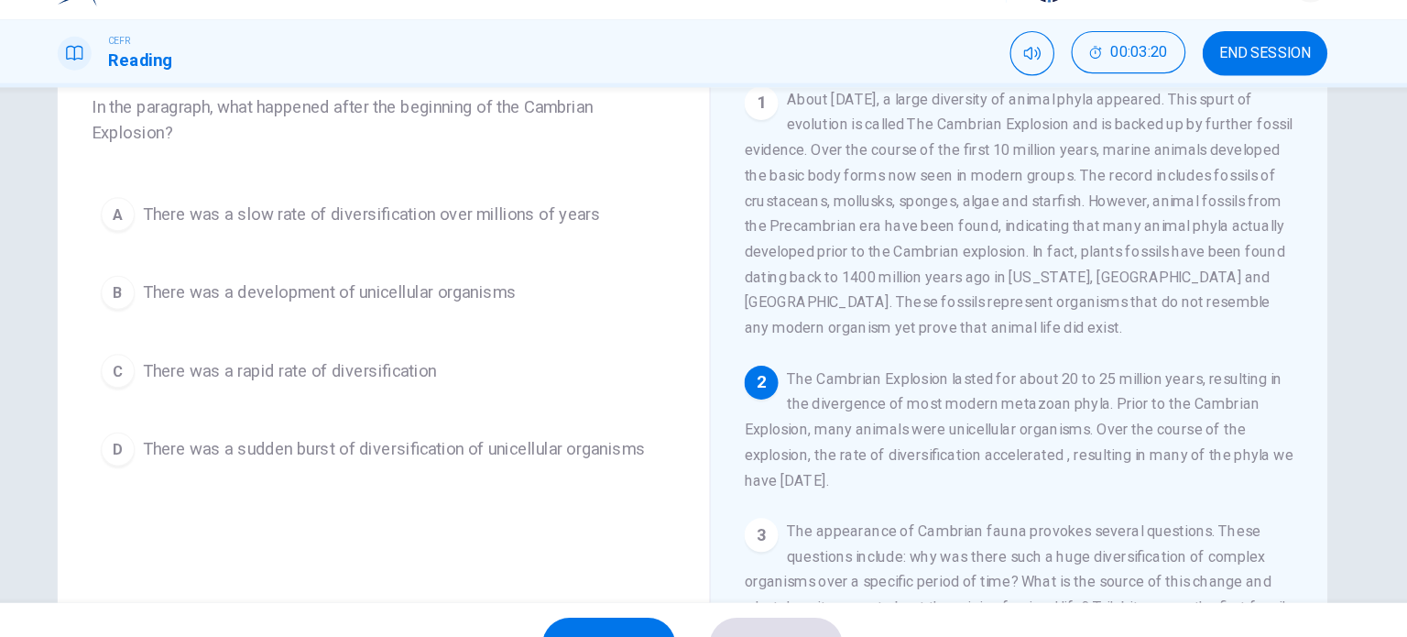
scroll to position [61, 0]
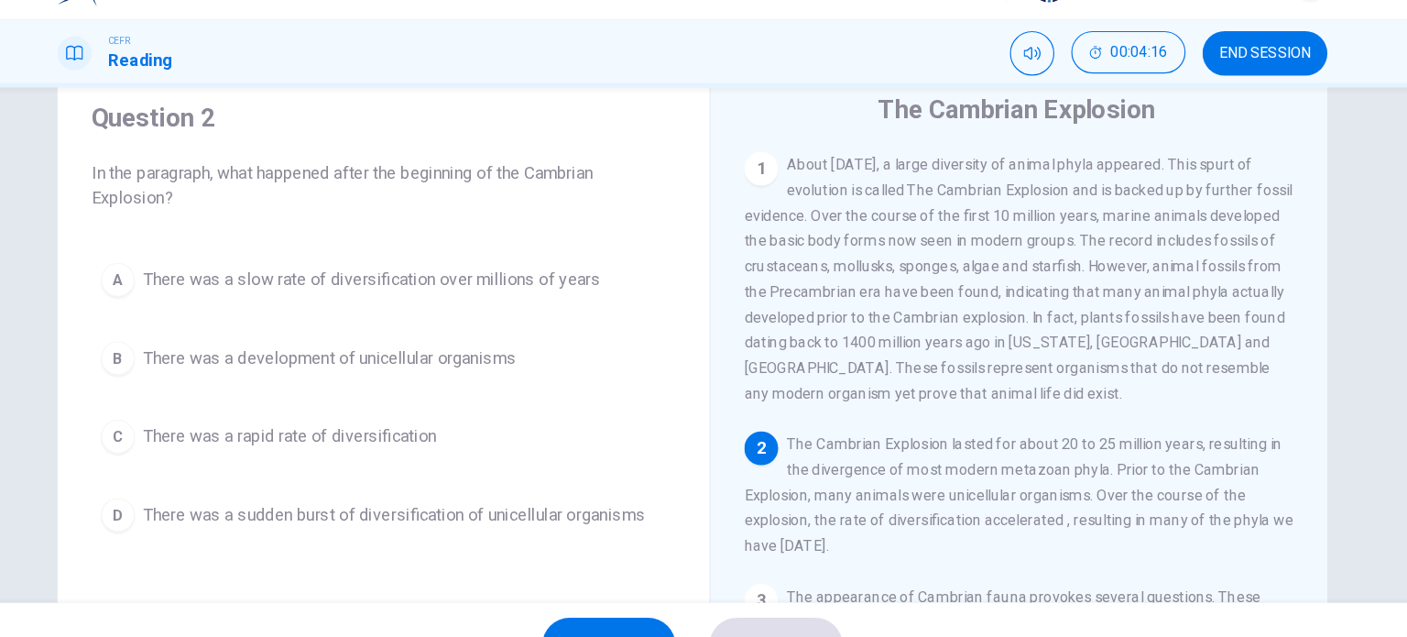
click at [521, 355] on span "There was a development of unicellular organisms" at bounding box center [389, 352] width 322 height 22
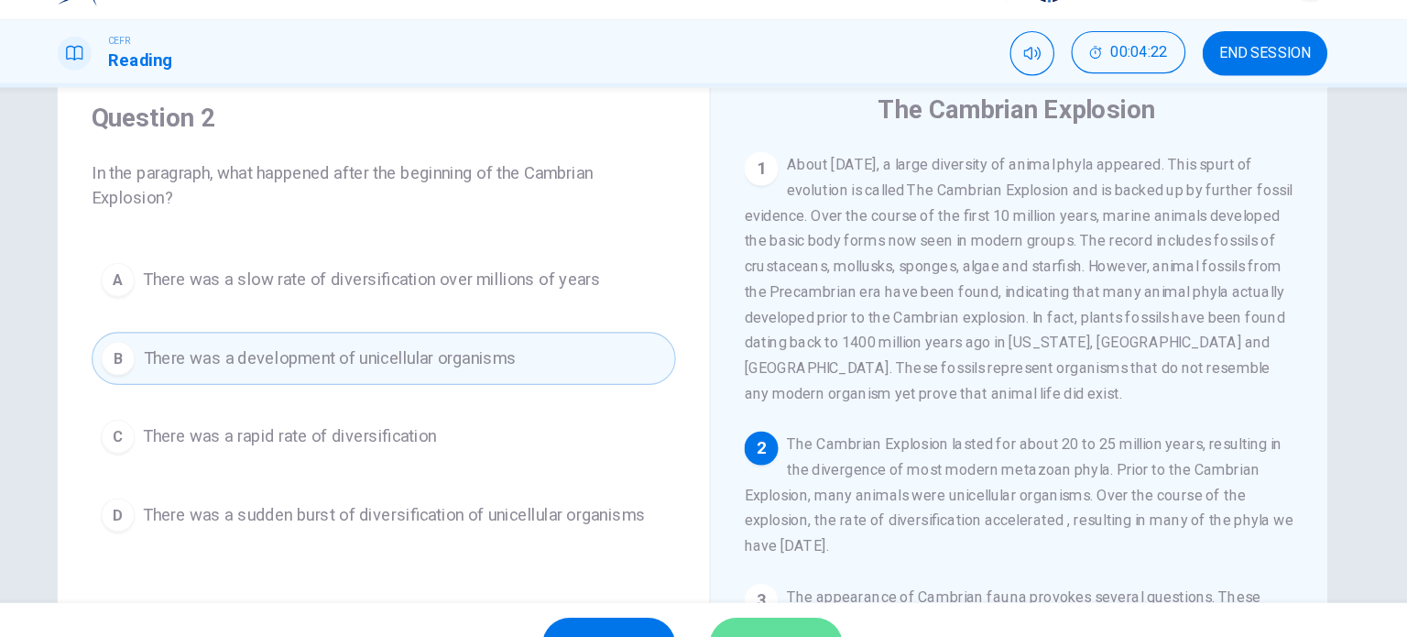
click at [780, 580] on button "SUBMIT" at bounding box center [775, 600] width 115 height 48
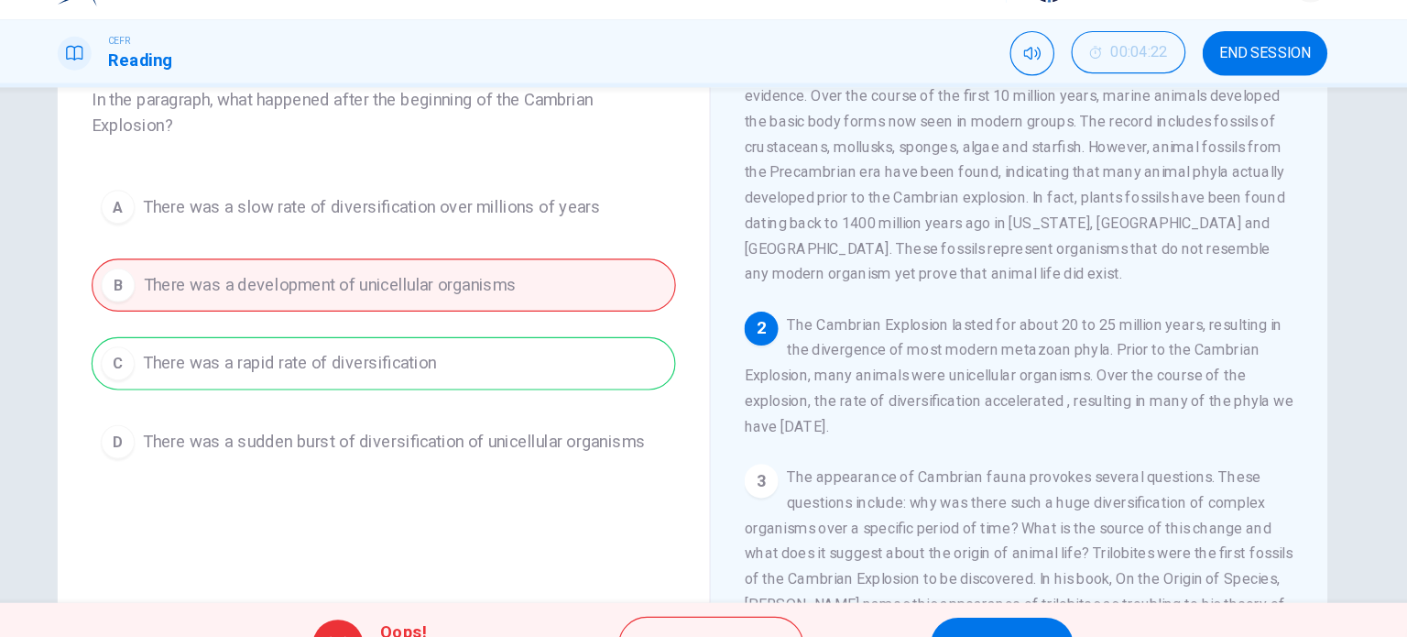
scroll to position [126, 0]
click at [986, 581] on button "NEXT" at bounding box center [972, 600] width 124 height 48
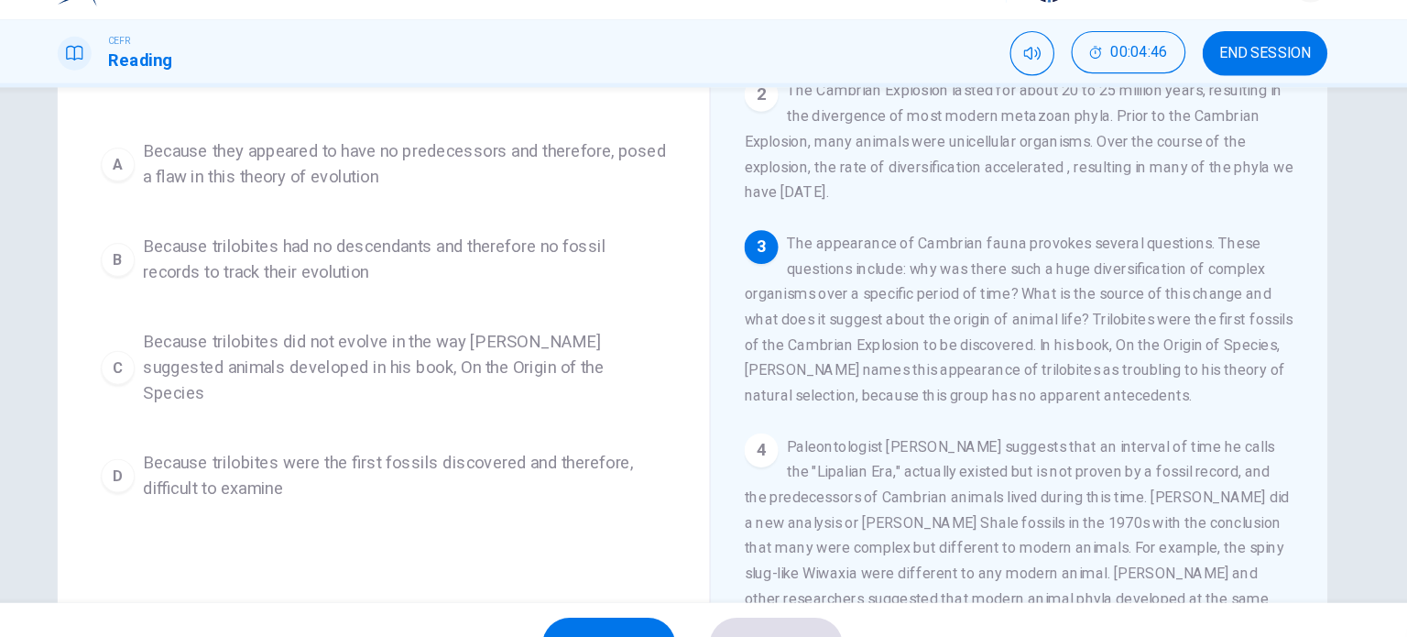
scroll to position [200, 0]
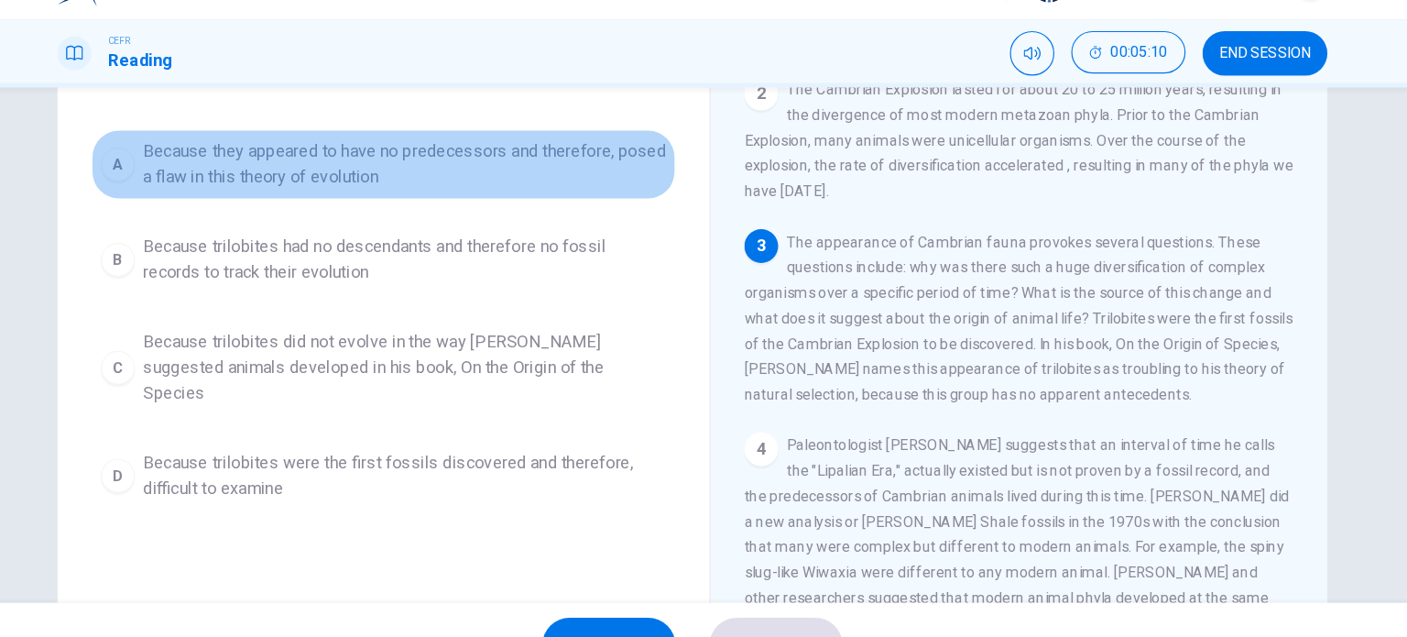
click at [447, 190] on span "Because they appeared to have no predecessors and therefore, posed a flaw in th…" at bounding box center [454, 184] width 453 height 44
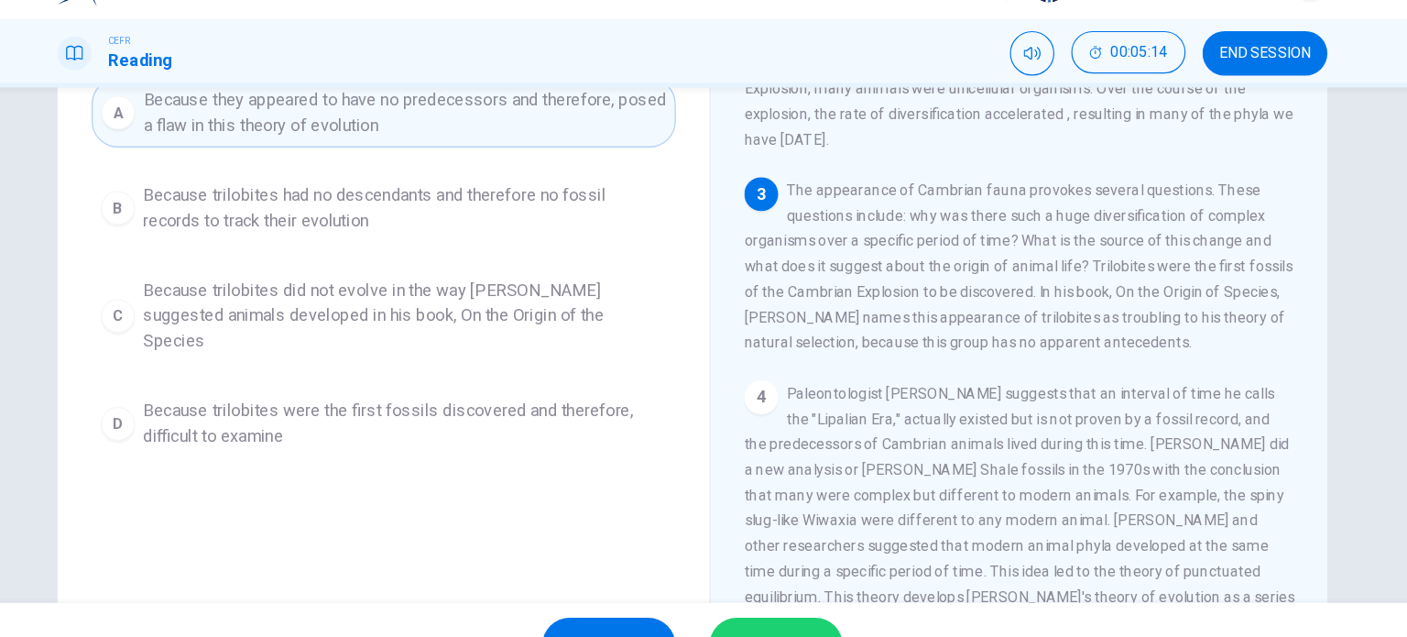
scroll to position [224, 0]
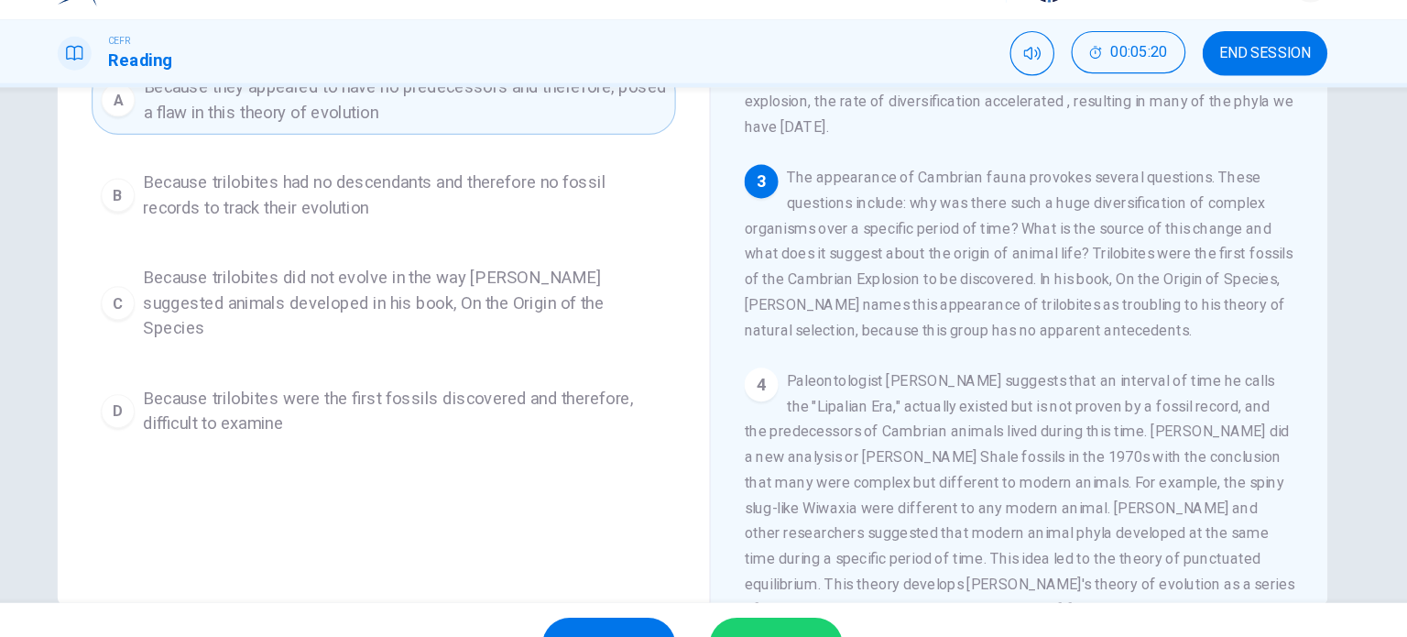
click at [804, 573] on div "SKIP SUBMIT" at bounding box center [703, 599] width 1407 height 73
click at [800, 576] on button "SUBMIT" at bounding box center [775, 600] width 115 height 48
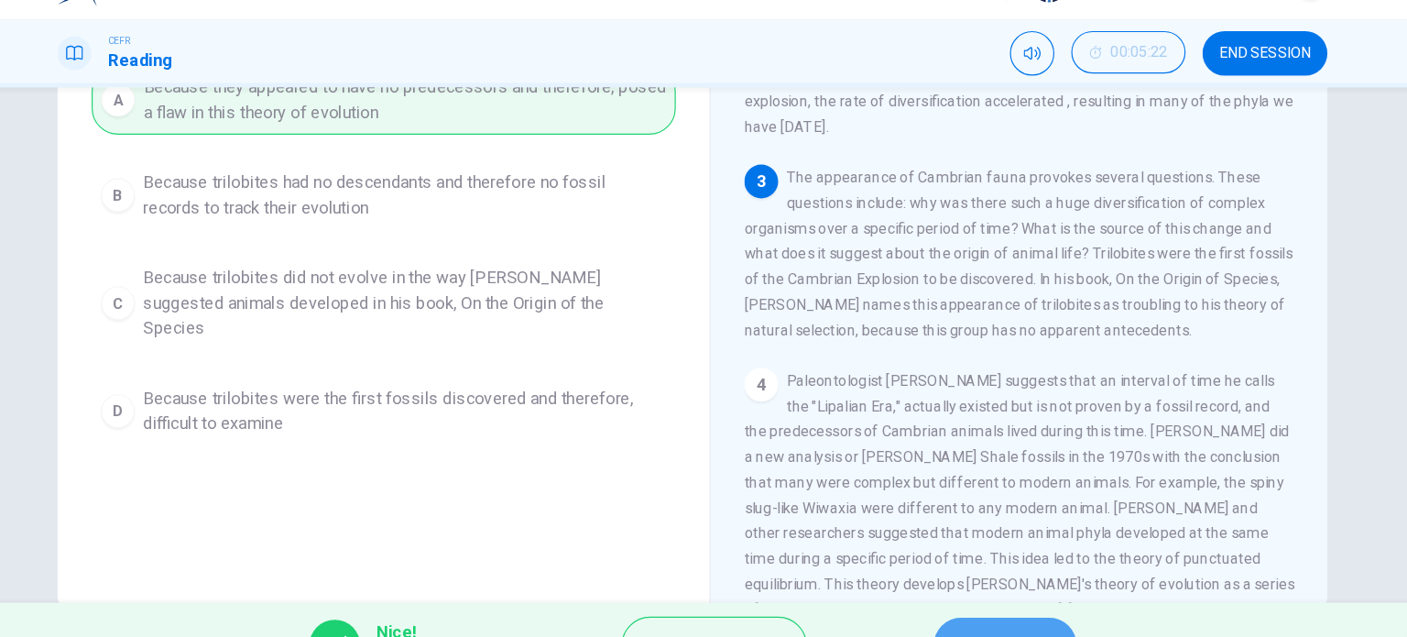
click at [962, 583] on button "NEXT" at bounding box center [974, 600] width 124 height 48
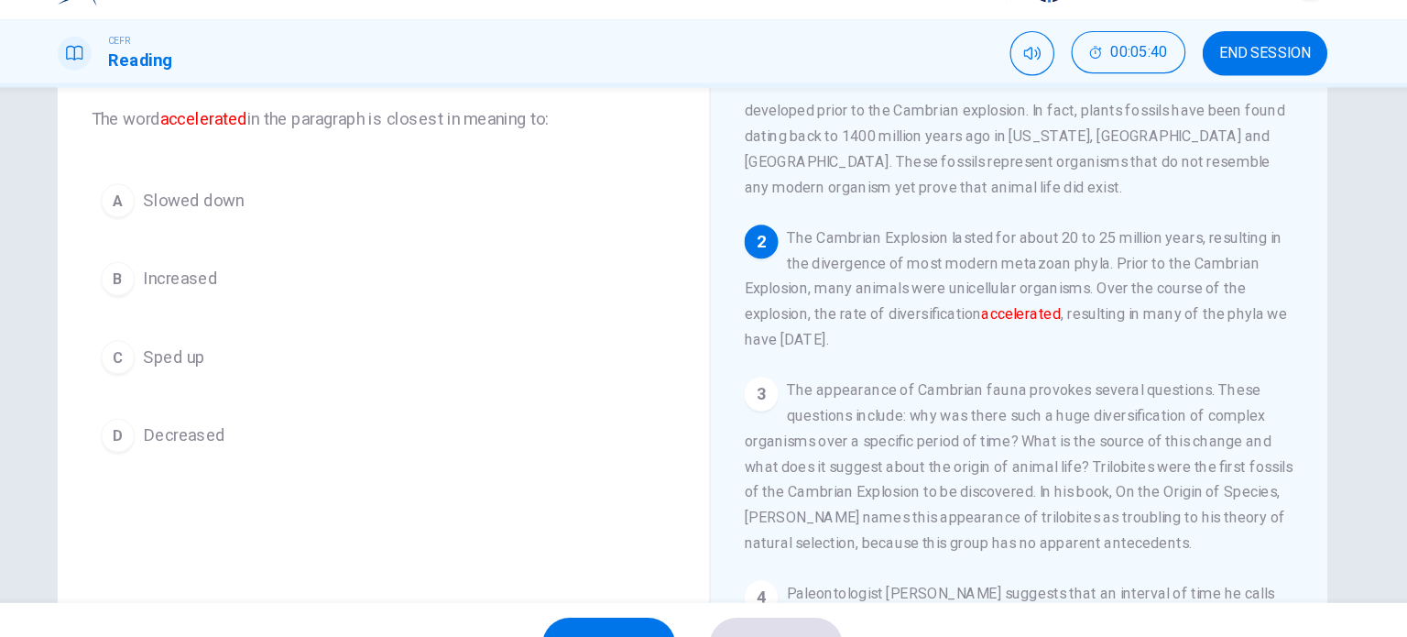
scroll to position [107, 0]
click at [220, 250] on div "A Slowed down B Increased C Sped up D Decreased" at bounding box center [436, 317] width 506 height 249
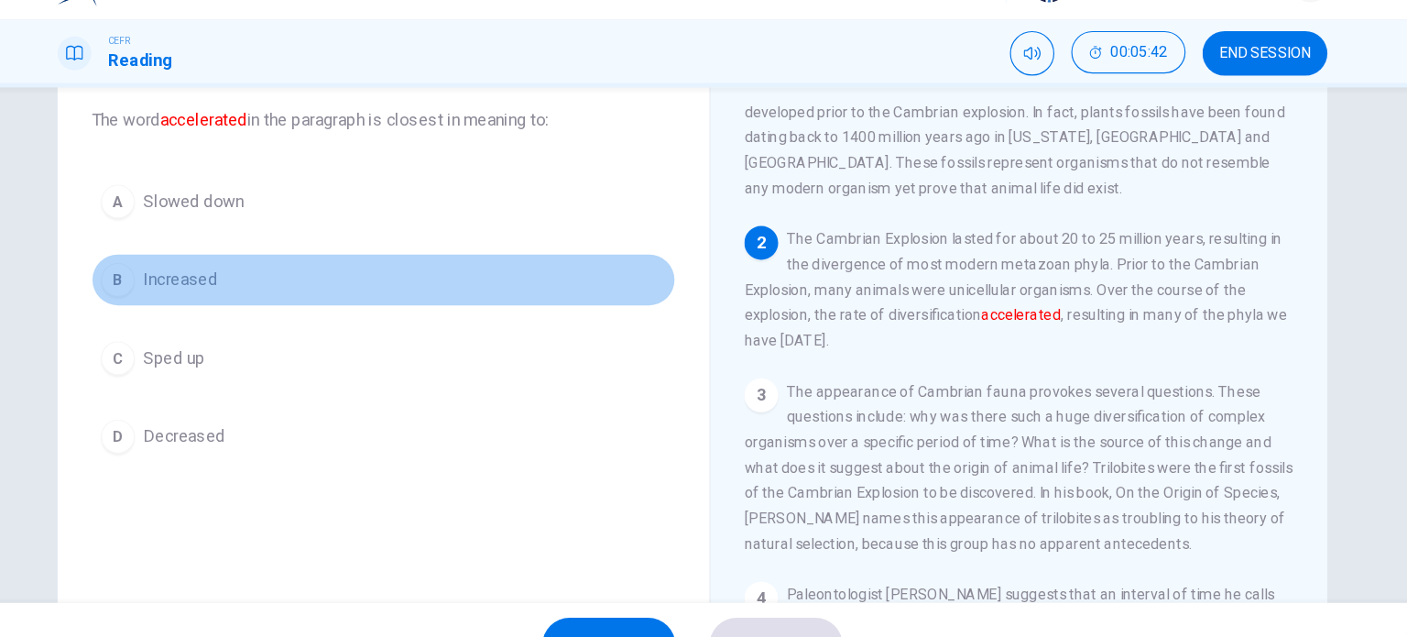
click at [228, 279] on span "Increased" at bounding box center [260, 284] width 64 height 22
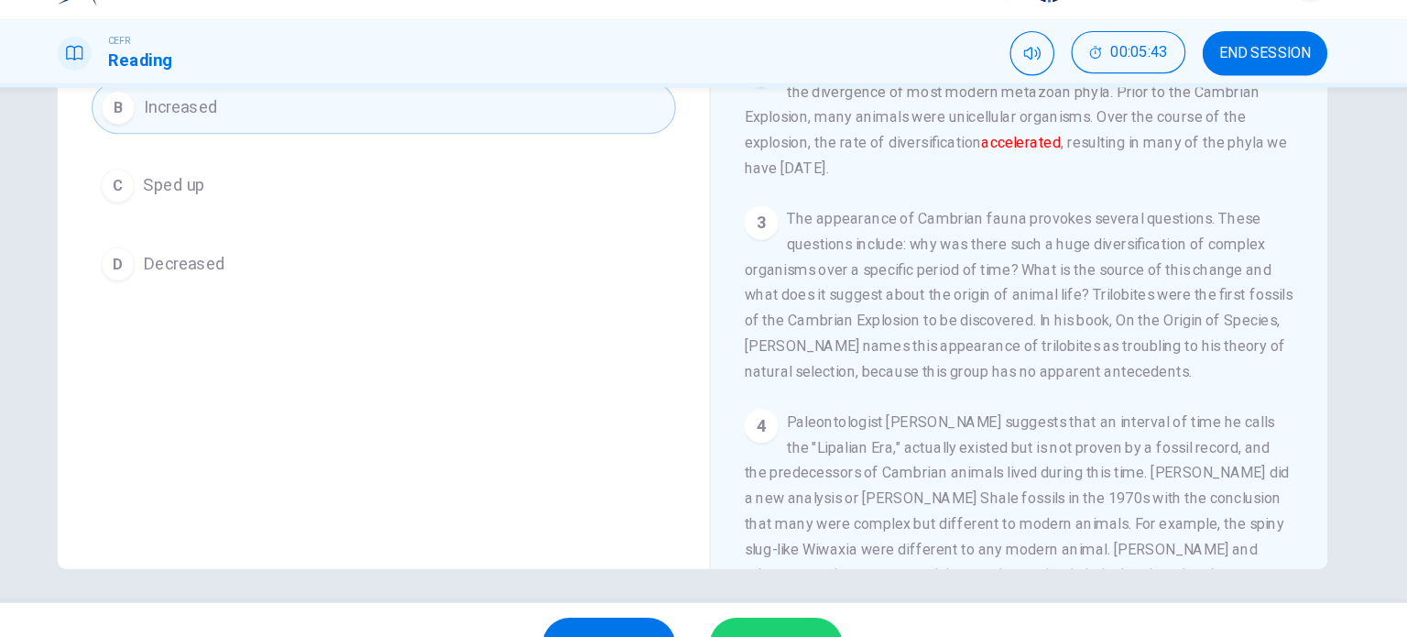
scroll to position [258, 0]
click at [811, 586] on button "SUBMIT" at bounding box center [775, 600] width 115 height 48
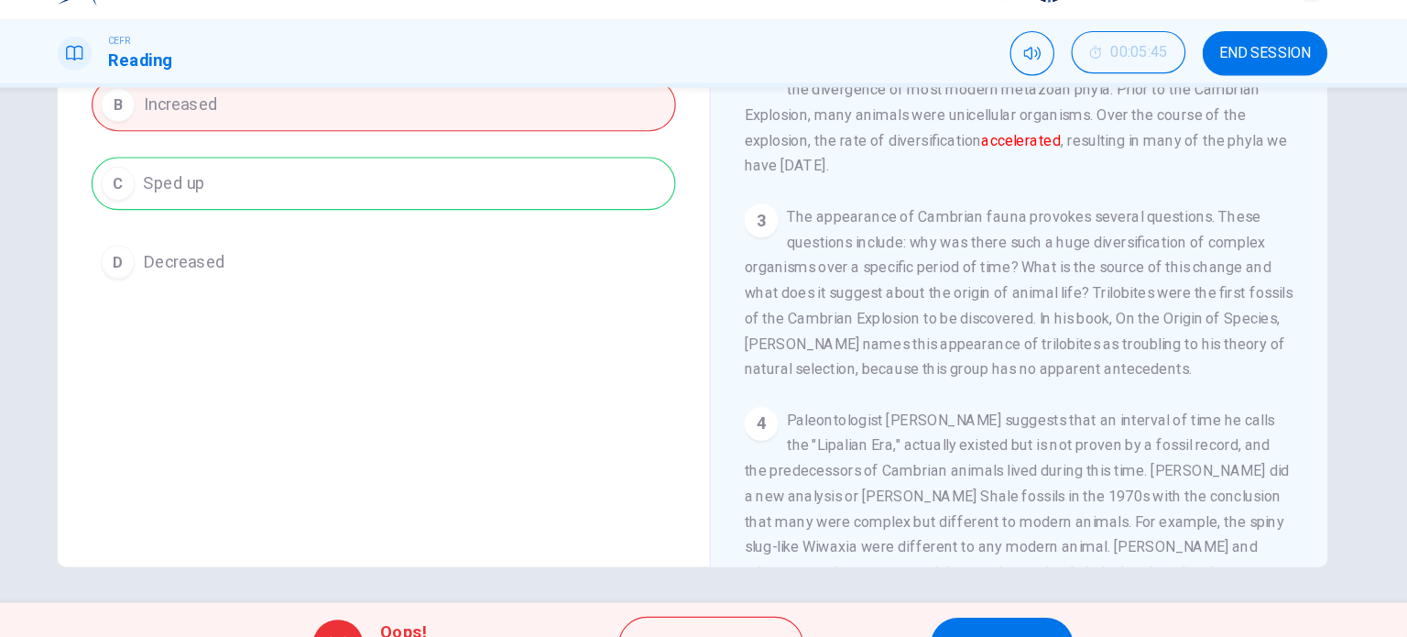
click at [938, 574] on div "Oops! Wrong answer! Explanation NEXT" at bounding box center [703, 599] width 1407 height 73
click at [943, 581] on button "NEXT" at bounding box center [972, 600] width 124 height 48
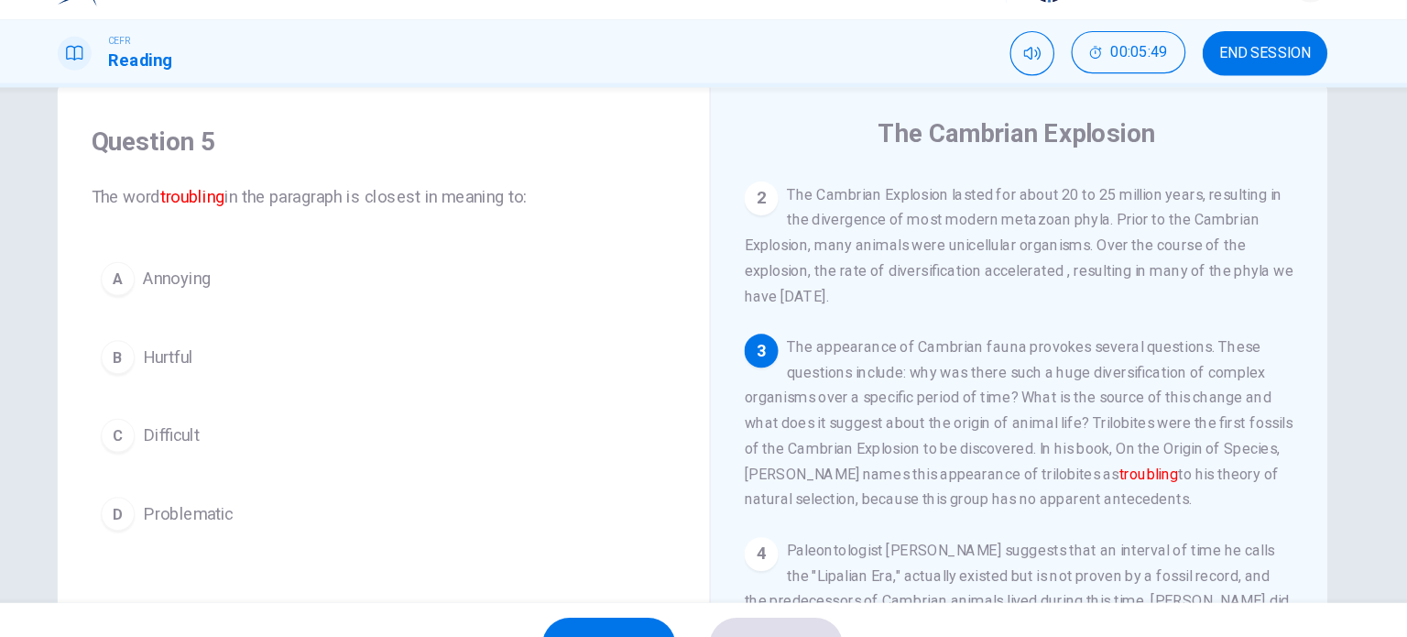
scroll to position [282, 0]
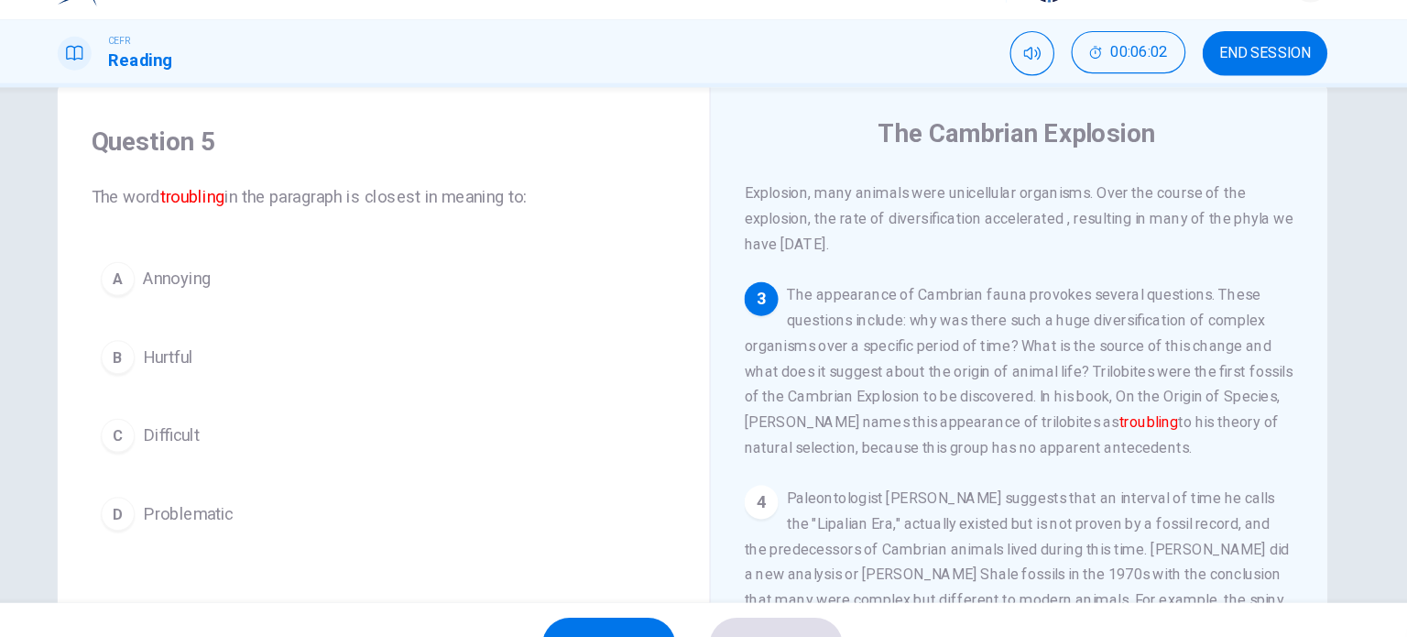
click at [287, 431] on button "C Difficult" at bounding box center [436, 419] width 506 height 46
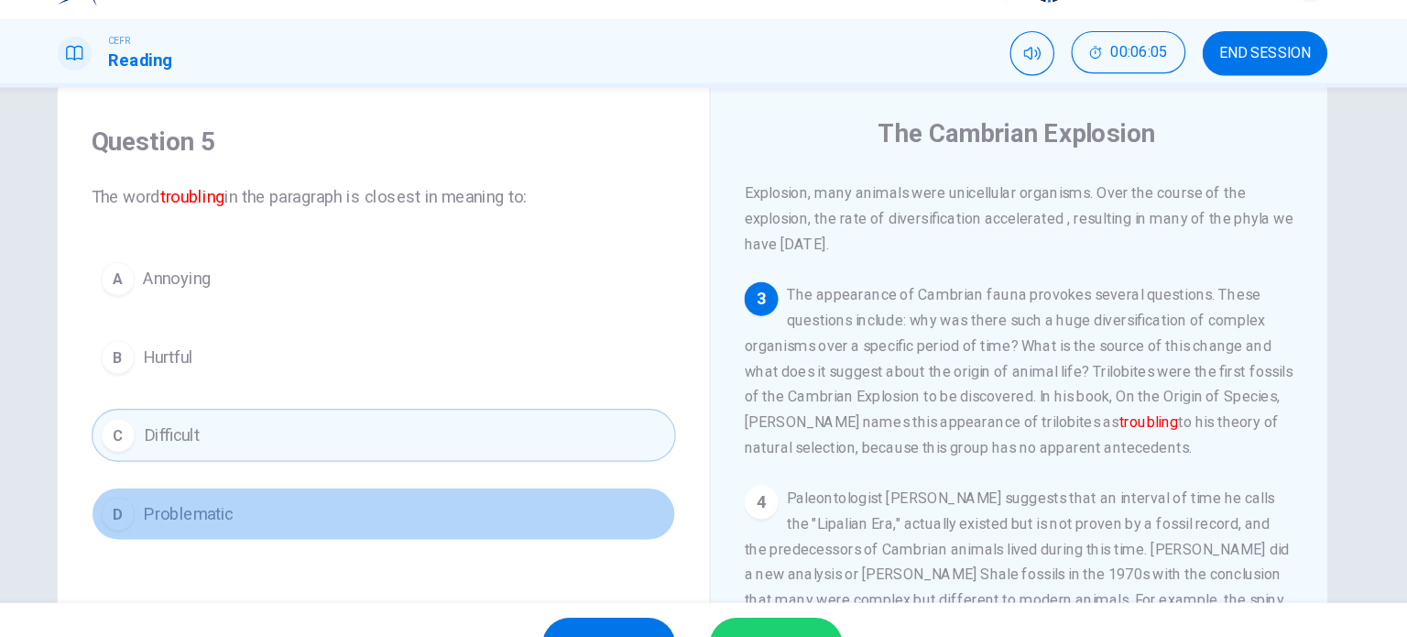
click at [256, 496] on button "D Problematic" at bounding box center [436, 487] width 506 height 46
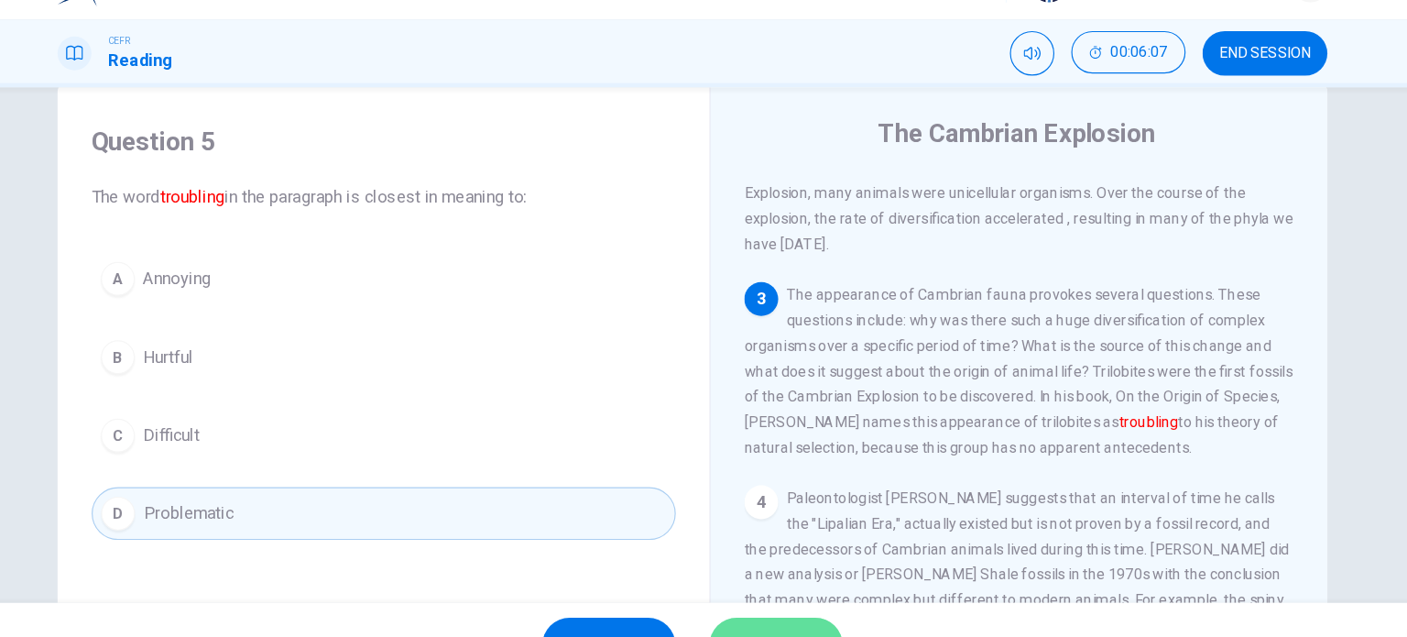
click at [801, 591] on button "SUBMIT" at bounding box center [775, 600] width 115 height 48
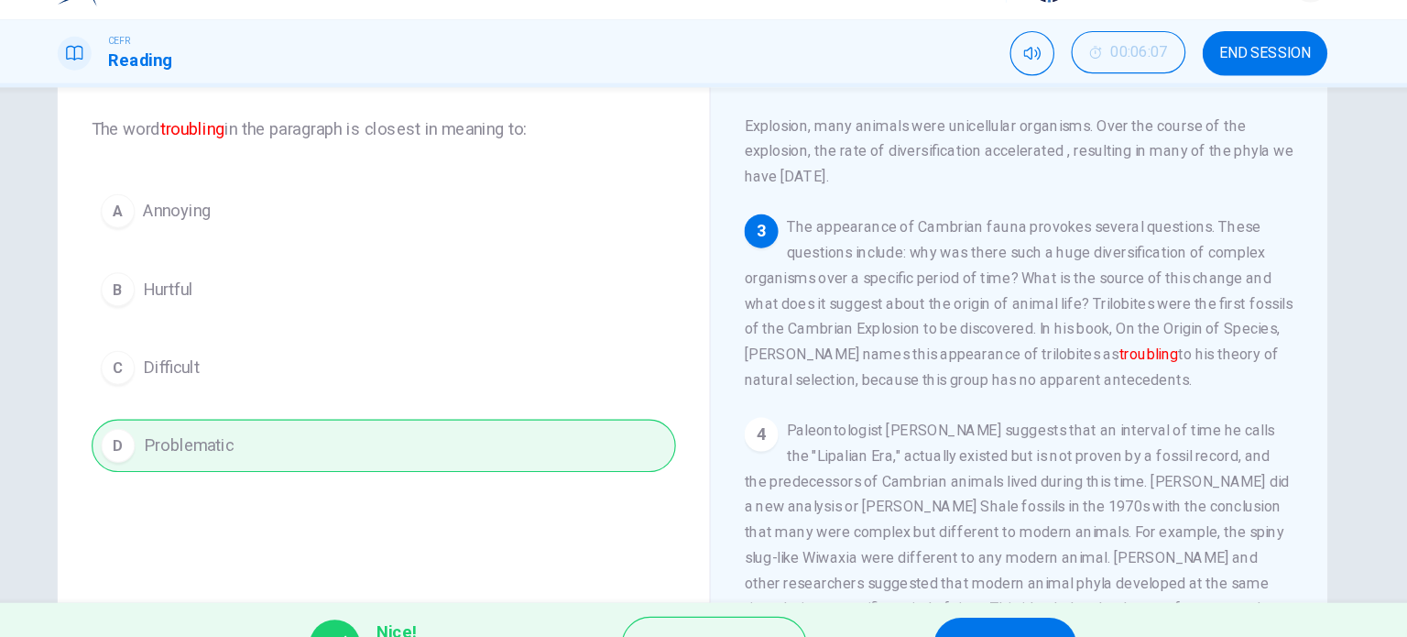
scroll to position [100, 0]
click at [1000, 580] on button "NEXT" at bounding box center [974, 600] width 124 height 48
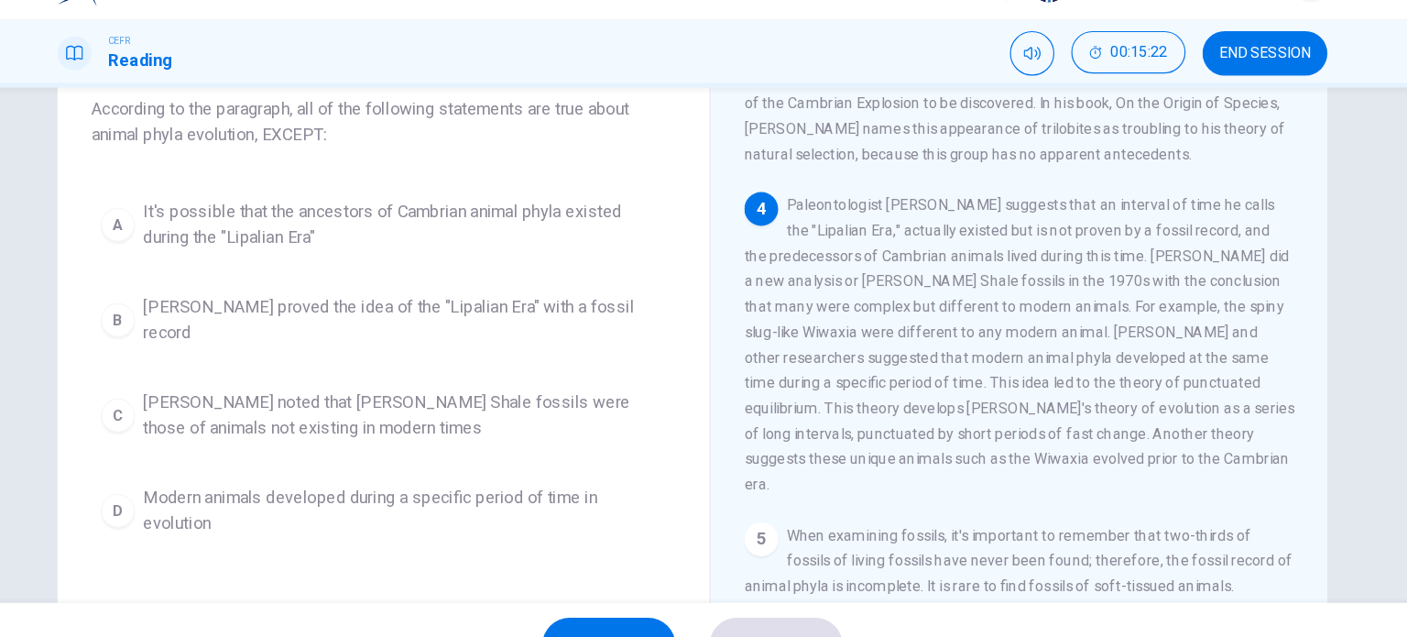
scroll to position [116, 0]
click at [509, 289] on button "B Charles Walcott proved the idea of the "Lipalian Era" with a fossil record" at bounding box center [436, 319] width 506 height 60
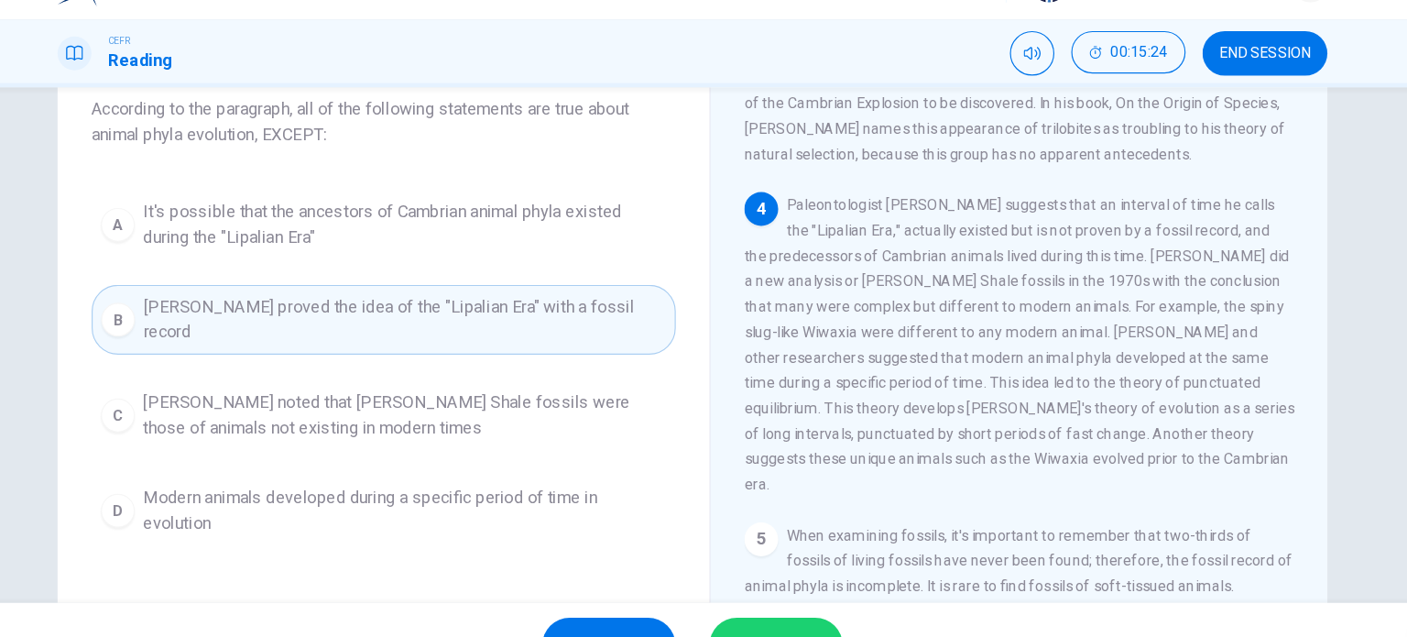
scroll to position [165, 0]
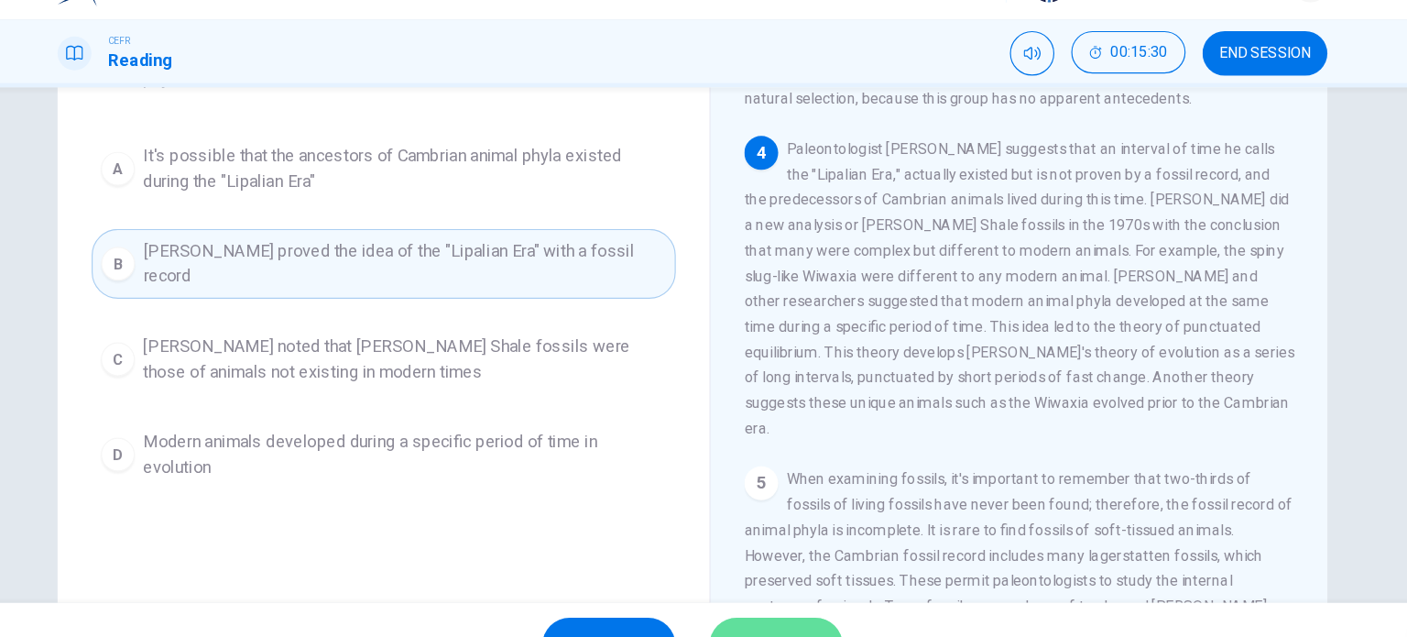
click at [784, 580] on button "SUBMIT" at bounding box center [775, 600] width 115 height 48
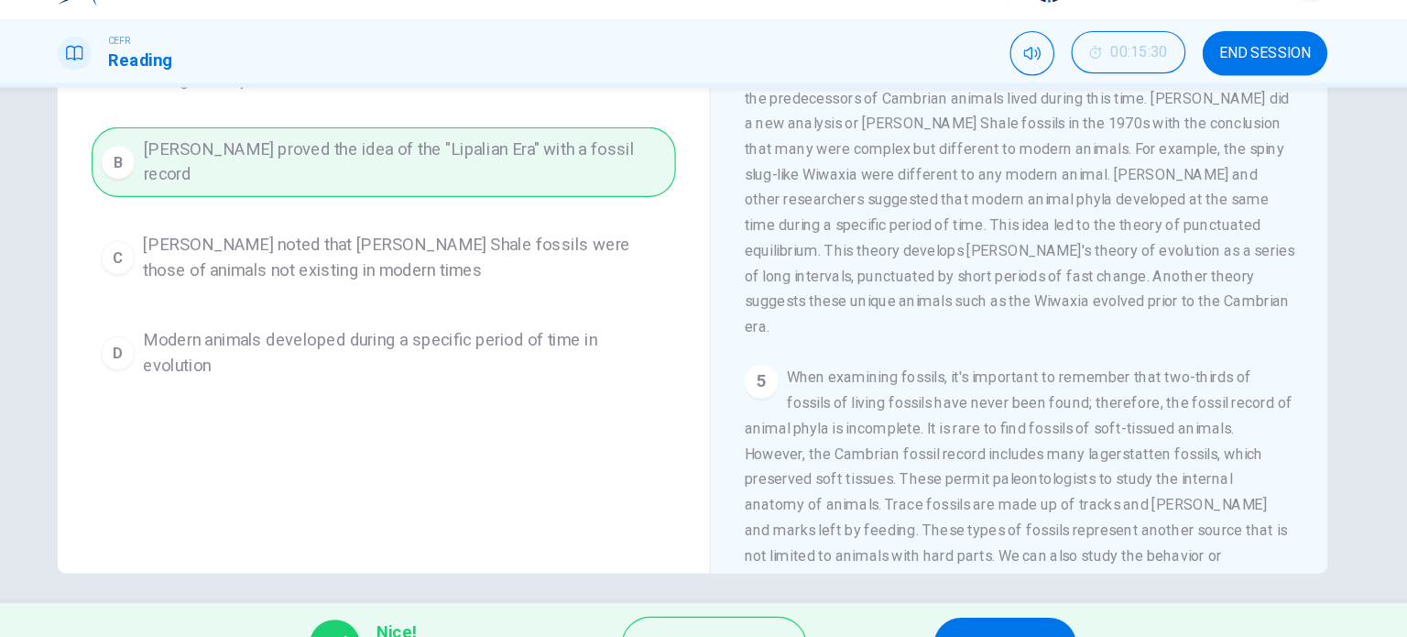
scroll to position [254, 0]
click at [935, 578] on button "NEXT" at bounding box center [974, 600] width 124 height 48
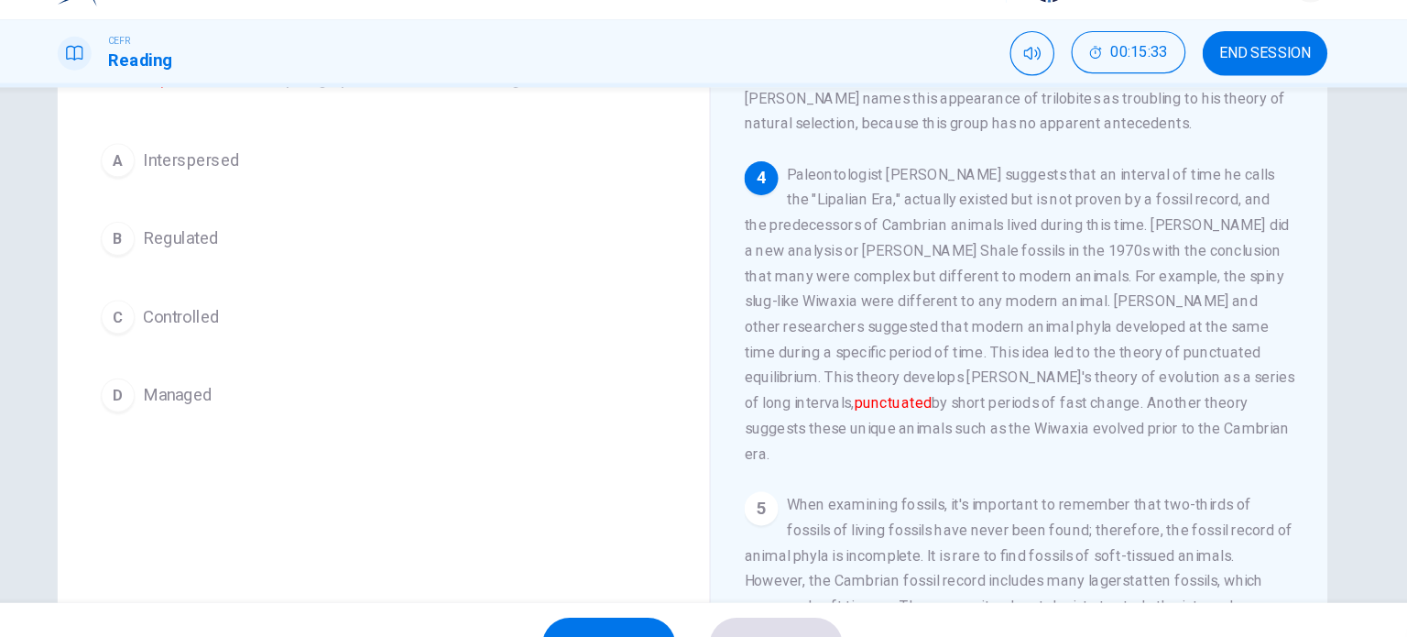
scroll to position [143, 0]
click at [816, 389] on span "Paleontologist Charles Walcott suggests that an interval of time he calls the "…" at bounding box center [986, 313] width 476 height 256
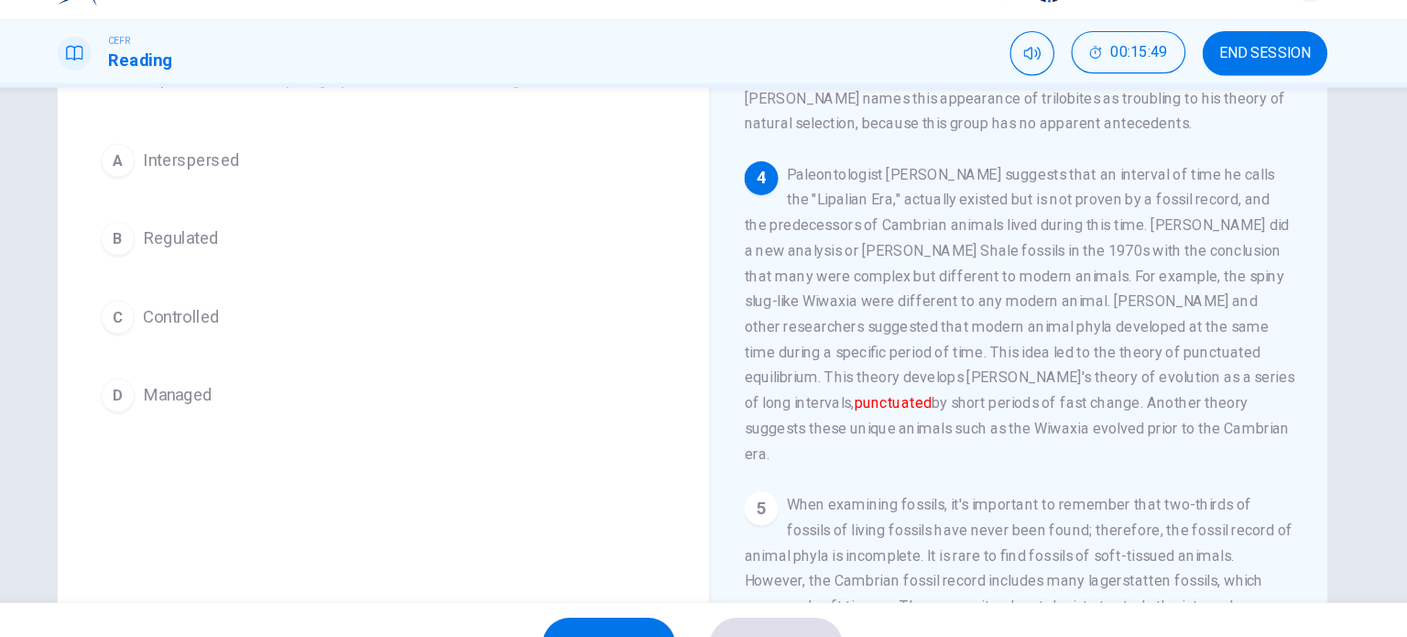
drag, startPoint x: 816, startPoint y: 389, endPoint x: 955, endPoint y: 393, distance: 138.4
click at [955, 393] on span "Paleontologist Charles Walcott suggests that an interval of time he calls the "…" at bounding box center [986, 313] width 476 height 256
click at [789, 415] on span "Paleontologist Charles Walcott suggests that an interval of time he calls the "…" at bounding box center [986, 313] width 476 height 256
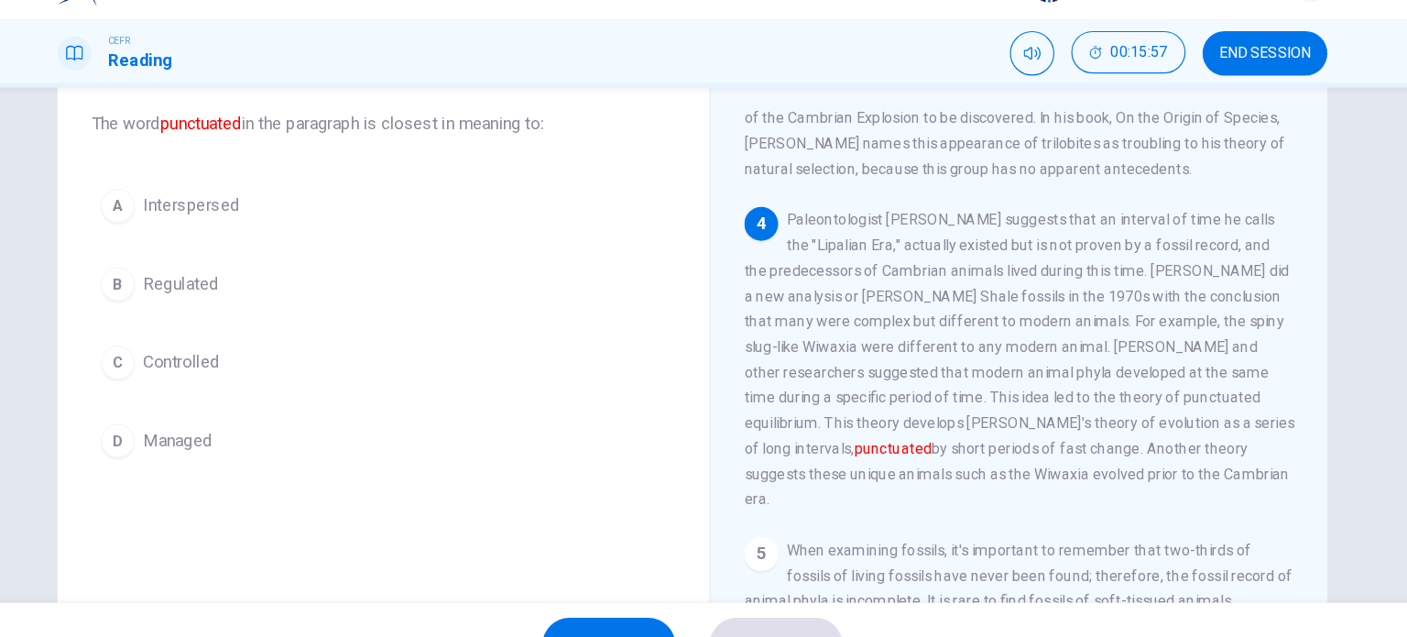
scroll to position [105, 0]
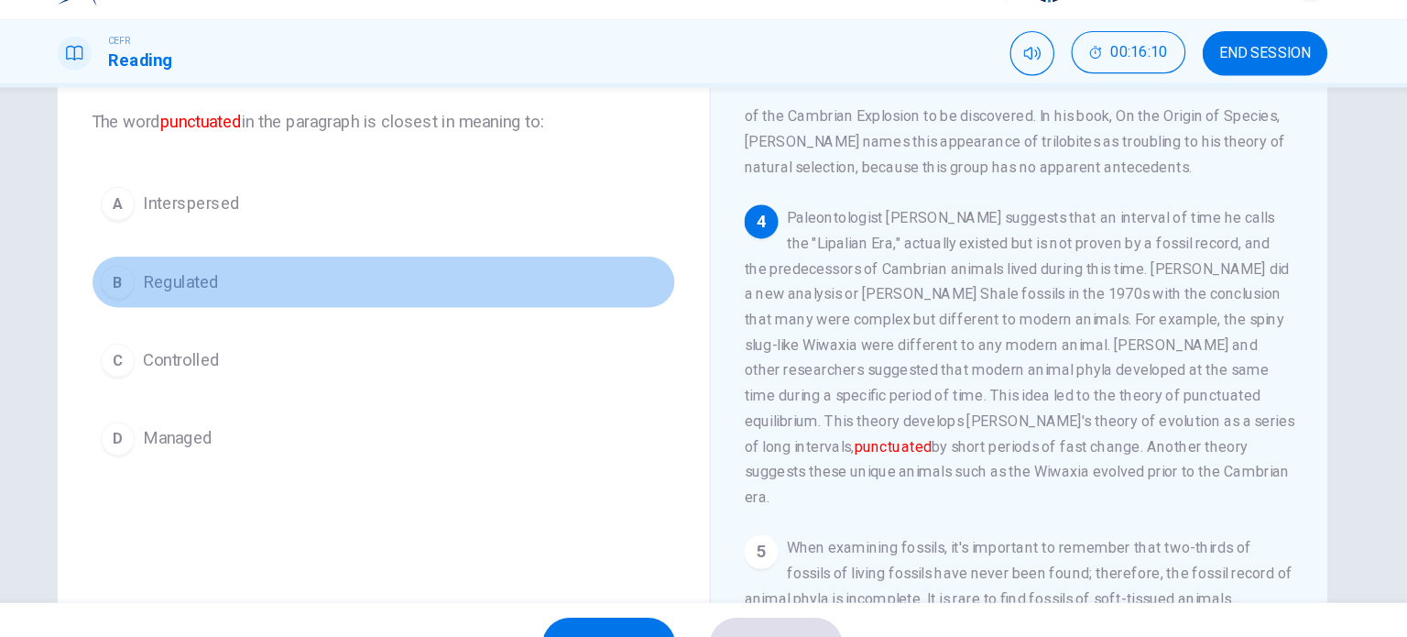
click at [281, 275] on span "Regulated" at bounding box center [260, 286] width 65 height 22
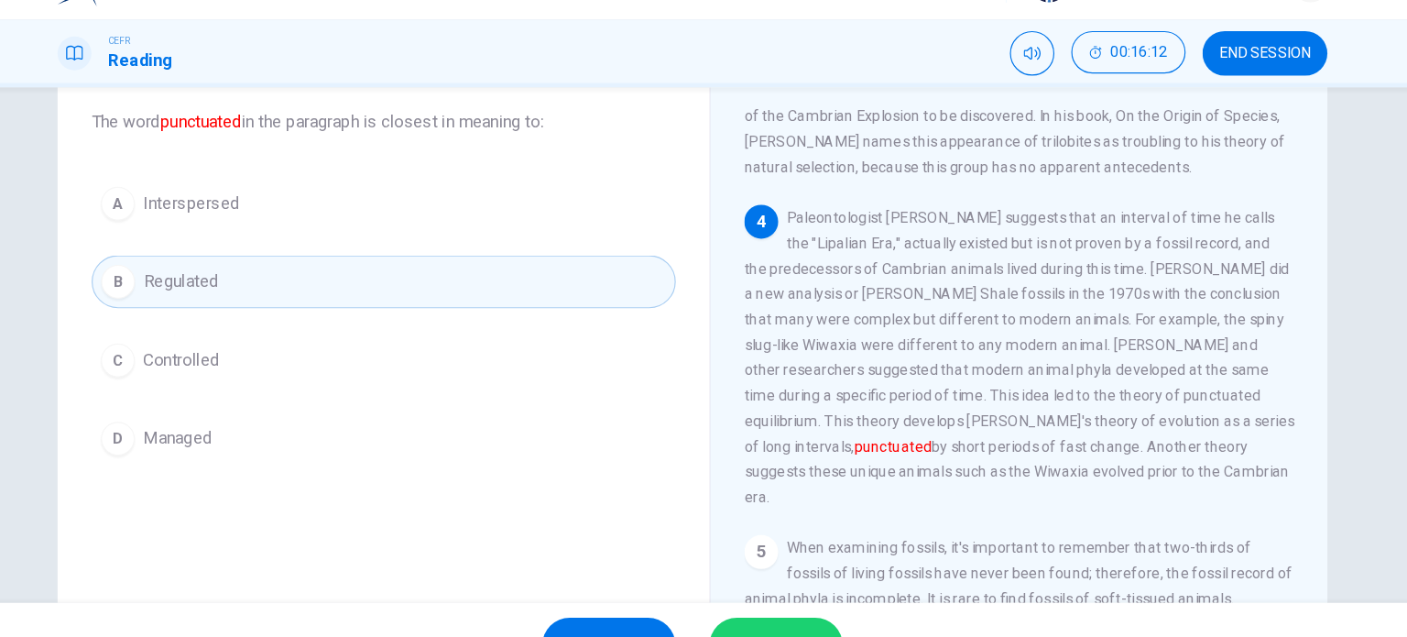
click at [799, 570] on div "SKIP SUBMIT" at bounding box center [703, 599] width 1407 height 73
click at [788, 584] on button "SUBMIT" at bounding box center [775, 600] width 115 height 48
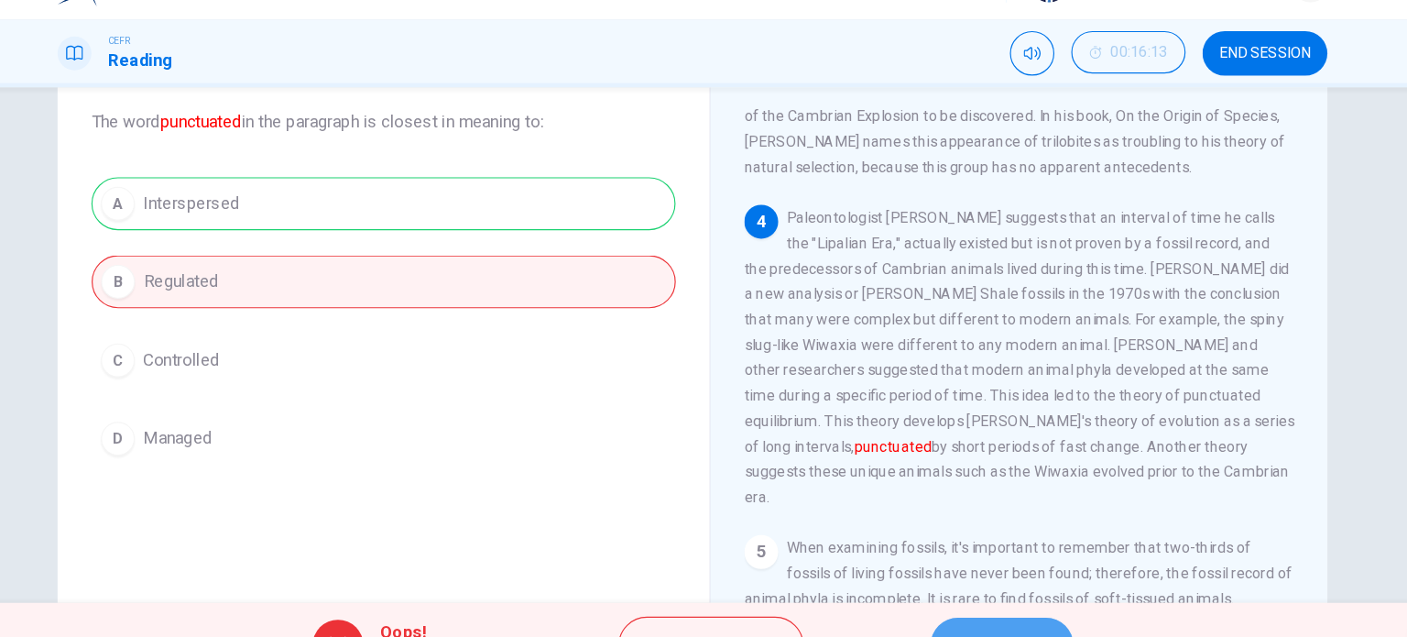
click at [923, 580] on button "NEXT" at bounding box center [972, 600] width 124 height 48
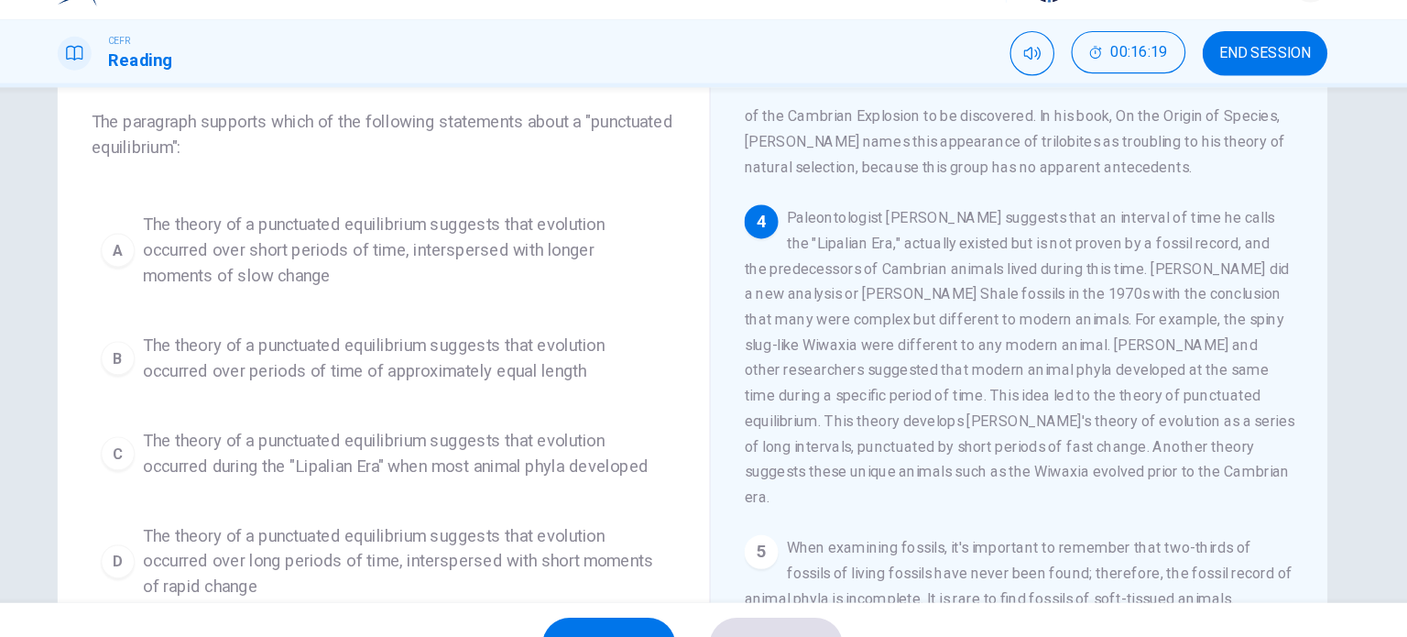
scroll to position [124, 0]
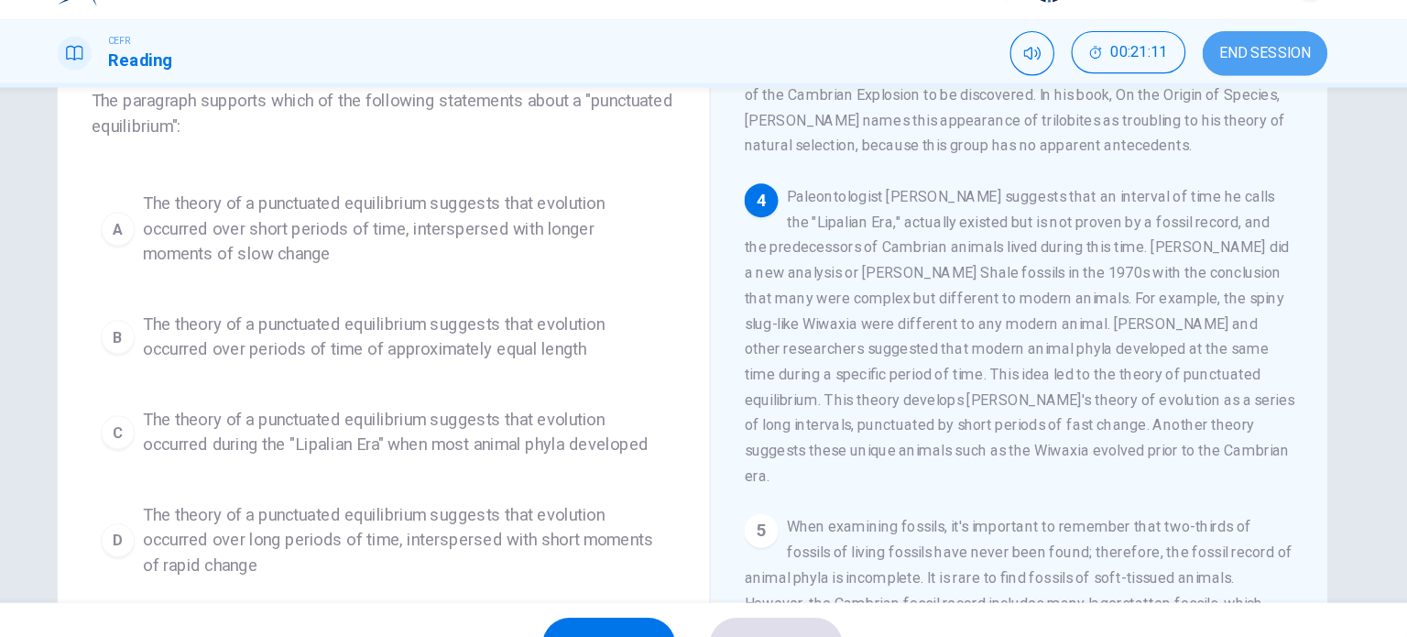
click at [1200, 104] on button "END SESSION" at bounding box center [1199, 88] width 108 height 38
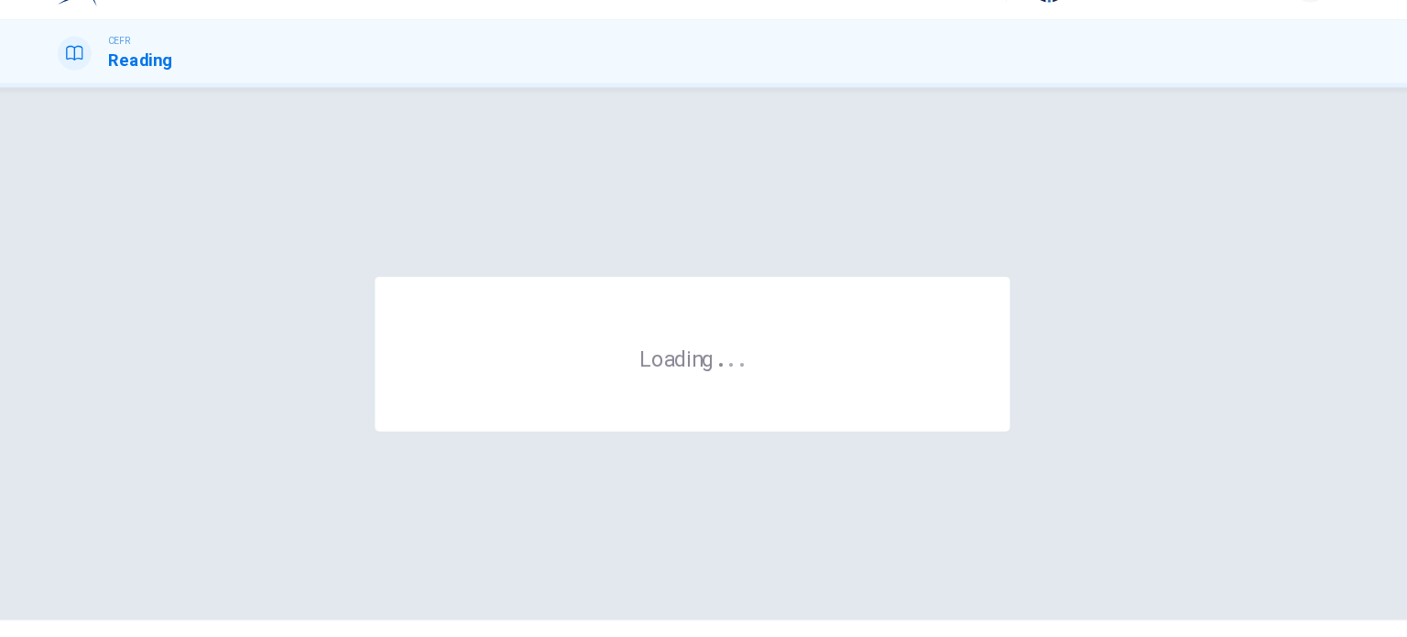
scroll to position [0, 0]
